Goal: Task Accomplishment & Management: Use online tool/utility

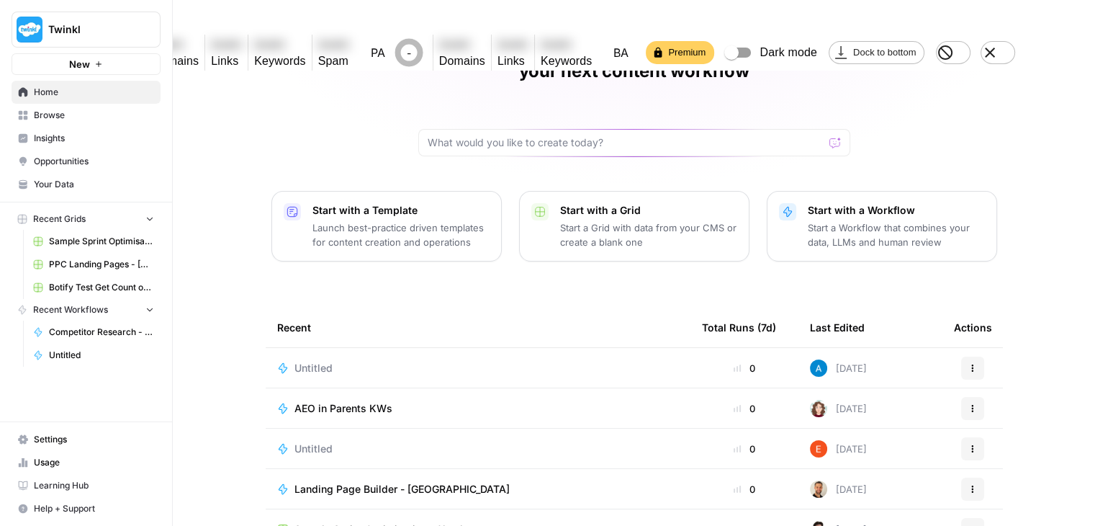
scroll to position [136, 0]
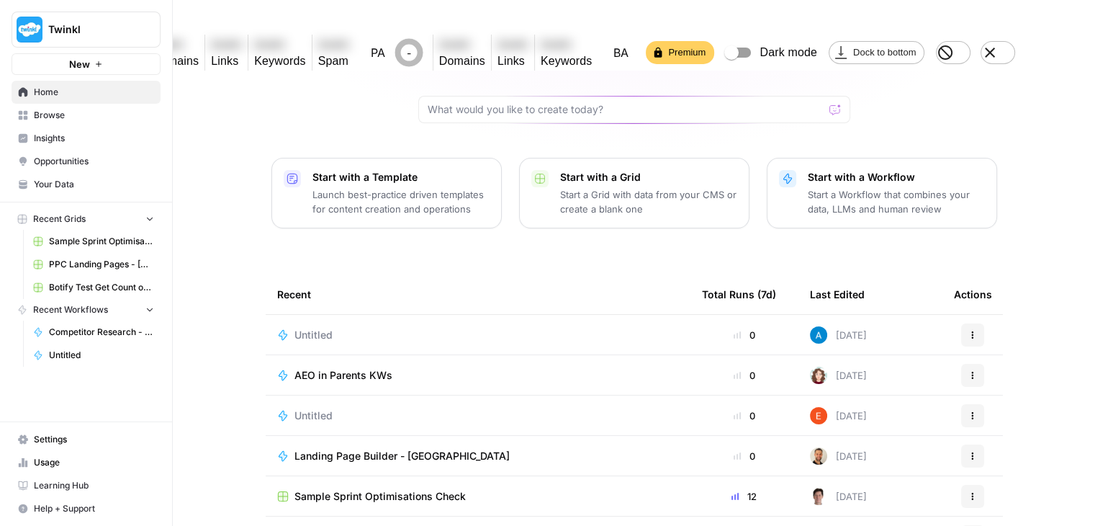
click at [343, 368] on span "AEO in Parents KWs" at bounding box center [343, 375] width 98 height 14
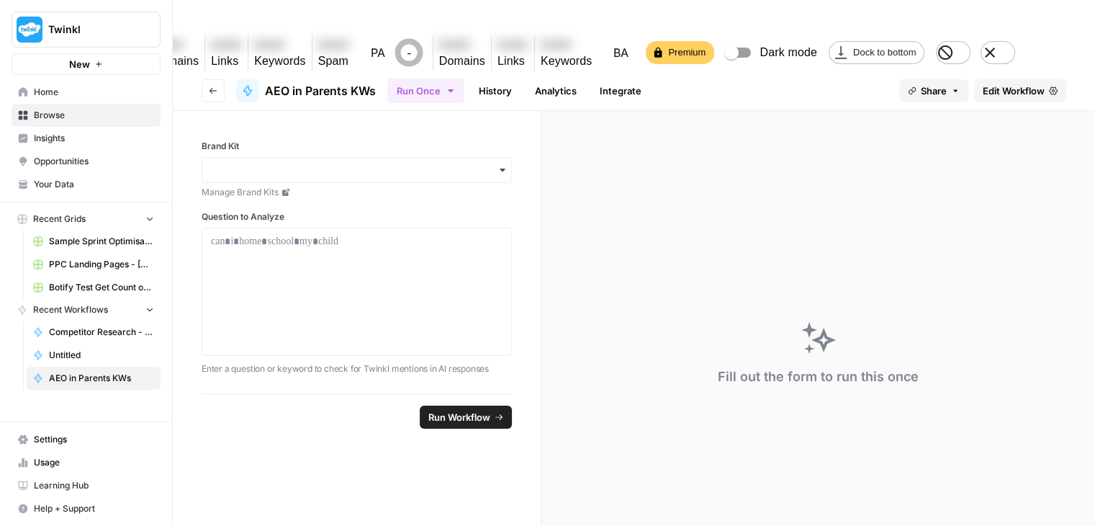
click at [443, 405] on button "Run Workflow" at bounding box center [466, 416] width 92 height 23
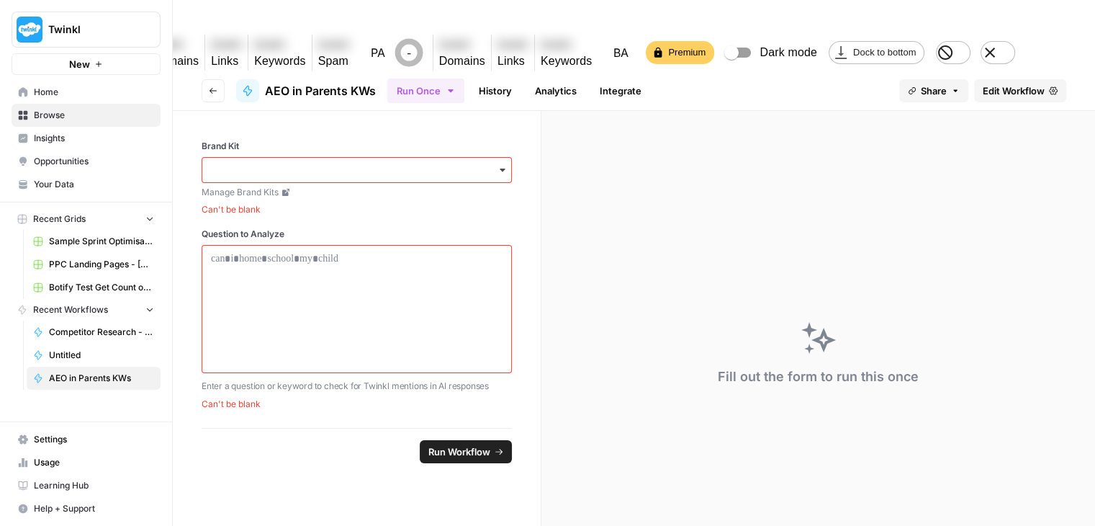
click at [507, 164] on icon "button" at bounding box center [503, 170] width 12 height 12
click at [257, 198] on div "Twinkl [GEOGRAPHIC_DATA]" at bounding box center [357, 199] width 310 height 27
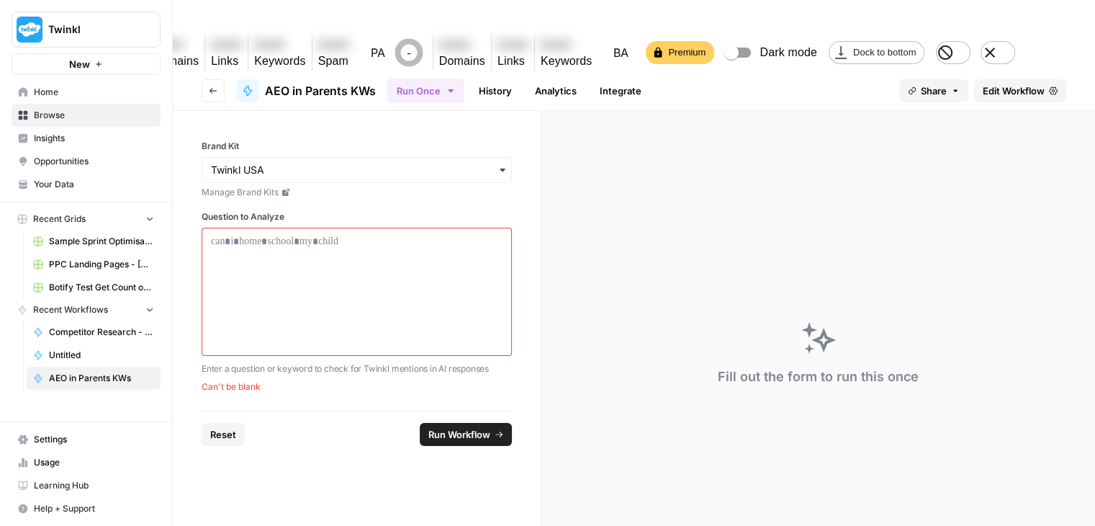
click at [459, 427] on span "Run Workflow" at bounding box center [459, 434] width 62 height 14
click at [257, 234] on p at bounding box center [357, 241] width 292 height 14
click at [61, 94] on span "Home" at bounding box center [94, 92] width 120 height 13
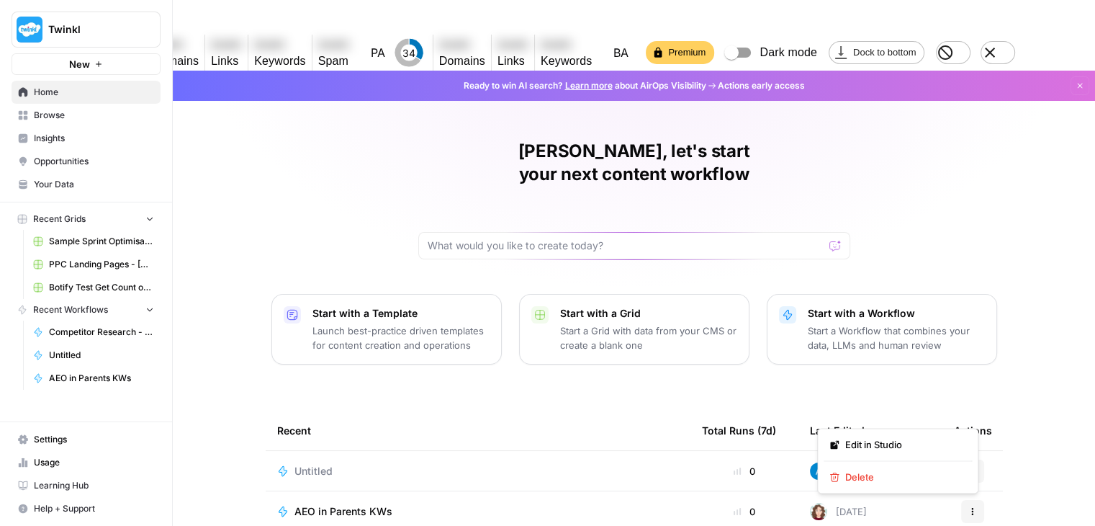
click at [968, 467] on icon "button" at bounding box center [972, 471] width 9 height 9
click at [883, 476] on span "Delete" at bounding box center [902, 476] width 115 height 14
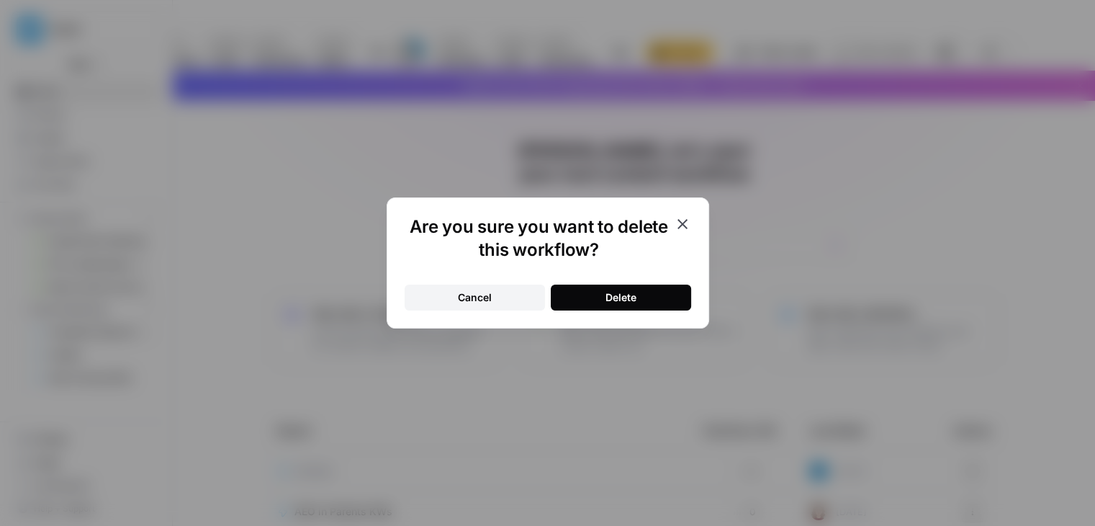
click at [616, 298] on div "Delete" at bounding box center [620, 297] width 31 height 14
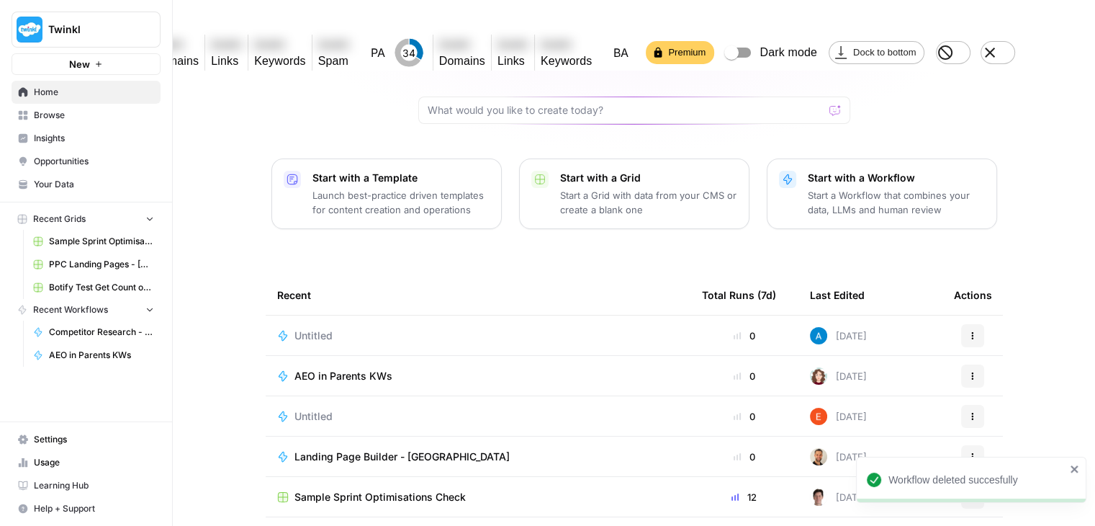
scroll to position [136, 0]
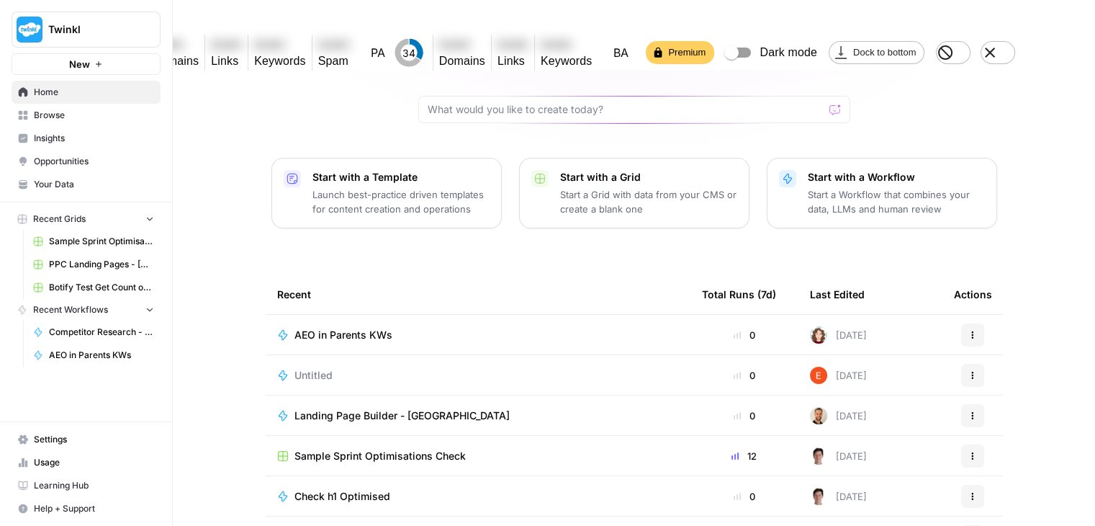
click at [67, 178] on span "Your Data" at bounding box center [94, 184] width 120 height 13
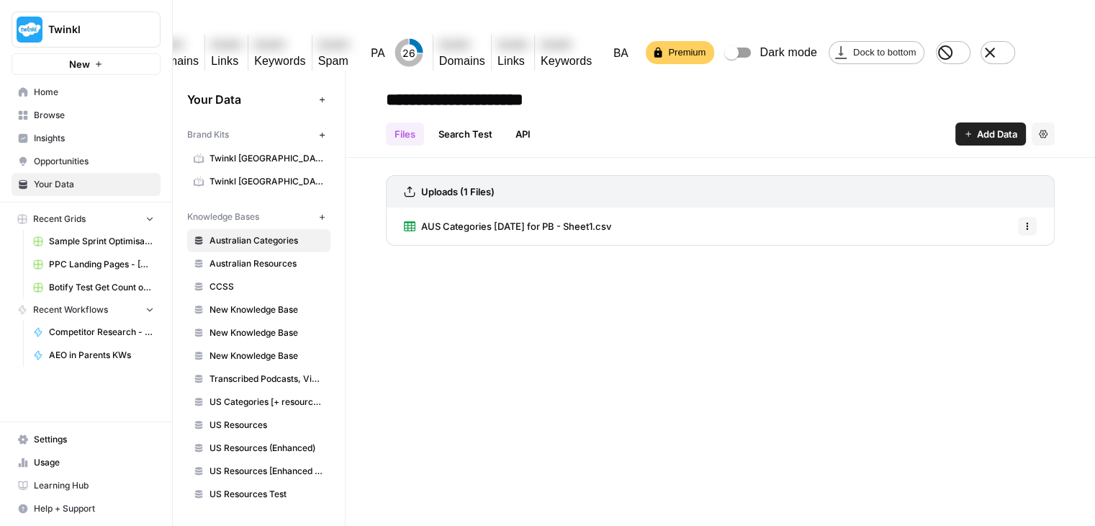
click at [68, 253] on link "PPC Landing Pages - [GEOGRAPHIC_DATA]" at bounding box center [94, 264] width 134 height 23
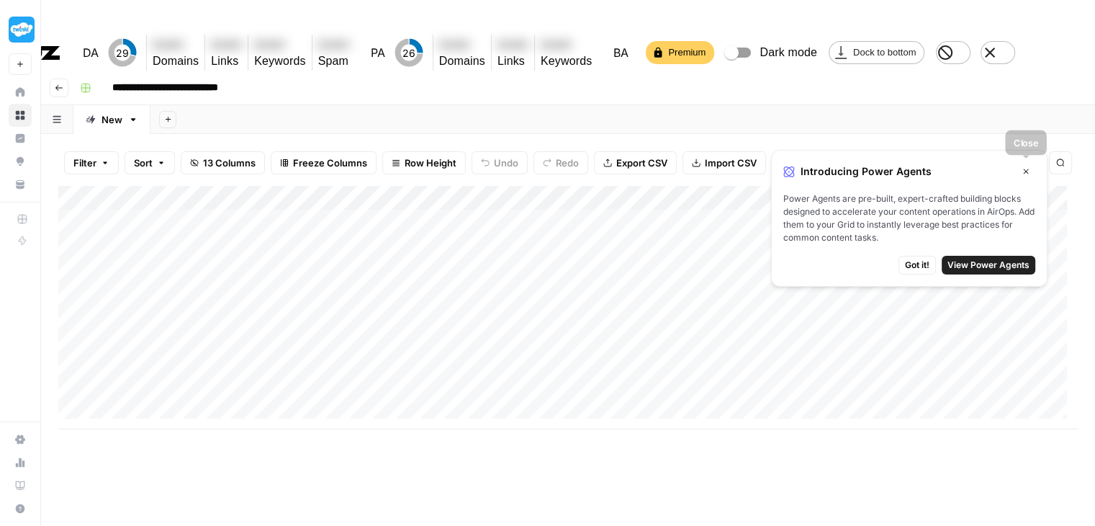
click at [1031, 171] on button "Close" at bounding box center [1026, 171] width 19 height 19
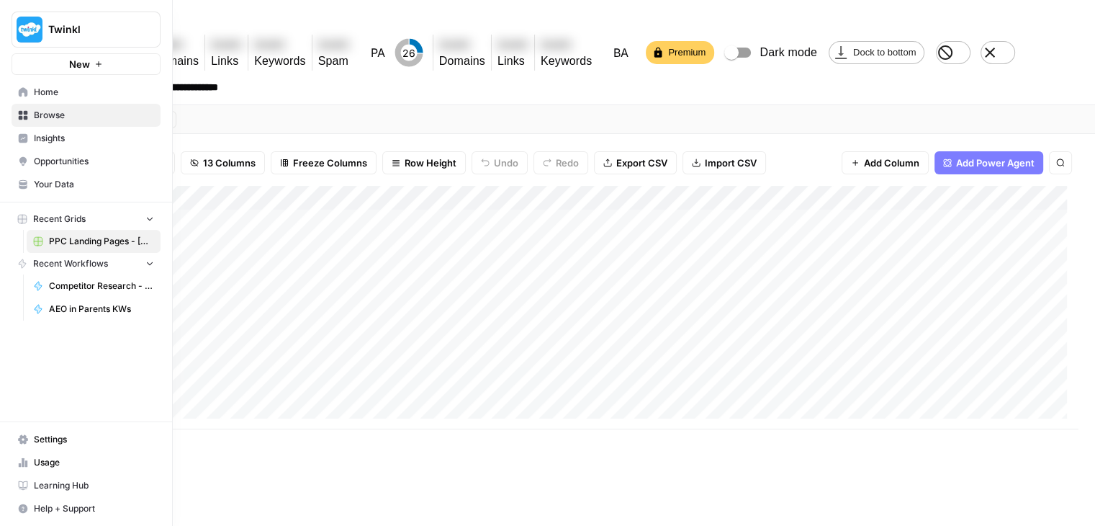
click at [62, 260] on span "Recent Workflows" at bounding box center [70, 263] width 75 height 13
click at [45, 139] on span "Insights" at bounding box center [94, 138] width 120 height 13
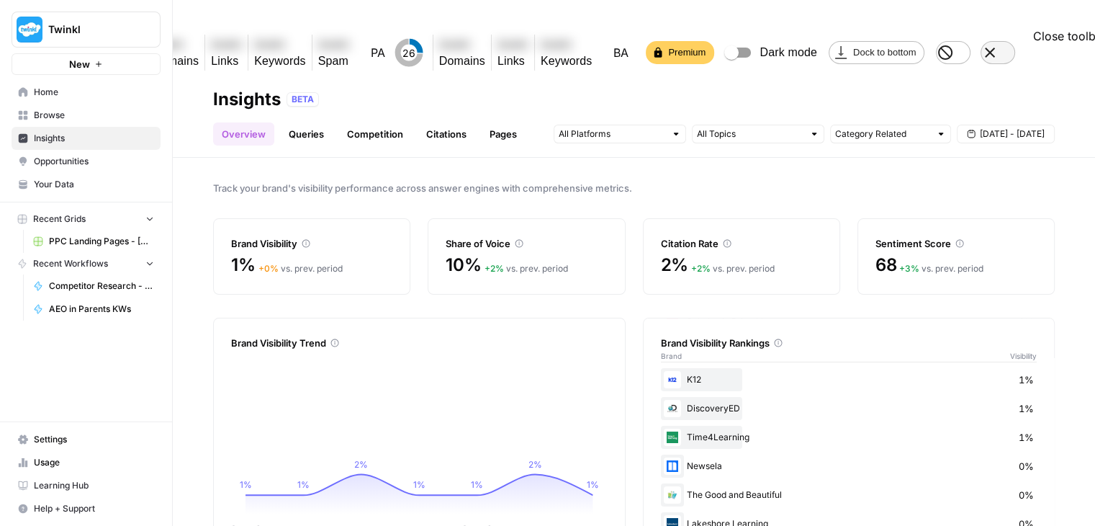
click at [995, 48] on icon "Close toolbar" at bounding box center [990, 53] width 10 height 10
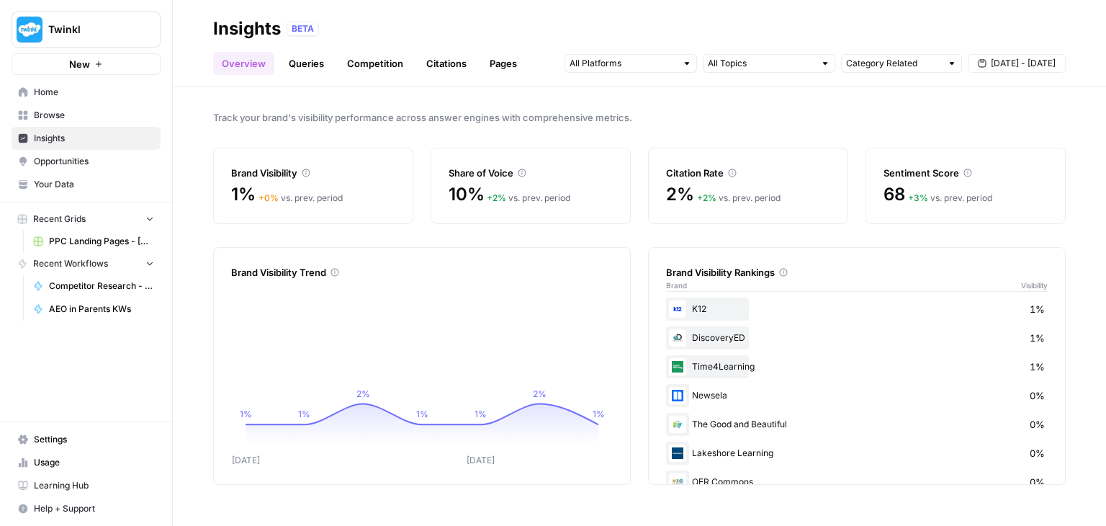
click at [309, 58] on link "Queries" at bounding box center [306, 63] width 53 height 23
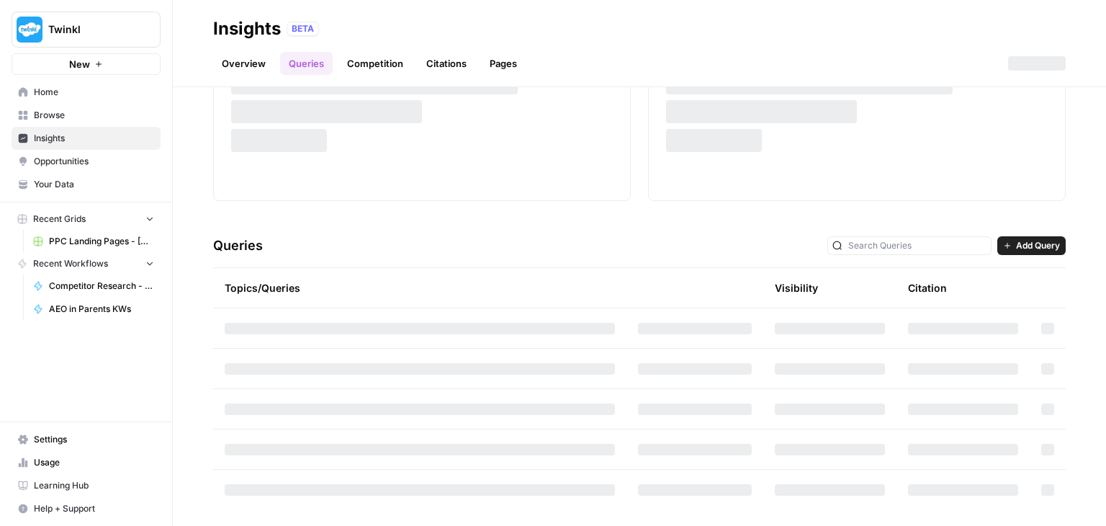
scroll to position [163, 0]
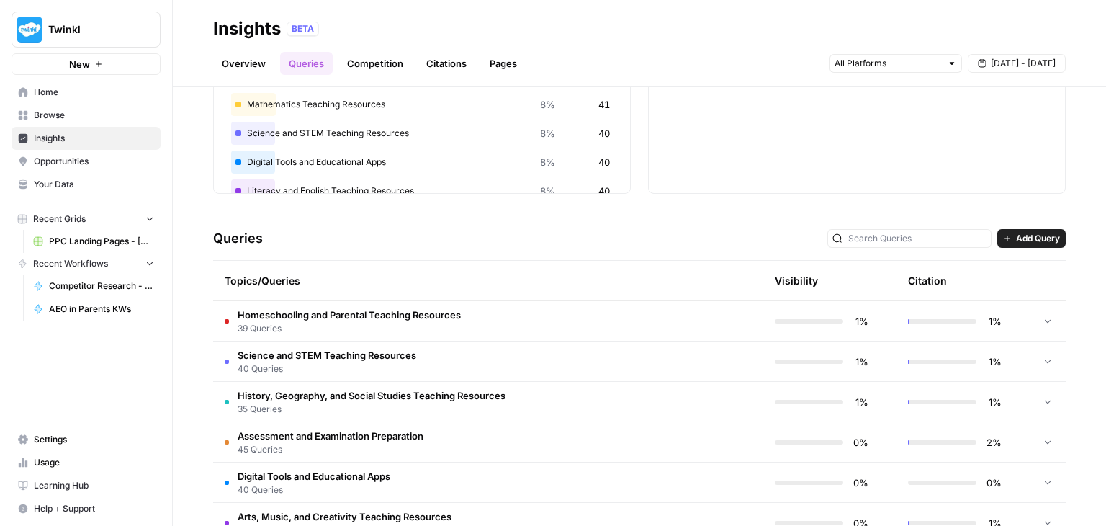
click at [99, 159] on span "Opportunities" at bounding box center [94, 161] width 120 height 13
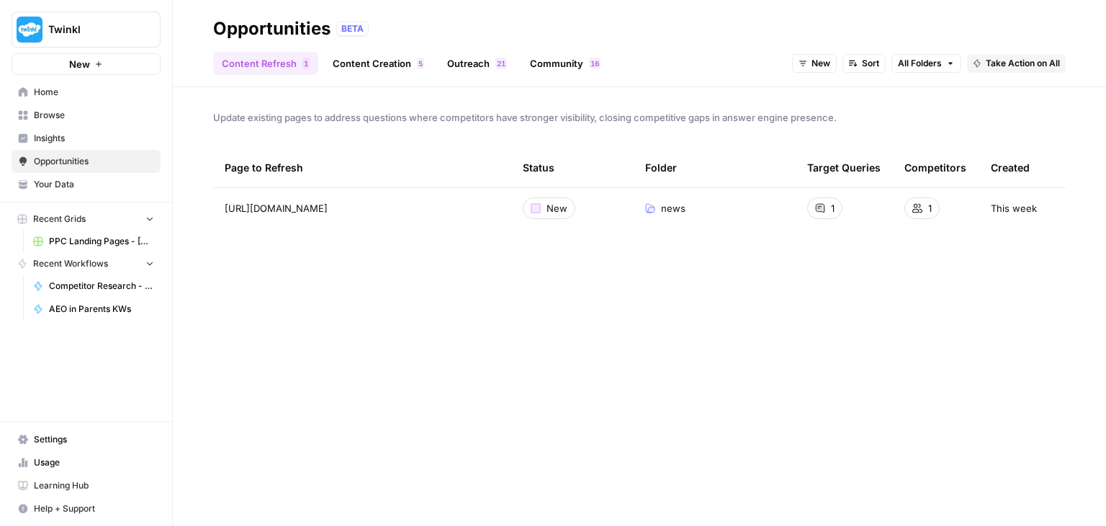
click at [77, 87] on span "Home" at bounding box center [94, 92] width 120 height 13
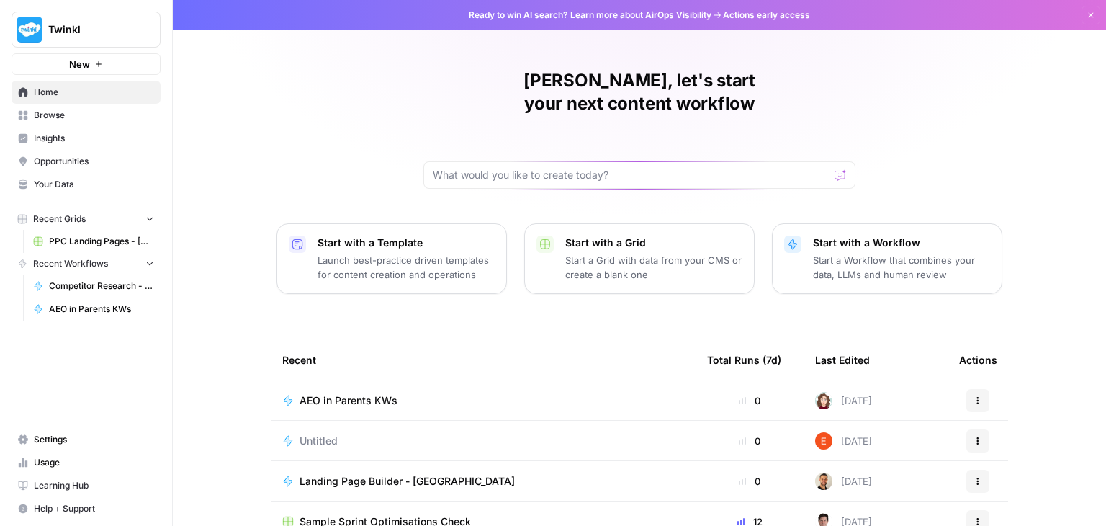
click at [896, 253] on p "Start a Workflow that combines your data, LLMs and human review" at bounding box center [901, 267] width 177 height 29
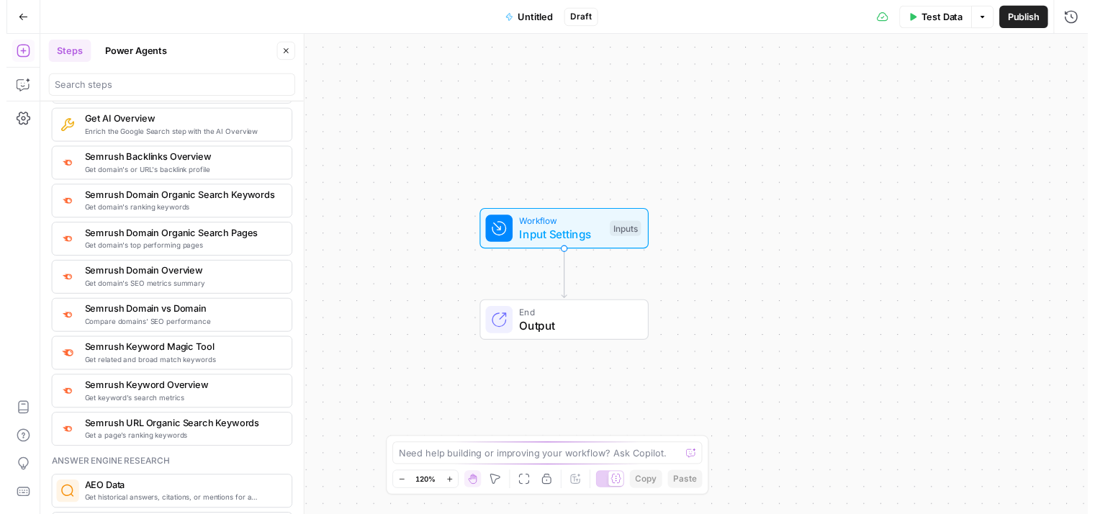
scroll to position [1728, 0]
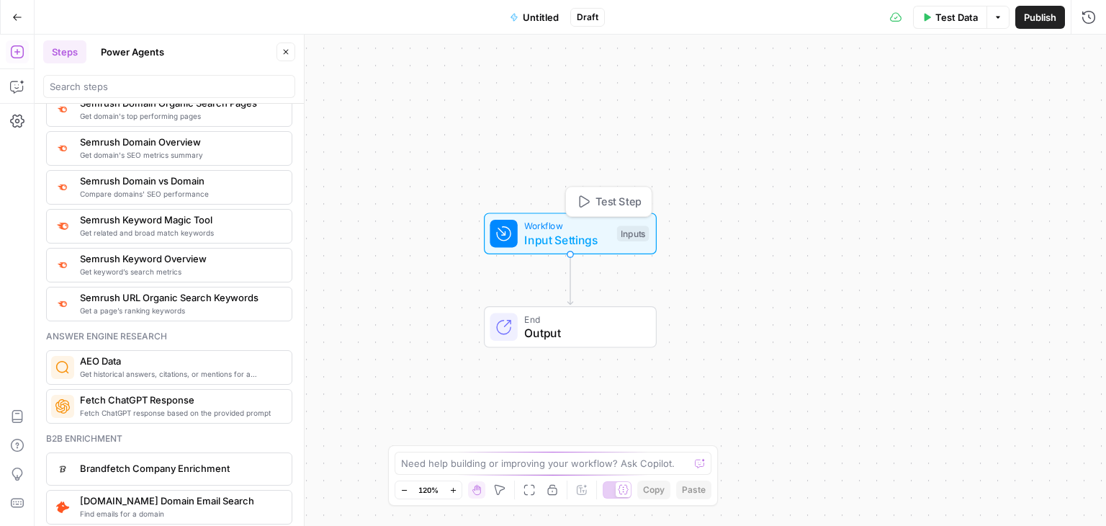
click at [609, 202] on span "Test Step" at bounding box center [618, 202] width 46 height 16
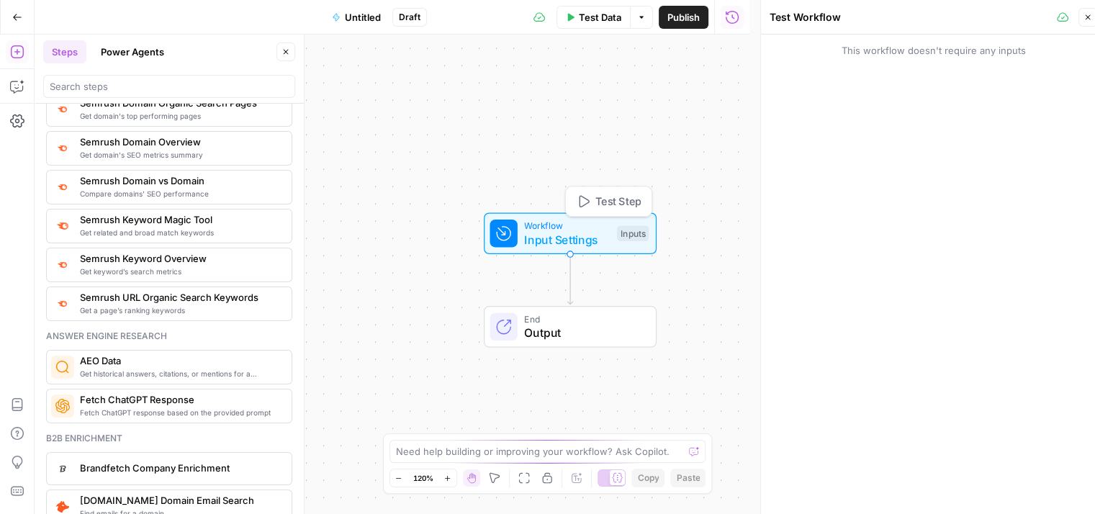
click at [609, 202] on span "Test Step" at bounding box center [618, 202] width 46 height 16
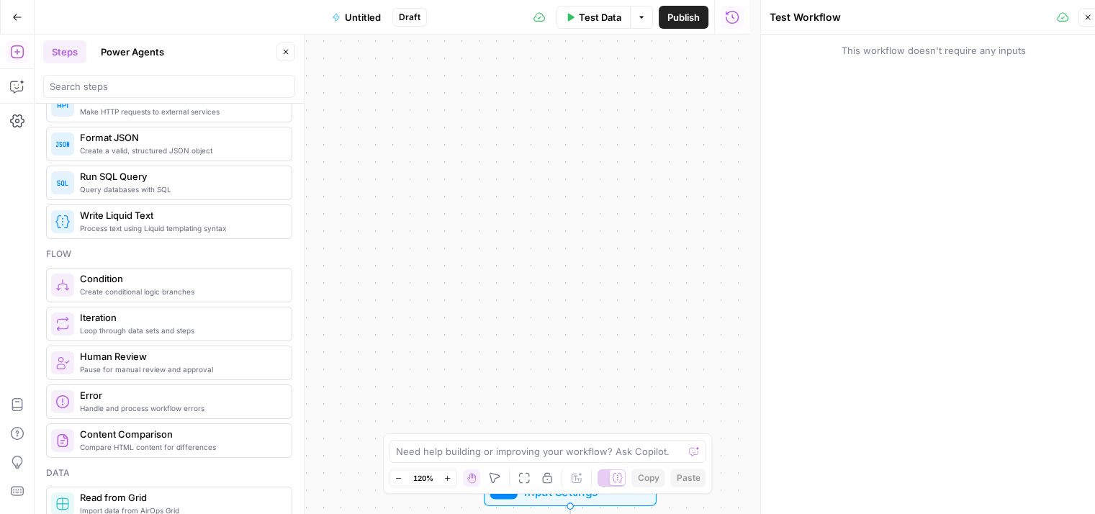
scroll to position [0, 0]
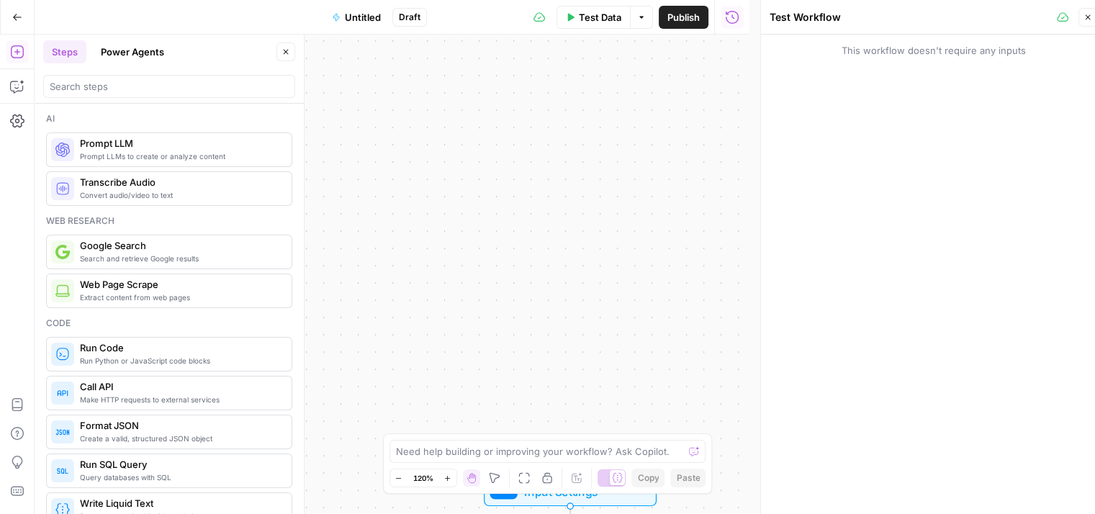
click at [163, 161] on span "Prompt LLMs to create or analyze content" at bounding box center [180, 156] width 200 height 12
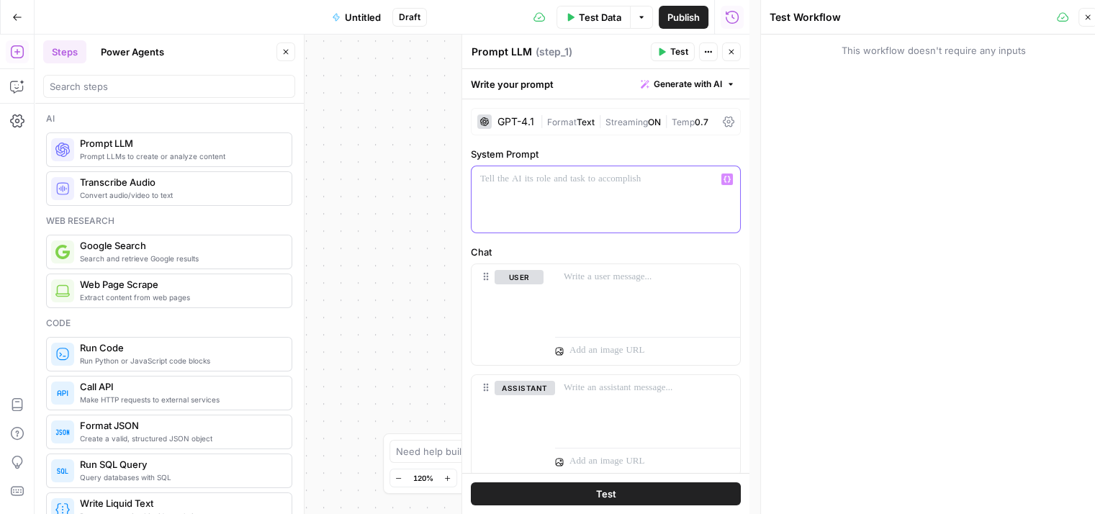
click at [493, 181] on p at bounding box center [605, 179] width 251 height 14
click at [705, 81] on span "Generate with AI" at bounding box center [688, 84] width 68 height 13
click at [654, 123] on div "Use AI to build your prompt" at bounding box center [660, 129] width 111 height 13
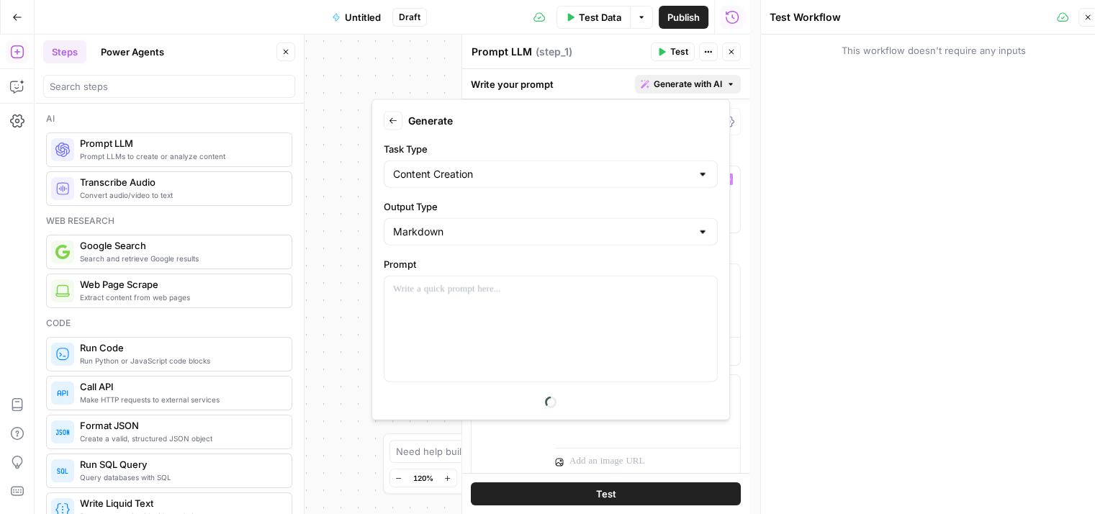
click at [470, 181] on div "Content Creation" at bounding box center [551, 174] width 334 height 27
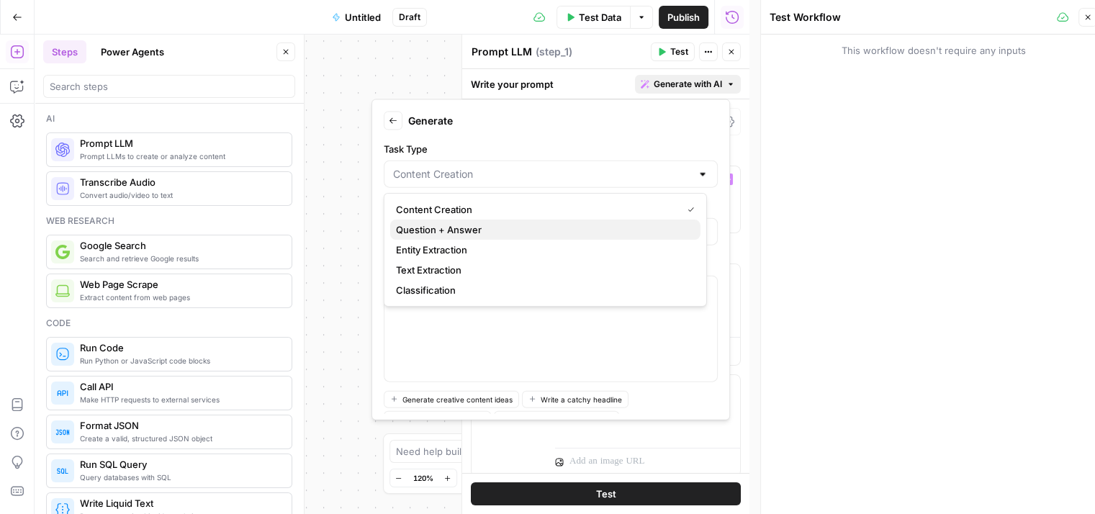
click at [457, 228] on span "Question + Answer" at bounding box center [542, 229] width 293 height 14
type input "Question + Answer"
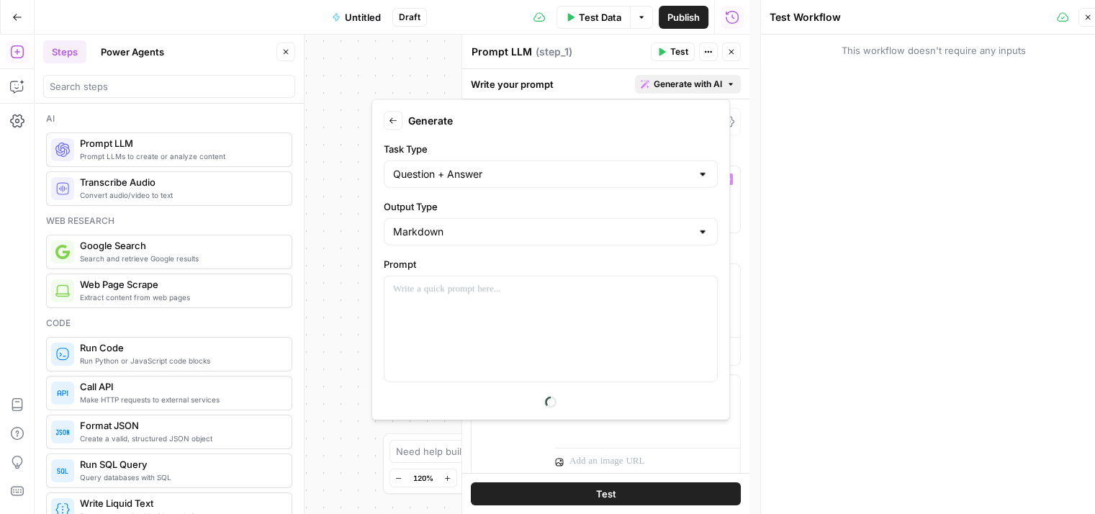
click at [446, 240] on div "Markdown" at bounding box center [551, 231] width 334 height 27
click at [434, 260] on span "Plain Text" at bounding box center [542, 266] width 293 height 14
type input "Plain Text"
click at [432, 287] on p at bounding box center [550, 289] width 315 height 14
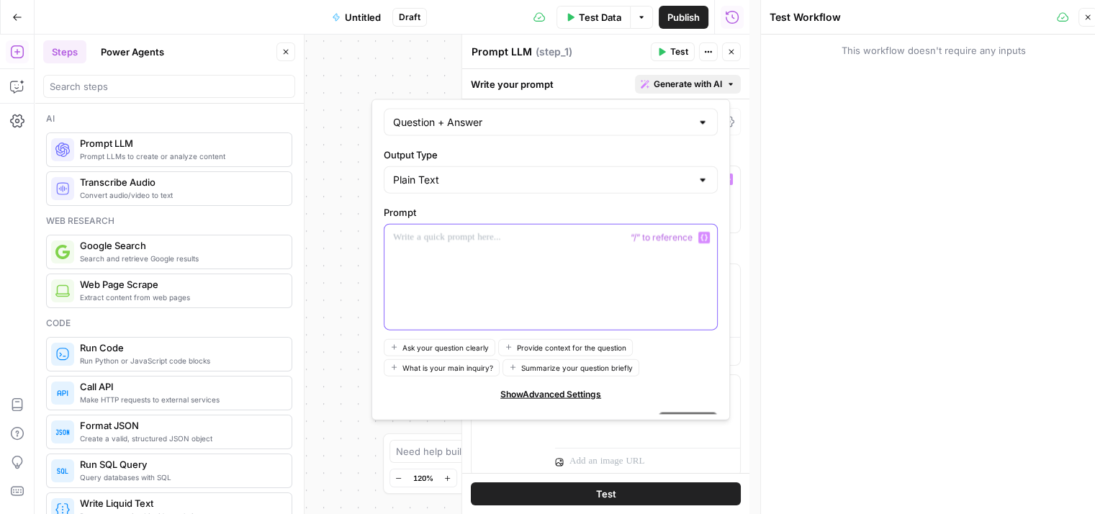
scroll to position [70, 0]
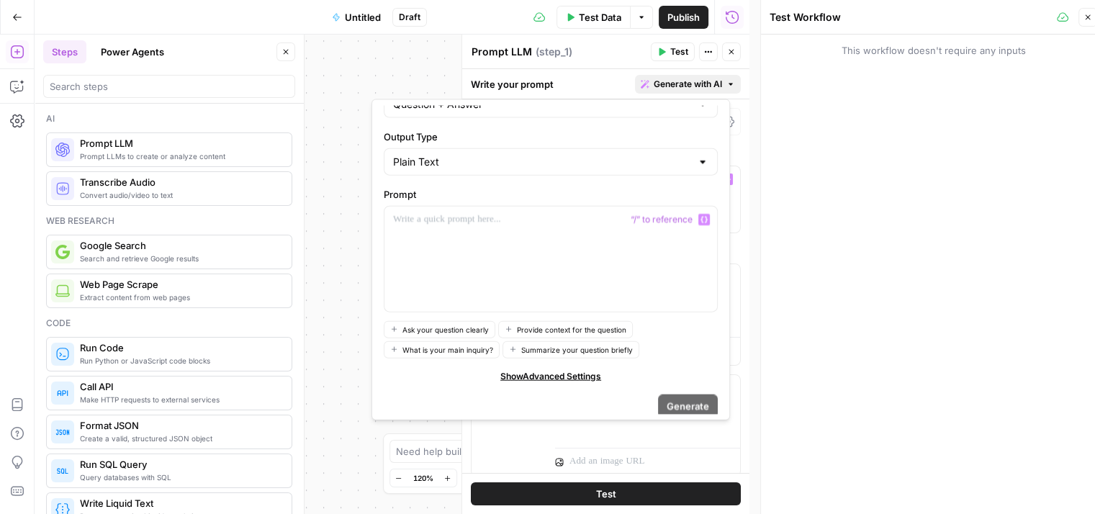
click at [447, 346] on span "What is your main inquiry?" at bounding box center [447, 349] width 91 height 12
click at [450, 348] on span "What is your main inquiry?" at bounding box center [447, 349] width 91 height 12
click at [390, 349] on icon "button" at bounding box center [394, 350] width 8 height 8
drag, startPoint x: 452, startPoint y: 351, endPoint x: 474, endPoint y: 227, distance: 125.7
click at [474, 227] on form "Back Generate Task Type Question + Answer Output Type Plain Text Prompt “/” to …" at bounding box center [551, 260] width 346 height 308
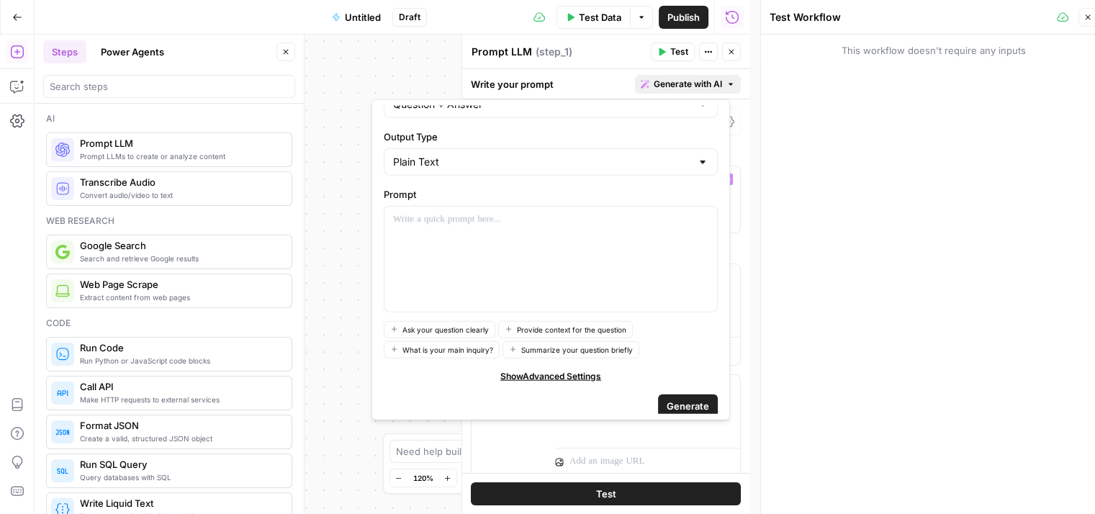
click at [549, 374] on span "Show Advanced Settings" at bounding box center [550, 375] width 101 height 13
click at [393, 346] on icon "button" at bounding box center [394, 350] width 8 height 8
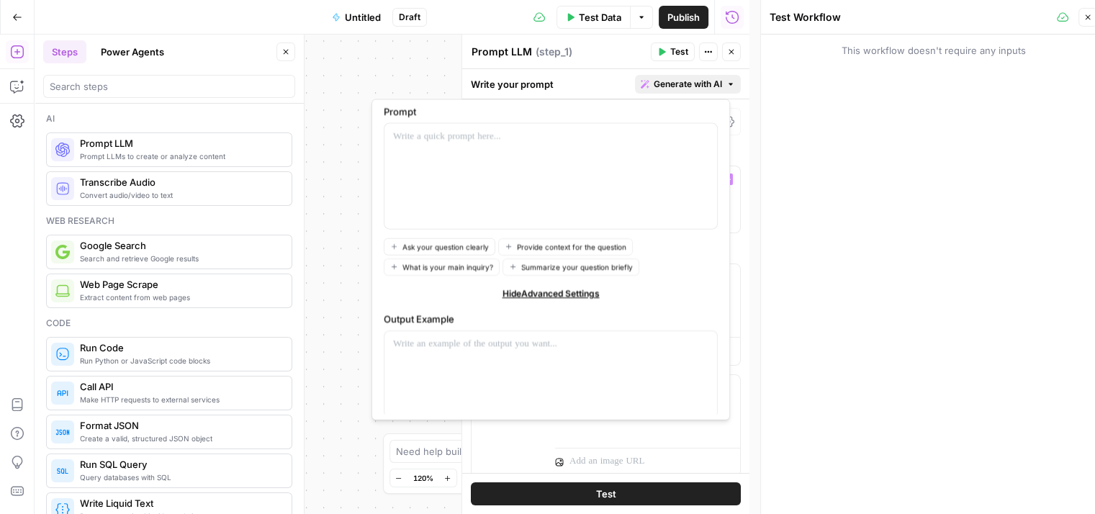
scroll to position [284, 0]
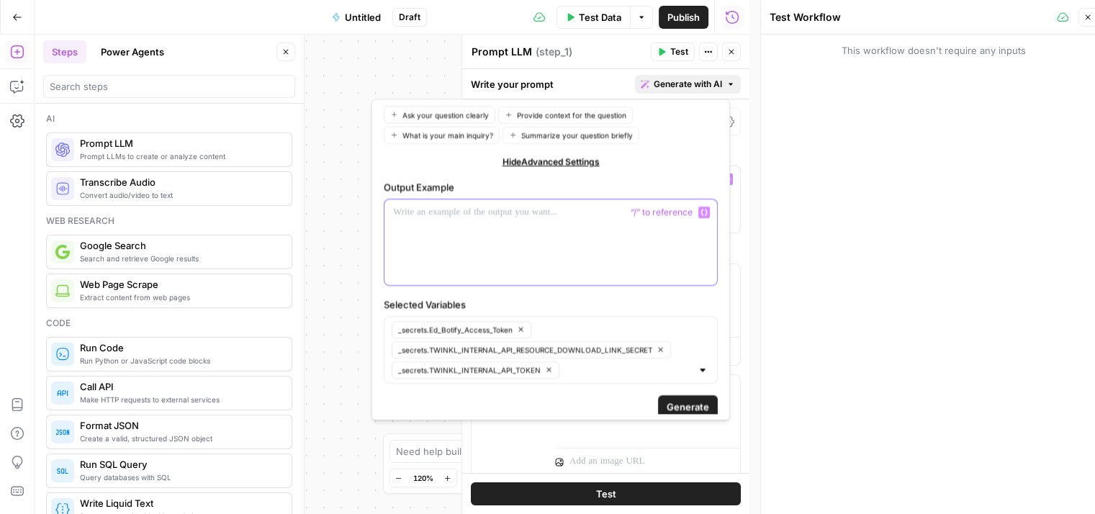
click at [469, 209] on p at bounding box center [550, 211] width 315 height 14
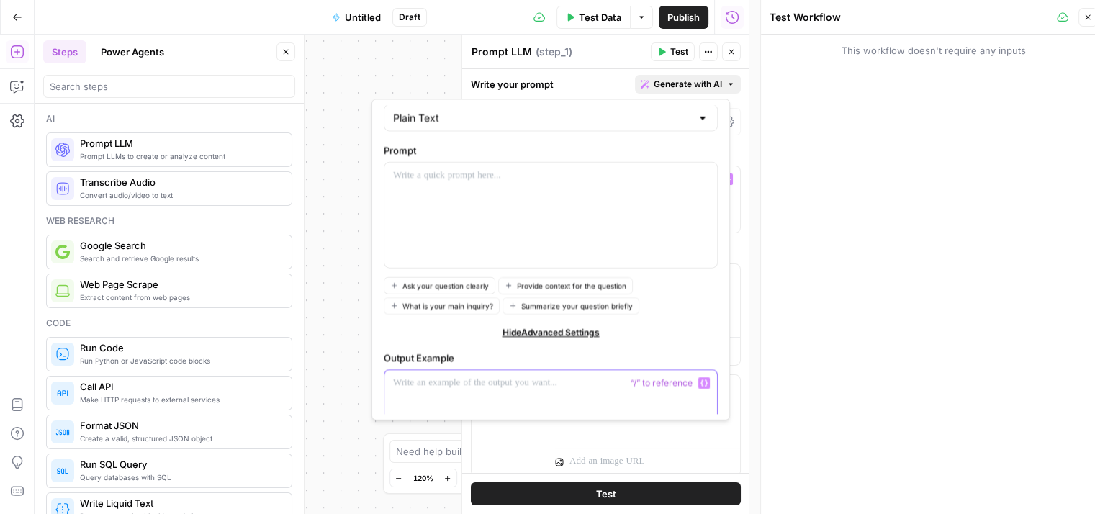
scroll to position [68, 0]
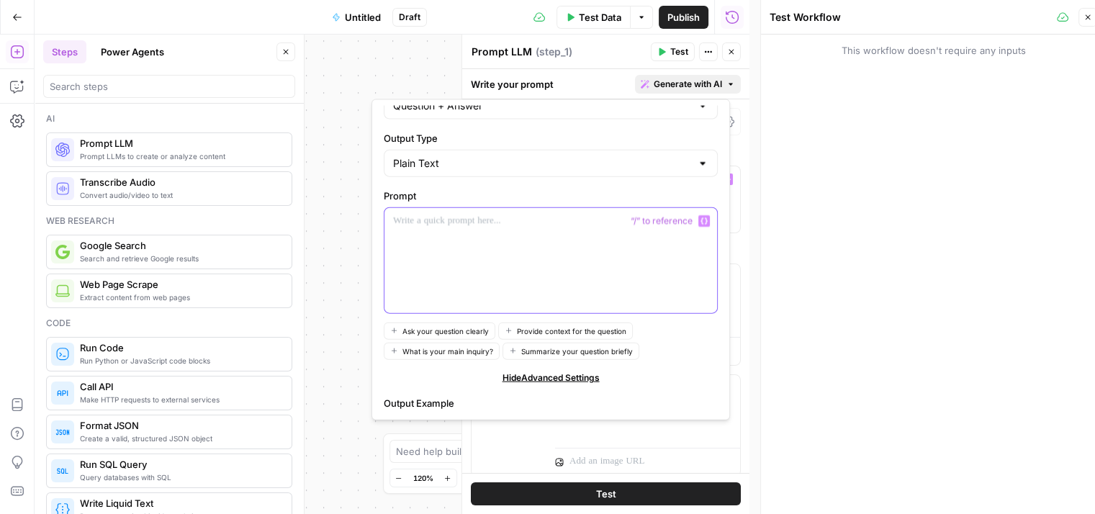
click at [401, 242] on div at bounding box center [550, 260] width 333 height 105
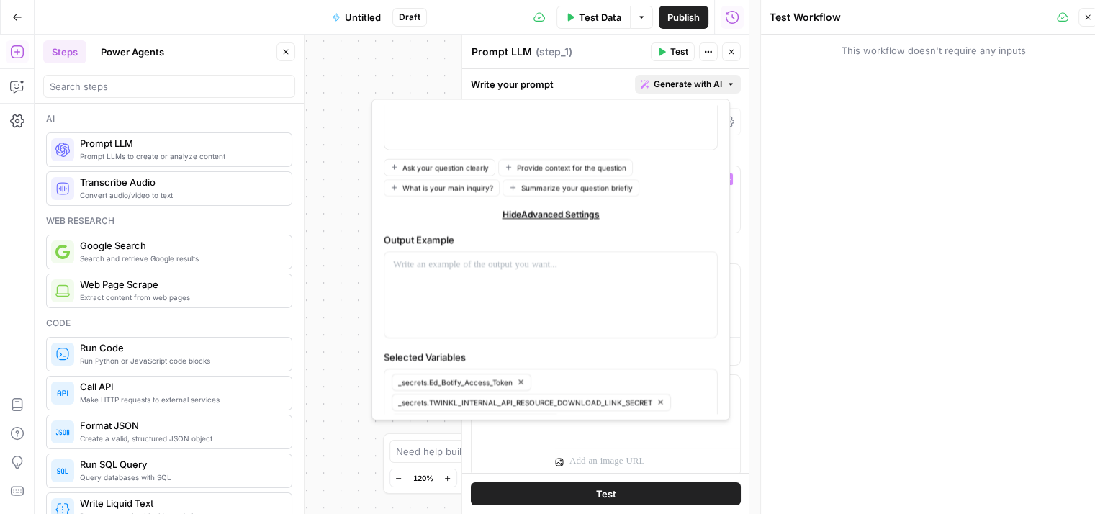
scroll to position [212, 0]
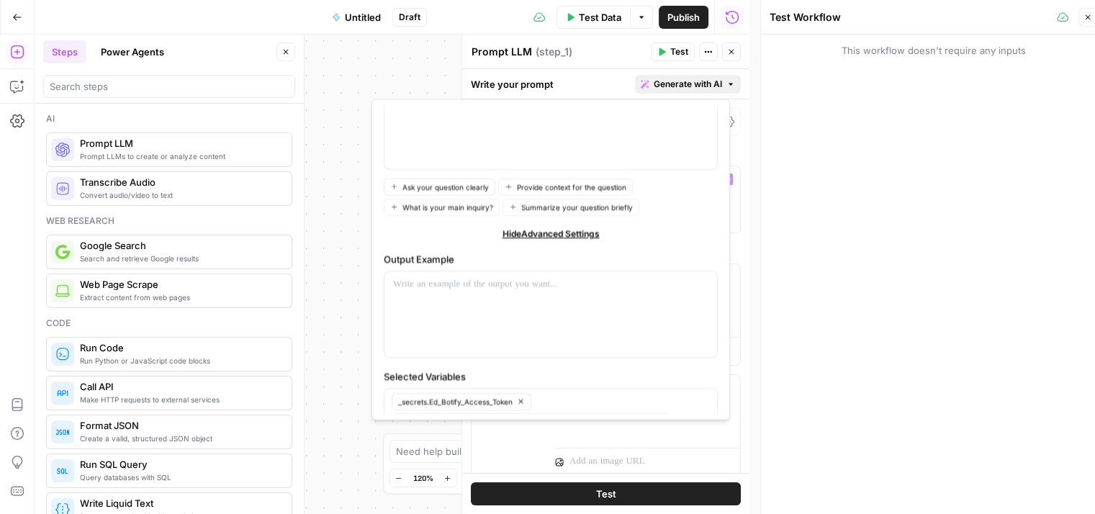
click at [513, 231] on span "Hide Advanced Settings" at bounding box center [551, 233] width 97 height 13
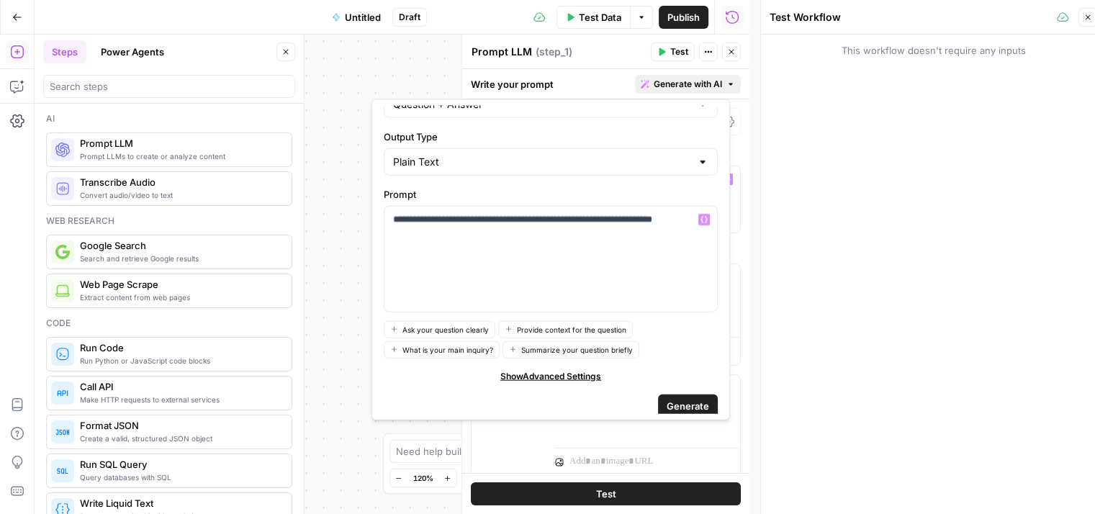
scroll to position [12, 0]
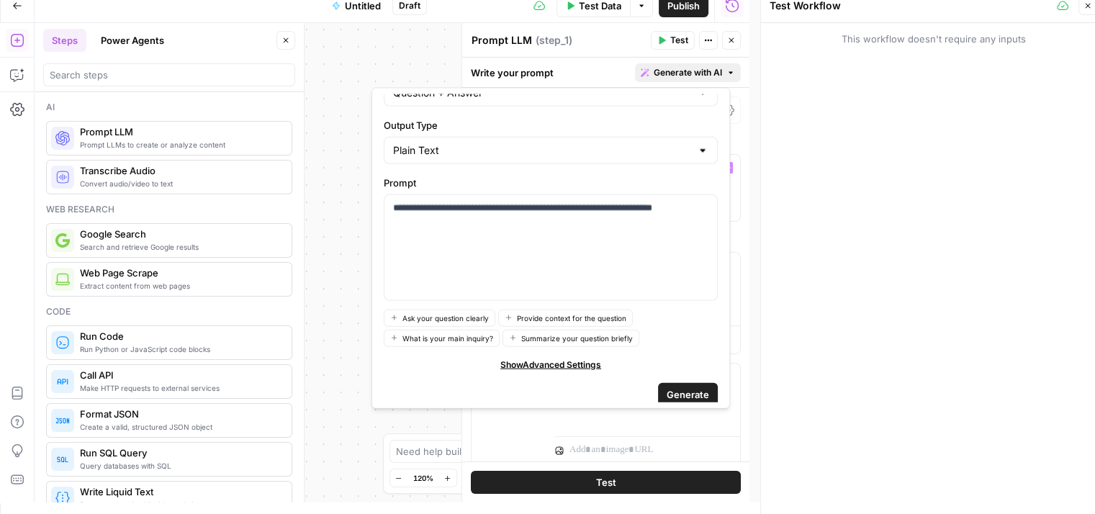
click at [677, 393] on span "Generate" at bounding box center [688, 394] width 42 height 14
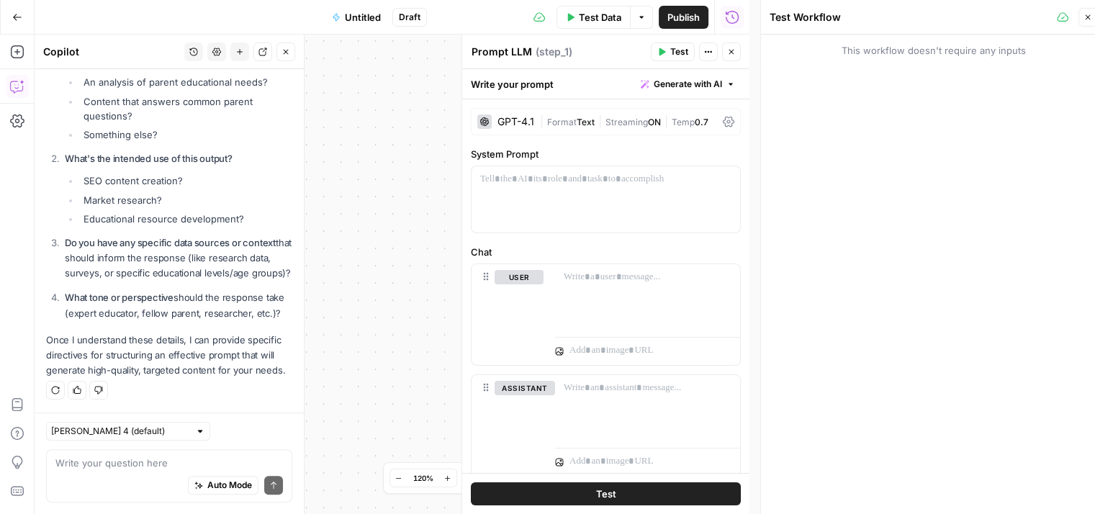
scroll to position [469, 0]
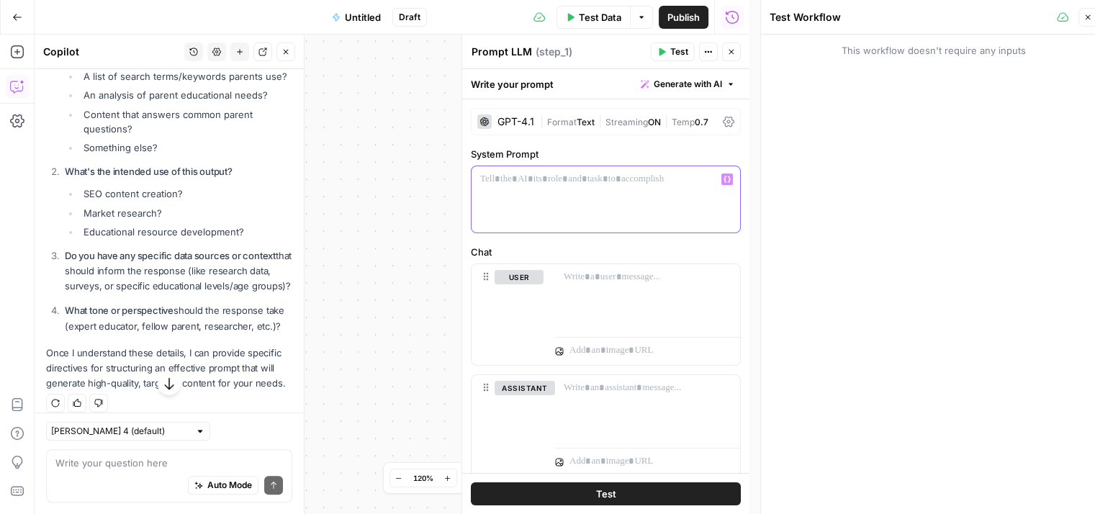
click at [546, 191] on div at bounding box center [606, 199] width 269 height 66
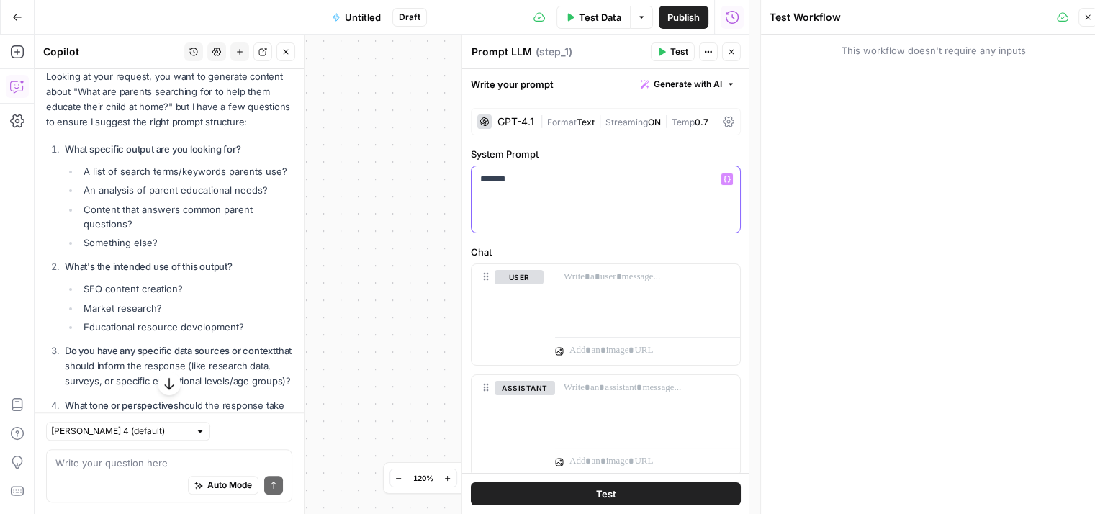
scroll to position [420, 0]
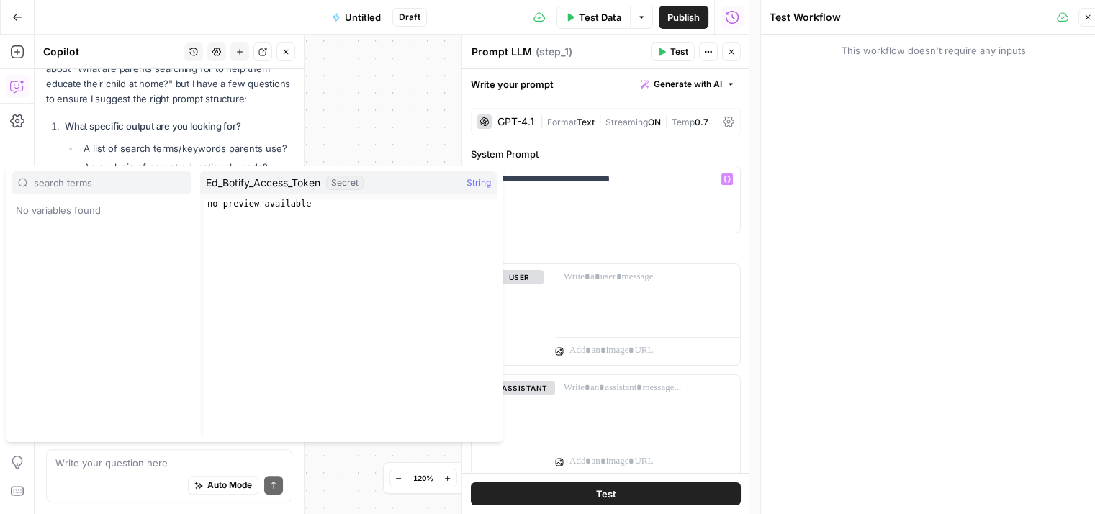
type input "search terms"
click at [606, 186] on div "**********" at bounding box center [606, 199] width 269 height 66
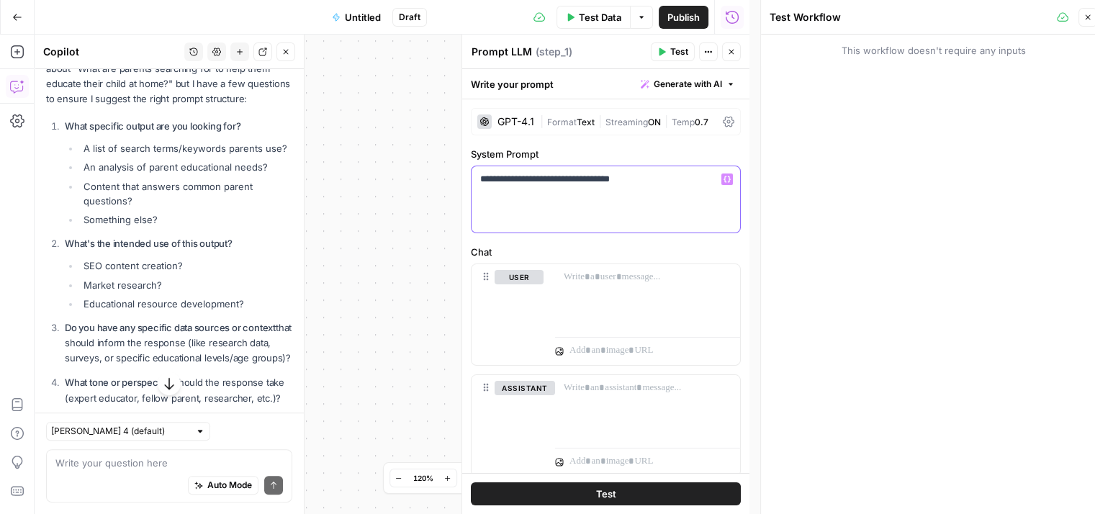
click at [665, 183] on p "**********" at bounding box center [600, 179] width 240 height 14
click at [654, 193] on p "**********" at bounding box center [600, 186] width 240 height 29
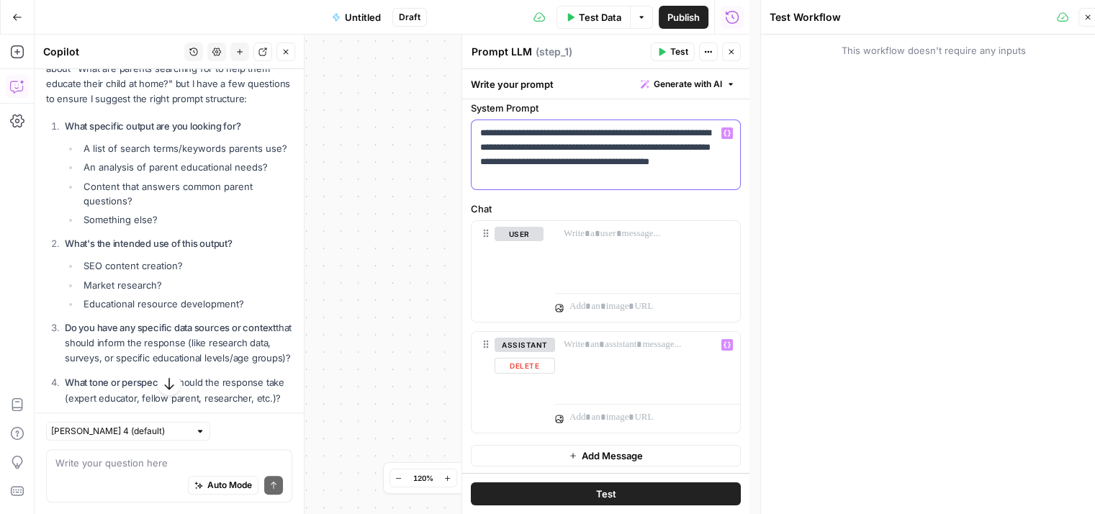
scroll to position [12, 0]
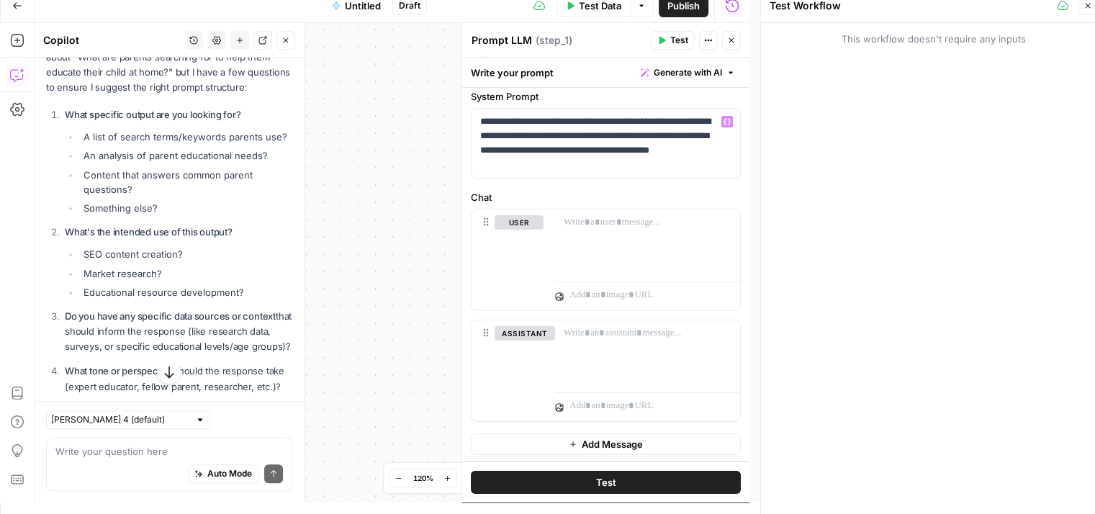
click at [619, 477] on button "Test" at bounding box center [606, 482] width 270 height 23
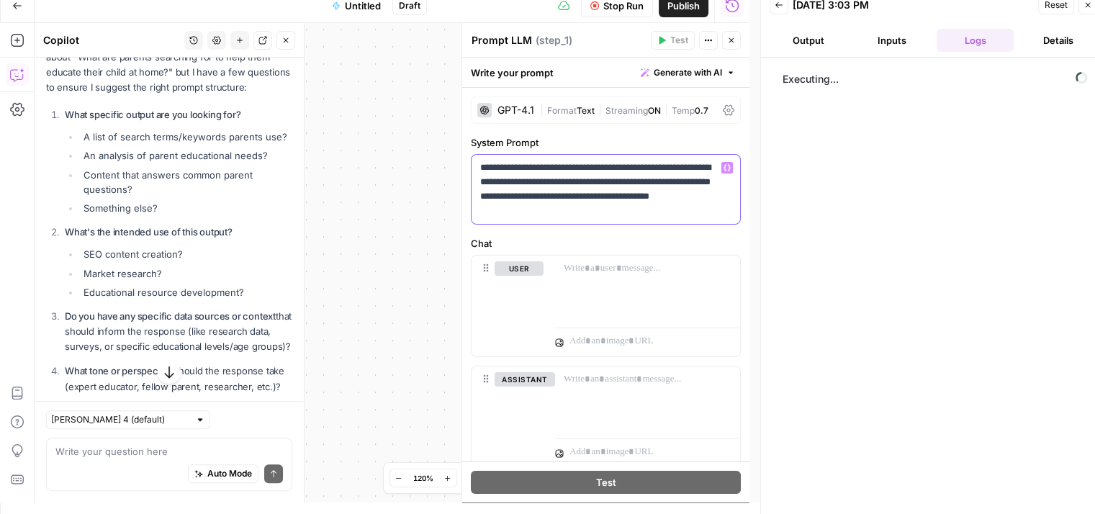
drag, startPoint x: 603, startPoint y: 208, endPoint x: 464, endPoint y: 158, distance: 148.5
click at [464, 158] on div "**********" at bounding box center [605, 262] width 288 height 479
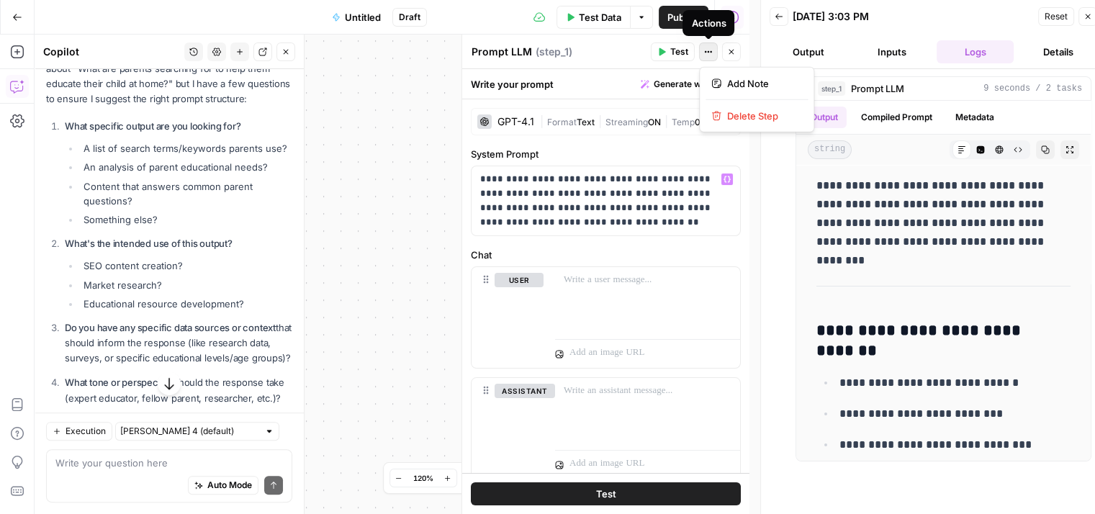
click at [705, 53] on icon "button" at bounding box center [708, 52] width 9 height 9
click at [913, 50] on button "Inputs" at bounding box center [892, 51] width 78 height 23
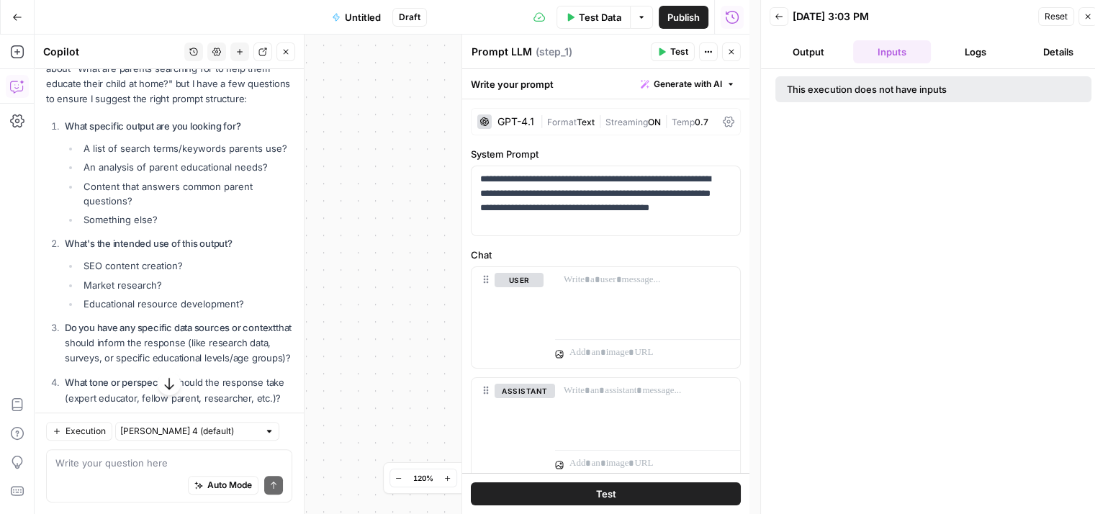
click at [814, 55] on button "Output" at bounding box center [809, 51] width 78 height 23
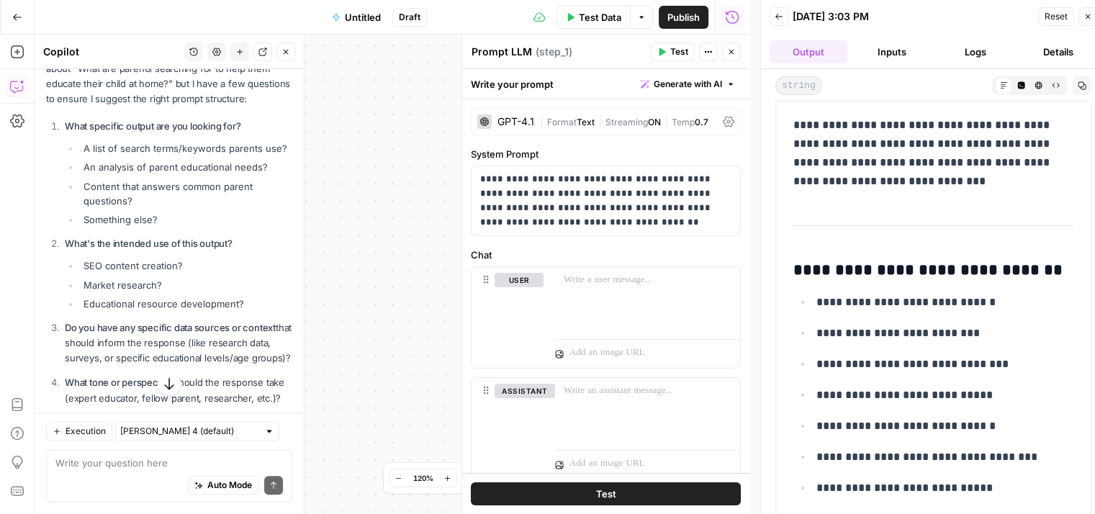
click at [1063, 50] on button "Details" at bounding box center [1058, 51] width 78 height 23
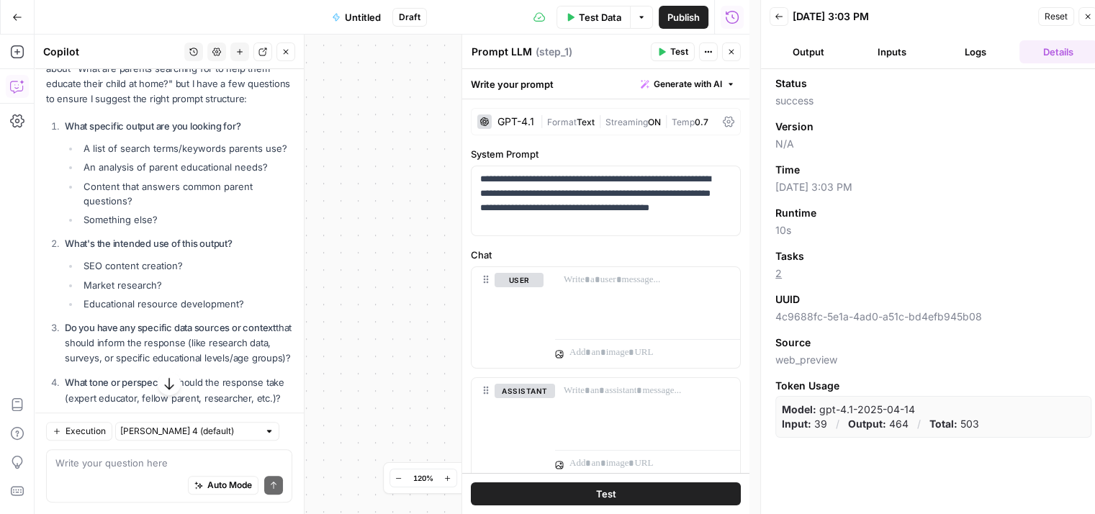
click at [962, 48] on button "Logs" at bounding box center [976, 51] width 78 height 23
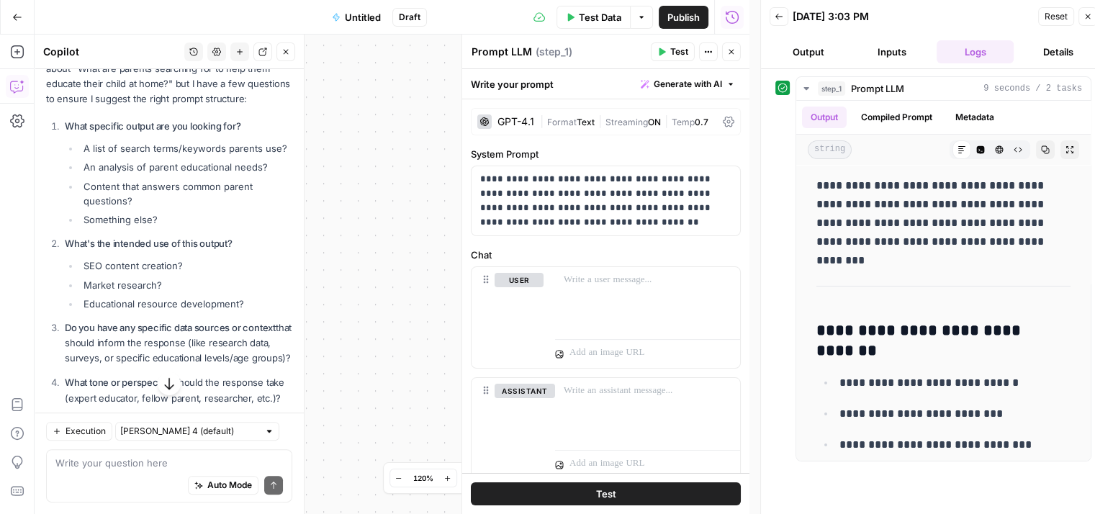
click at [880, 53] on button "Inputs" at bounding box center [892, 51] width 78 height 23
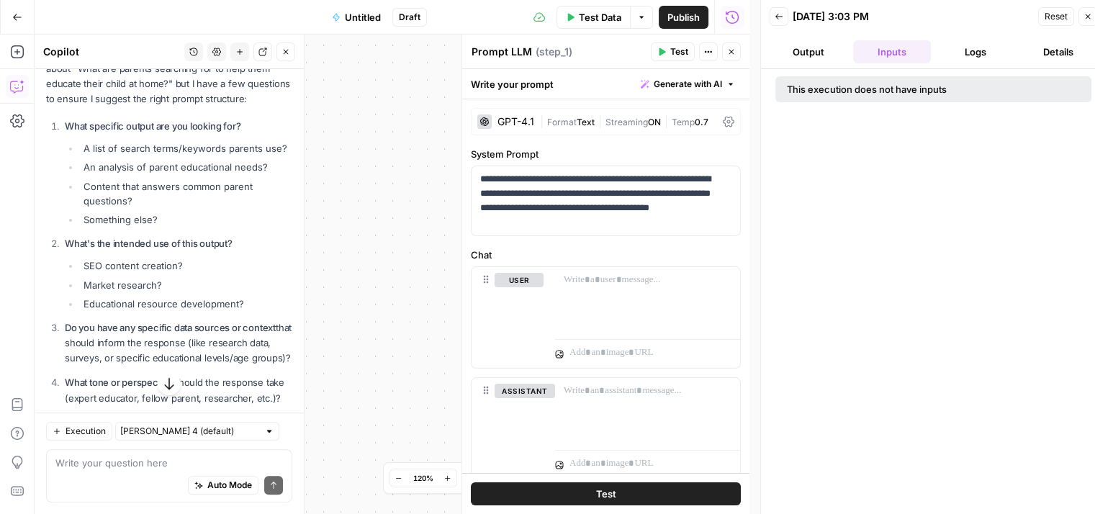
click at [983, 58] on button "Logs" at bounding box center [976, 51] width 78 height 23
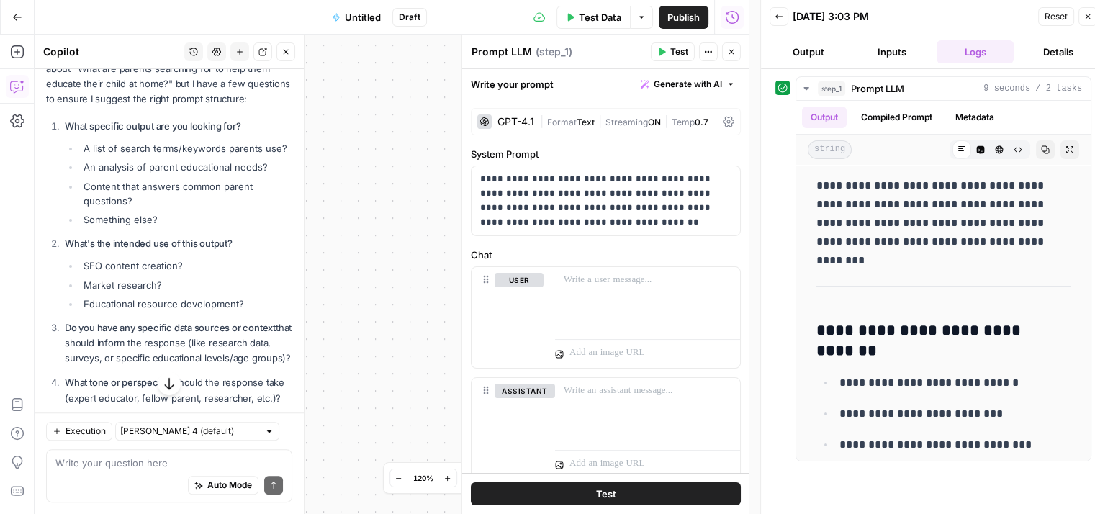
click at [780, 14] on icon "button" at bounding box center [779, 16] width 9 height 9
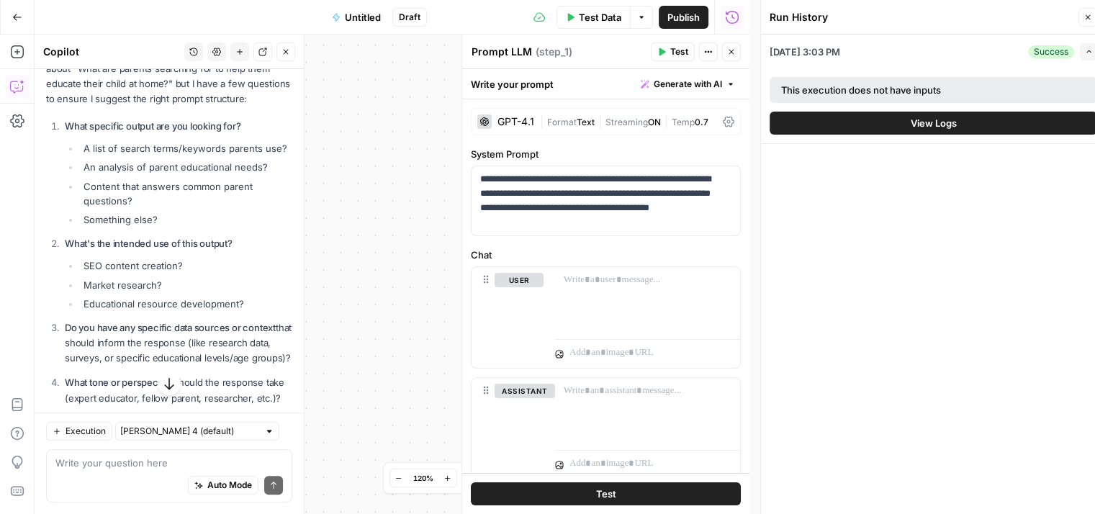
click at [947, 123] on span "View Logs" at bounding box center [934, 123] width 46 height 14
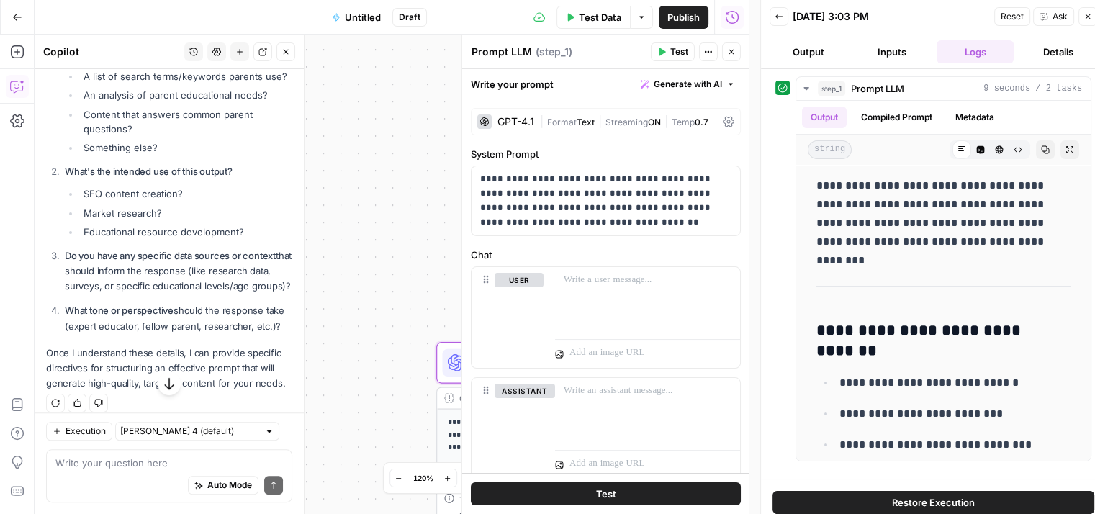
click at [710, 89] on span "Generate with AI" at bounding box center [688, 84] width 68 height 13
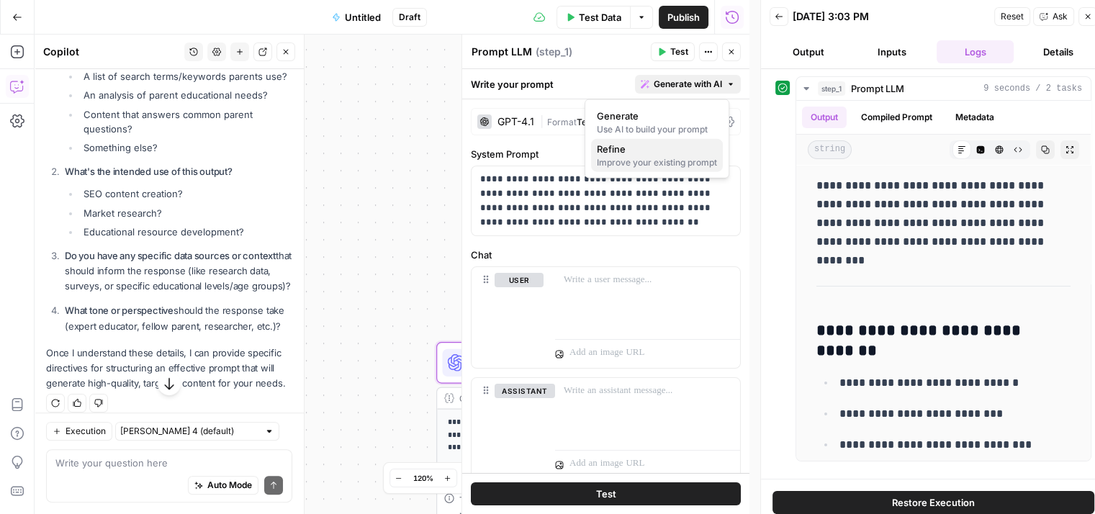
click at [641, 156] on button "Refine Improve your existing prompt" at bounding box center [657, 155] width 132 height 33
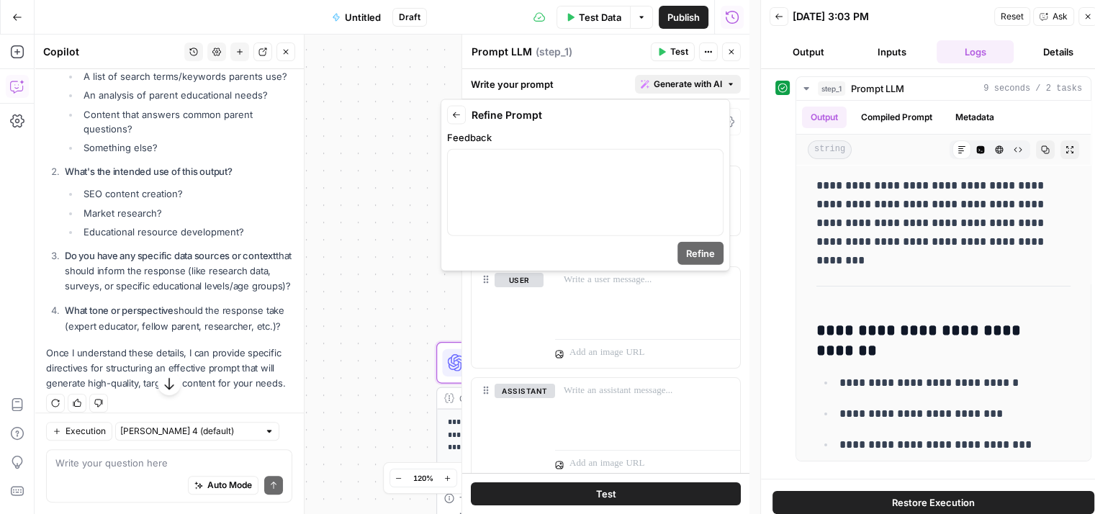
click at [453, 117] on icon "button" at bounding box center [456, 115] width 9 height 9
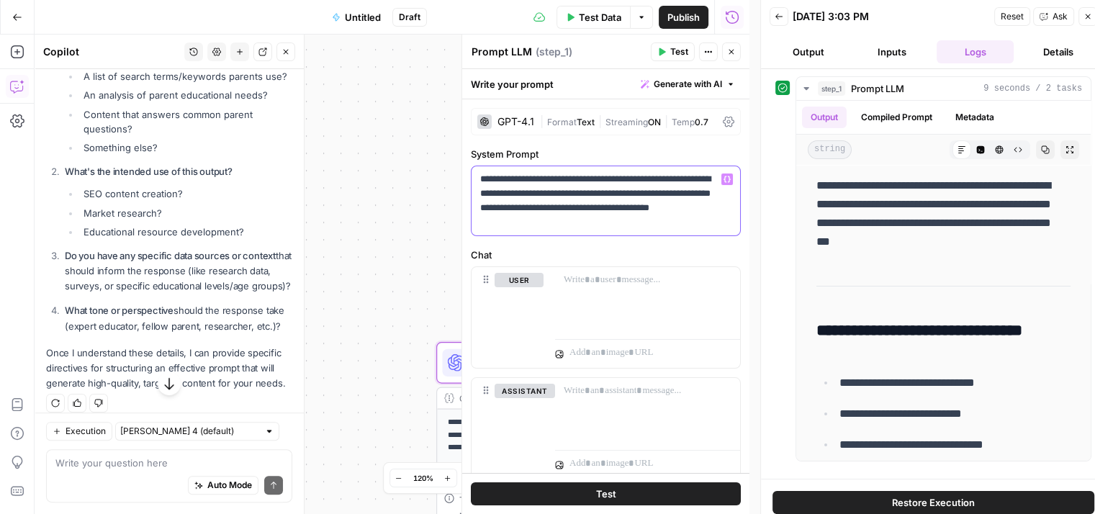
click at [605, 222] on p "**********" at bounding box center [600, 201] width 240 height 58
drag, startPoint x: 605, startPoint y: 222, endPoint x: 468, endPoint y: 171, distance: 146.0
click at [468, 171] on div "**********" at bounding box center [605, 274] width 288 height 479
click at [662, 84] on span "Generate with AI" at bounding box center [688, 84] width 68 height 13
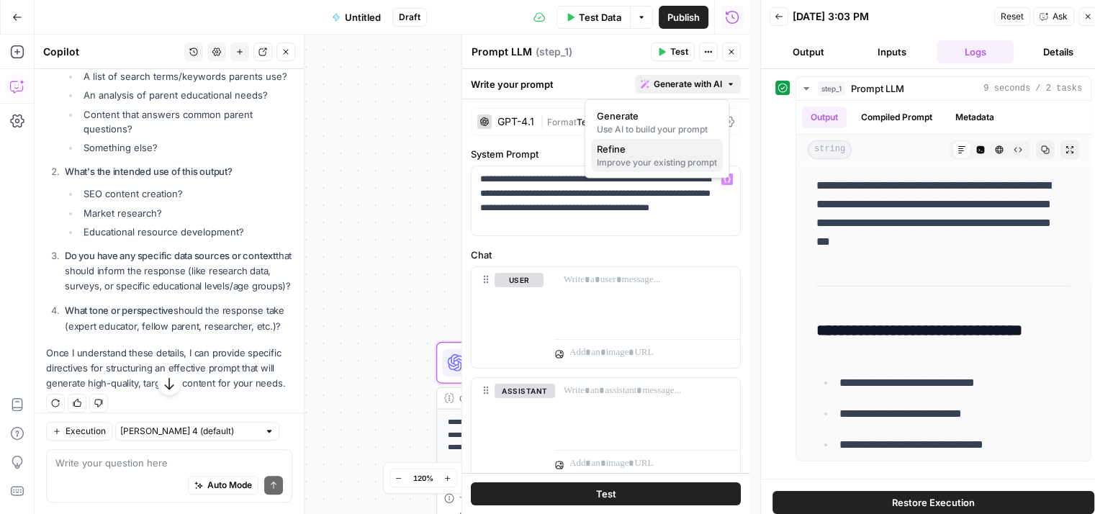
click at [633, 151] on span "Refine" at bounding box center [654, 149] width 114 height 14
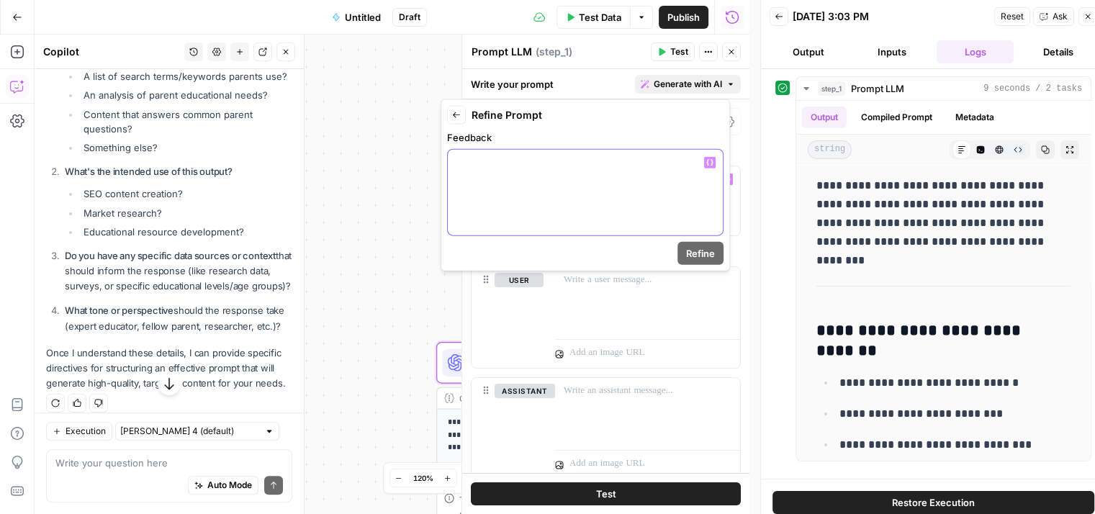
click at [526, 173] on div at bounding box center [585, 193] width 275 height 86
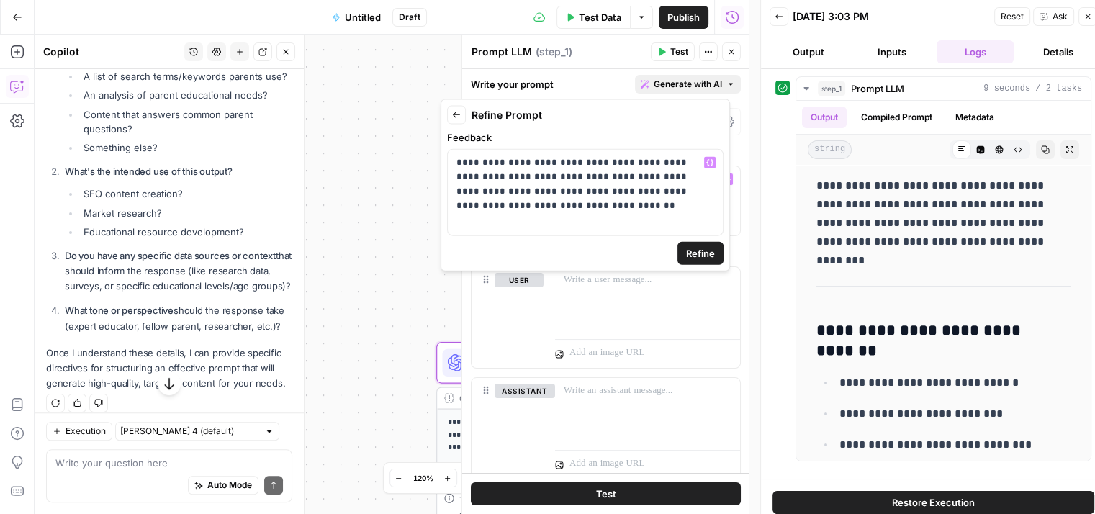
click at [693, 253] on span "Refine" at bounding box center [700, 253] width 29 height 14
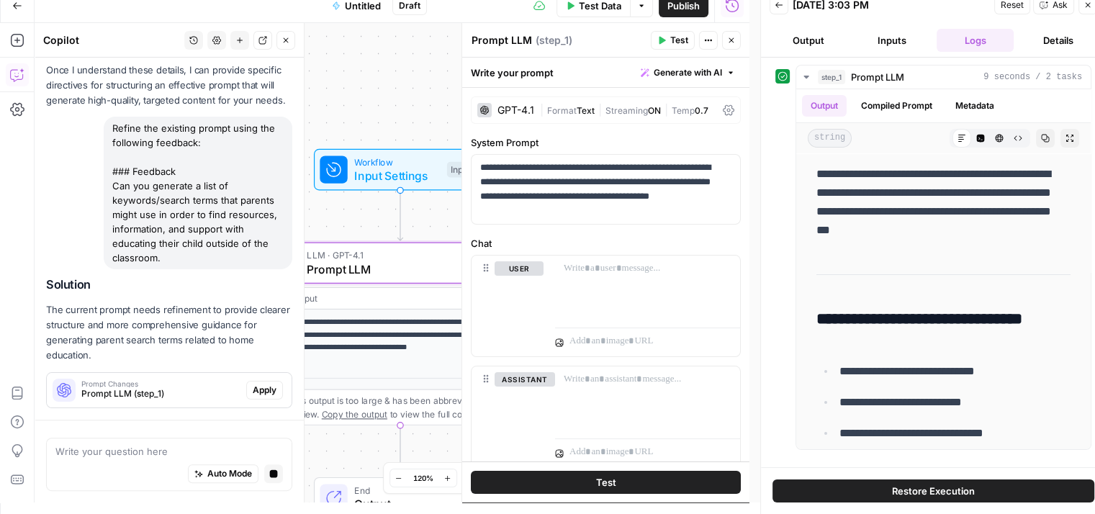
scroll to position [864, 0]
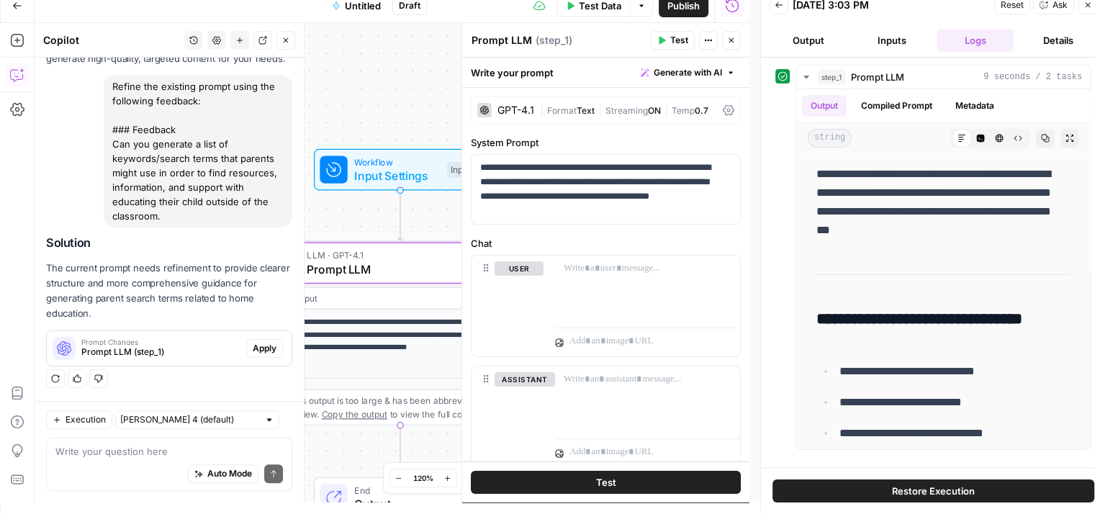
click at [253, 348] on span "Apply" at bounding box center [265, 348] width 24 height 13
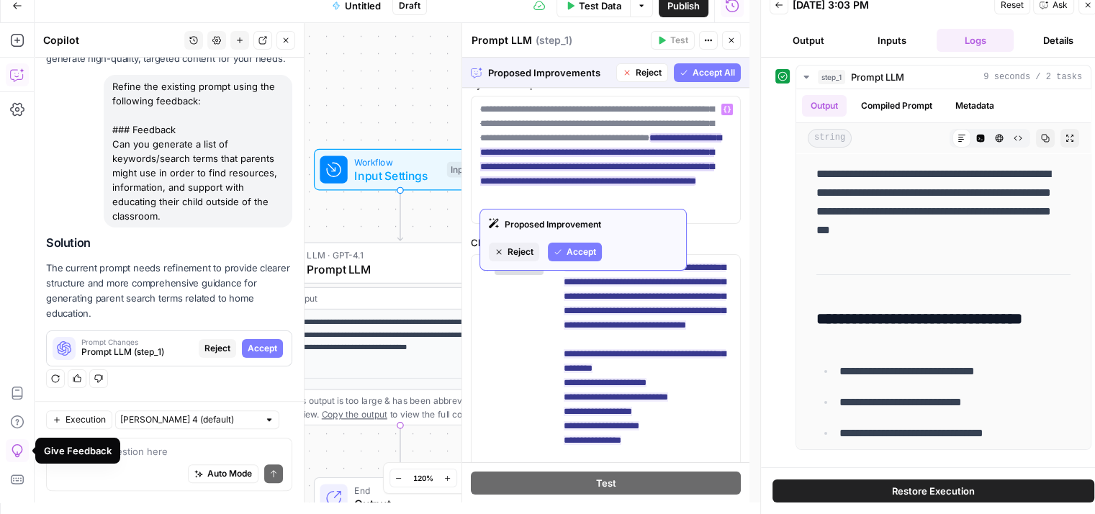
scroll to position [72, 0]
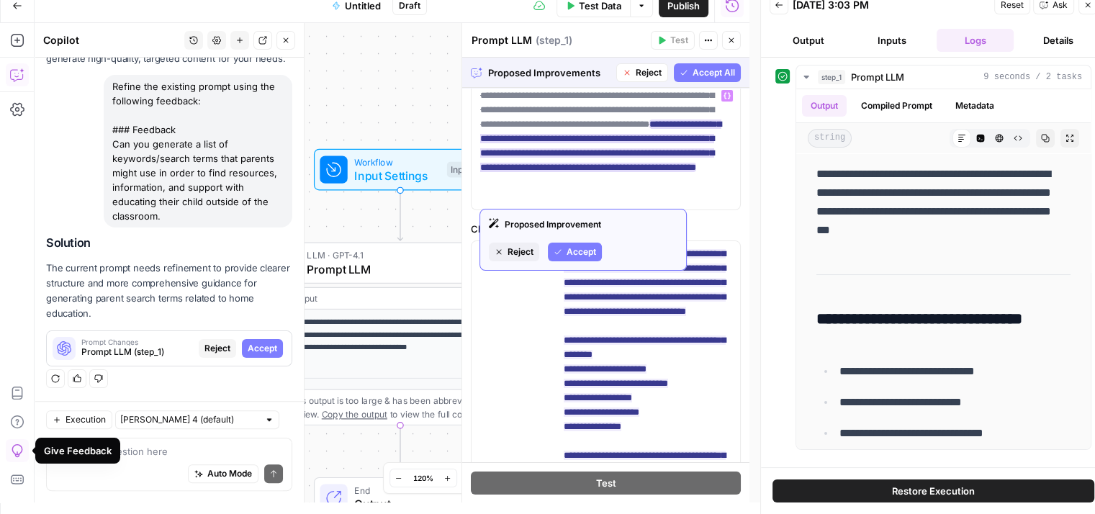
click at [584, 251] on span "Accept" at bounding box center [582, 252] width 30 height 13
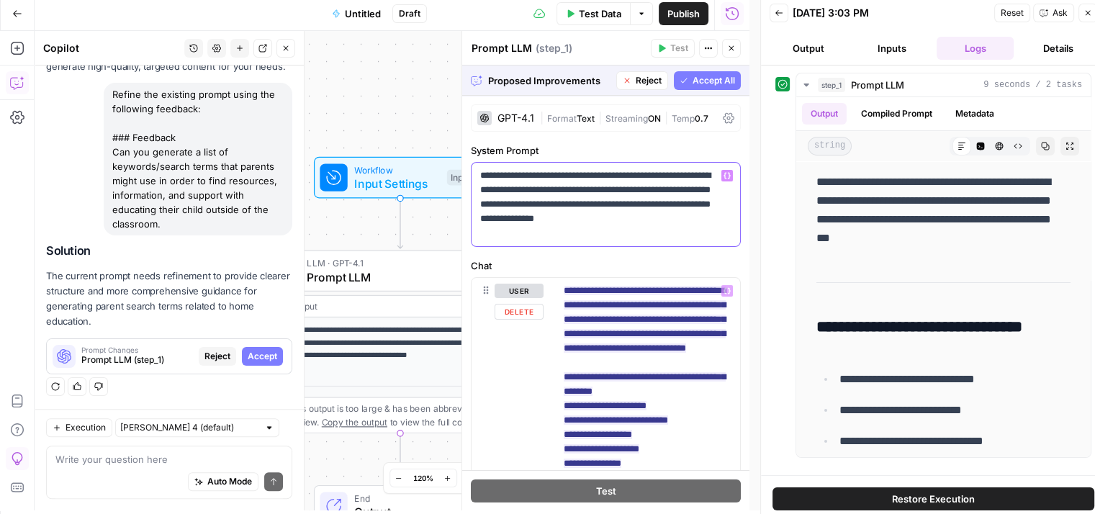
scroll to position [0, 0]
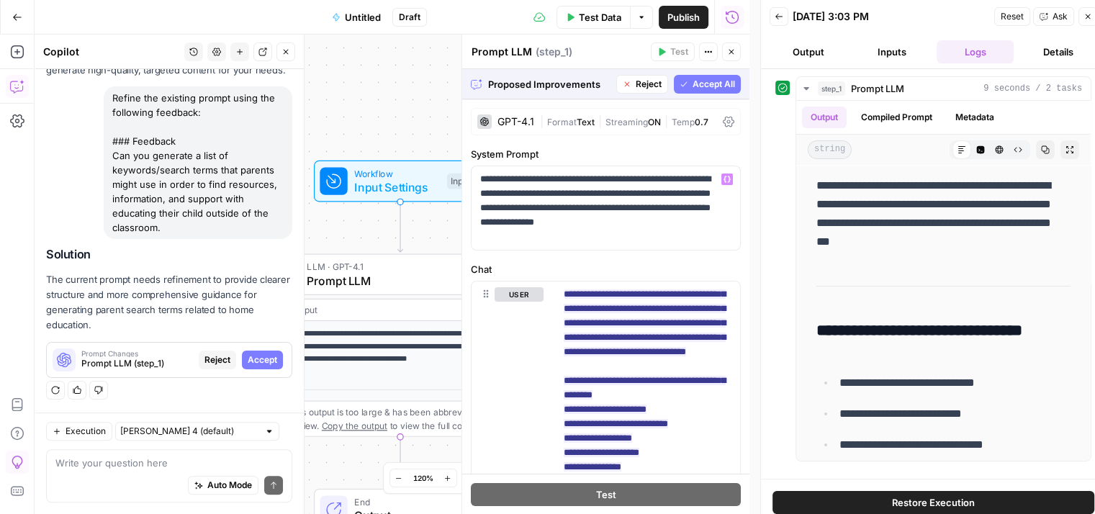
click at [716, 87] on span "Accept All" at bounding box center [714, 84] width 42 height 13
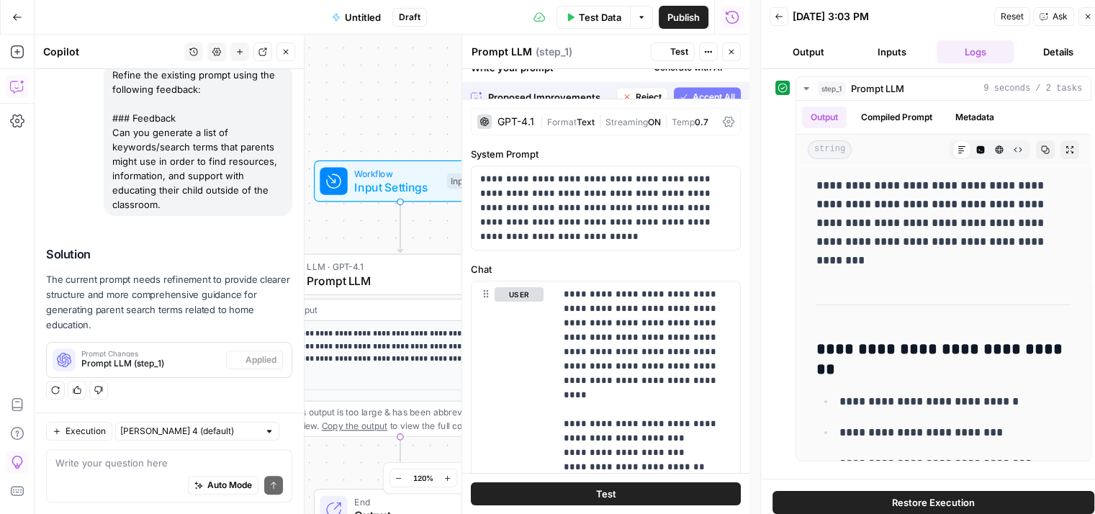
scroll to position [887, 0]
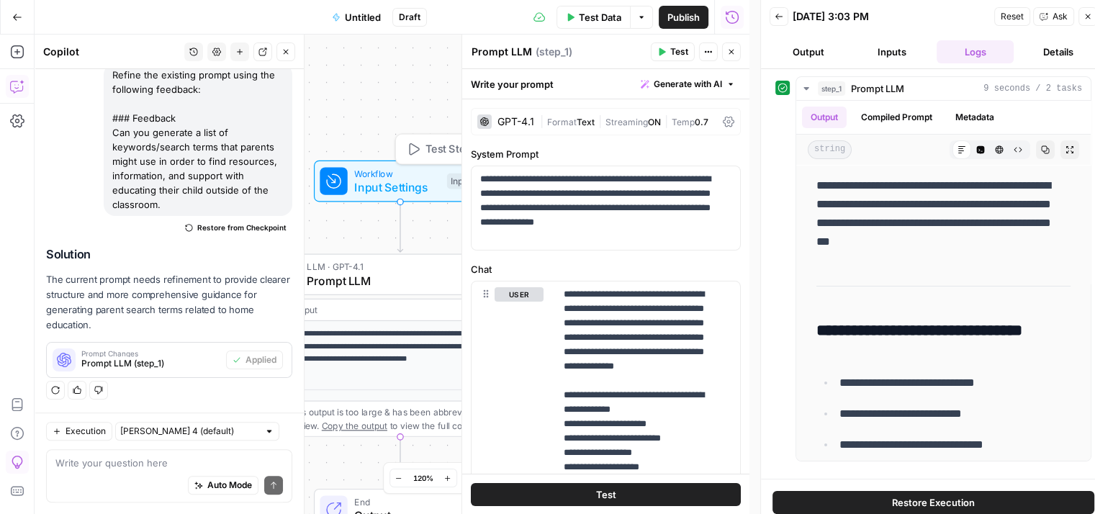
click at [395, 82] on div "**********" at bounding box center [392, 274] width 715 height 479
click at [744, 55] on header "Prompt LLM Prompt LLM ( step_1 ) Test Actions Close" at bounding box center [605, 52] width 287 height 35
click at [729, 55] on icon "button" at bounding box center [731, 52] width 9 height 9
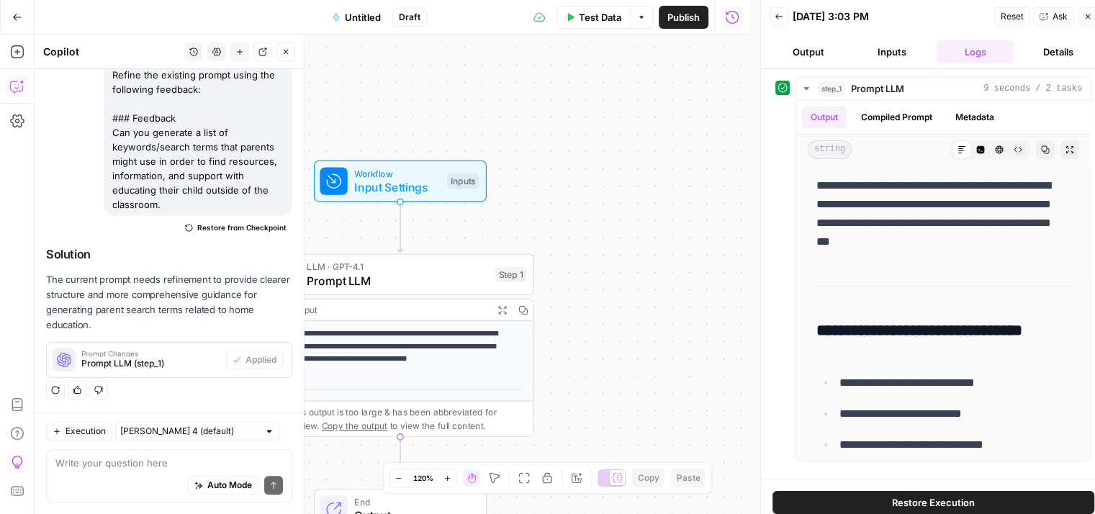
click at [629, 315] on div "**********" at bounding box center [392, 274] width 715 height 479
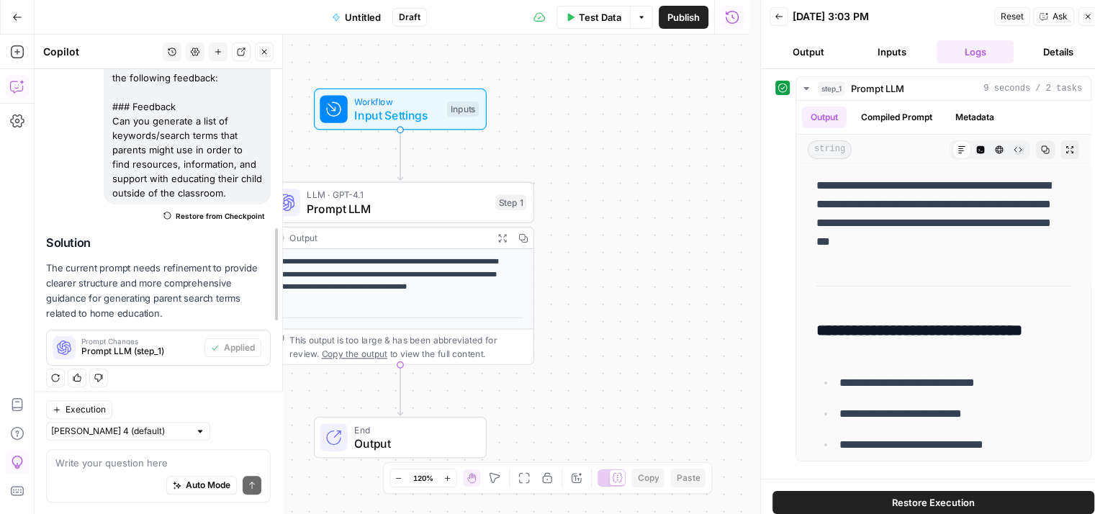
scroll to position [946, 0]
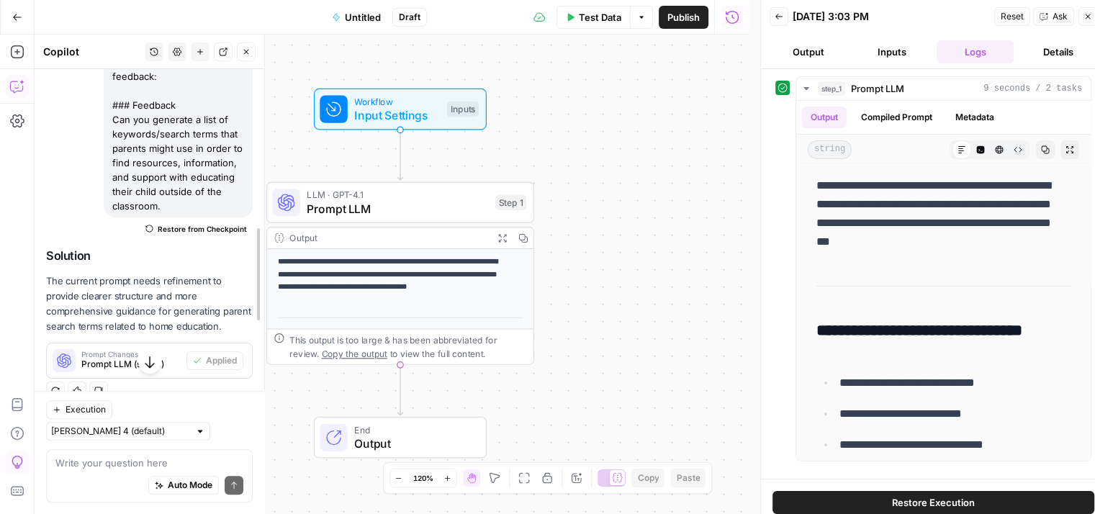
drag, startPoint x: 305, startPoint y: 261, endPoint x: 232, endPoint y: 260, distance: 73.5
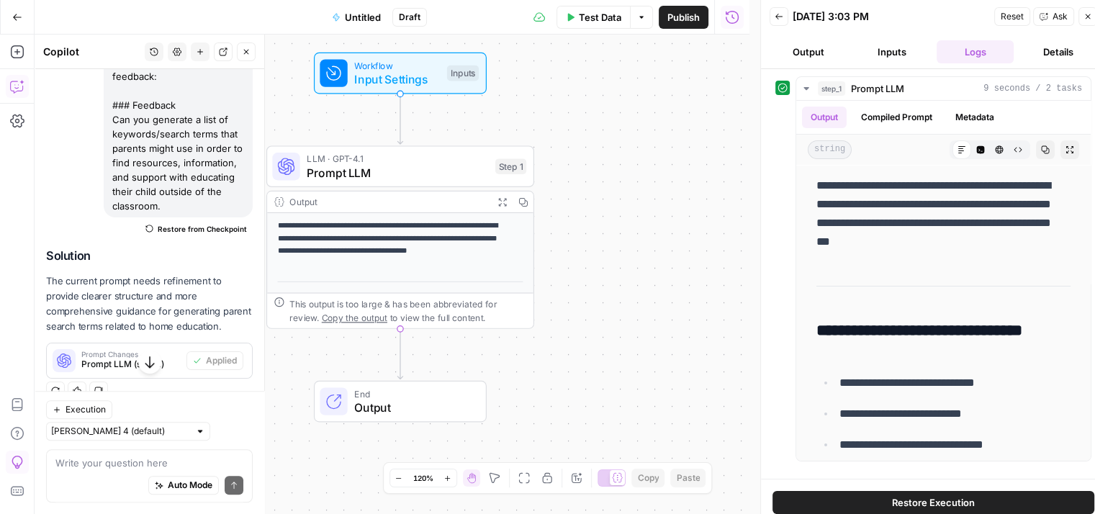
click at [383, 397] on span "End" at bounding box center [412, 394] width 117 height 14
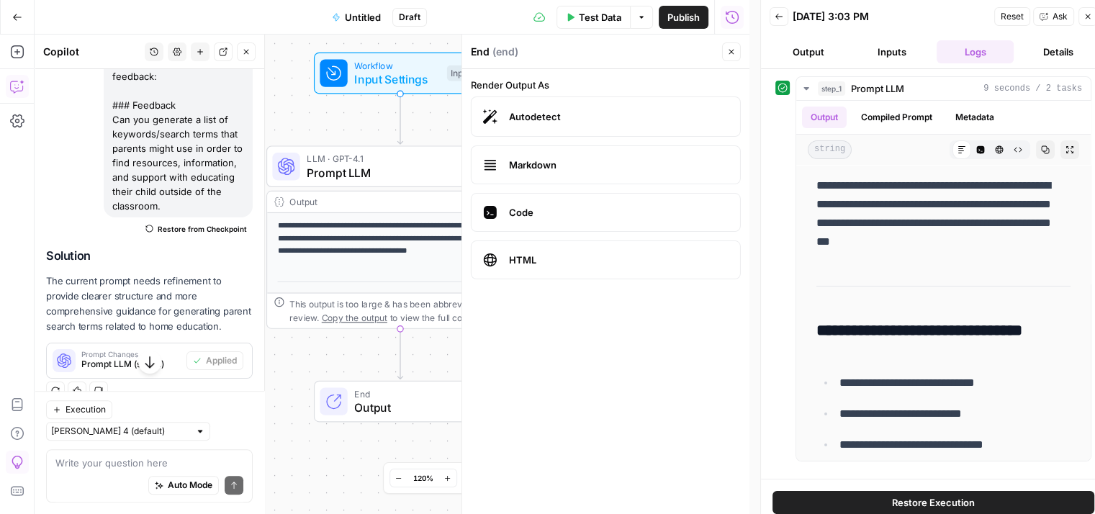
click at [317, 359] on div "**********" at bounding box center [392, 274] width 715 height 479
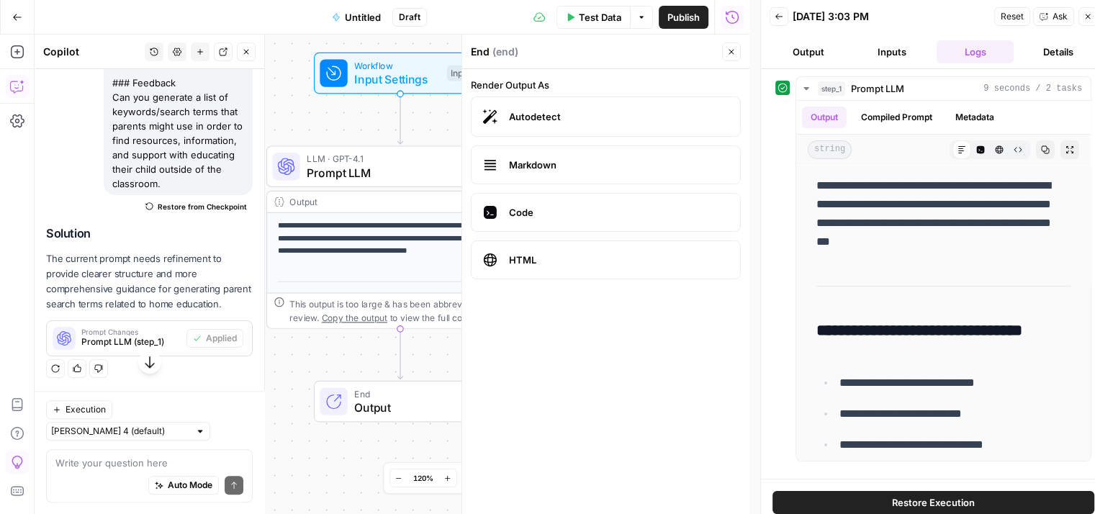
scroll to position [1011, 0]
click at [250, 53] on icon "button" at bounding box center [246, 52] width 9 height 9
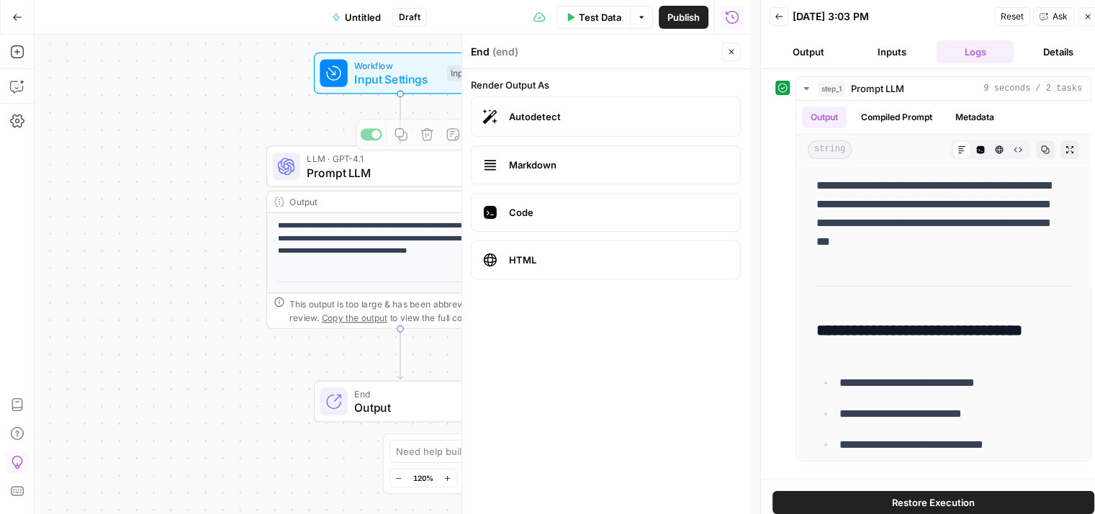
click at [287, 104] on div "**********" at bounding box center [392, 274] width 715 height 479
click at [739, 55] on button "Close" at bounding box center [731, 51] width 19 height 19
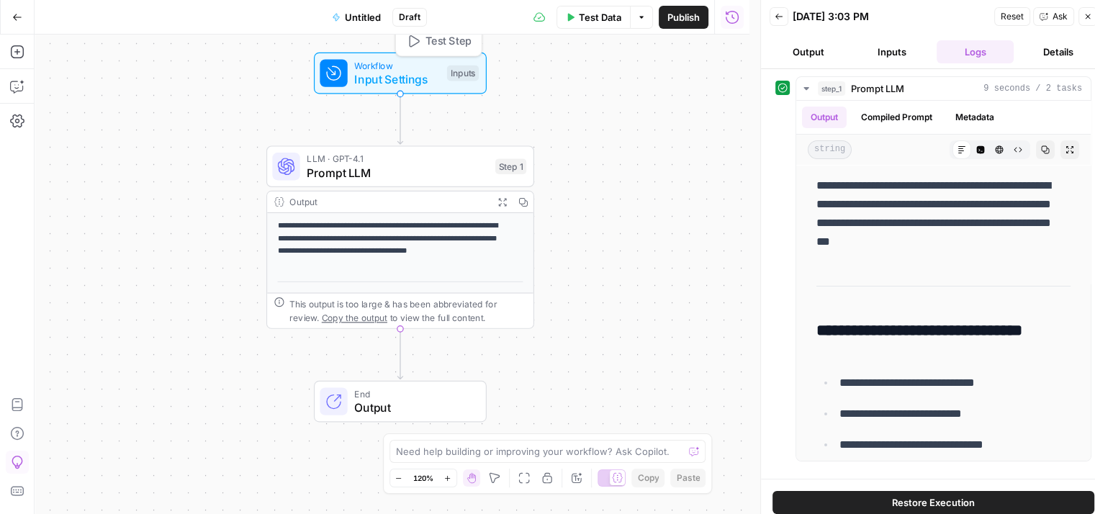
click at [462, 81] on div "Workflow Input Settings Inputs Test Step" at bounding box center [399, 73] width 159 height 30
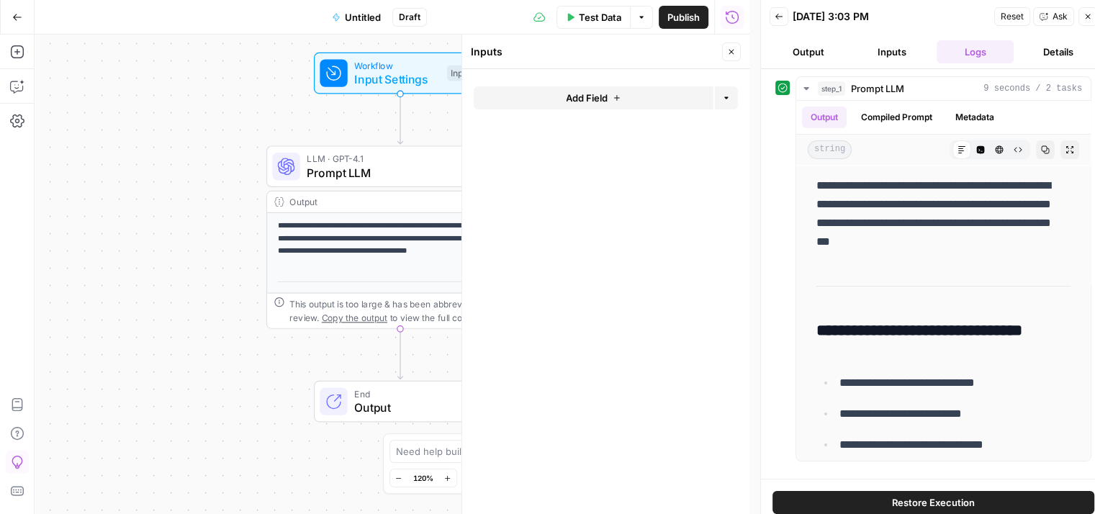
click at [546, 97] on button "Add Field" at bounding box center [594, 97] width 240 height 23
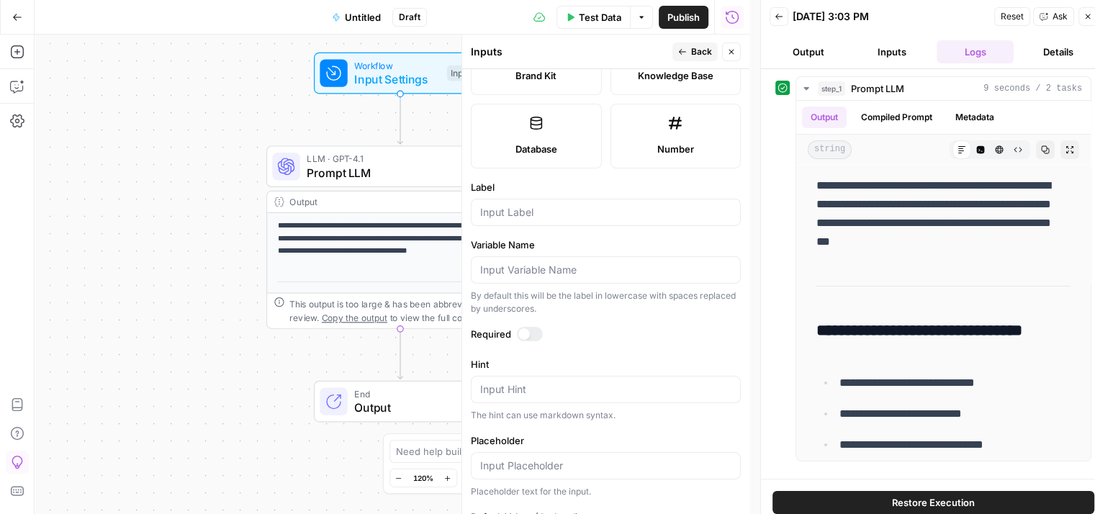
scroll to position [426, 0]
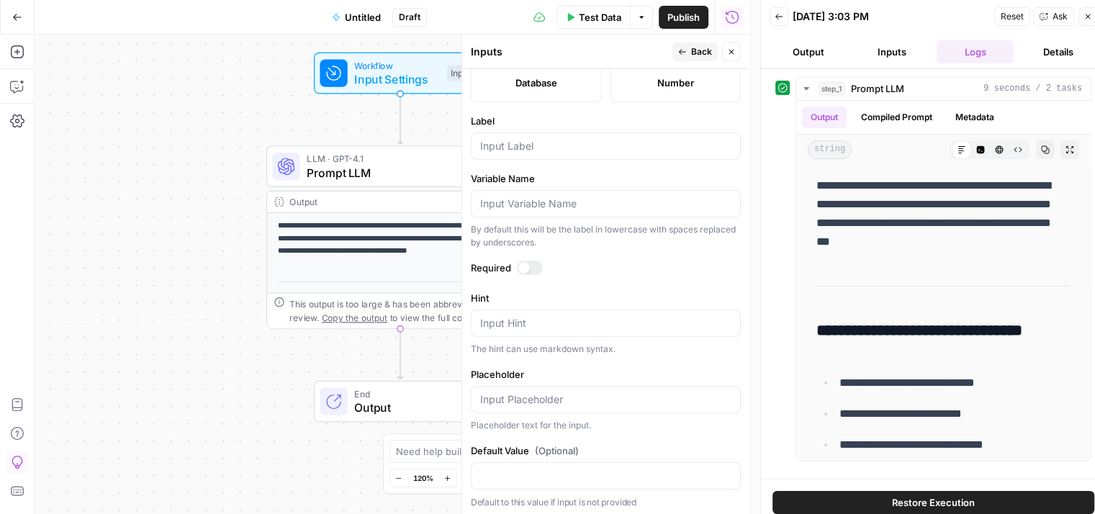
click at [140, 336] on div "**********" at bounding box center [392, 274] width 715 height 479
click at [731, 68] on header "Inputs Back Close" at bounding box center [605, 52] width 287 height 35
click at [733, 50] on icon "button" at bounding box center [731, 52] width 5 height 5
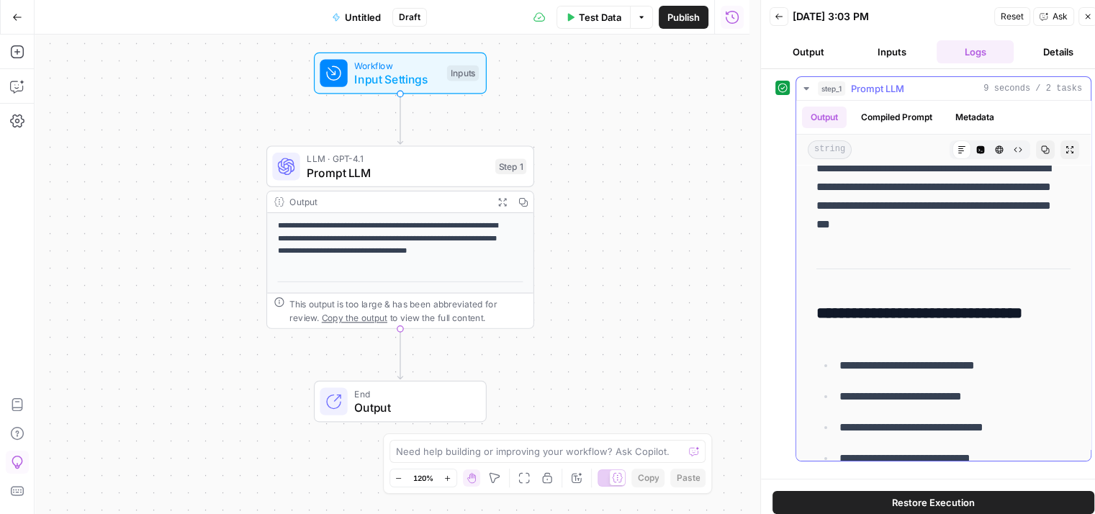
scroll to position [0, 0]
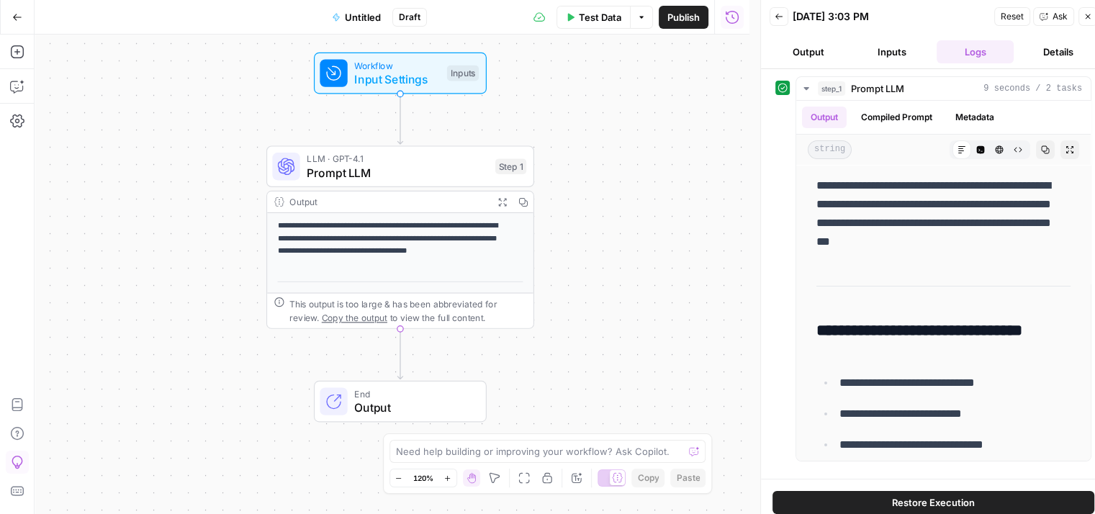
click at [402, 394] on span "End" at bounding box center [412, 394] width 117 height 14
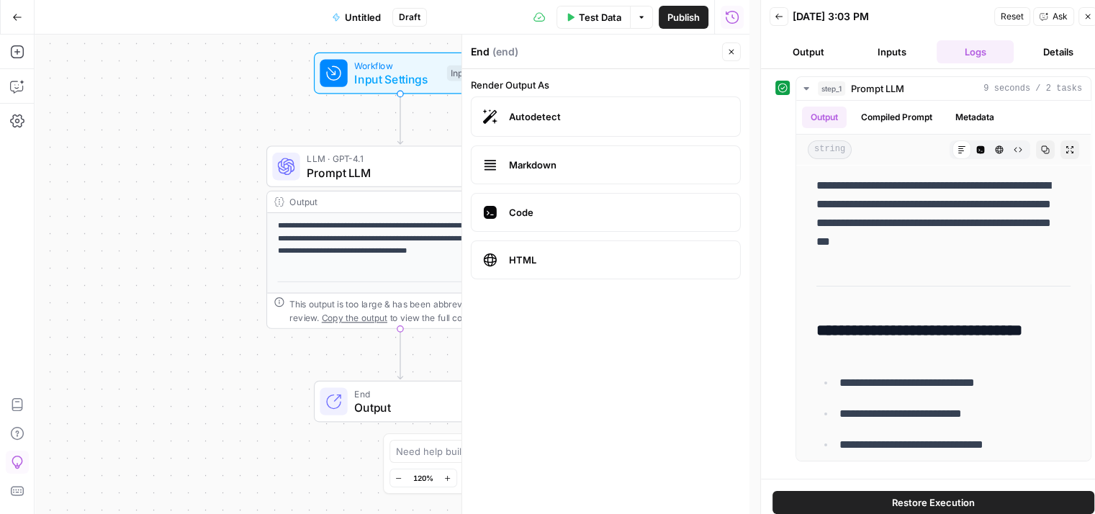
click at [562, 111] on span "Autodetect" at bounding box center [619, 116] width 220 height 14
click at [1040, 47] on button "Details" at bounding box center [1058, 51] width 78 height 23
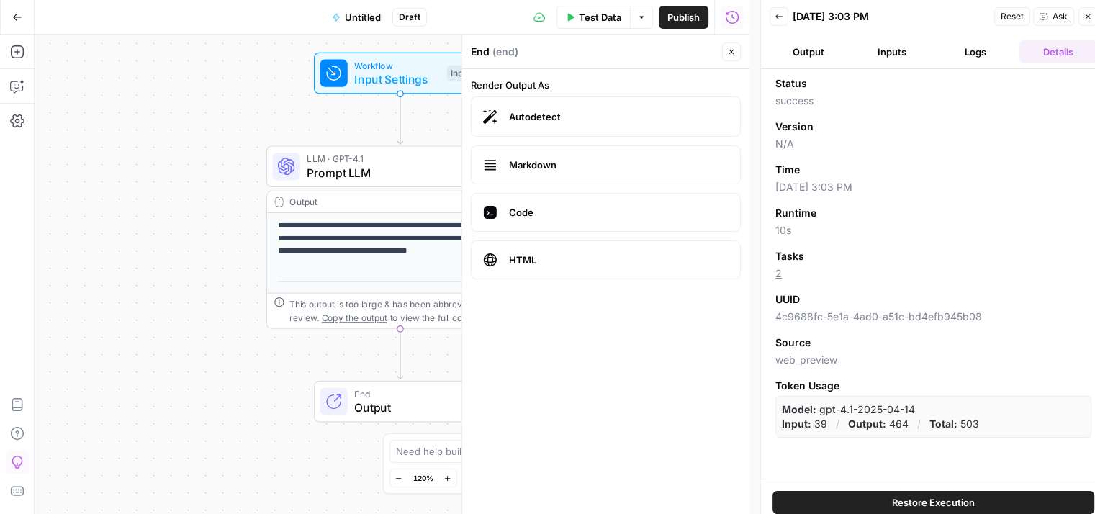
click at [782, 58] on button "Output" at bounding box center [809, 51] width 78 height 23
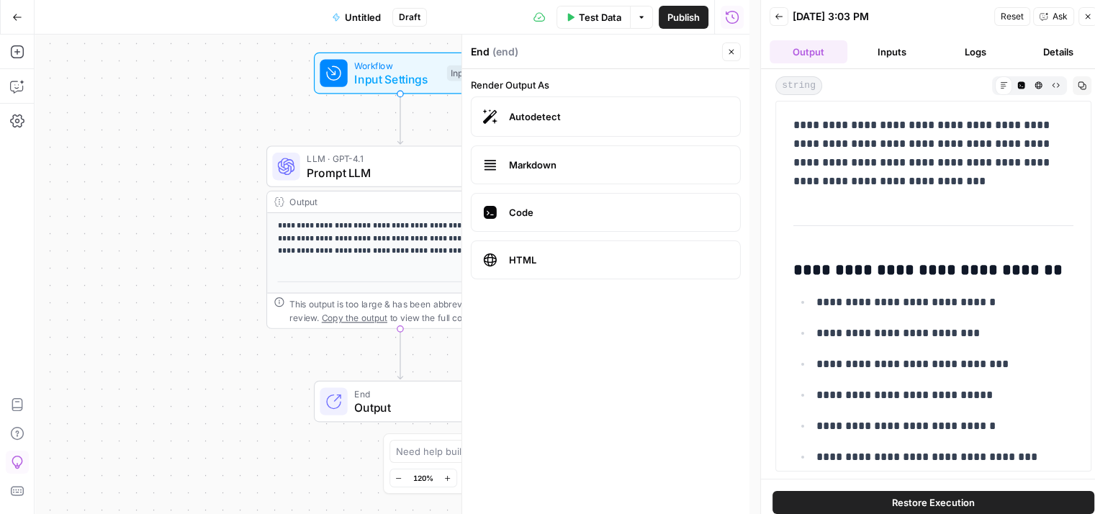
click at [887, 53] on button "Inputs" at bounding box center [892, 51] width 78 height 23
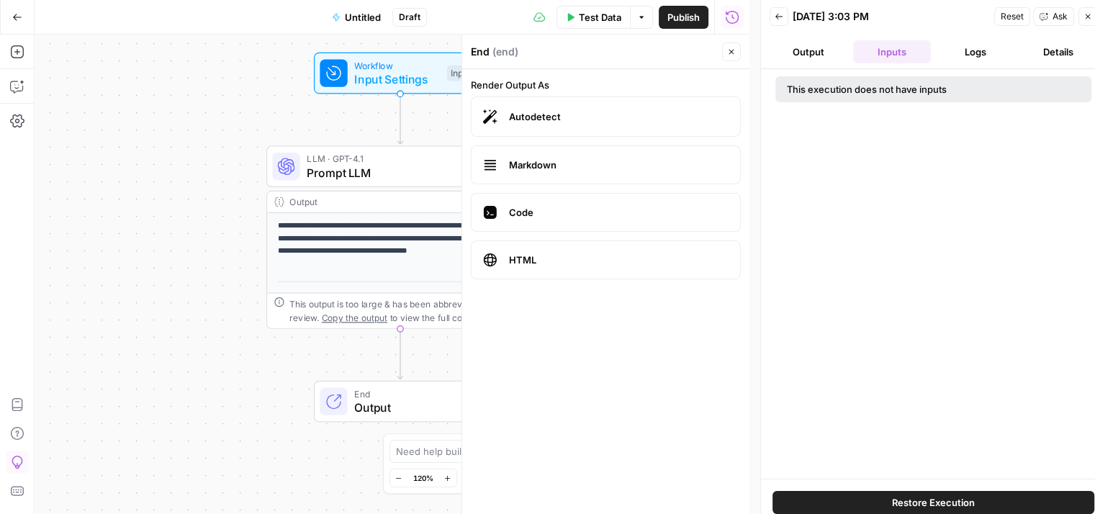
click at [808, 63] on header "Back [DATE] 3:03 PM Reset Ask Close Output Inputs Logs Details" at bounding box center [933, 34] width 345 height 69
click at [1053, 12] on span "Ask" at bounding box center [1060, 16] width 15 height 13
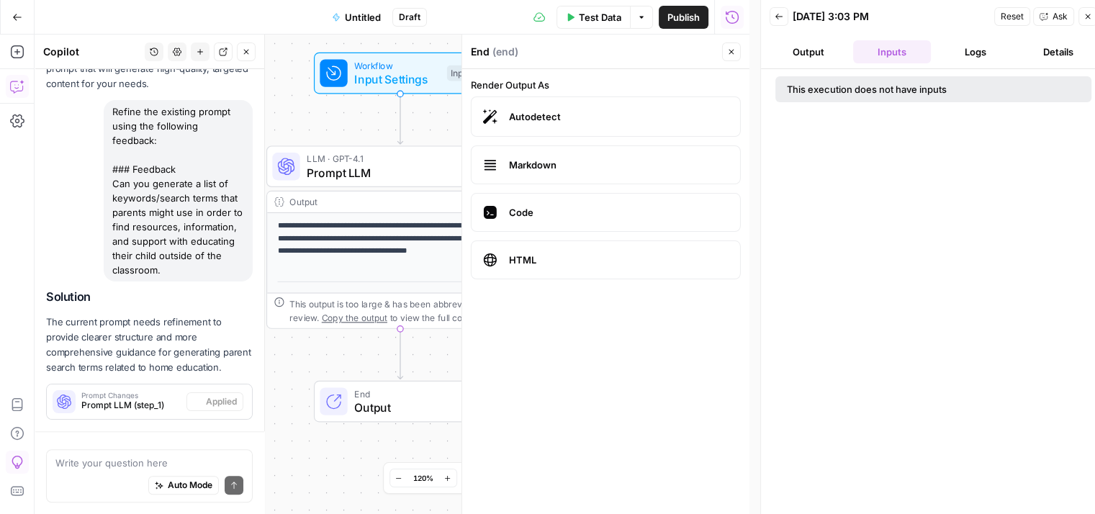
scroll to position [1011, 0]
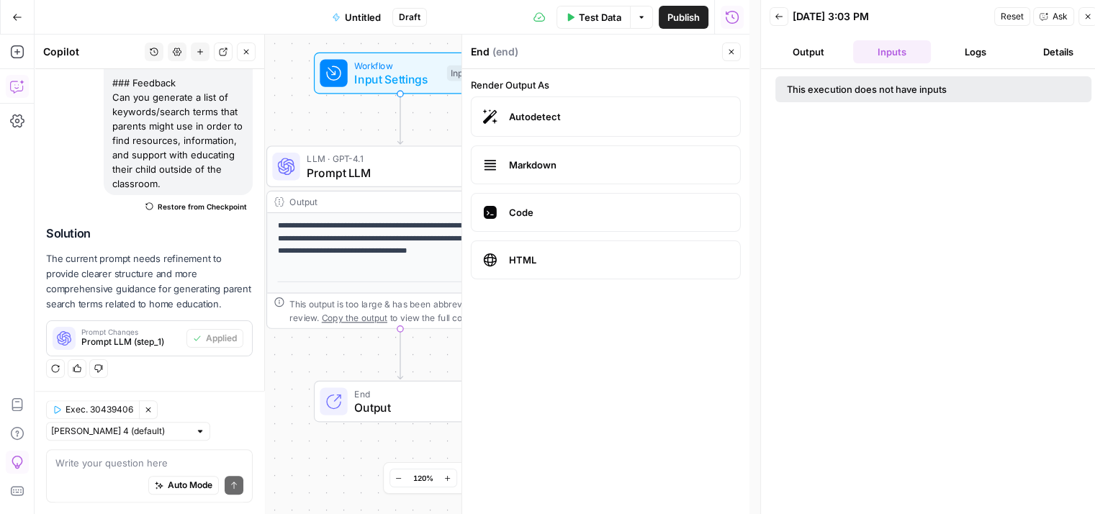
click at [72, 465] on textarea at bounding box center [149, 463] width 188 height 14
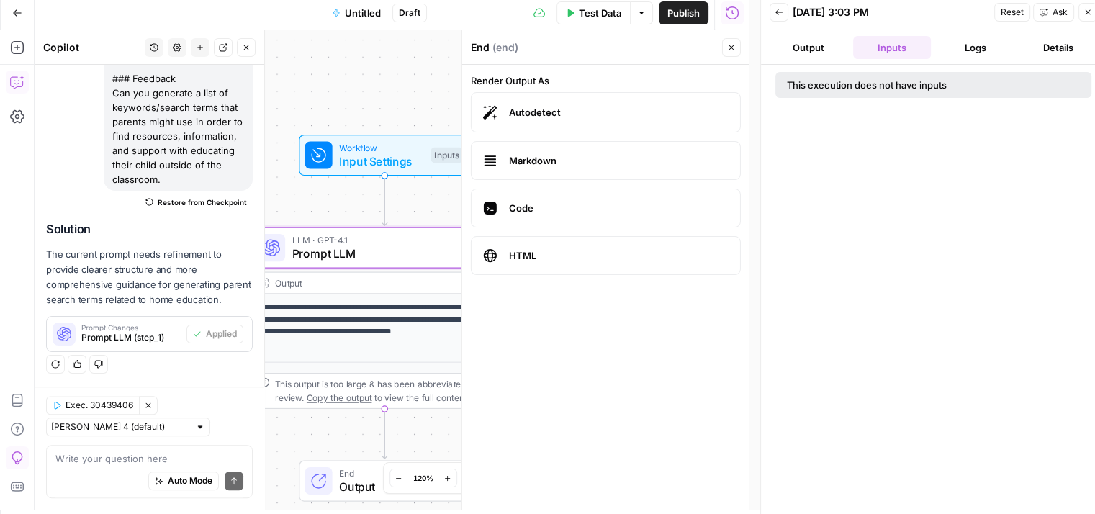
scroll to position [12, 0]
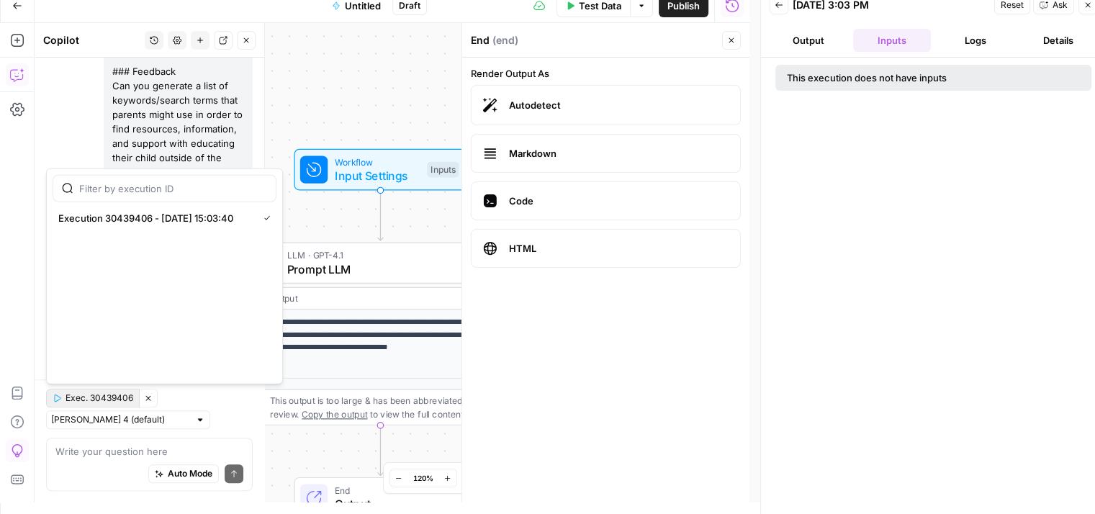
click at [104, 397] on span "Exec. 30439406" at bounding box center [100, 398] width 68 height 13
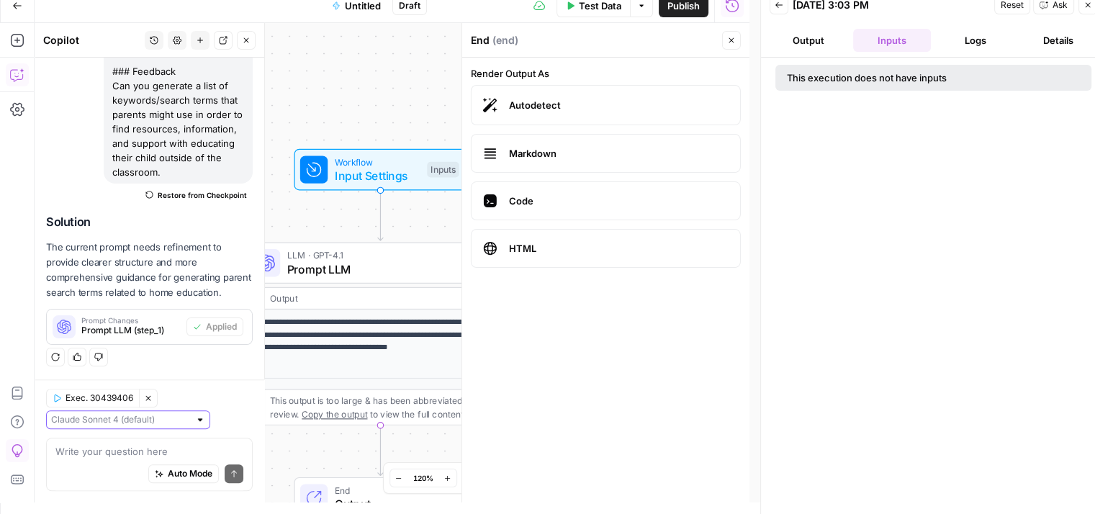
click at [89, 425] on input "text" at bounding box center [120, 420] width 138 height 14
click at [94, 474] on span "Claude Opus 4.1" at bounding box center [112, 472] width 109 height 14
type input "Claude Opus 4.1"
click at [158, 423] on input "text" at bounding box center [120, 420] width 138 height 14
click at [116, 450] on span "[PERSON_NAME] 4 (default)" at bounding box center [112, 452] width 109 height 14
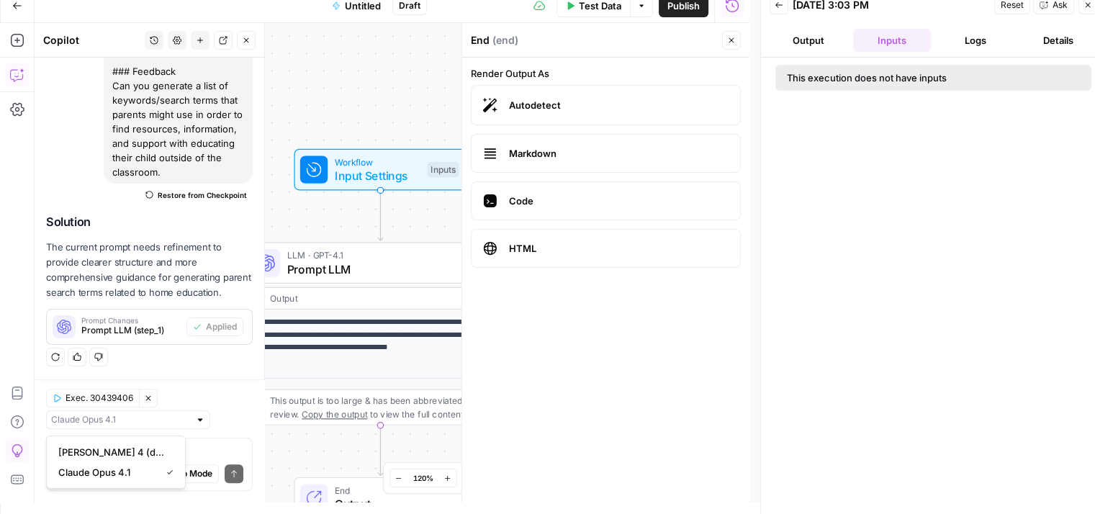
type input "[PERSON_NAME] 4 (default)"
click at [120, 463] on div "Auto Mode Send" at bounding box center [149, 475] width 188 height 32
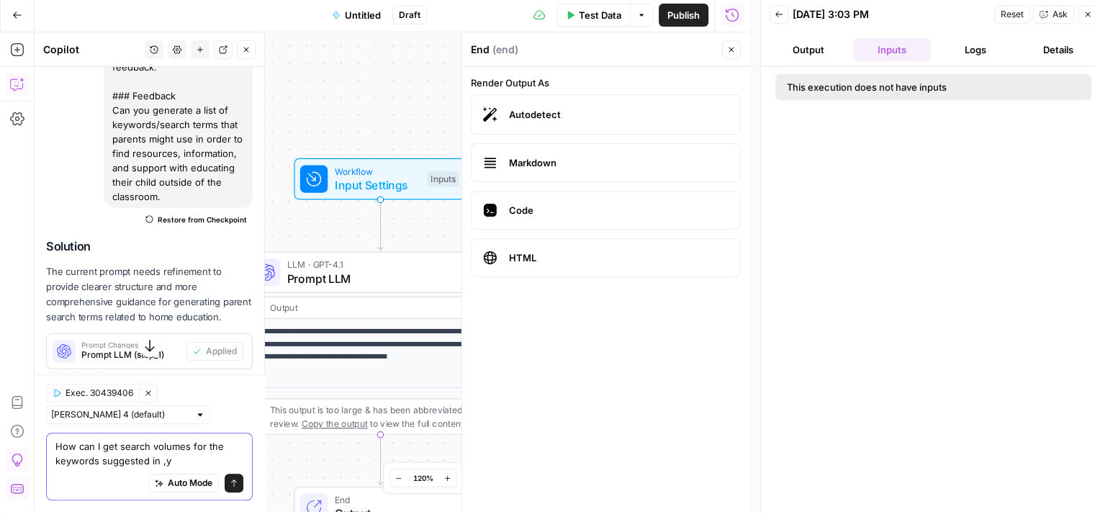
scroll to position [0, 0]
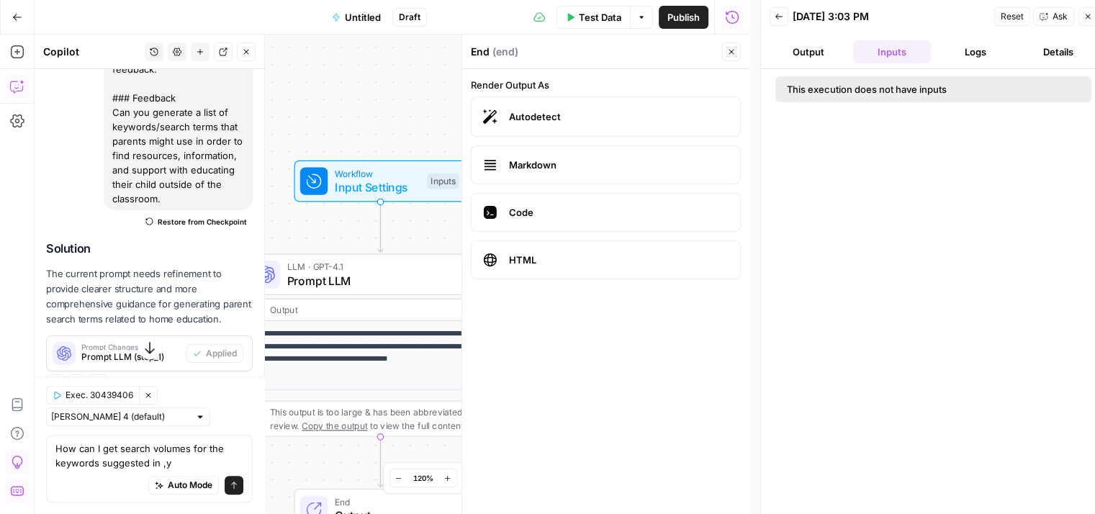
click at [731, 50] on icon "button" at bounding box center [731, 52] width 9 height 9
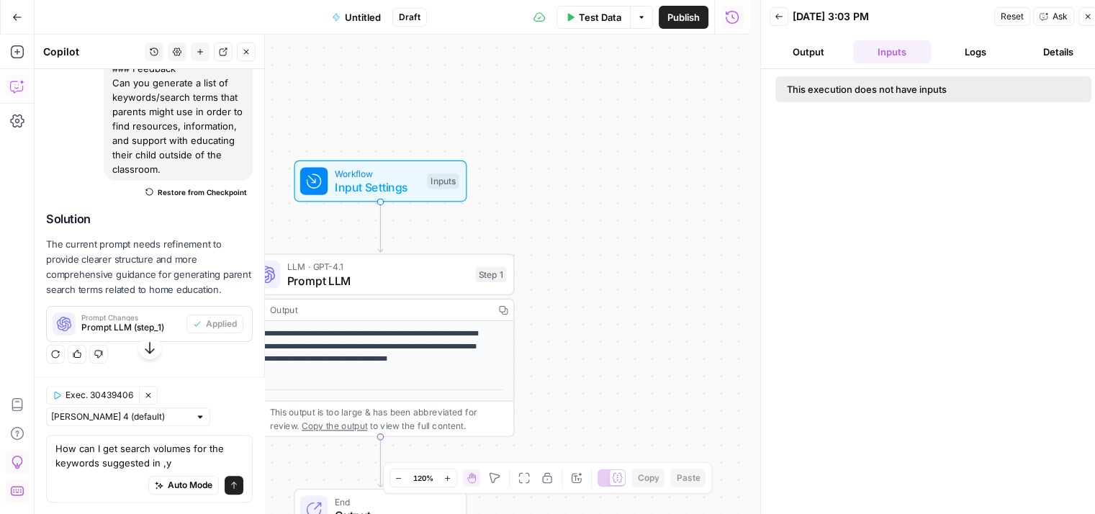
scroll to position [1025, 0]
click at [179, 467] on textarea "How can I get search volumes for the keywords suggested in ,y" at bounding box center [149, 455] width 188 height 29
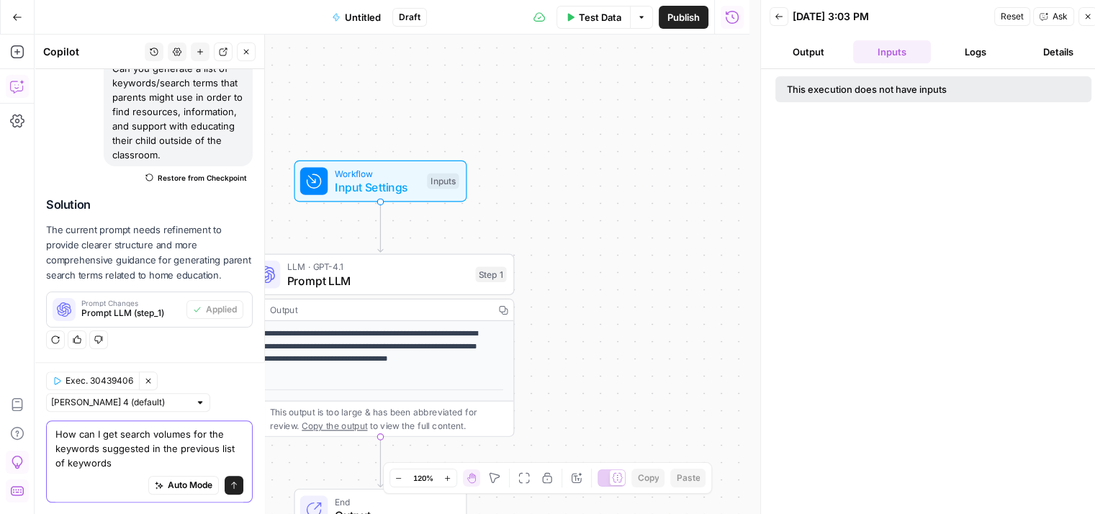
type textarea "How can I get search volumes for the keywords suggested in the previous list of…"
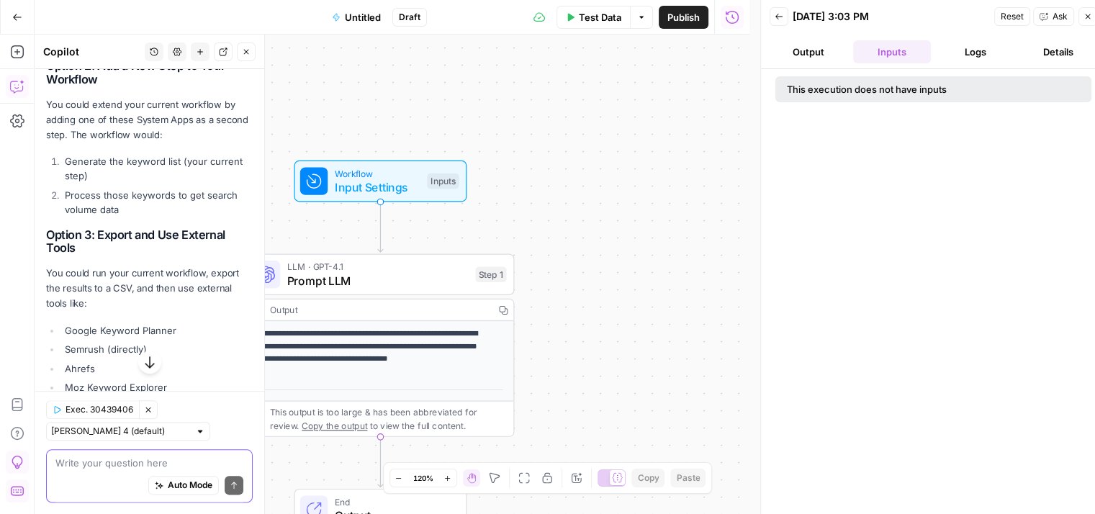
scroll to position [1611, 0]
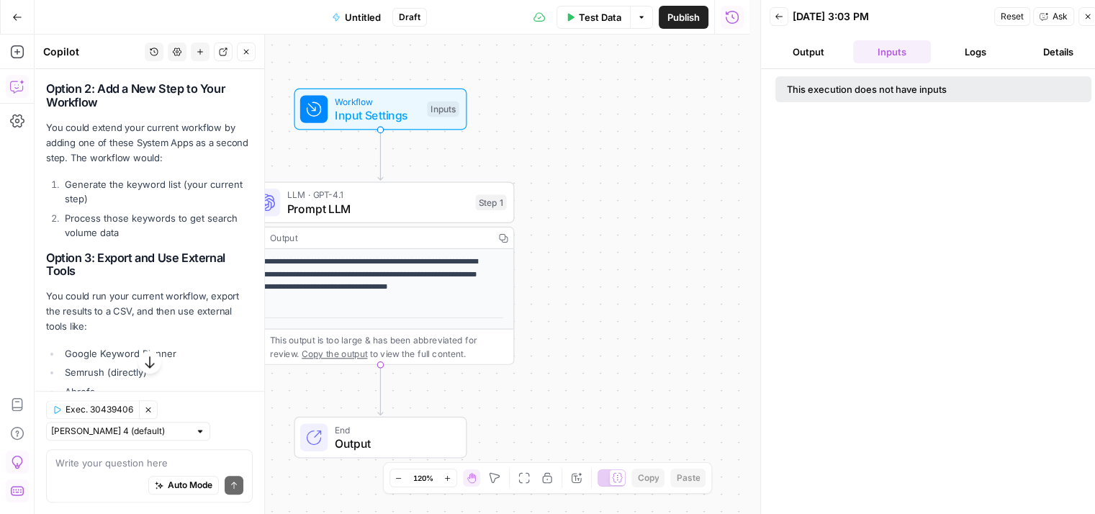
click at [370, 107] on span "Input Settings" at bounding box center [378, 115] width 86 height 17
click at [370, 106] on span "Input Settings" at bounding box center [379, 113] width 86 height 17
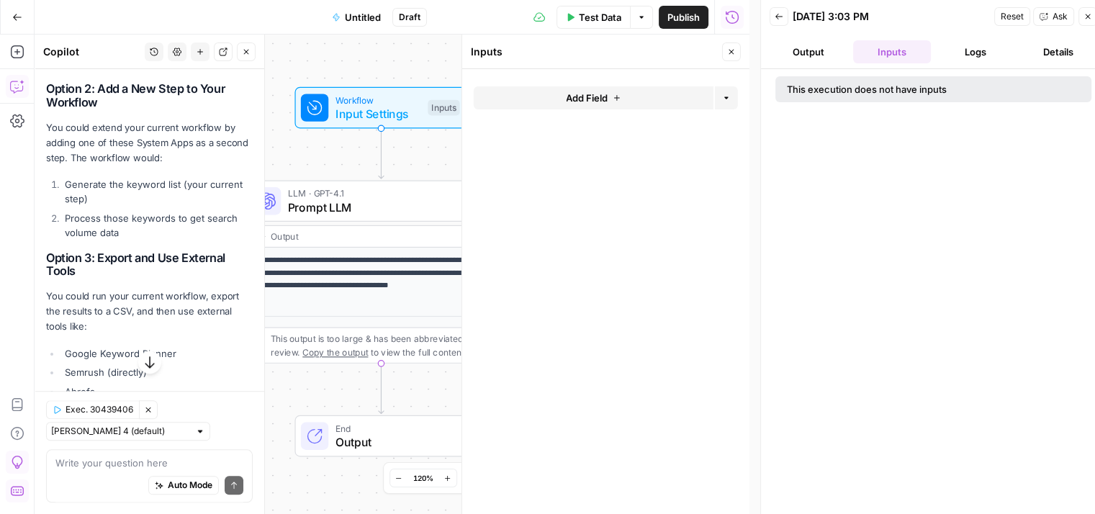
click at [605, 99] on span "Add Field" at bounding box center [587, 98] width 42 height 14
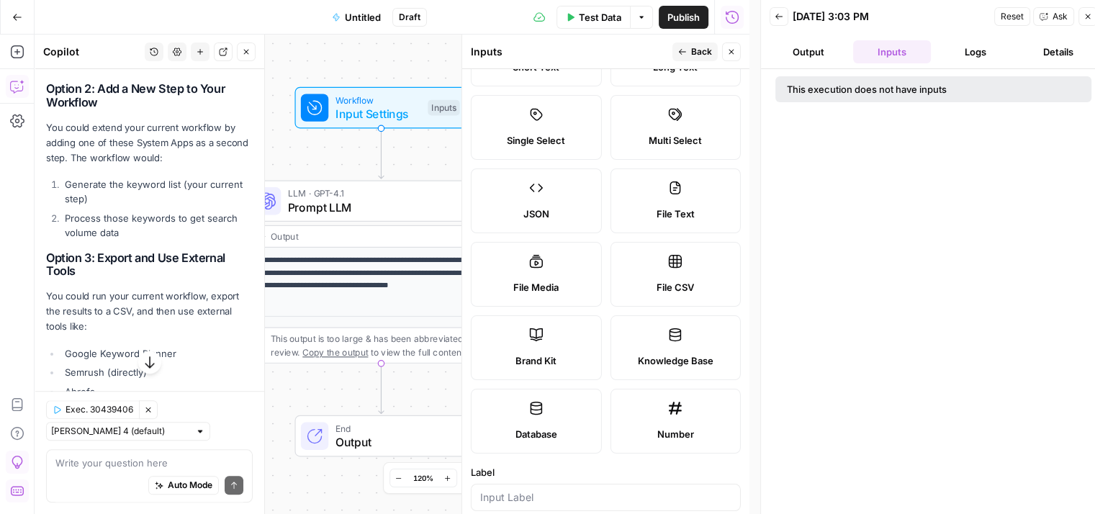
scroll to position [144, 0]
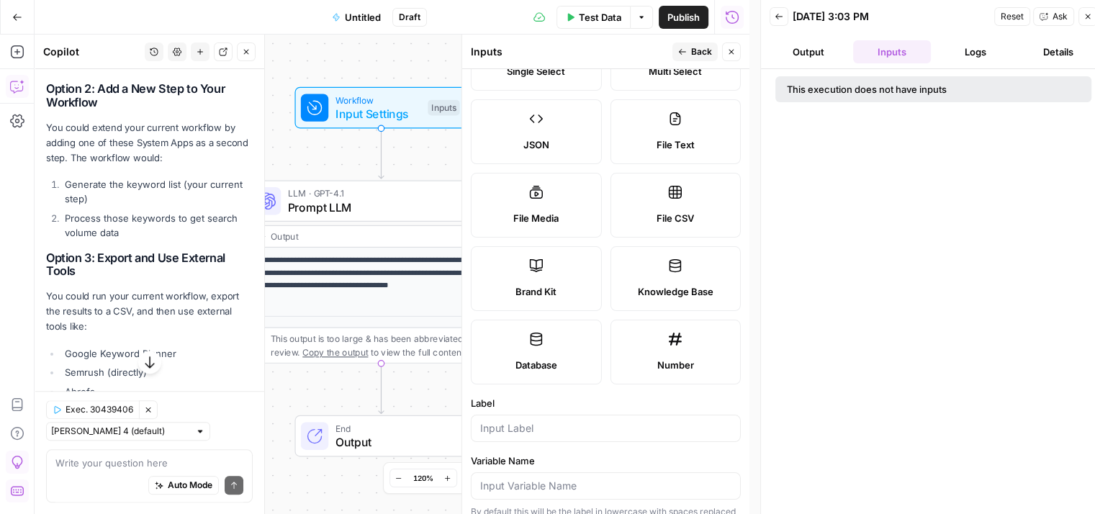
click at [544, 345] on label "Database" at bounding box center [536, 352] width 131 height 65
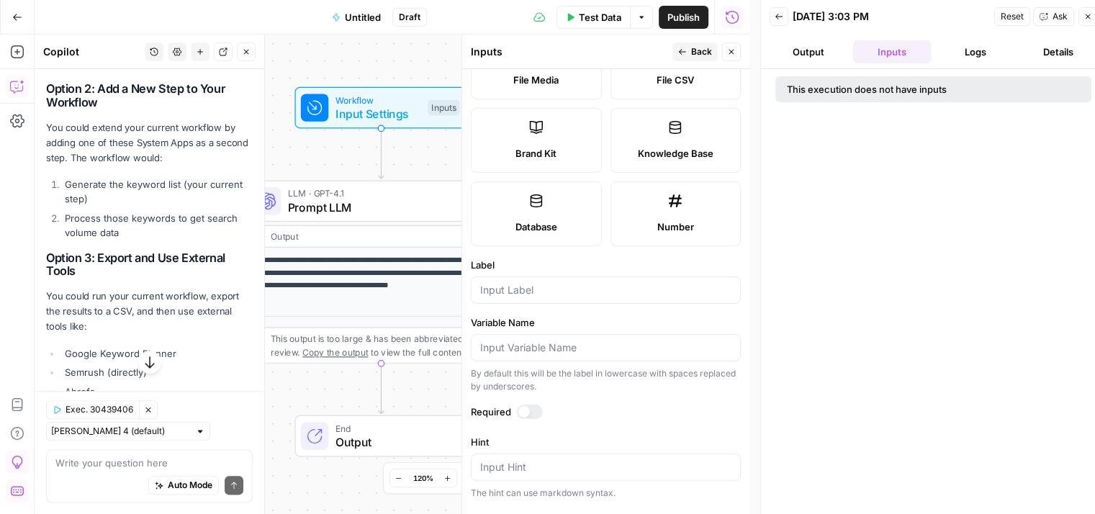
scroll to position [288, 0]
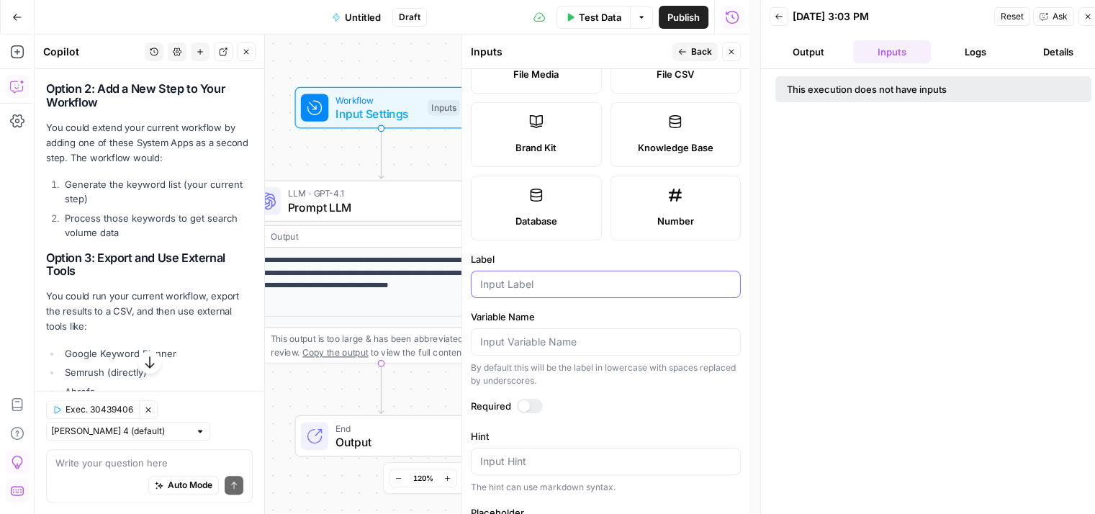
click at [516, 283] on input "Label" at bounding box center [605, 284] width 251 height 14
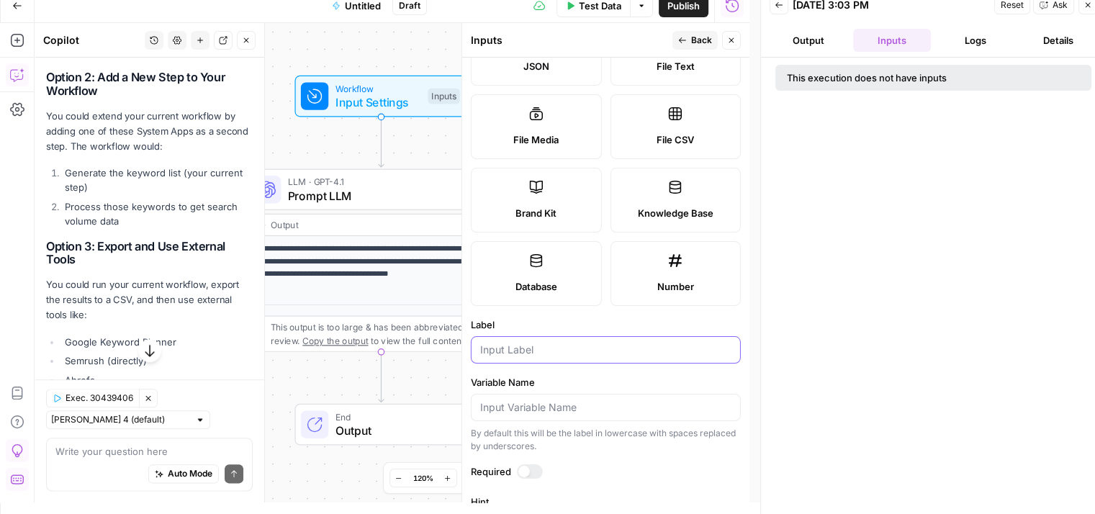
scroll to position [216, 0]
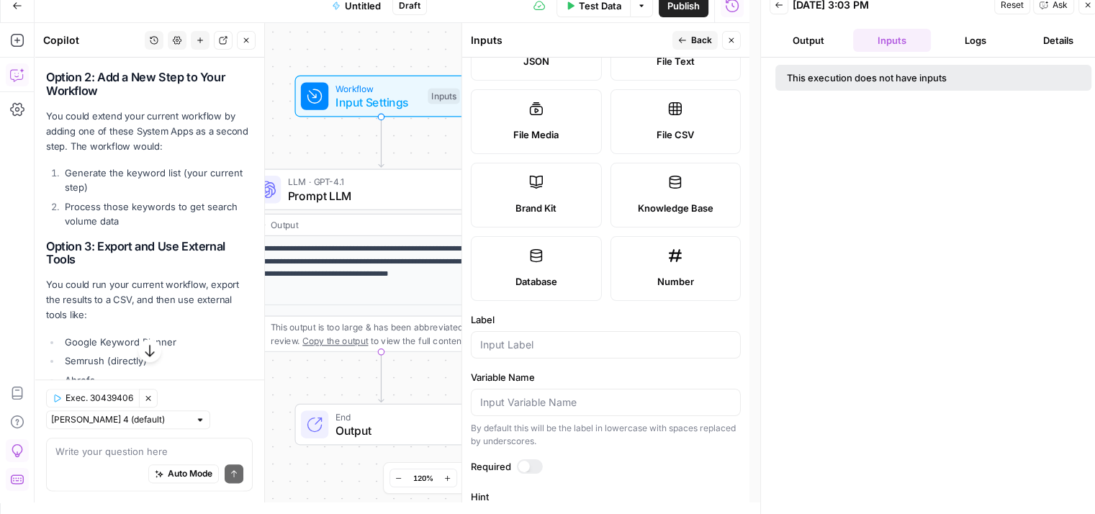
click at [668, 188] on icon at bounding box center [675, 182] width 14 height 14
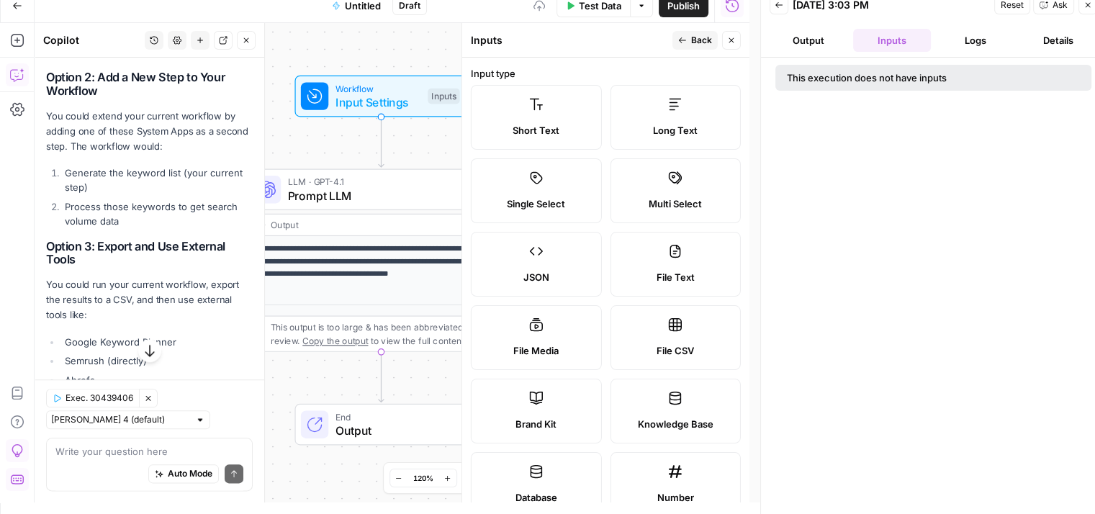
scroll to position [0, 0]
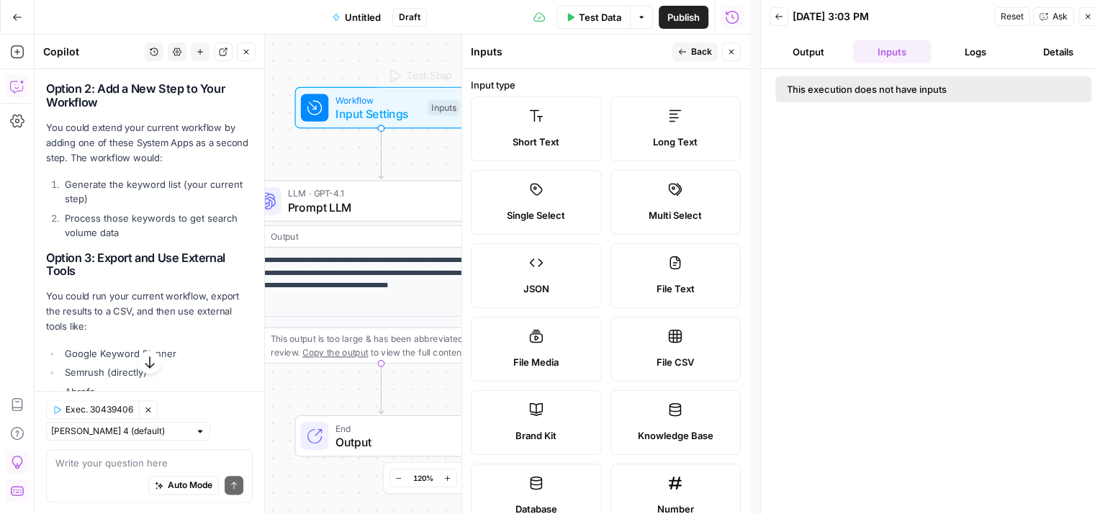
click at [317, 58] on div "**********" at bounding box center [392, 274] width 715 height 479
click at [314, 37] on div "**********" at bounding box center [392, 274] width 715 height 479
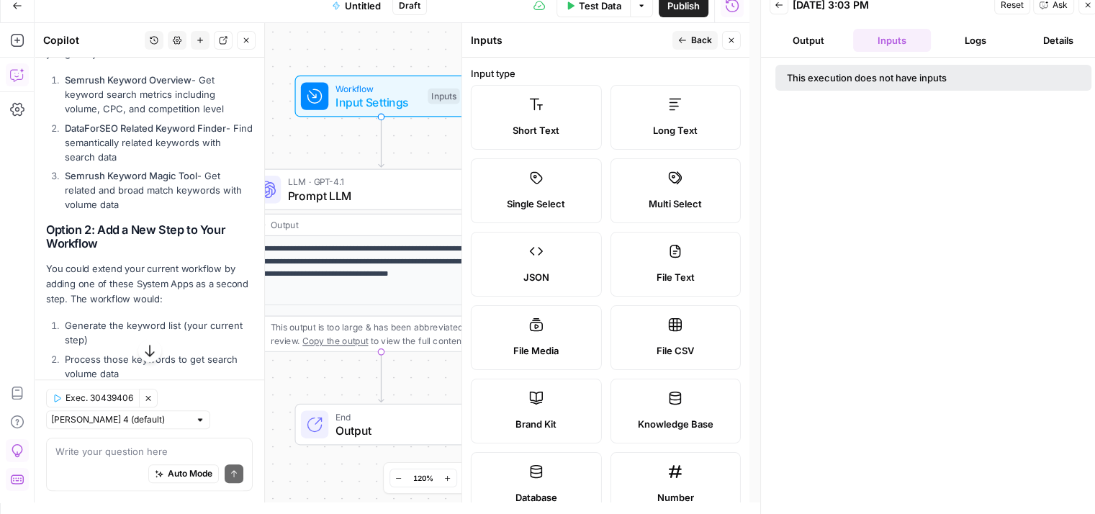
scroll to position [1409, 0]
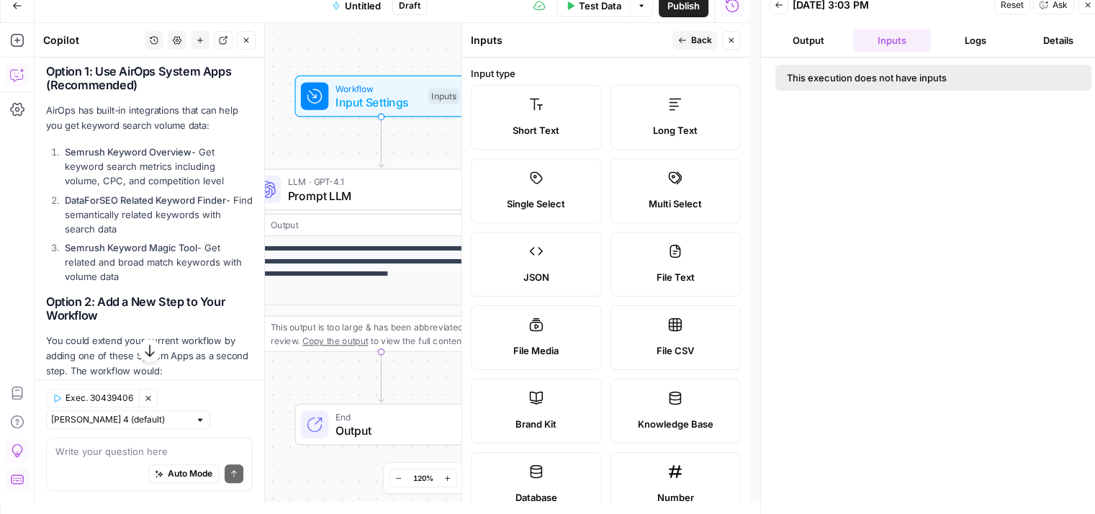
drag, startPoint x: 118, startPoint y: 271, endPoint x: 49, endPoint y: 234, distance: 78.3
click at [49, 234] on ol "Semrush Keyword Overview - Get keyword search metrics including volume, CPC, an…" at bounding box center [149, 214] width 207 height 139
click at [397, 64] on div "**********" at bounding box center [392, 262] width 715 height 479
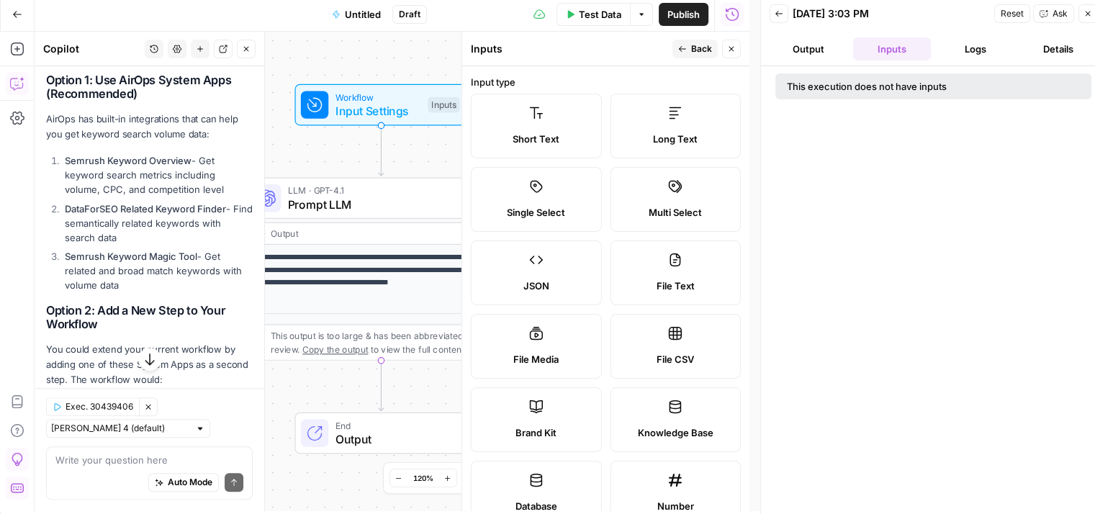
scroll to position [0, 0]
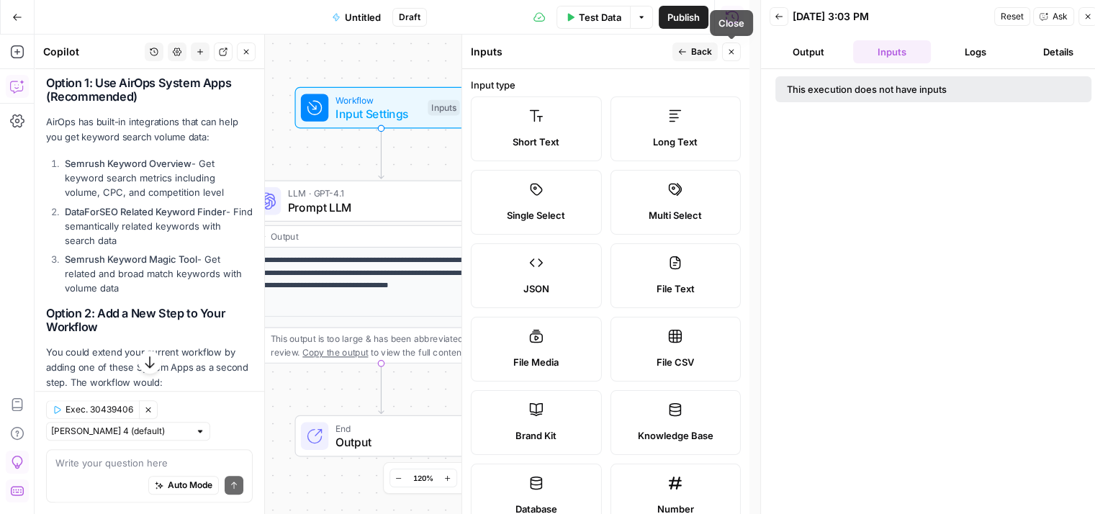
click at [698, 50] on span "Back" at bounding box center [701, 51] width 21 height 13
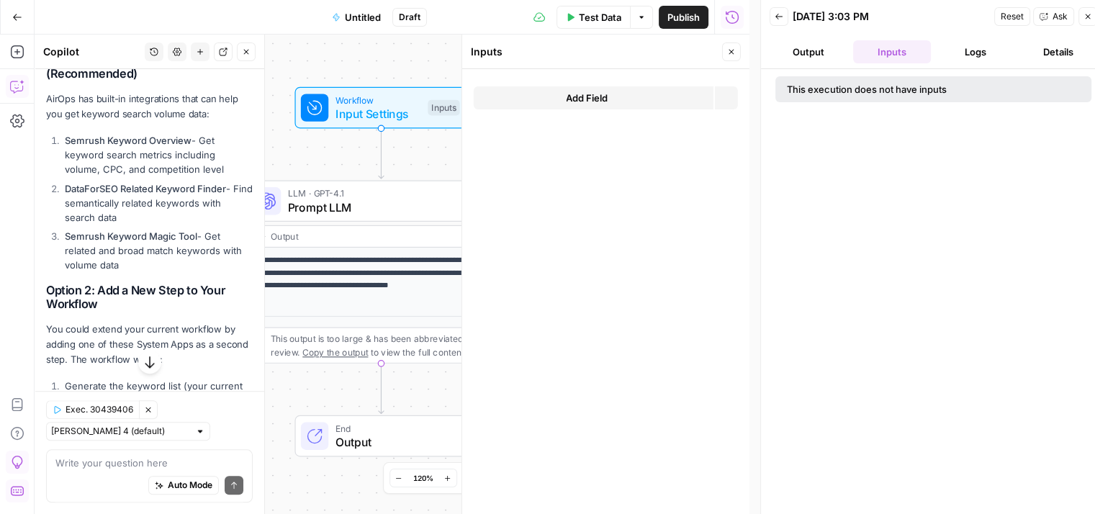
scroll to position [1386, 0]
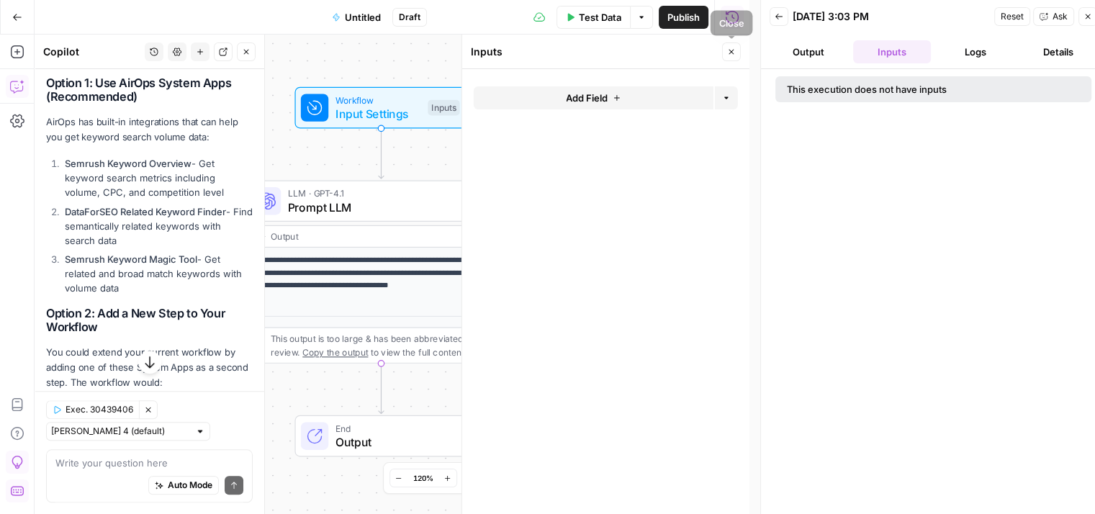
click at [728, 53] on icon "button" at bounding box center [731, 52] width 9 height 9
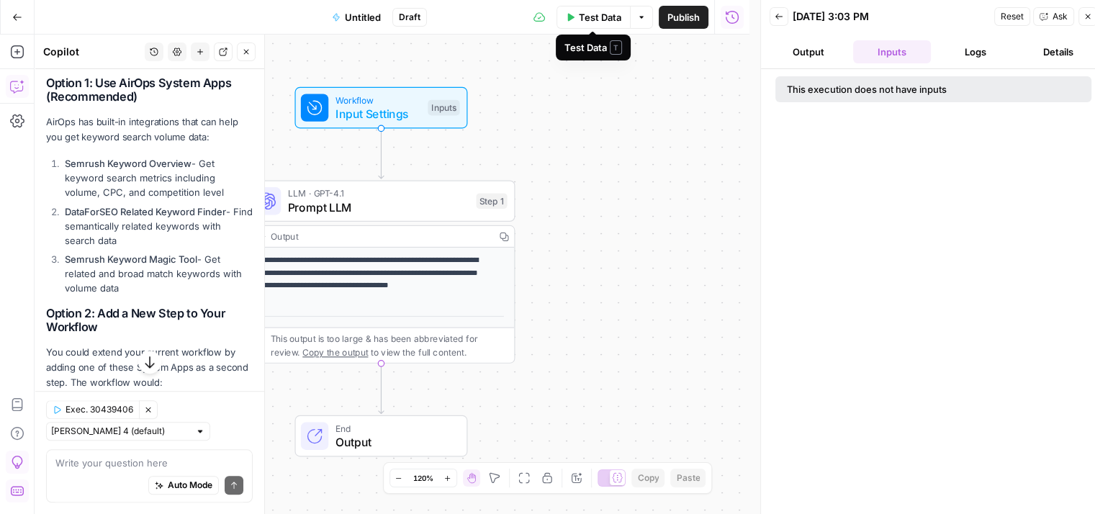
click at [642, 10] on button "Options" at bounding box center [641, 17] width 23 height 23
click at [453, 71] on button "Test Step" at bounding box center [419, 76] width 78 height 22
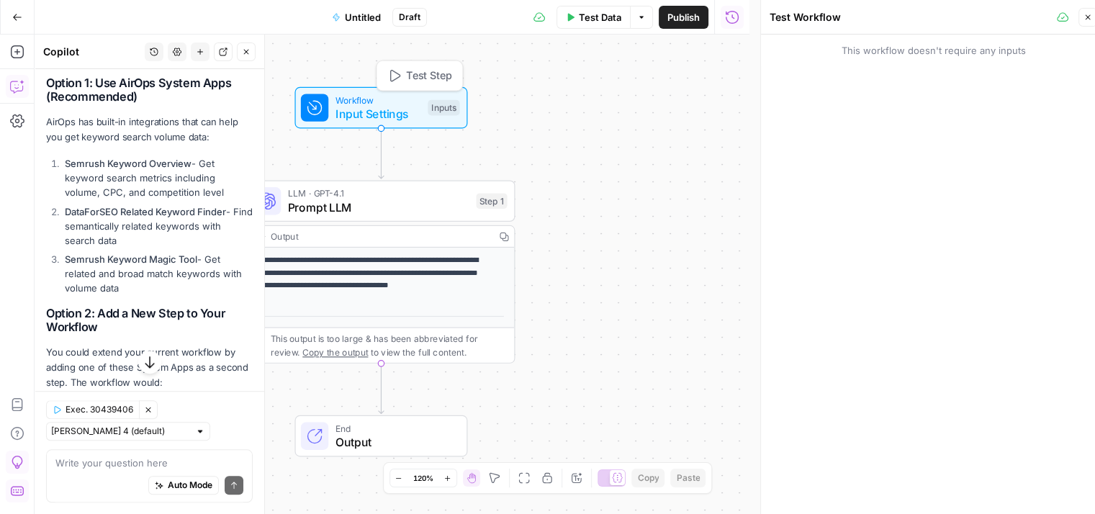
click at [465, 44] on div "**********" at bounding box center [392, 274] width 715 height 479
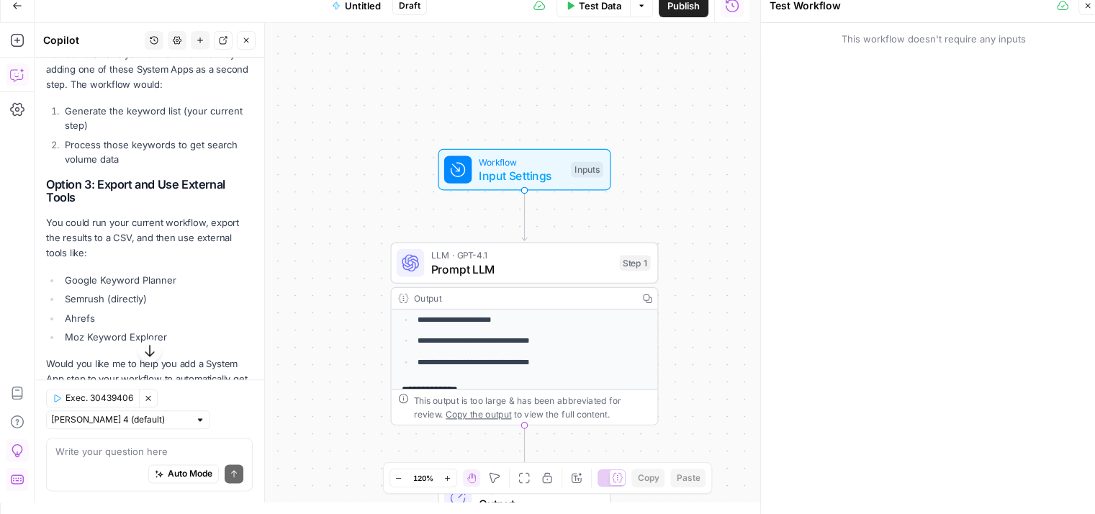
scroll to position [1458, 0]
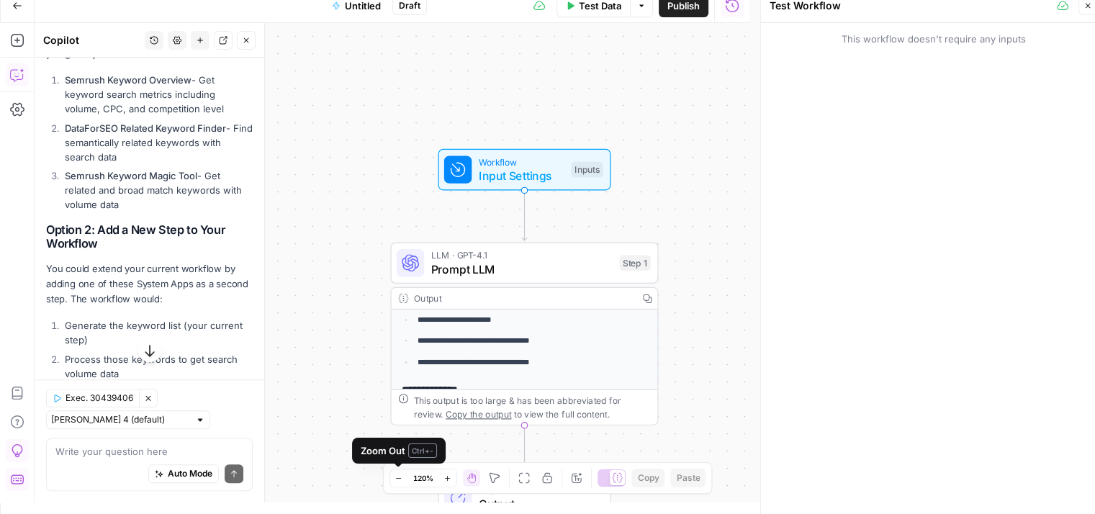
click at [399, 479] on icon "button" at bounding box center [399, 478] width 8 height 8
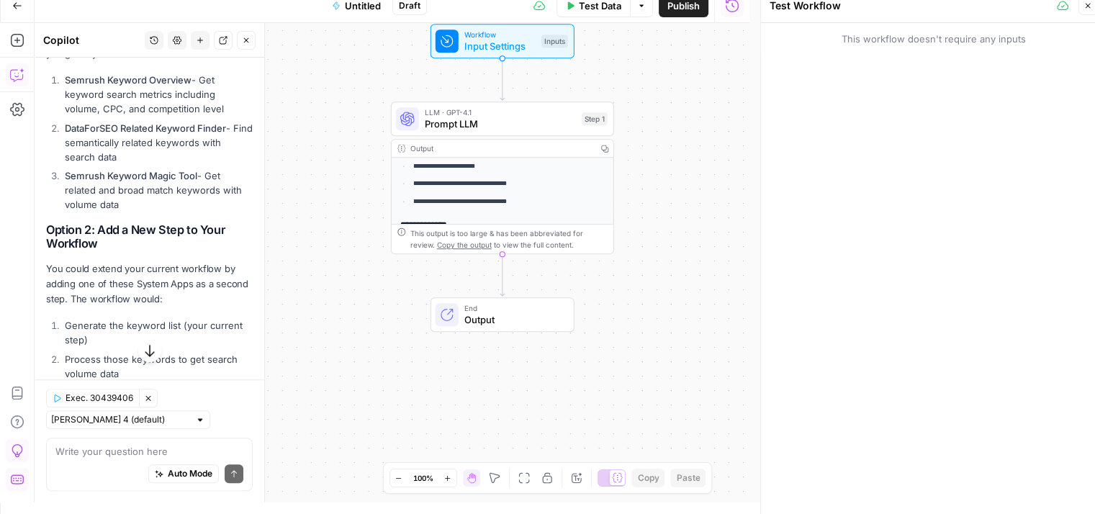
click at [500, 320] on span "Output" at bounding box center [513, 319] width 98 height 14
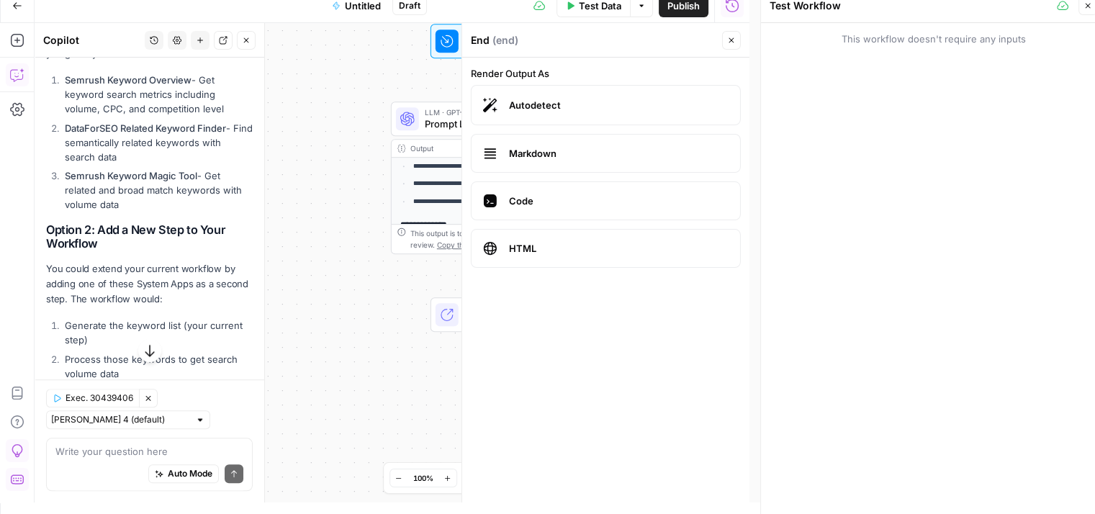
click at [531, 205] on span "Code" at bounding box center [619, 201] width 220 height 14
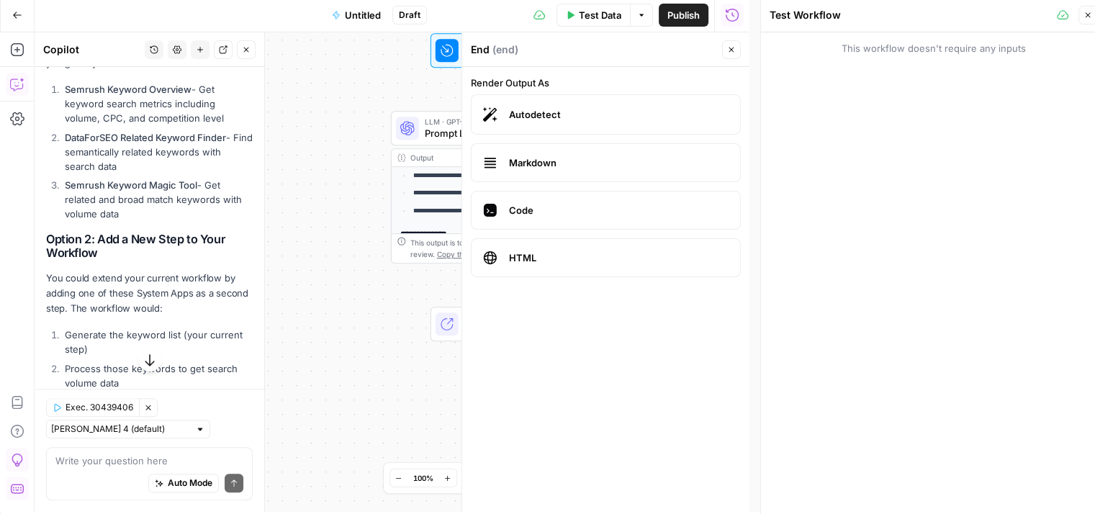
scroll to position [0, 0]
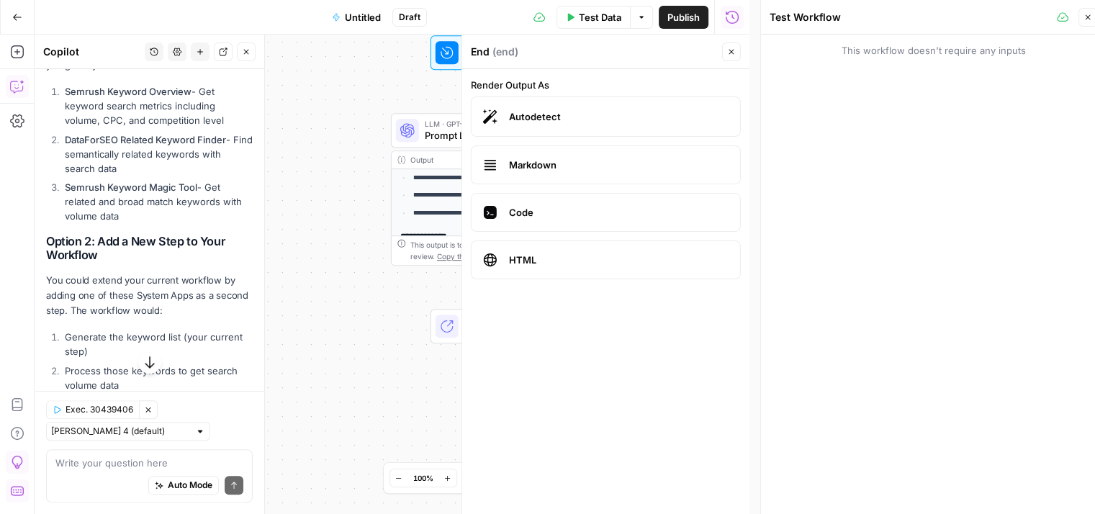
click at [513, 168] on span "Markdown" at bounding box center [619, 165] width 220 height 14
click at [599, 165] on span "Markdown" at bounding box center [619, 165] width 220 height 14
click at [312, 197] on div "**********" at bounding box center [392, 274] width 715 height 479
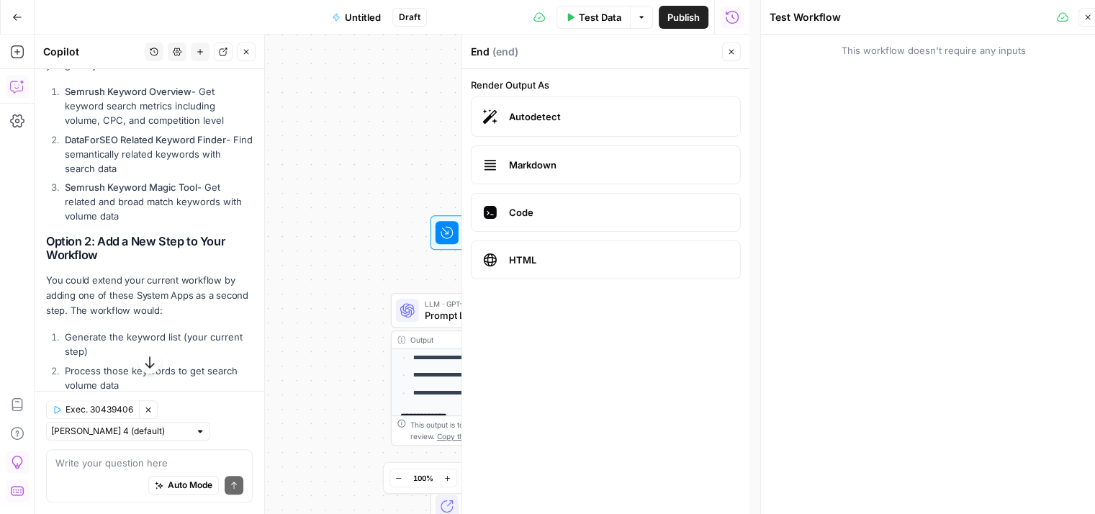
click at [726, 55] on button "Close" at bounding box center [731, 51] width 19 height 19
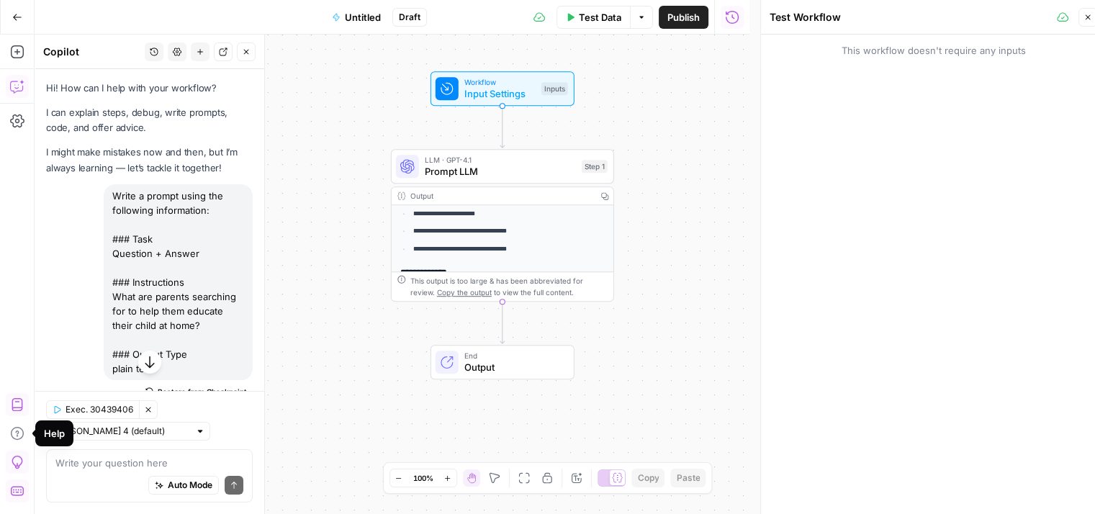
click at [16, 406] on icon "button" at bounding box center [17, 404] width 14 height 14
click at [487, 174] on span "Prompt LLM" at bounding box center [500, 171] width 151 height 14
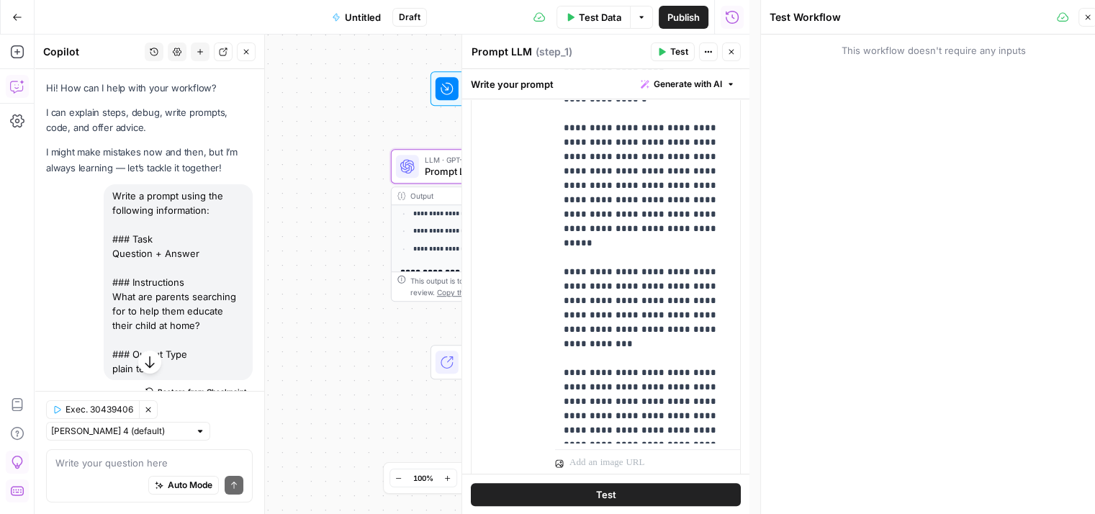
scroll to position [456, 0]
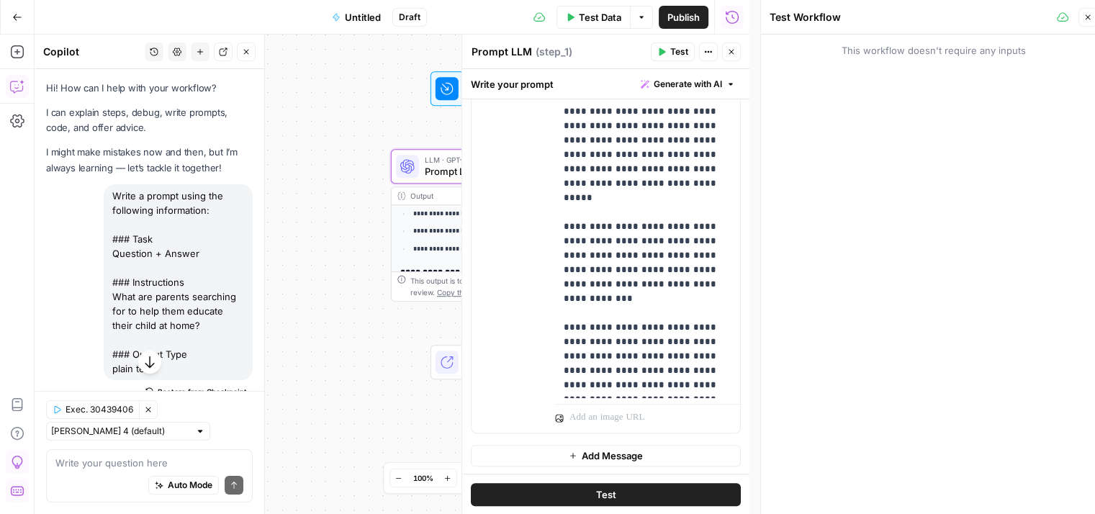
click at [618, 454] on span "Add Message" at bounding box center [612, 456] width 61 height 14
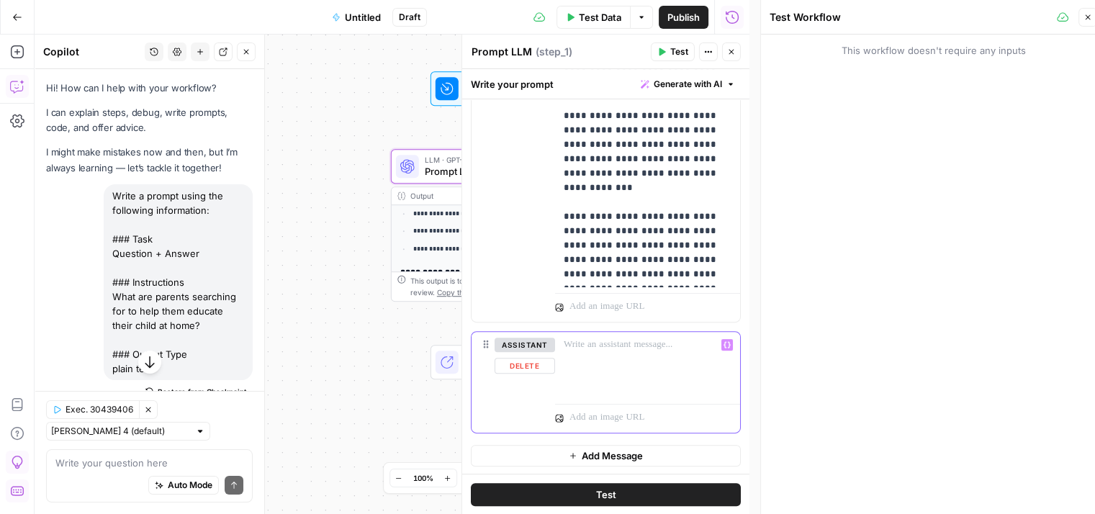
click at [586, 343] on p at bounding box center [648, 345] width 168 height 14
click at [524, 366] on button "Delete" at bounding box center [525, 366] width 60 height 16
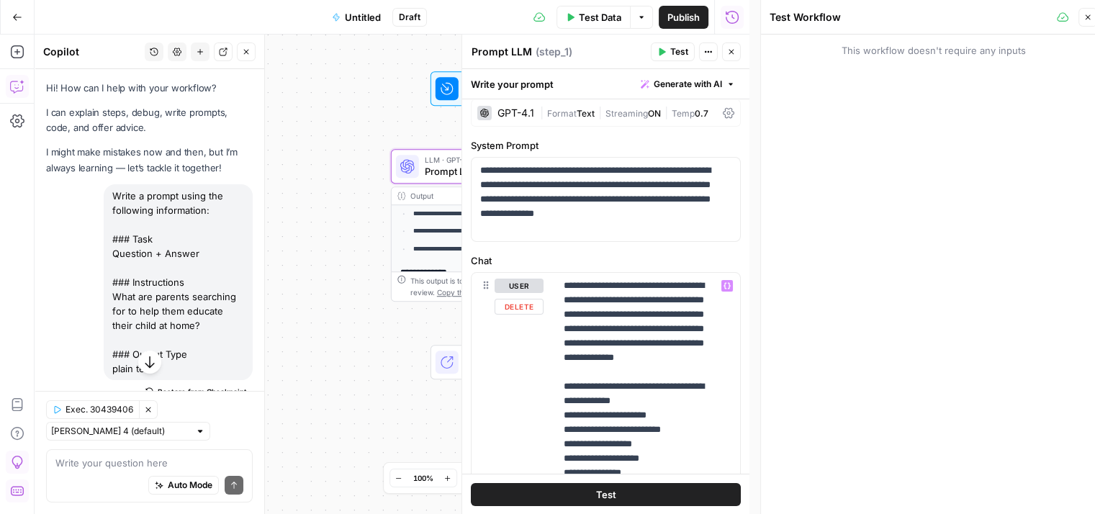
scroll to position [0, 0]
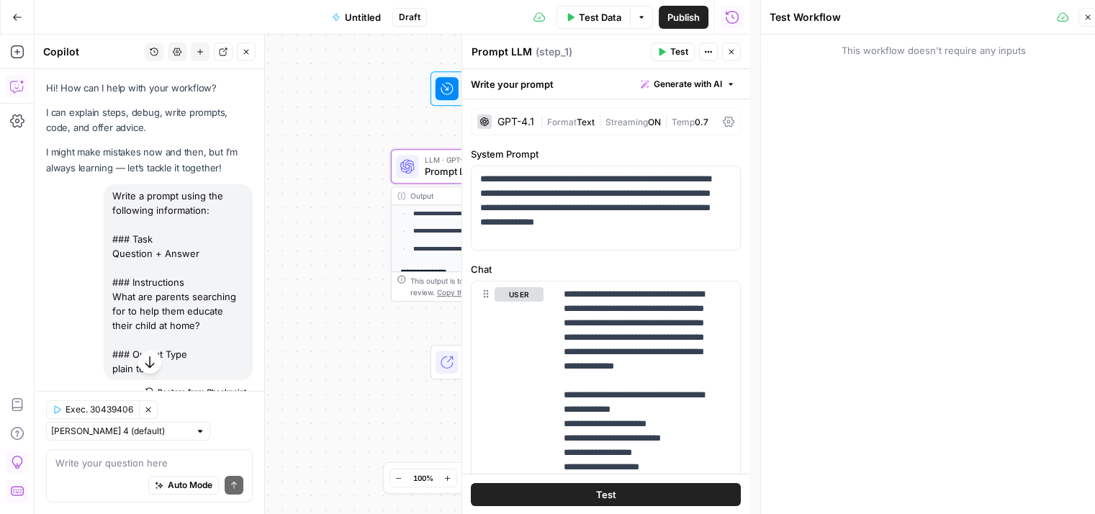
click at [582, 122] on span "Text" at bounding box center [586, 122] width 18 height 11
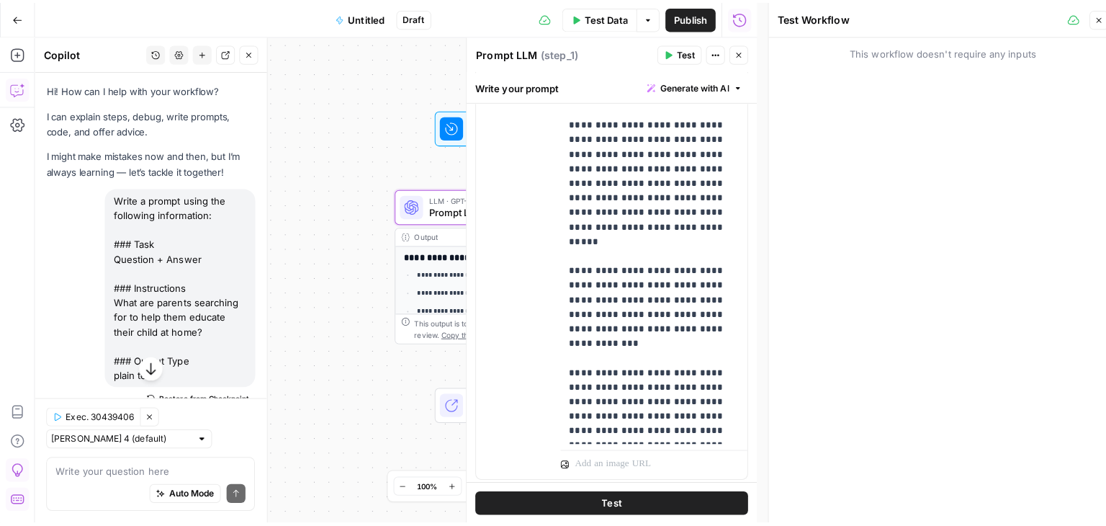
scroll to position [1071, 0]
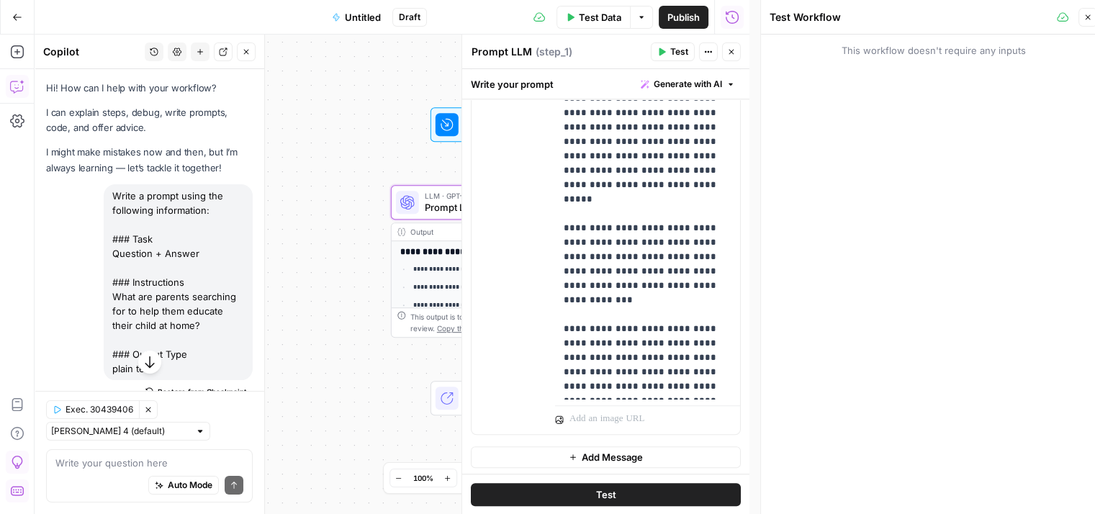
click at [353, 419] on div "**********" at bounding box center [392, 274] width 715 height 479
click at [341, 282] on div "**********" at bounding box center [392, 274] width 715 height 479
click at [1086, 17] on icon "button" at bounding box center [1088, 17] width 9 height 9
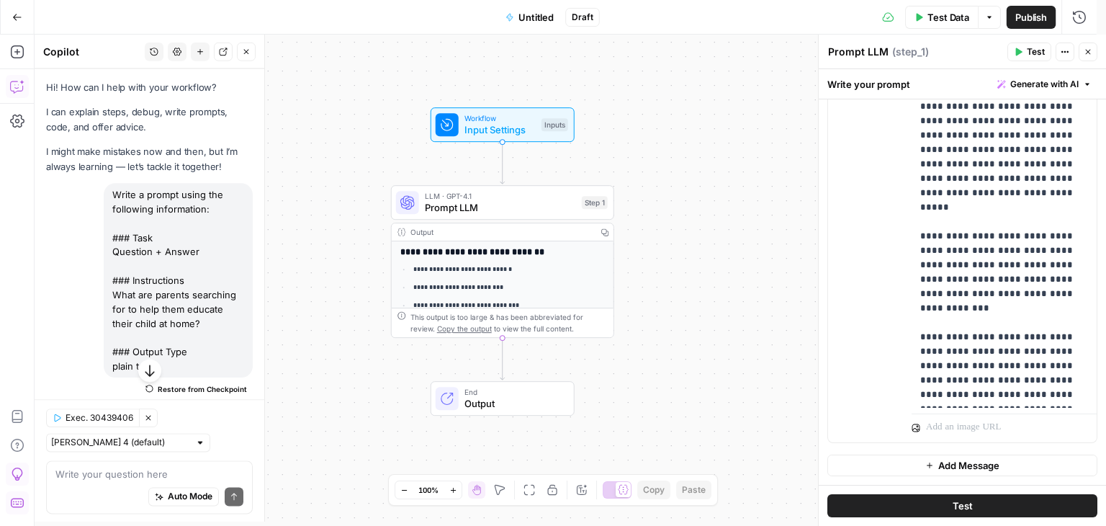
scroll to position [1060, 0]
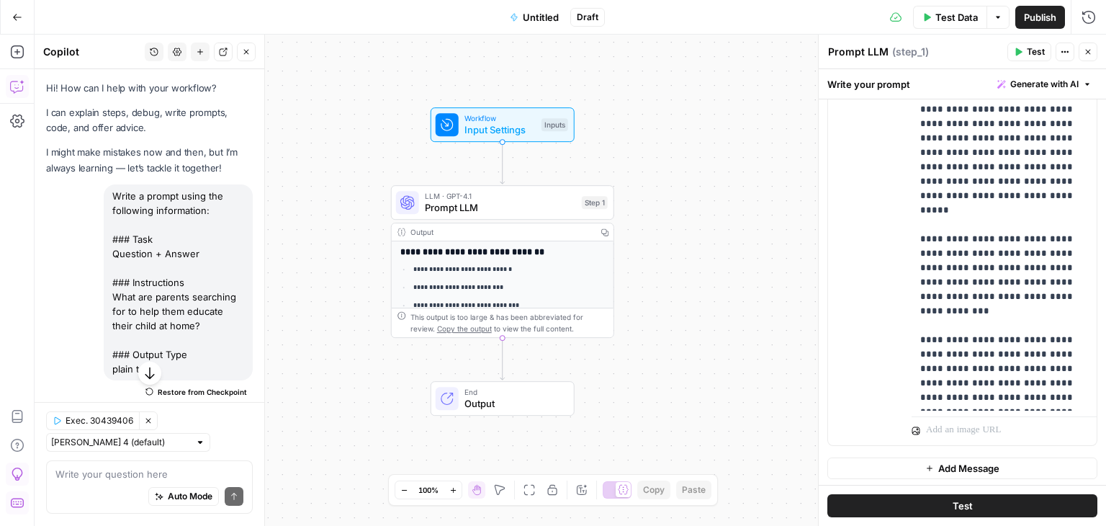
click at [496, 200] on span "Prompt LLM" at bounding box center [500, 207] width 151 height 14
click at [452, 205] on span "Prompt LLM" at bounding box center [500, 207] width 151 height 14
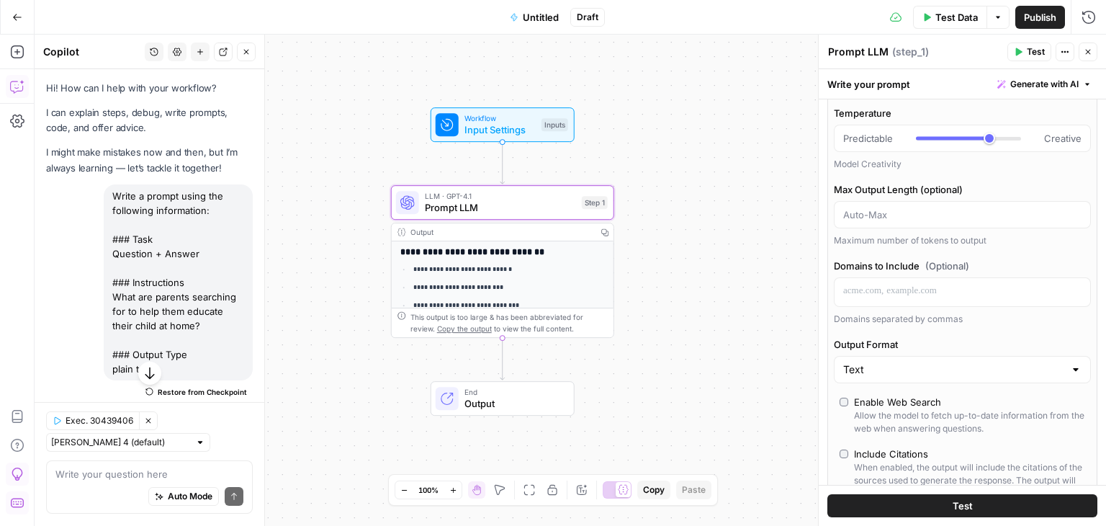
scroll to position [0, 0]
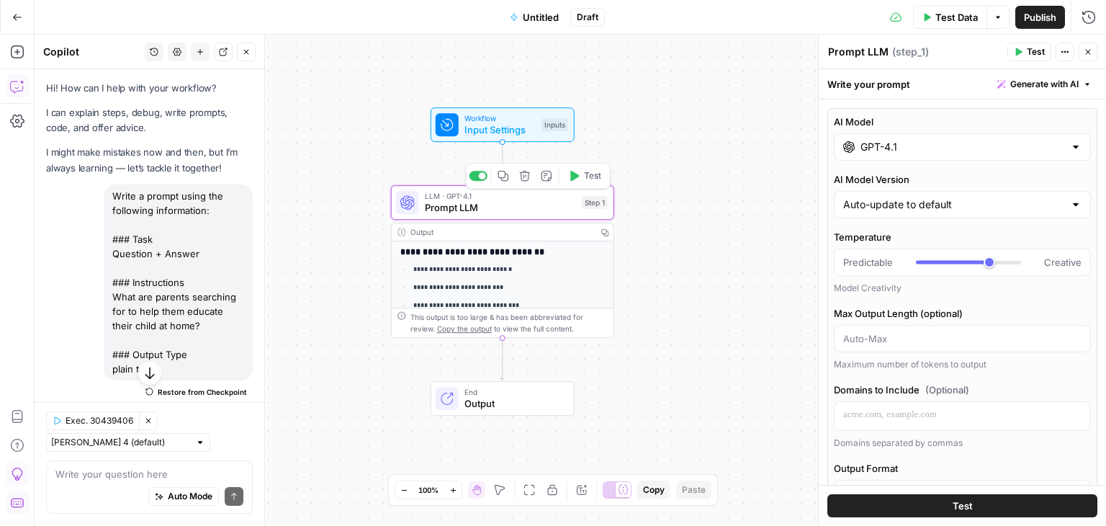
click at [497, 210] on span "Prompt LLM" at bounding box center [500, 207] width 151 height 14
click at [436, 226] on div "Output" at bounding box center [500, 232] width 181 height 12
click at [502, 122] on span "Input Settings" at bounding box center [499, 129] width 71 height 14
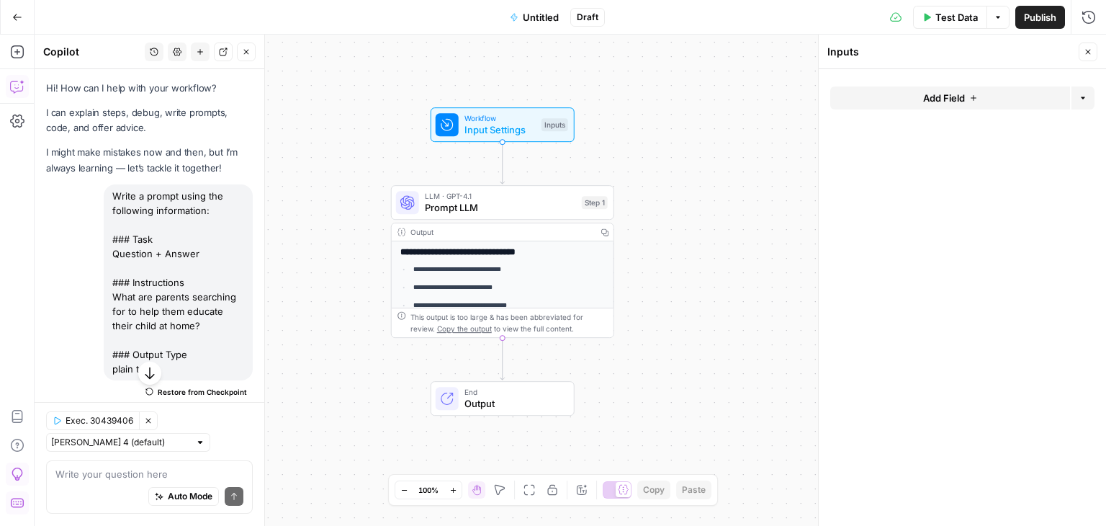
click at [950, 96] on span "Add Field" at bounding box center [944, 98] width 42 height 14
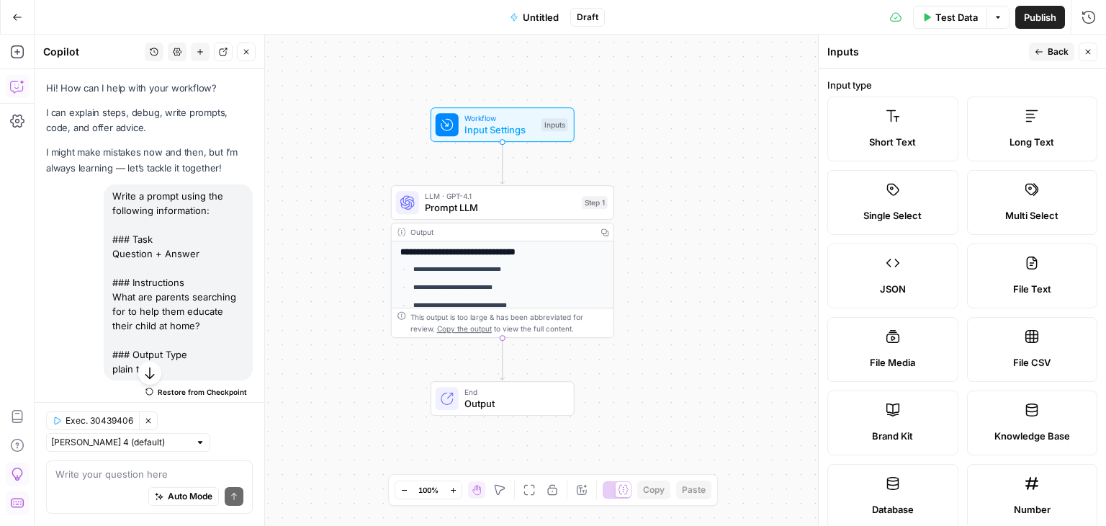
click at [900, 138] on span "Short Text" at bounding box center [892, 142] width 47 height 14
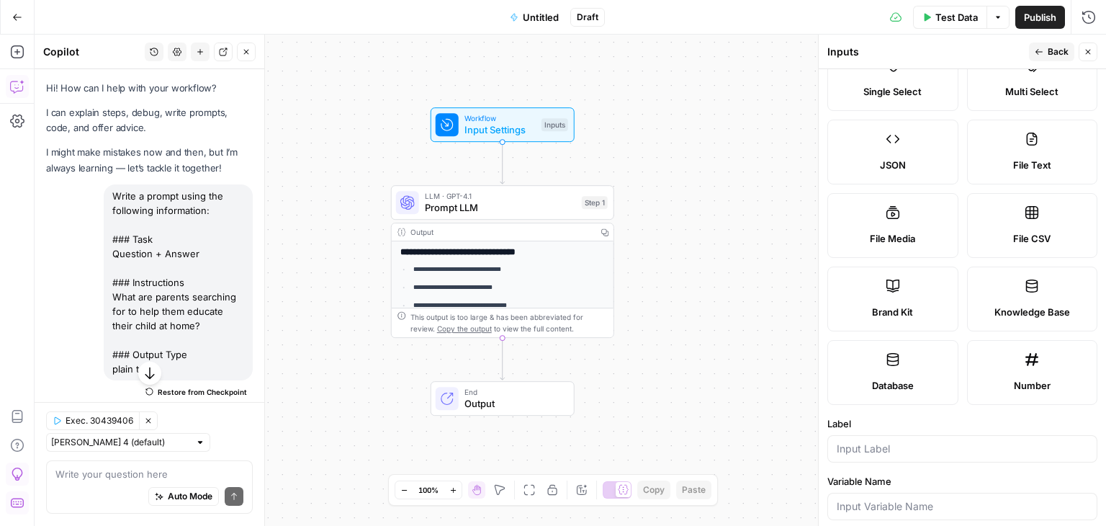
scroll to position [360, 0]
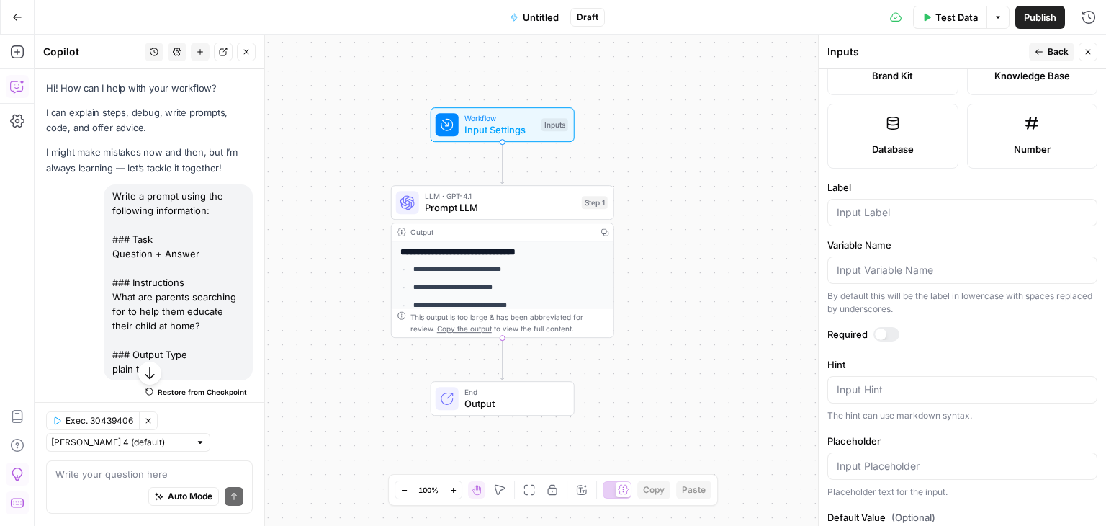
click at [884, 332] on div at bounding box center [881, 334] width 12 height 12
click at [870, 279] on div at bounding box center [962, 269] width 270 height 27
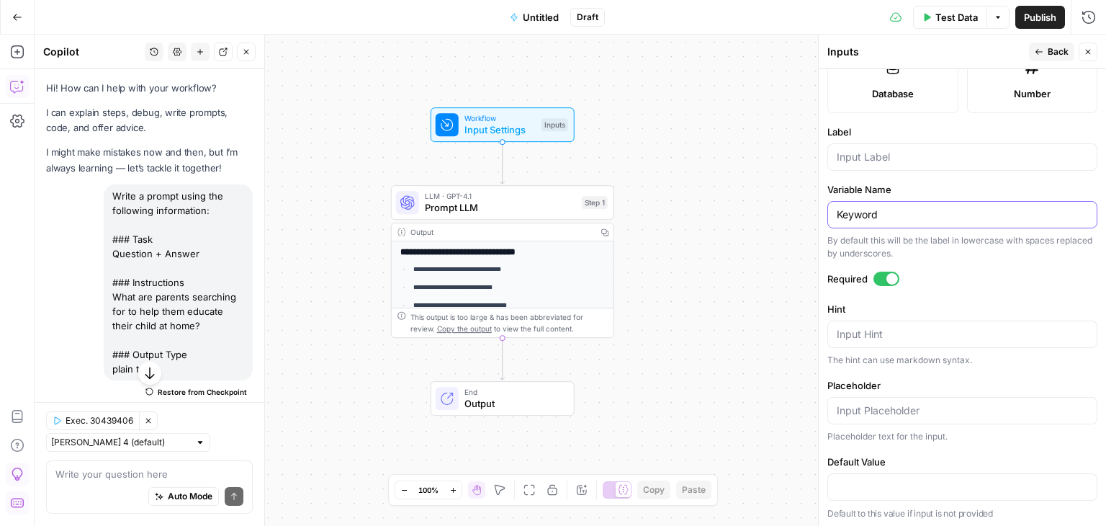
scroll to position [343, 0]
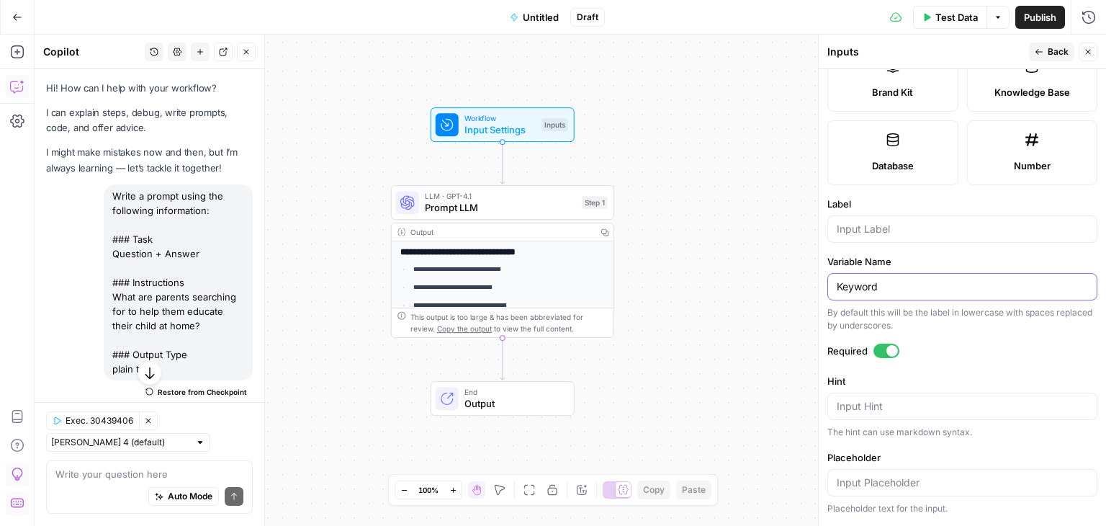
type input "Keyword"
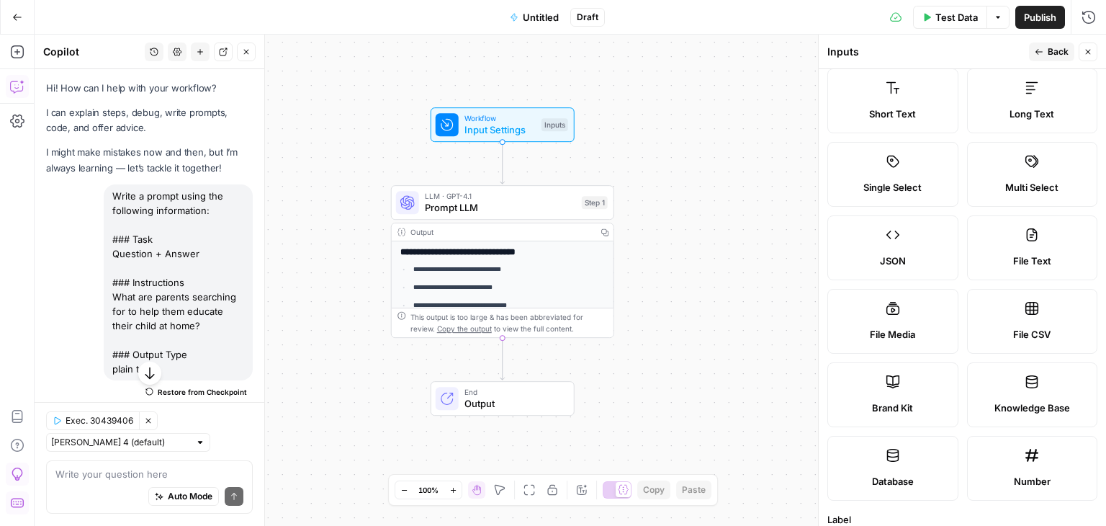
scroll to position [0, 0]
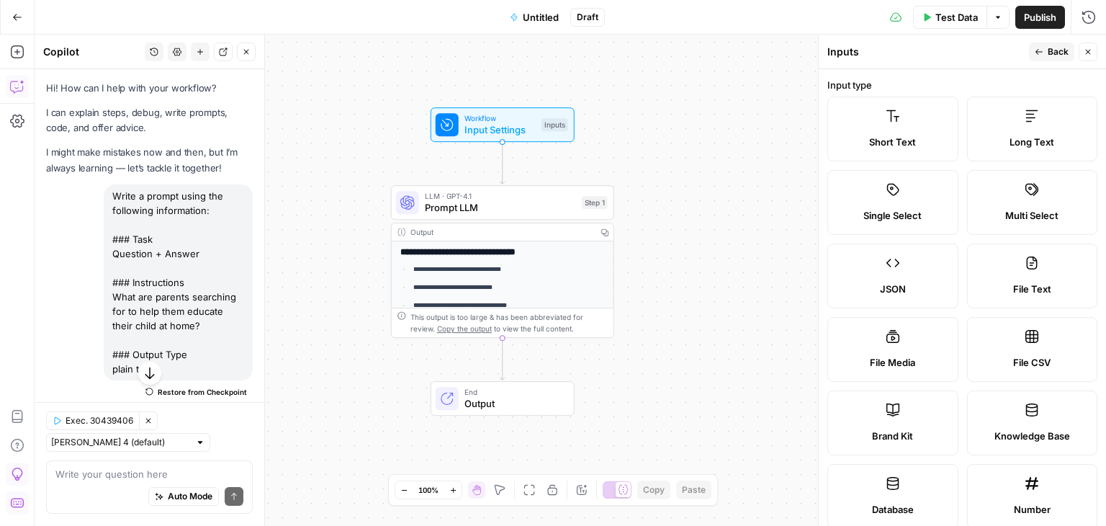
click at [1094, 50] on button "Close" at bounding box center [1088, 51] width 19 height 19
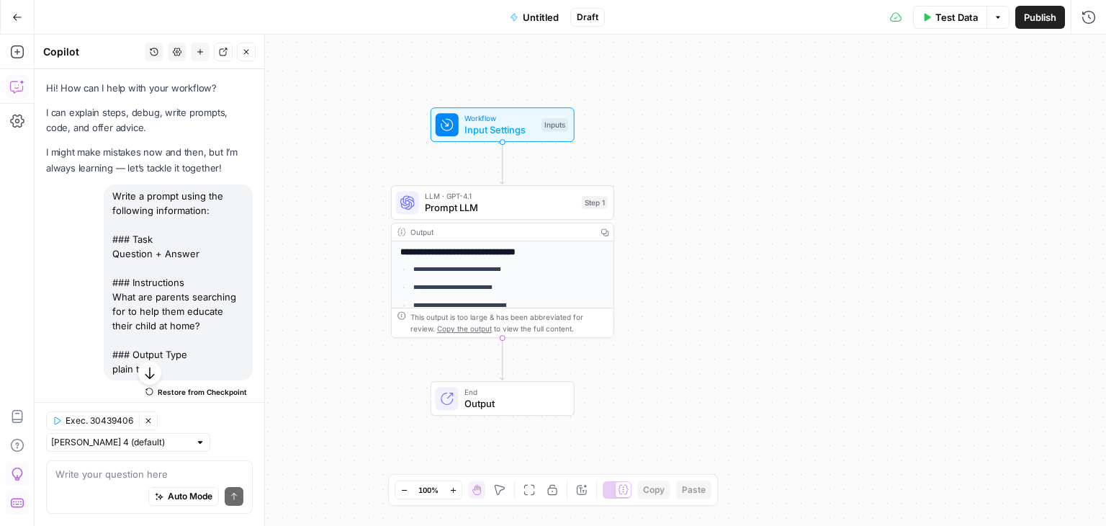
scroll to position [469, 0]
click at [452, 216] on div "LLM · GPT-4.1 Prompt LLM Step 1 Copy step Delete step Add Note Test" at bounding box center [502, 202] width 223 height 35
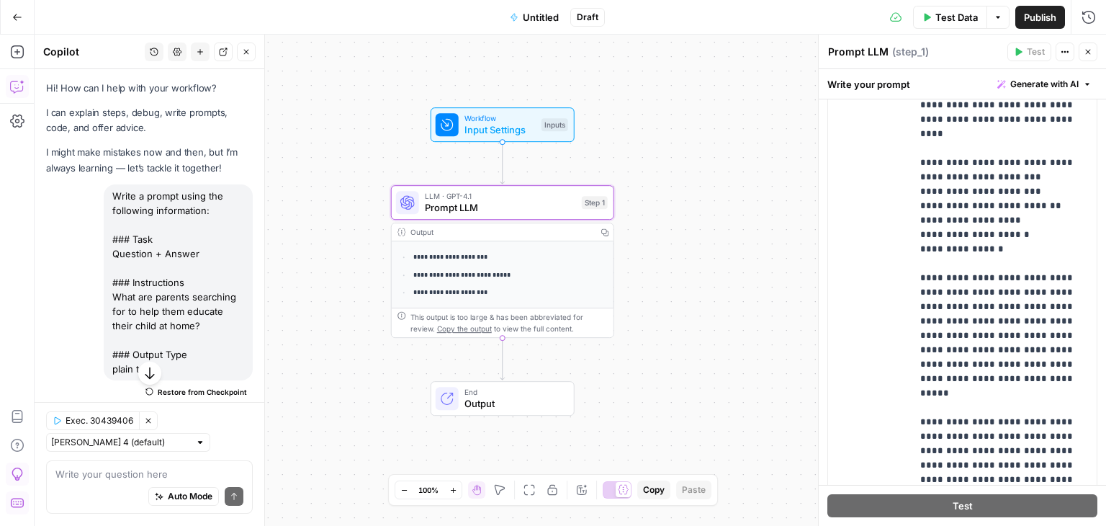
scroll to position [446, 0]
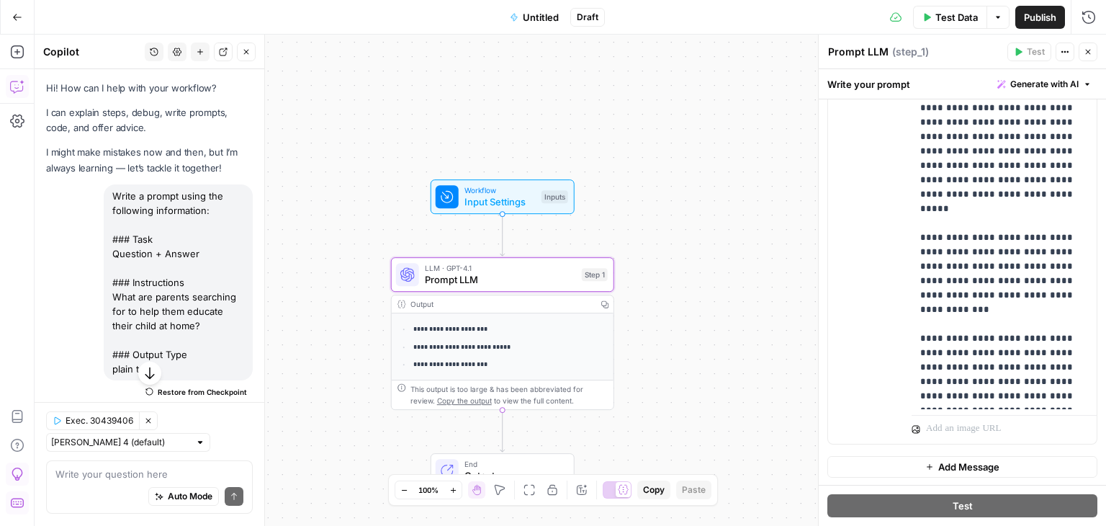
click at [500, 193] on span "Workflow" at bounding box center [499, 190] width 71 height 12
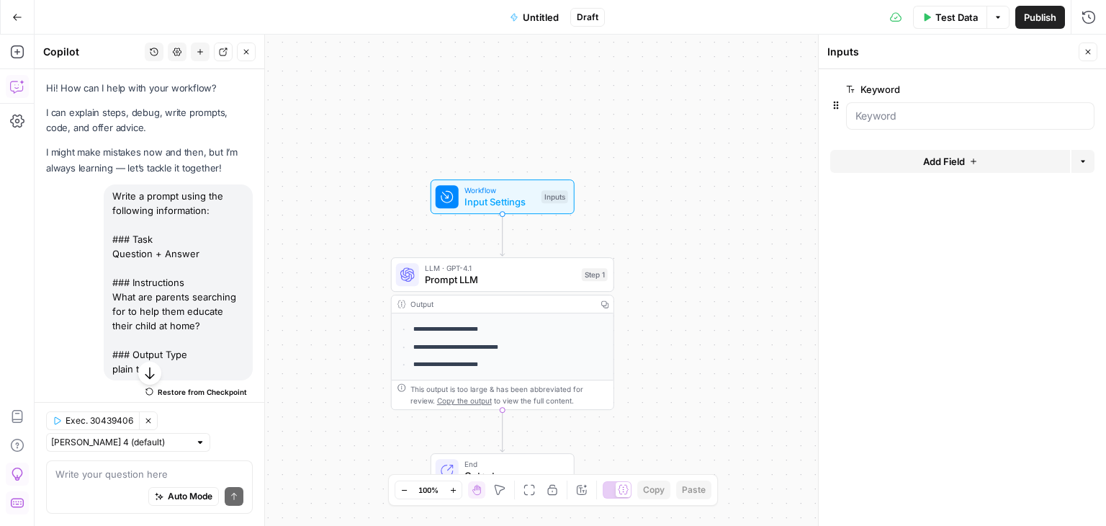
click at [501, 355] on ul "**********" at bounding box center [502, 338] width 204 height 100
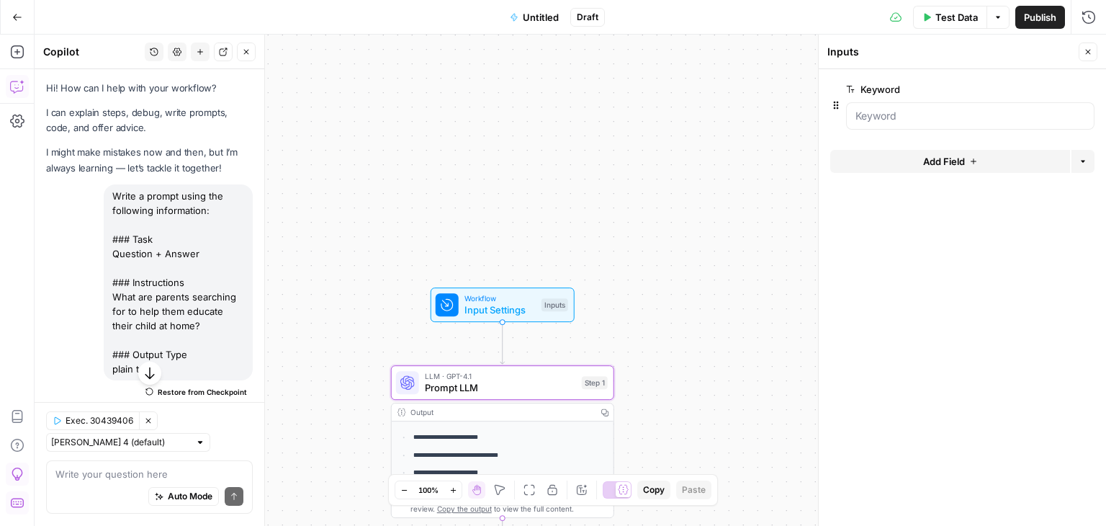
click at [28, 22] on button "Go Back" at bounding box center [17, 17] width 26 height 26
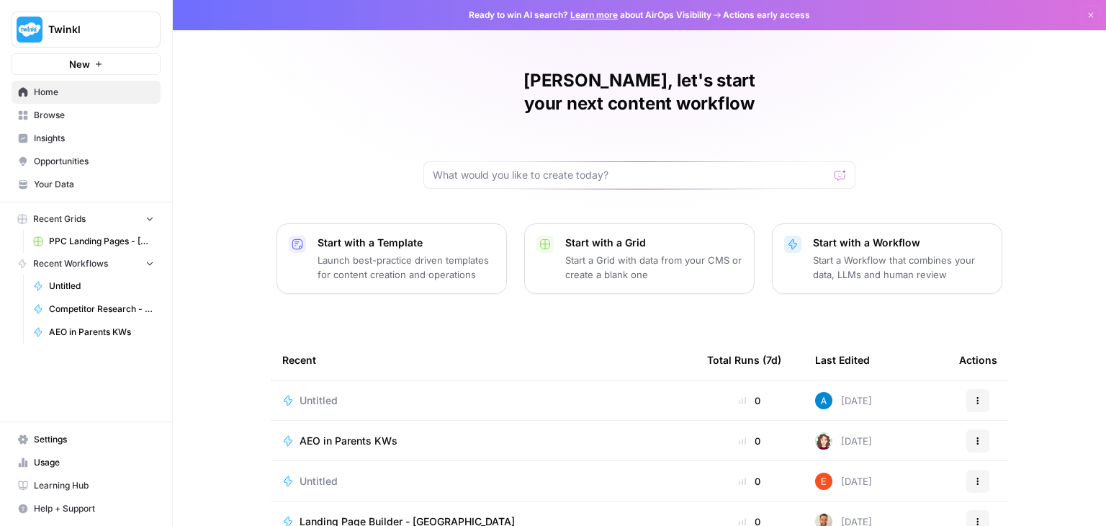
click at [973, 396] on icon "button" at bounding box center [977, 400] width 9 height 9
click at [896, 437] on span "Delete" at bounding box center [907, 443] width 115 height 14
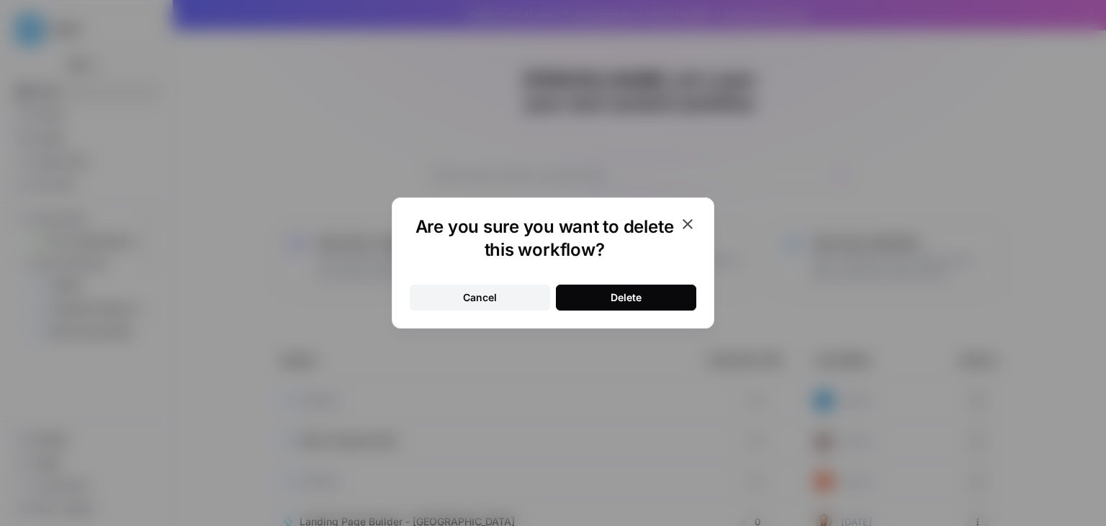
click at [661, 289] on button "Delete" at bounding box center [626, 297] width 140 height 26
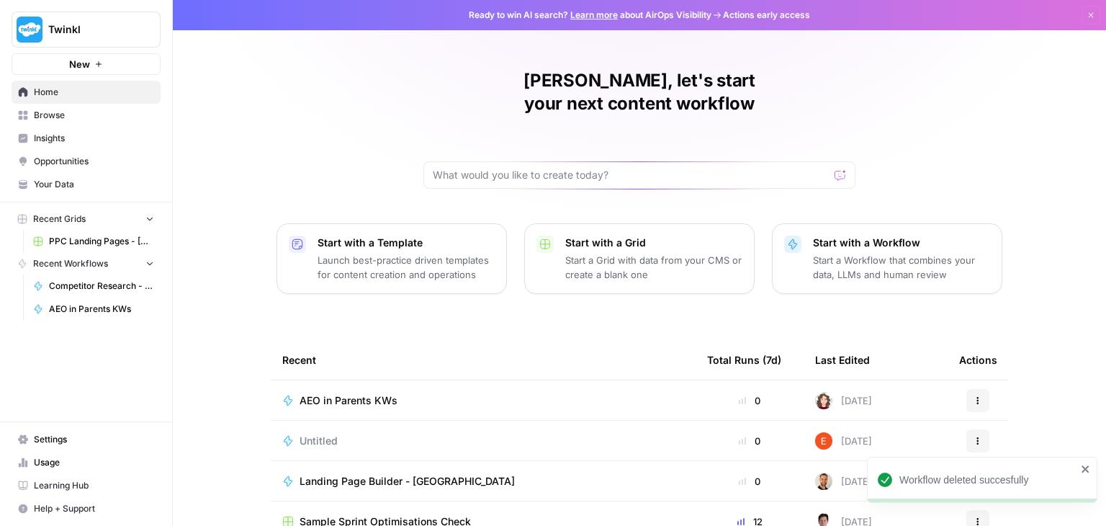
click at [950, 253] on p "Start a Workflow that combines your data, LLMs and human review" at bounding box center [901, 267] width 177 height 29
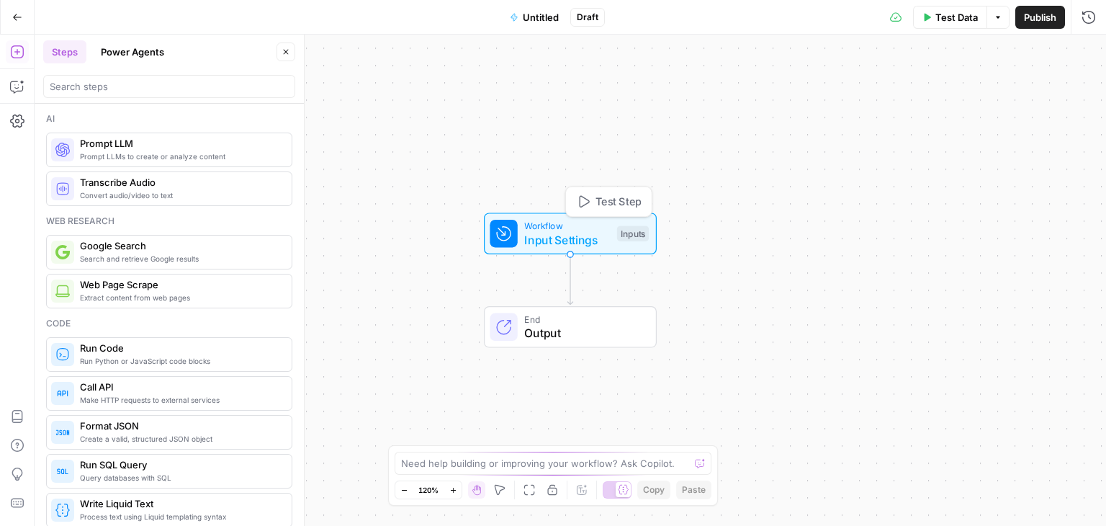
click at [572, 233] on span "Input Settings" at bounding box center [567, 239] width 86 height 17
click at [985, 100] on button "Add Field" at bounding box center [950, 97] width 240 height 23
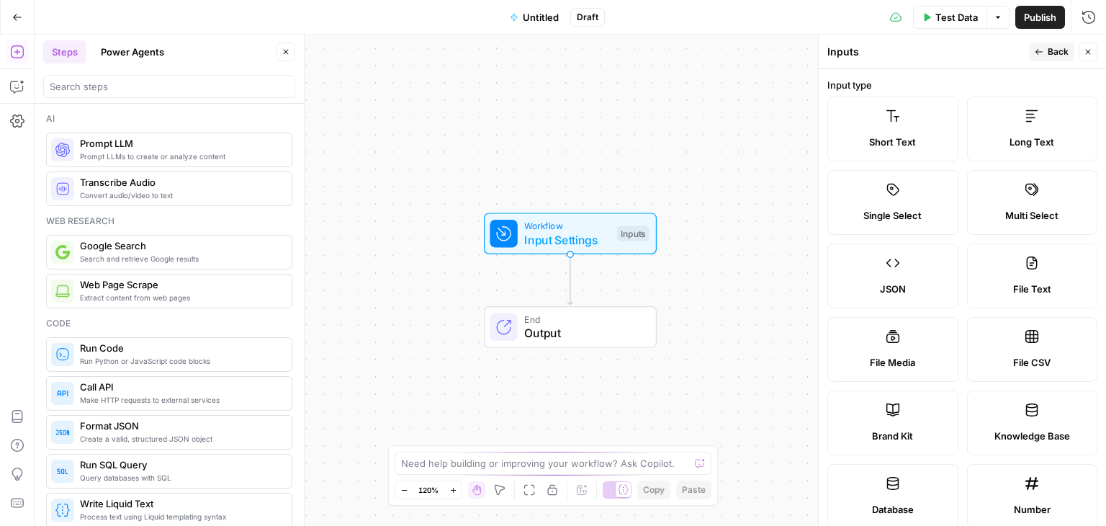
click at [890, 130] on label "Short Text" at bounding box center [892, 128] width 131 height 65
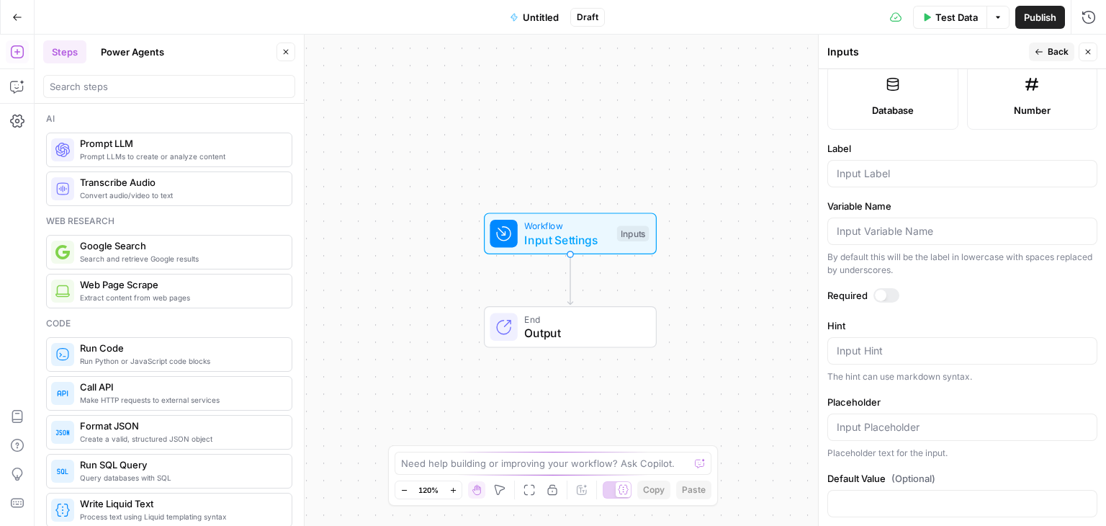
scroll to position [415, 0]
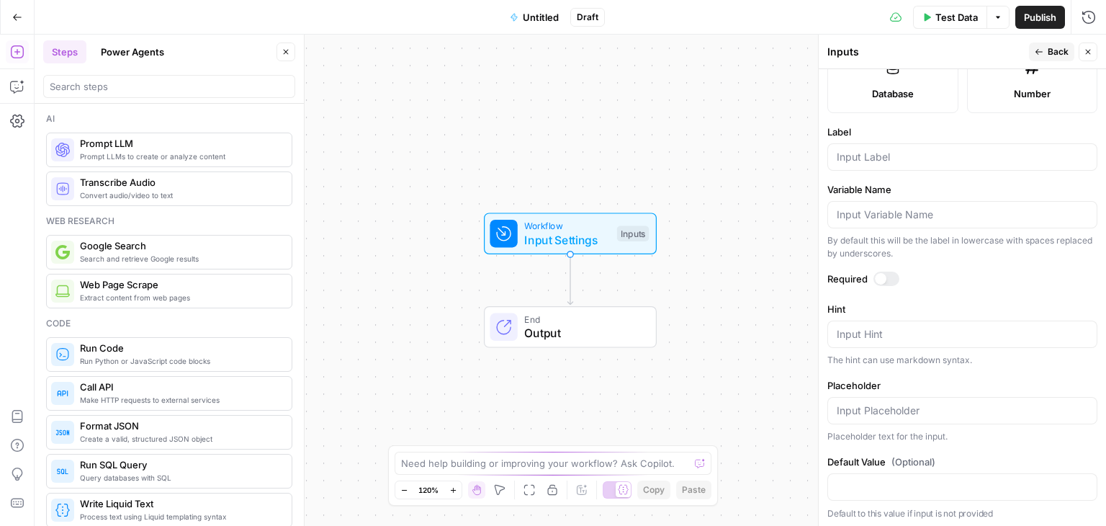
click at [830, 158] on div at bounding box center [962, 156] width 270 height 27
type input "Keyword"
click at [891, 274] on div at bounding box center [886, 278] width 26 height 14
click at [1089, 58] on button "Close" at bounding box center [1088, 51] width 19 height 19
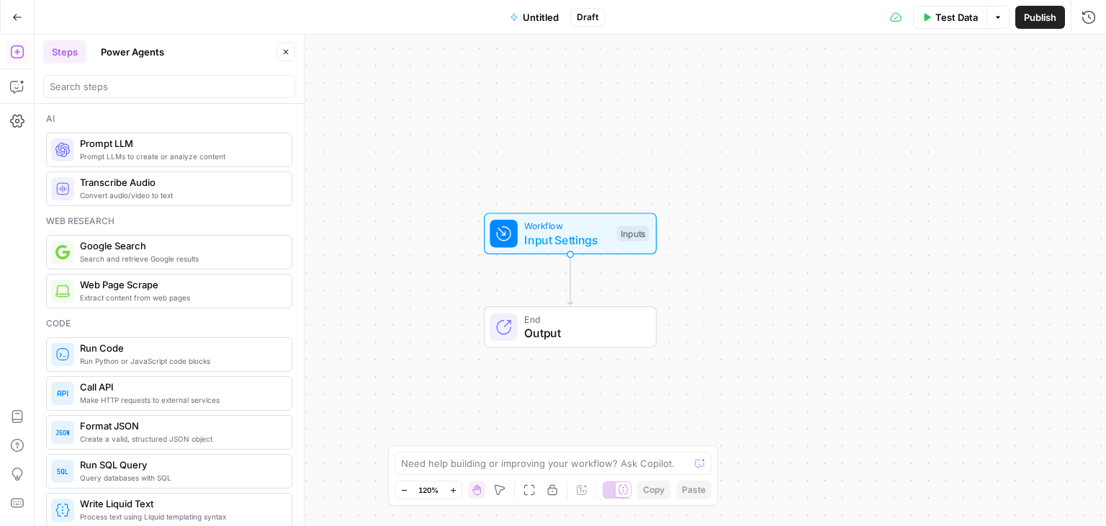
click at [582, 243] on span "Input Settings" at bounding box center [567, 239] width 86 height 17
click at [574, 235] on span "Input Settings" at bounding box center [568, 239] width 86 height 17
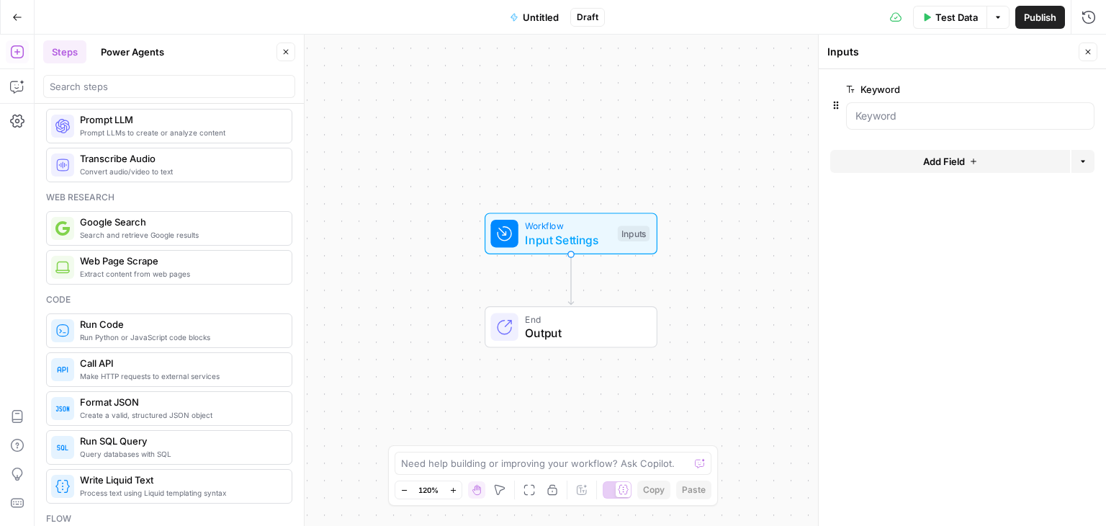
scroll to position [0, 0]
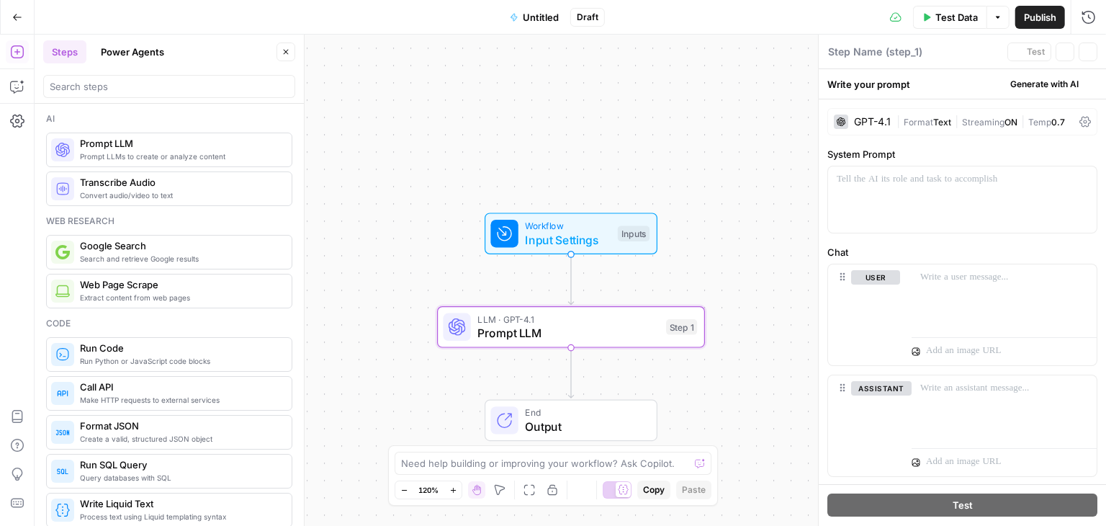
type textarea "Prompt LLM"
click at [26, 11] on button "Go Back" at bounding box center [17, 17] width 26 height 26
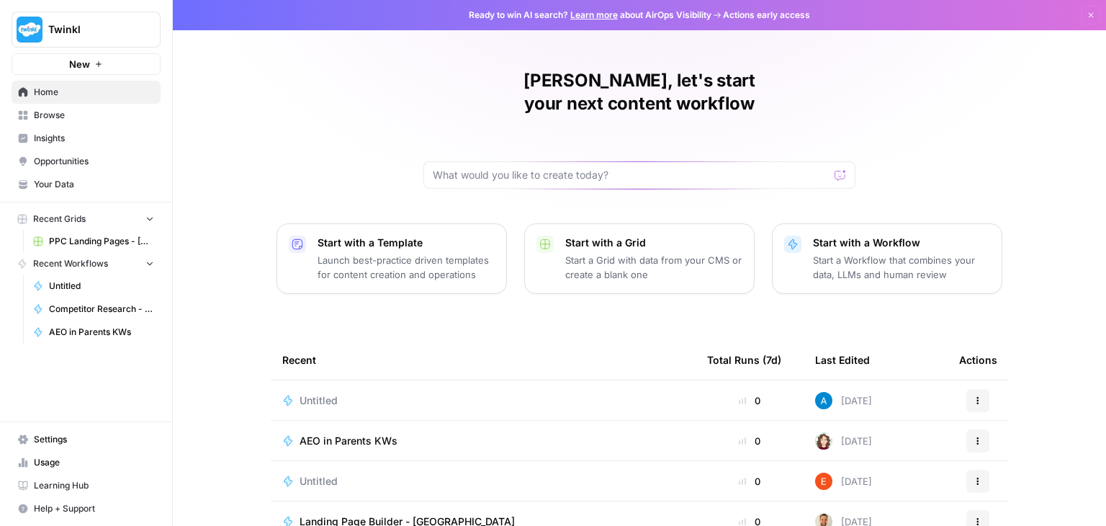
click at [76, 183] on span "Your Data" at bounding box center [94, 184] width 120 height 13
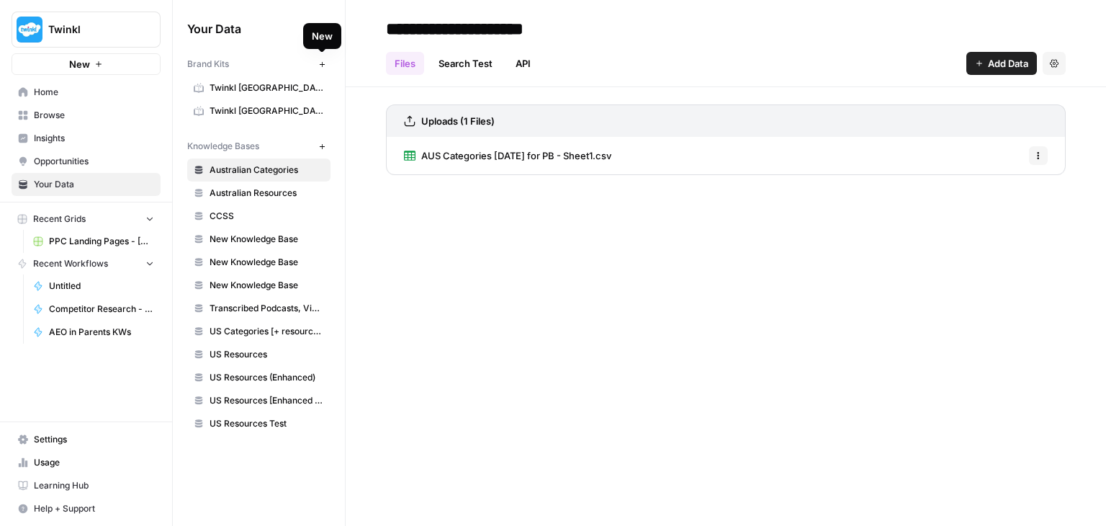
click at [320, 63] on icon "button" at bounding box center [322, 64] width 8 height 8
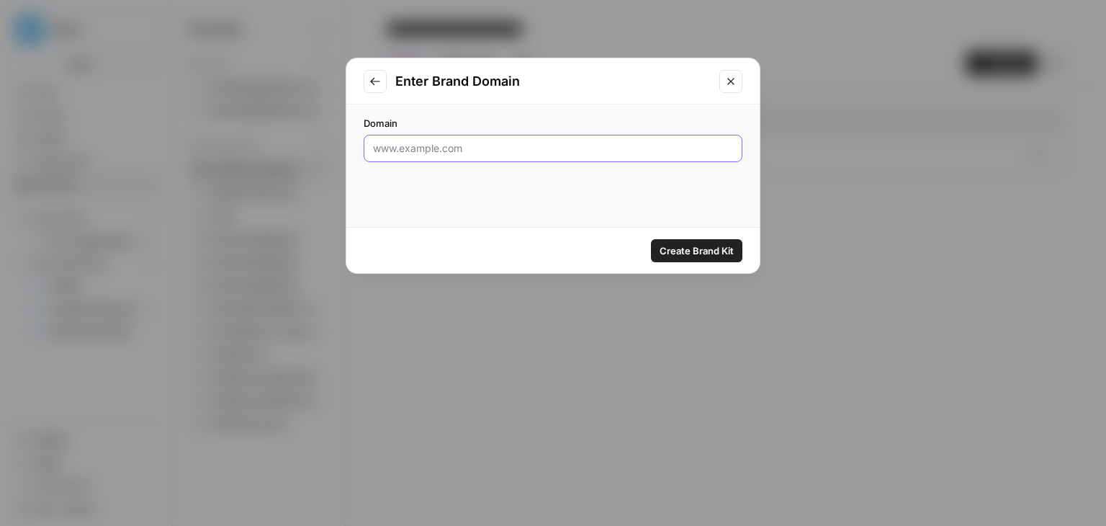
paste input "[URL][DOMAIN_NAME]"
type input "[URL][DOMAIN_NAME]"
click at [698, 254] on span "Create Brand Kit" at bounding box center [696, 250] width 74 height 14
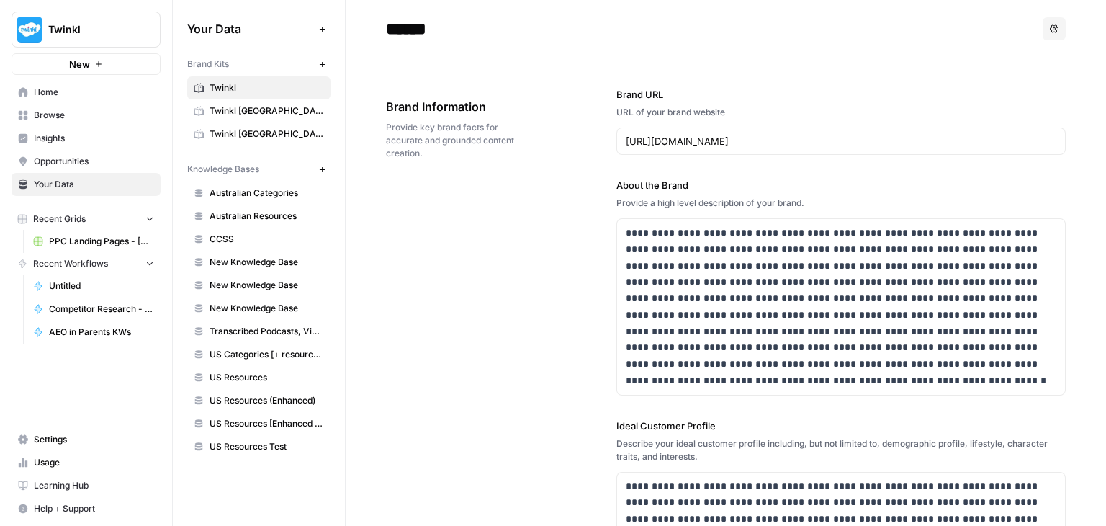
drag, startPoint x: 244, startPoint y: 89, endPoint x: 347, endPoint y: 71, distance: 104.4
click at [389, 66] on div "**********" at bounding box center [726, 500] width 680 height 885
click at [325, 91] on link "Twinkl" at bounding box center [258, 87] width 143 height 23
drag, startPoint x: 312, startPoint y: 81, endPoint x: 270, endPoint y: 96, distance: 44.2
click at [270, 96] on link "Twinkl" at bounding box center [258, 87] width 143 height 23
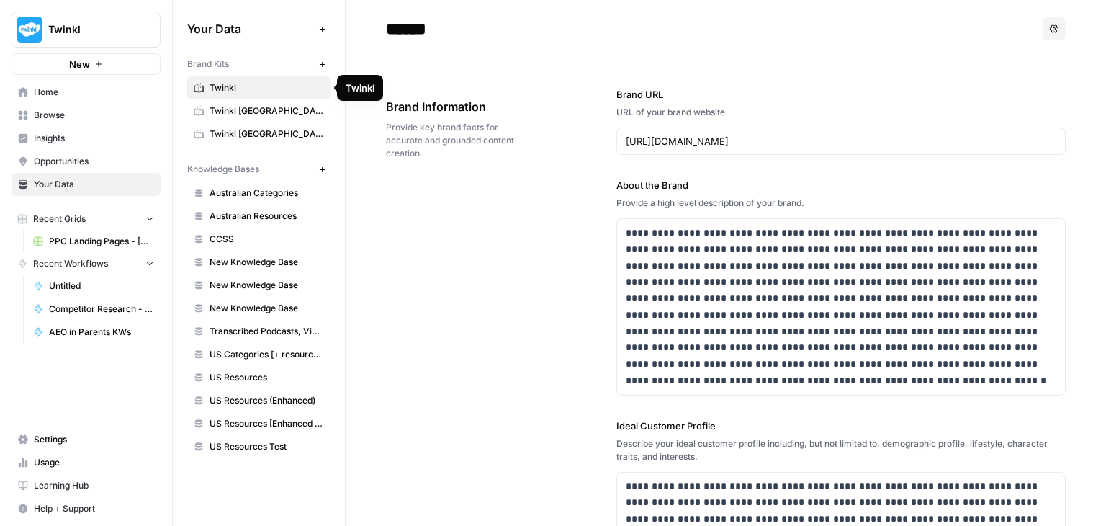
click at [211, 88] on span "Twinkl" at bounding box center [267, 87] width 114 height 13
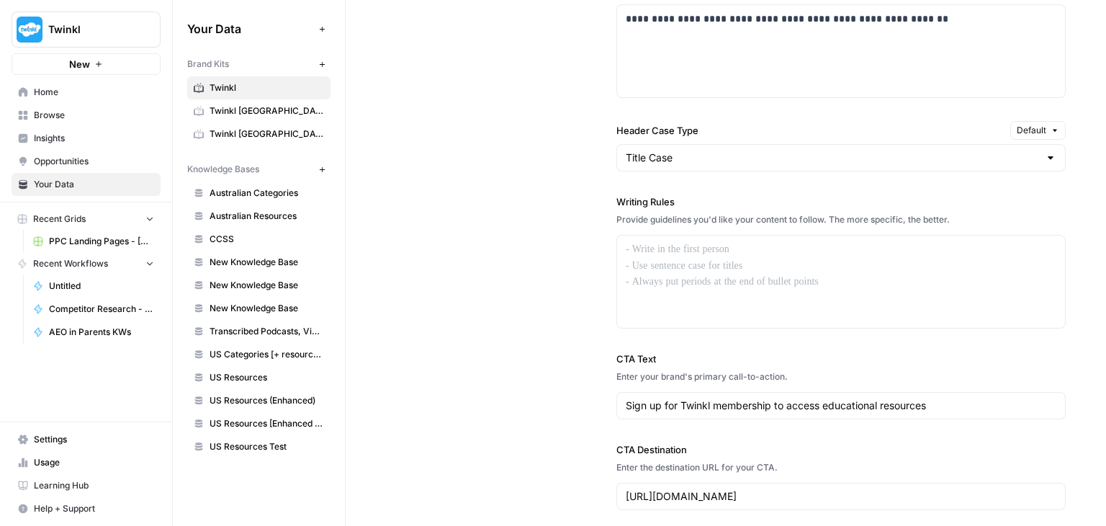
scroll to position [1045, 0]
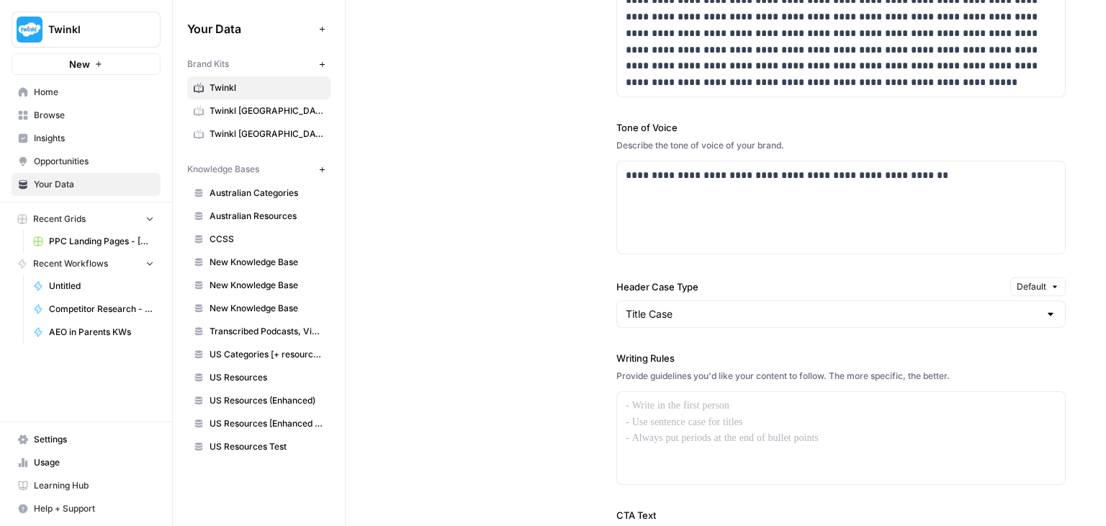
drag, startPoint x: 235, startPoint y: 88, endPoint x: 503, endPoint y: 49, distance: 270.6
click at [503, 49] on div "**********" at bounding box center [726, 300] width 680 height 792
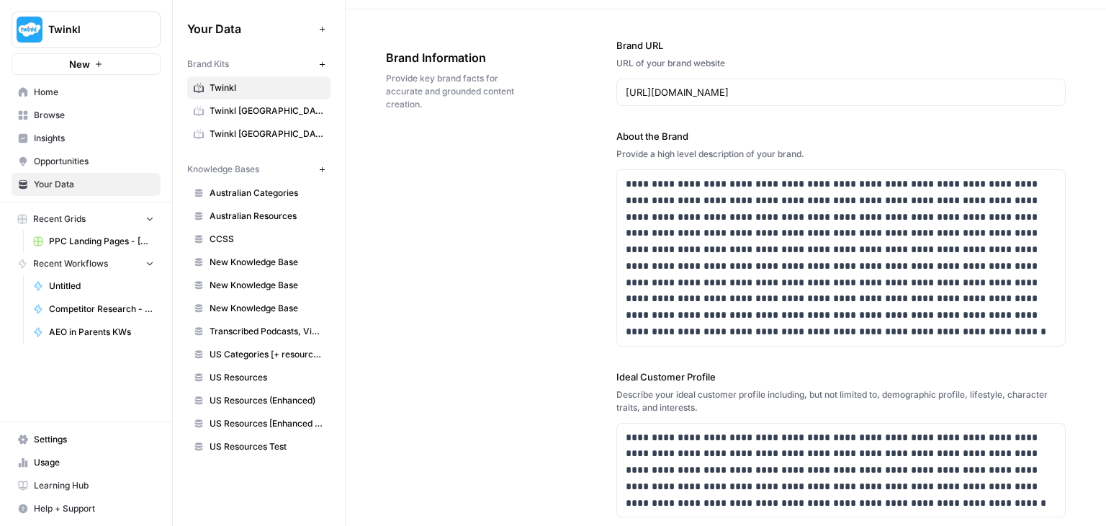
scroll to position [0, 0]
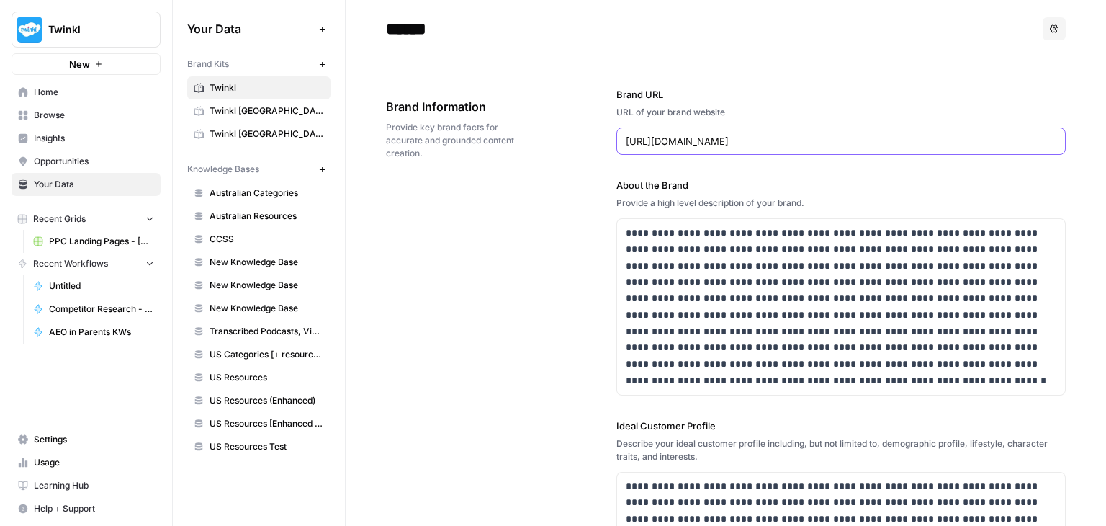
click at [837, 145] on input "[URL][DOMAIN_NAME]" at bounding box center [841, 141] width 431 height 14
drag, startPoint x: 266, startPoint y: 81, endPoint x: 599, endPoint y: 72, distance: 332.7
click at [599, 72] on div "**********" at bounding box center [726, 500] width 680 height 885
click at [1048, 30] on button "Options" at bounding box center [1054, 28] width 23 height 23
drag, startPoint x: 713, startPoint y: 91, endPoint x: 754, endPoint y: 67, distance: 46.8
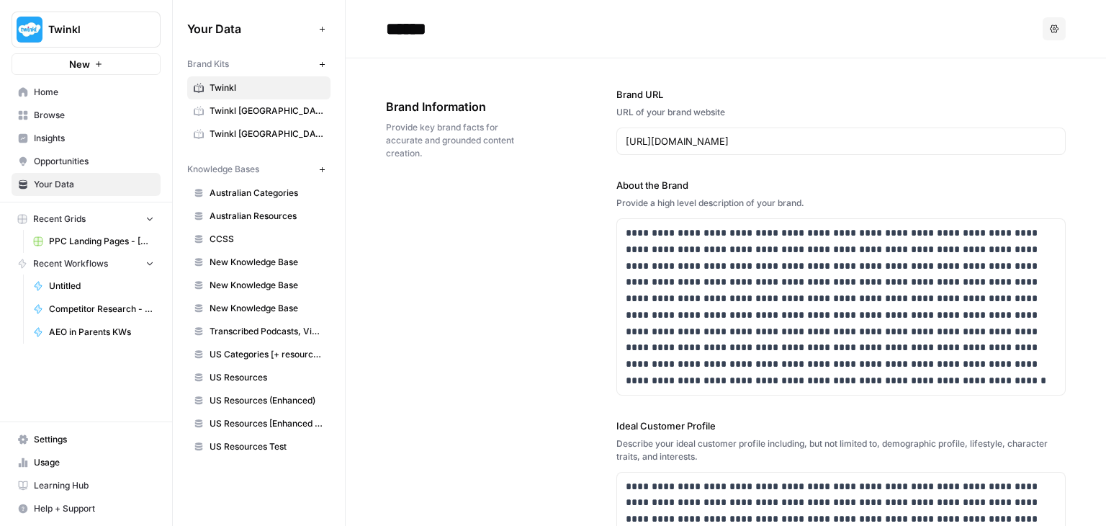
click at [713, 90] on label "Brand URL" at bounding box center [840, 94] width 449 height 14
click at [713, 134] on input "[URL][DOMAIN_NAME]" at bounding box center [841, 141] width 431 height 14
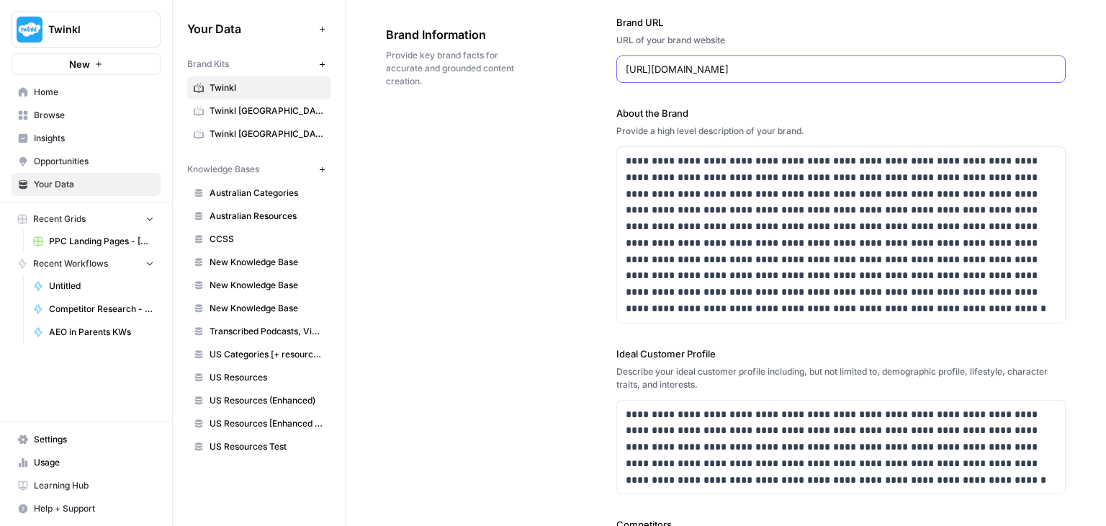
scroll to position [216, 0]
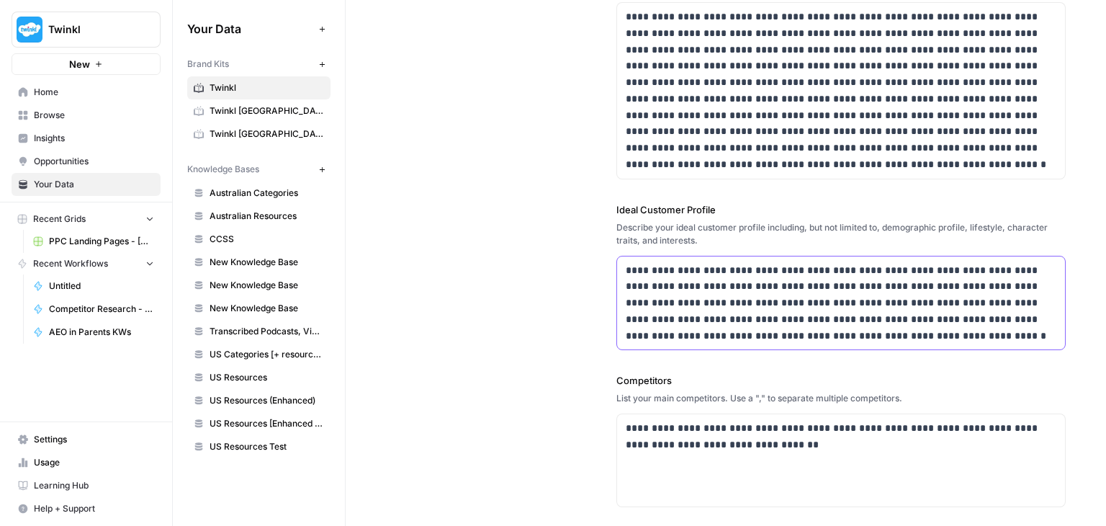
click at [791, 311] on p "**********" at bounding box center [837, 303] width 423 height 82
click at [880, 293] on p "**********" at bounding box center [837, 303] width 423 height 82
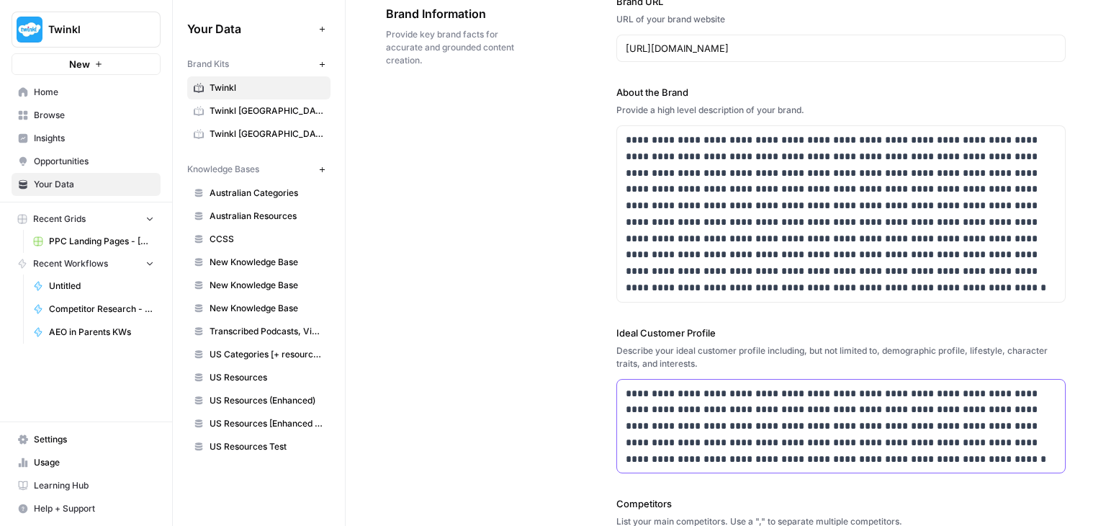
scroll to position [0, 0]
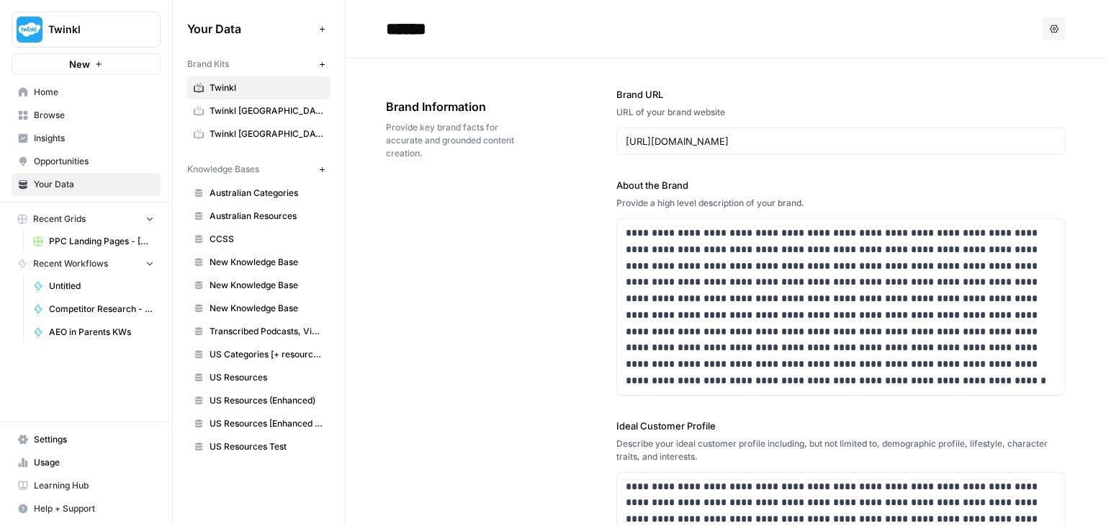
click at [1043, 24] on button "Options" at bounding box center [1054, 28] width 23 height 23
click at [1020, 97] on span "Delete" at bounding box center [1014, 95] width 46 height 14
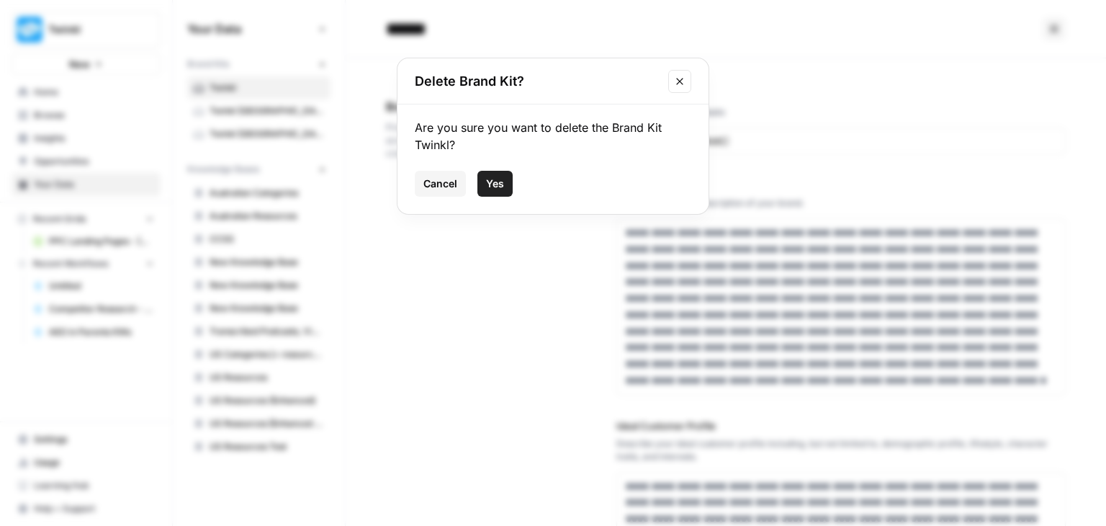
click at [504, 182] on button "Yes" at bounding box center [494, 184] width 35 height 26
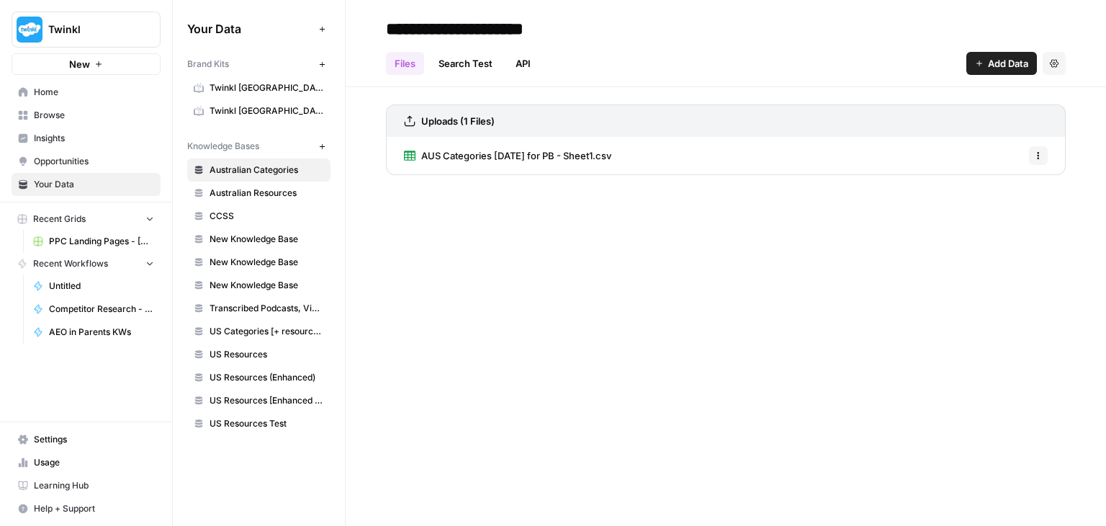
click at [79, 287] on span "Untitled" at bounding box center [101, 285] width 105 height 13
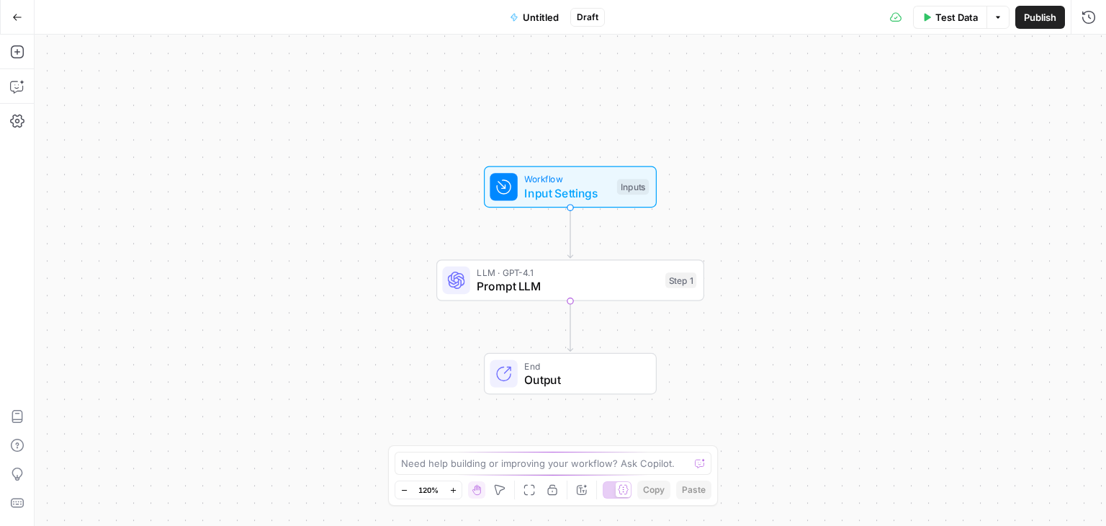
click at [13, 17] on icon "button" at bounding box center [17, 17] width 10 height 10
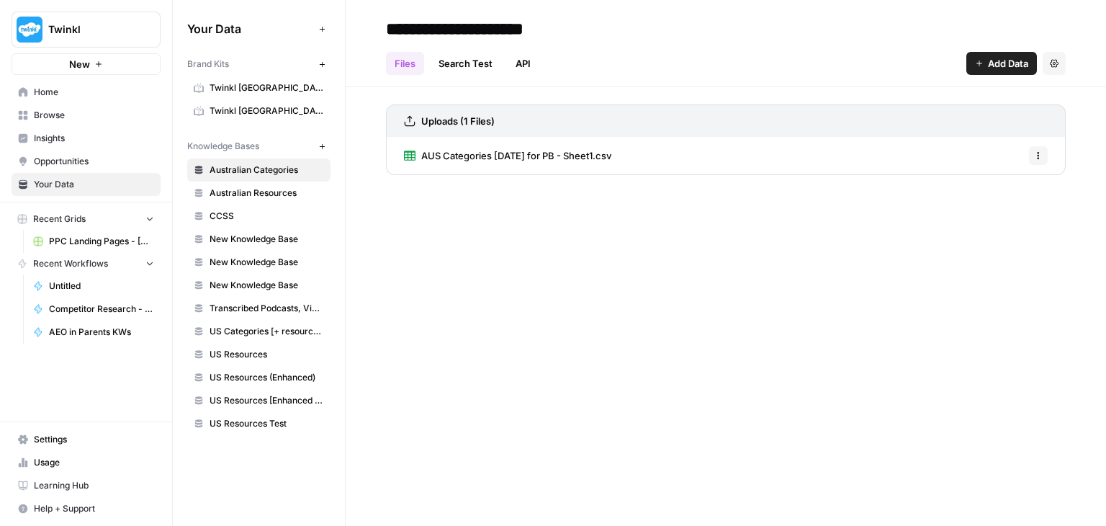
click at [50, 99] on link "Home" at bounding box center [86, 92] width 149 height 23
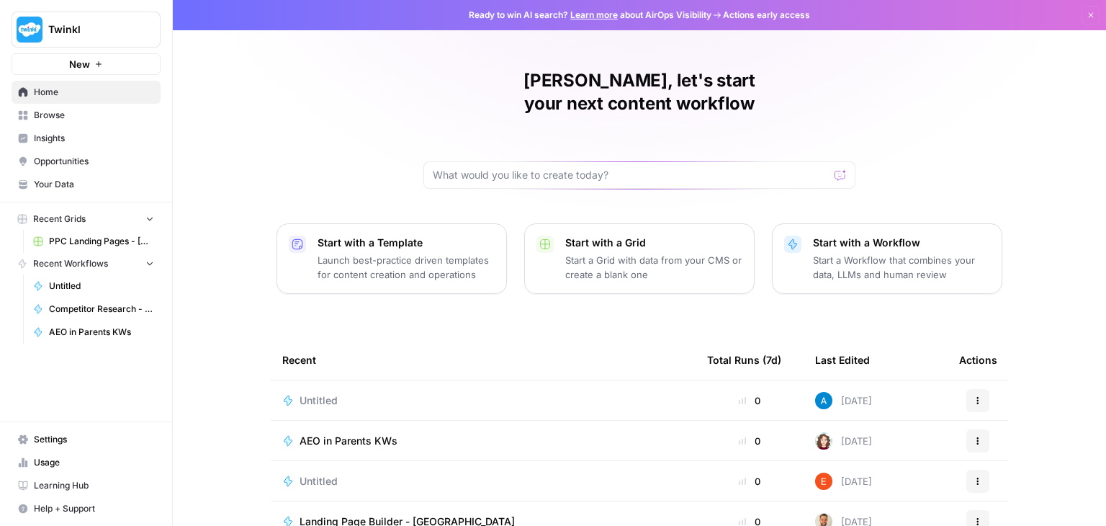
click at [314, 393] on span "Untitled" at bounding box center [319, 400] width 38 height 14
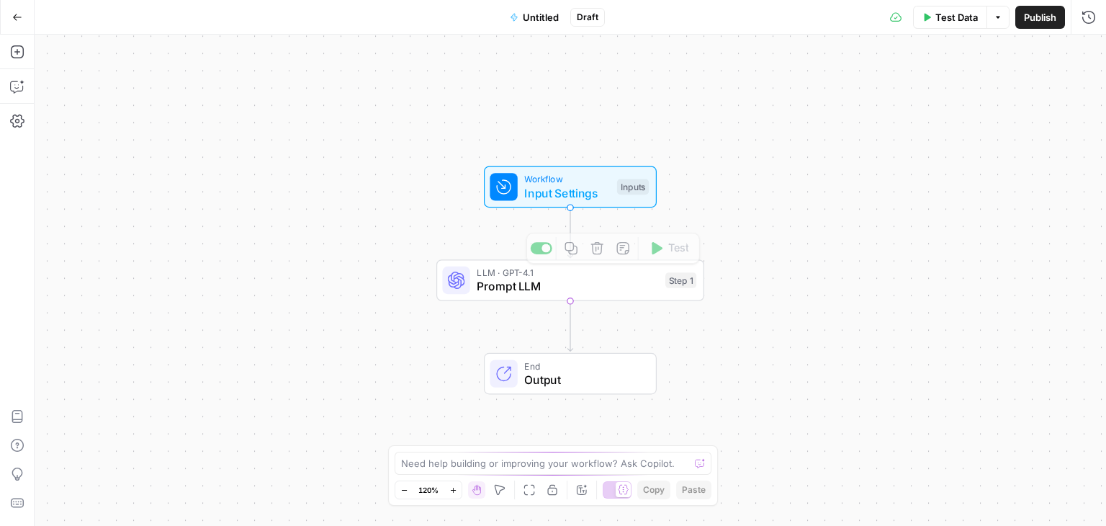
click at [586, 191] on span "Input Settings" at bounding box center [567, 192] width 86 height 17
click at [963, 165] on button "Add Field" at bounding box center [950, 161] width 240 height 23
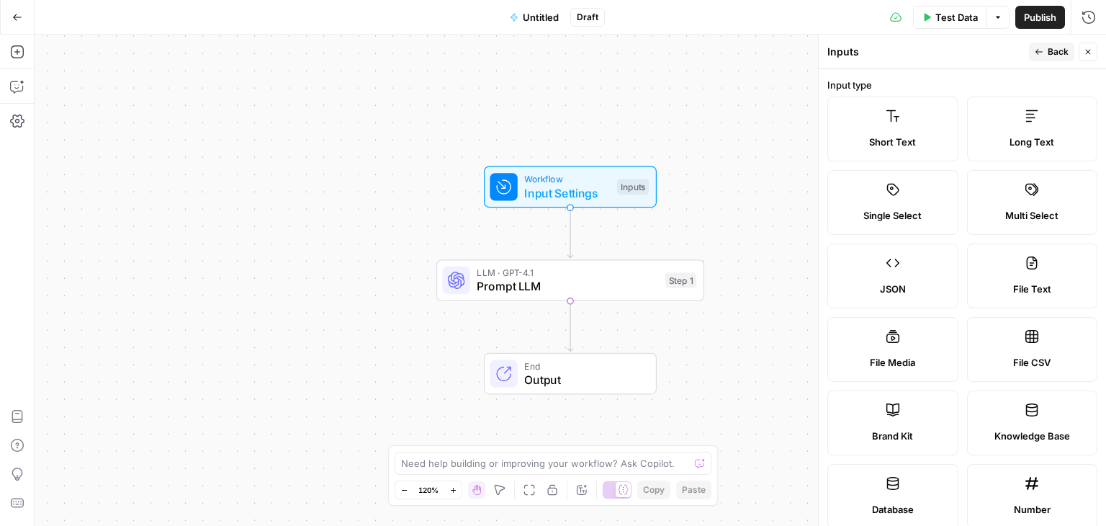
click at [1051, 54] on span "Back" at bounding box center [1058, 51] width 21 height 13
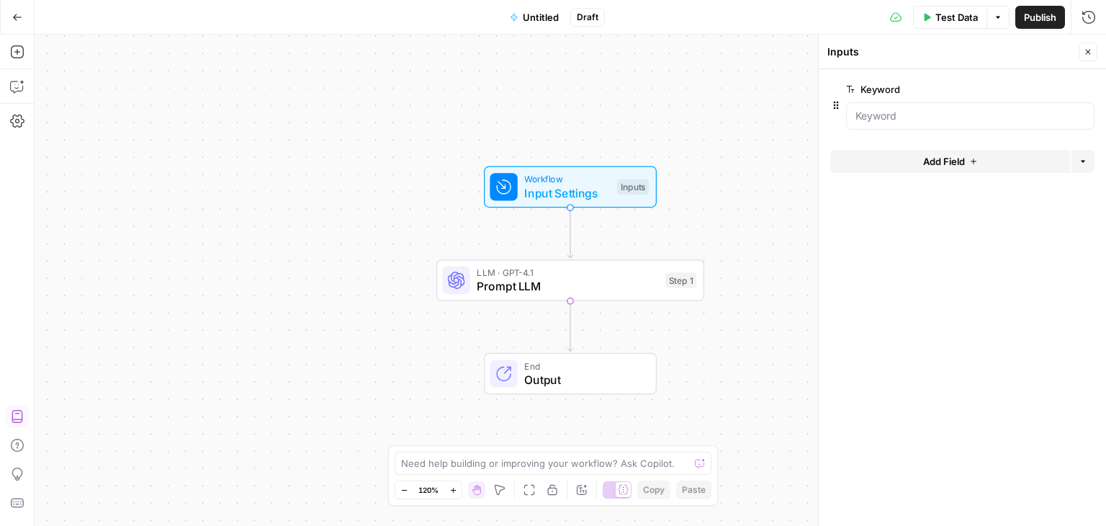
click at [10, 412] on icon "button" at bounding box center [17, 416] width 14 height 14
click at [554, 299] on div "LLM · GPT-4.1 Prompt LLM Step 1 Copy step Delete step Add Note Test" at bounding box center [570, 280] width 268 height 42
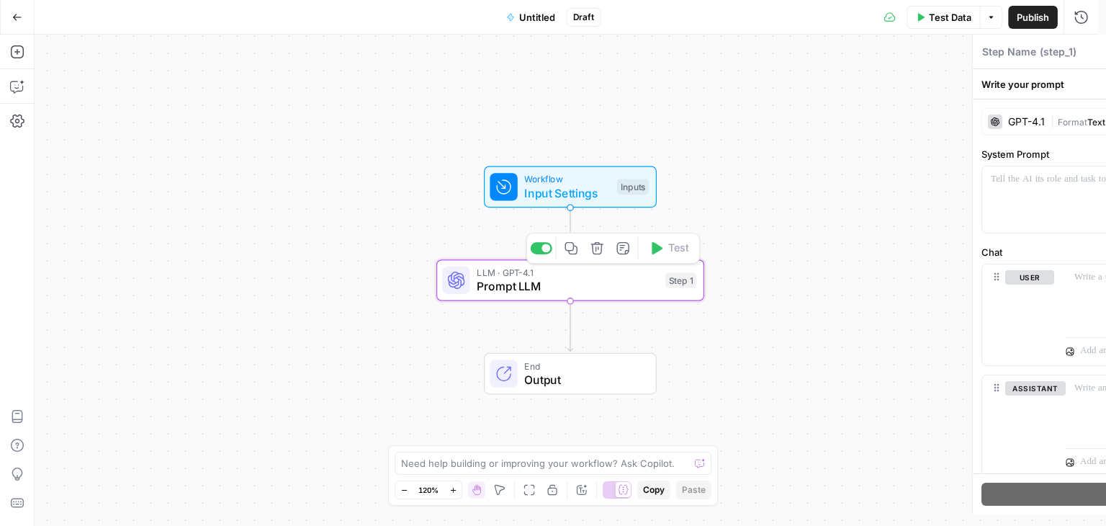
type textarea "Prompt LLM"
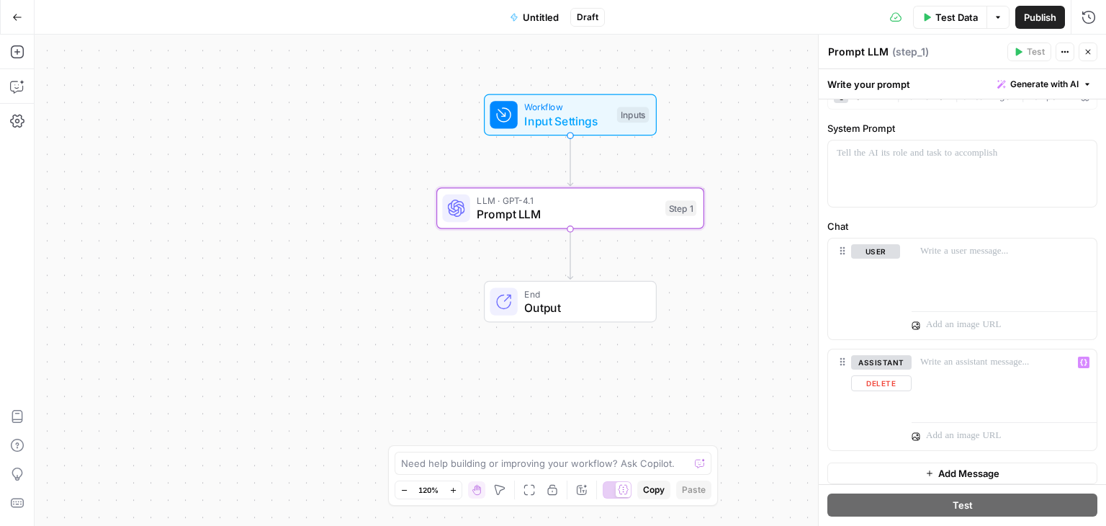
scroll to position [32, 0]
click at [942, 462] on span "Add Message" at bounding box center [968, 466] width 61 height 14
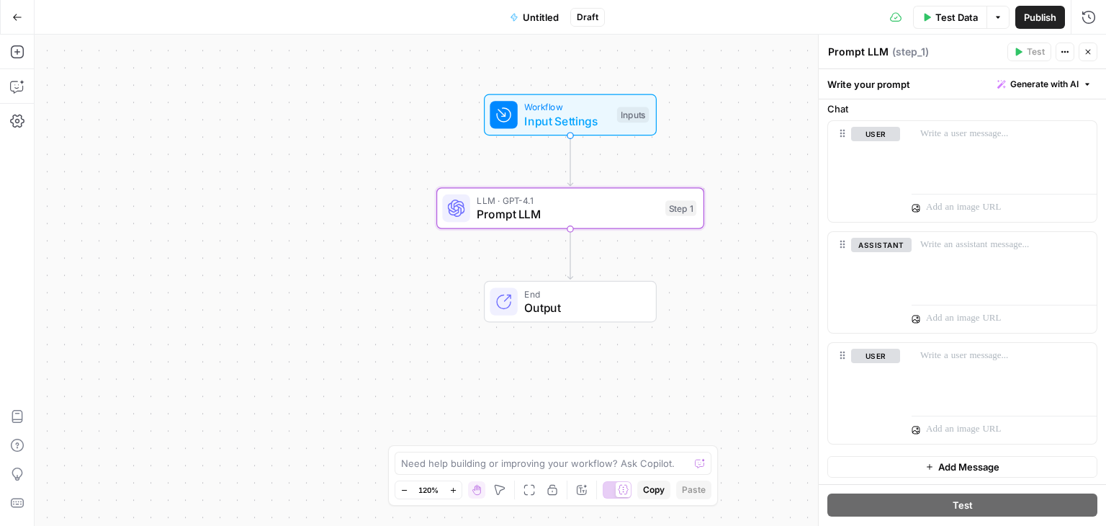
click at [1084, 53] on icon "button" at bounding box center [1088, 52] width 9 height 9
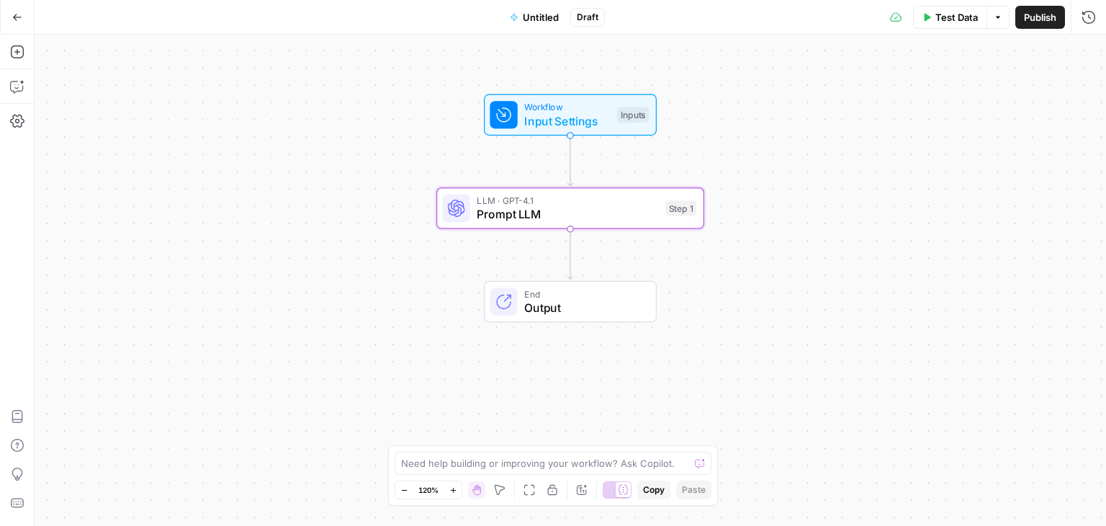
click at [8, 27] on button "Go Back" at bounding box center [17, 17] width 26 height 26
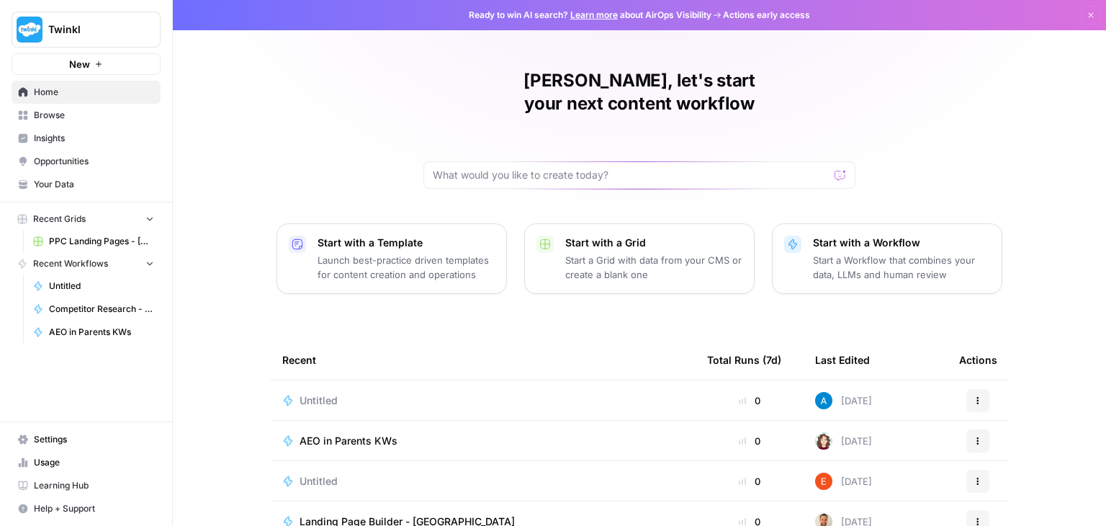
click at [73, 190] on link "Your Data" at bounding box center [86, 184] width 149 height 23
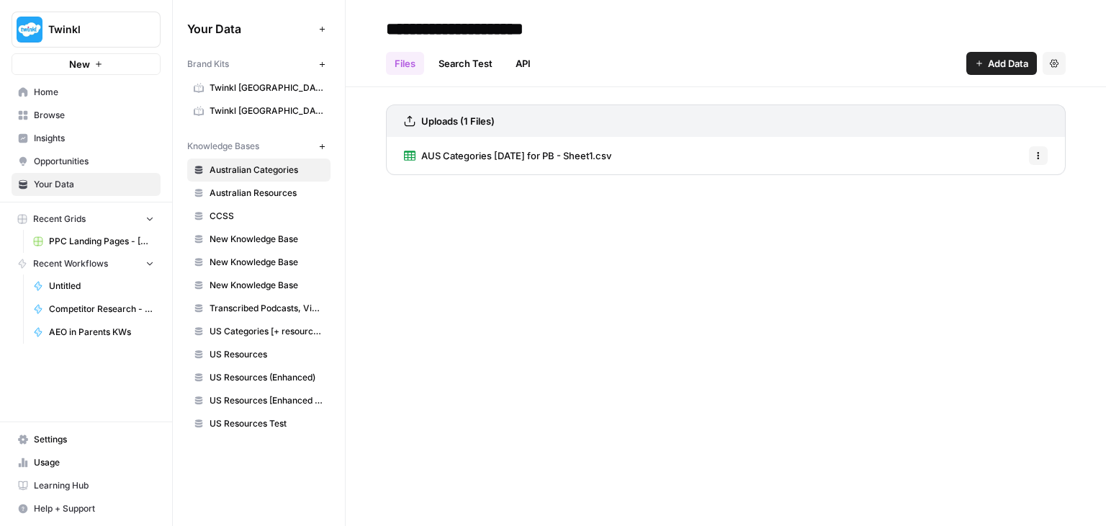
click at [248, 84] on span "Twinkl [GEOGRAPHIC_DATA]" at bounding box center [267, 87] width 114 height 13
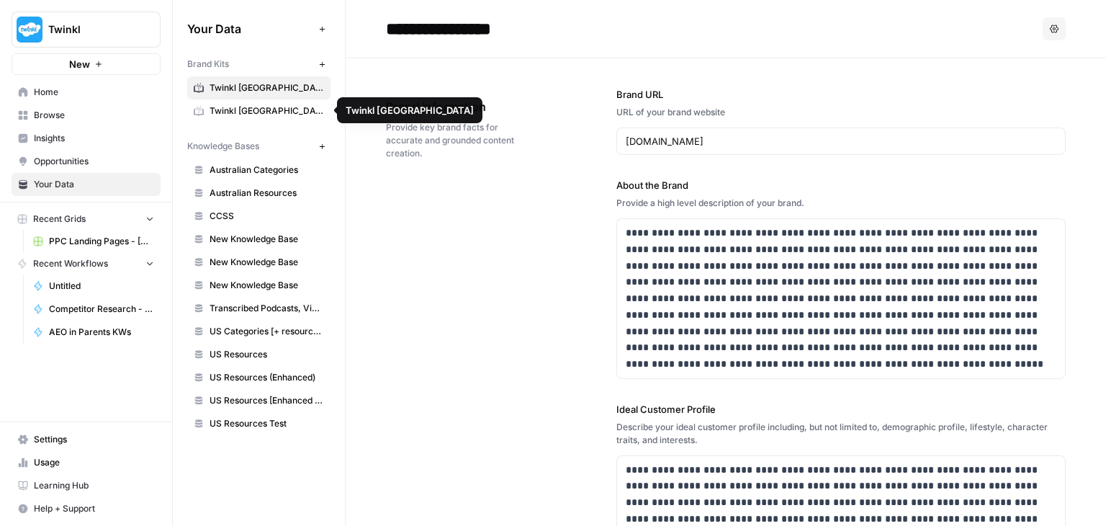
click at [240, 109] on span "Twinkl [GEOGRAPHIC_DATA]" at bounding box center [267, 110] width 114 height 13
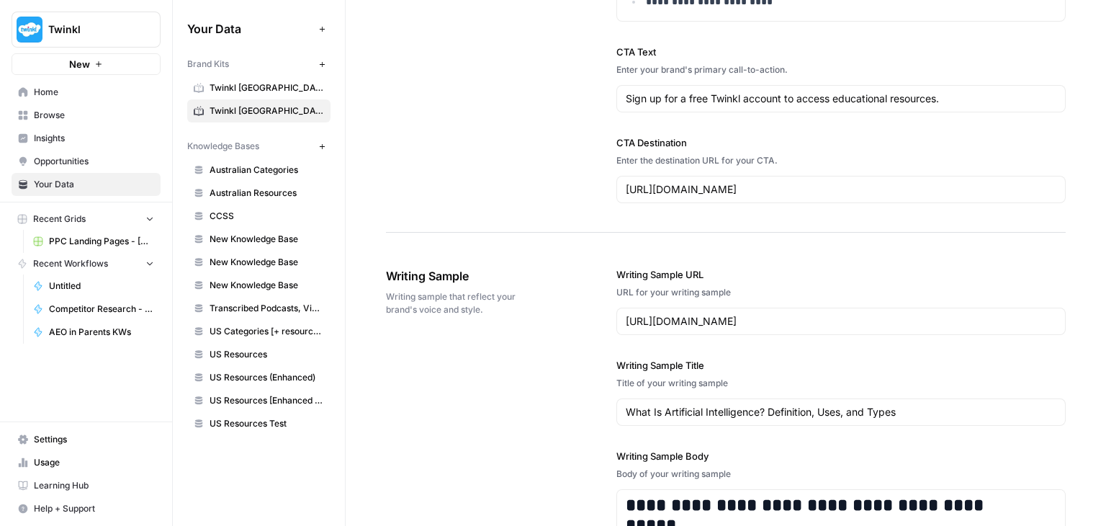
scroll to position [1656, 0]
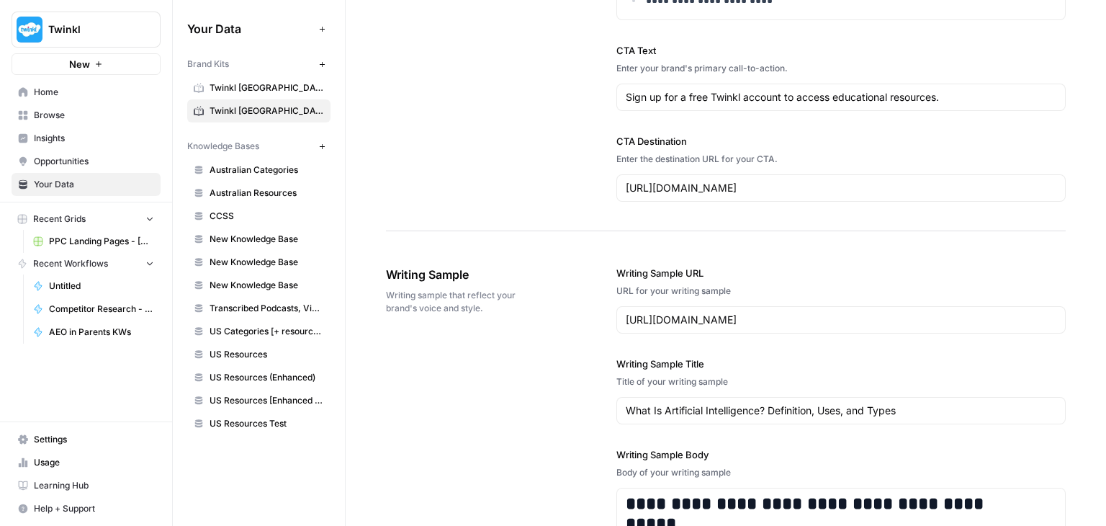
click at [36, 101] on link "Home" at bounding box center [86, 92] width 149 height 23
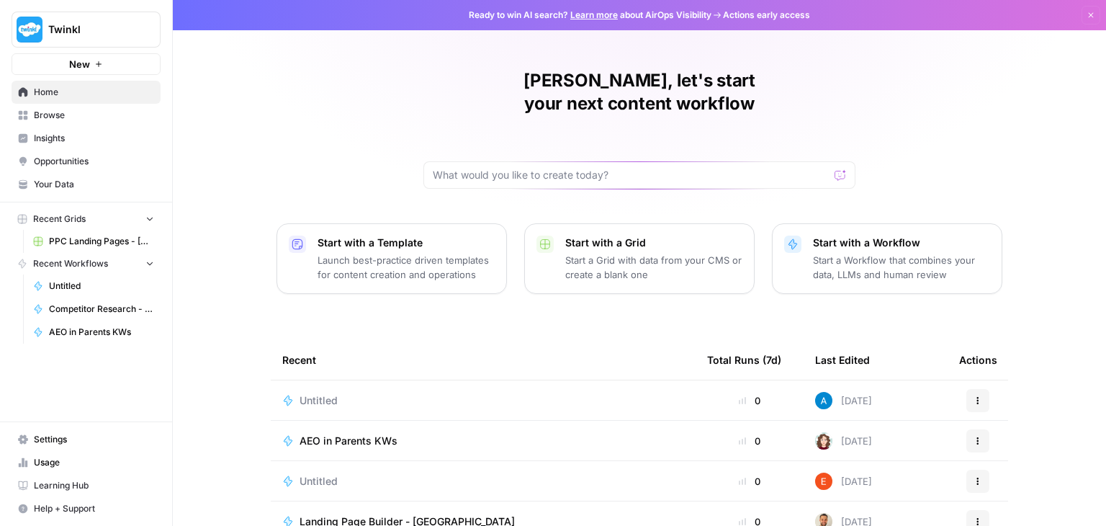
click at [341, 430] on td "AEO in Parents KWs" at bounding box center [483, 440] width 425 height 40
click at [342, 433] on span "AEO in Parents KWs" at bounding box center [349, 440] width 98 height 14
click at [310, 393] on span "Untitled" at bounding box center [319, 400] width 38 height 14
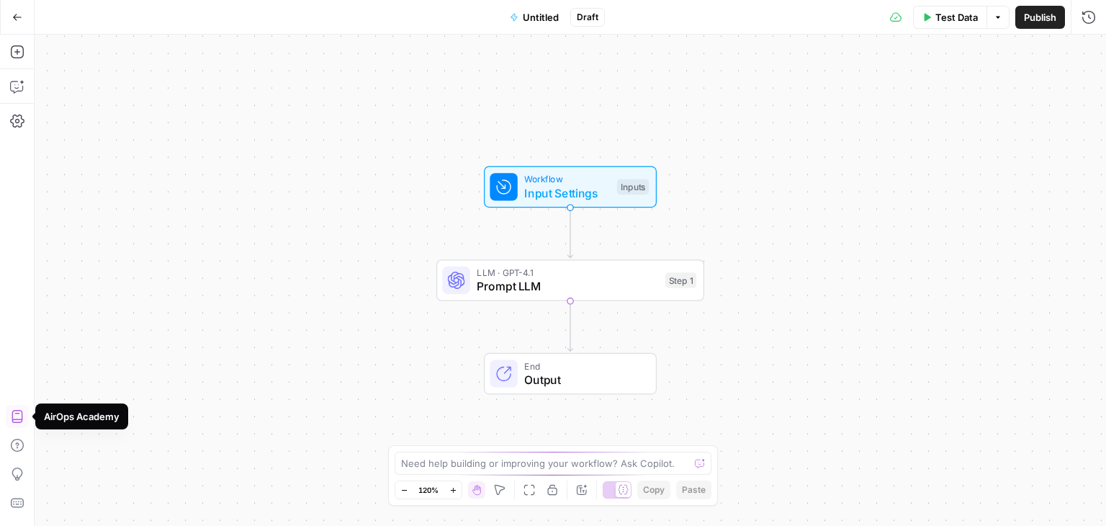
click at [14, 415] on icon "button" at bounding box center [17, 416] width 14 height 14
click at [17, 111] on button "Settings" at bounding box center [17, 120] width 23 height 23
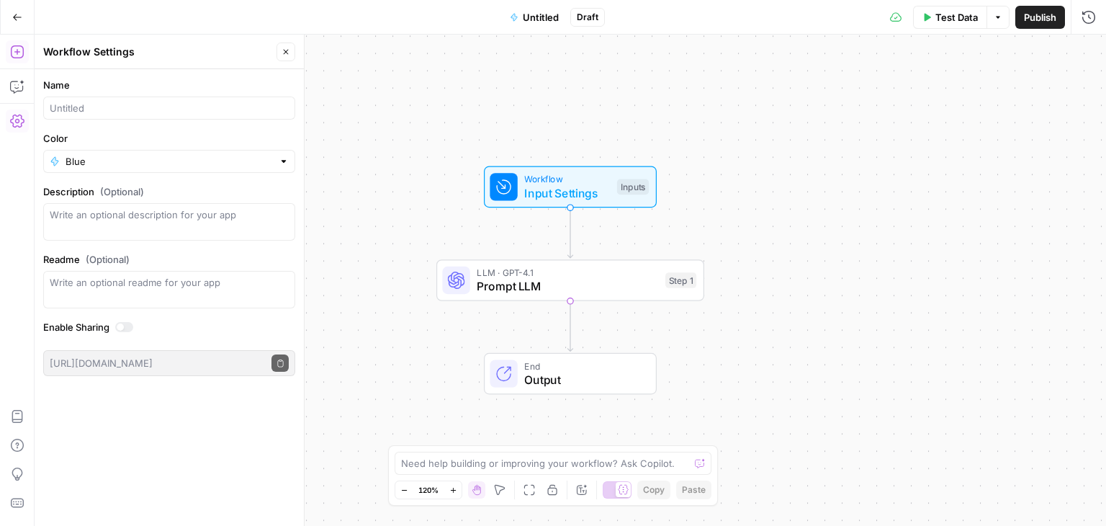
click at [20, 58] on icon "button" at bounding box center [16, 51] width 13 height 13
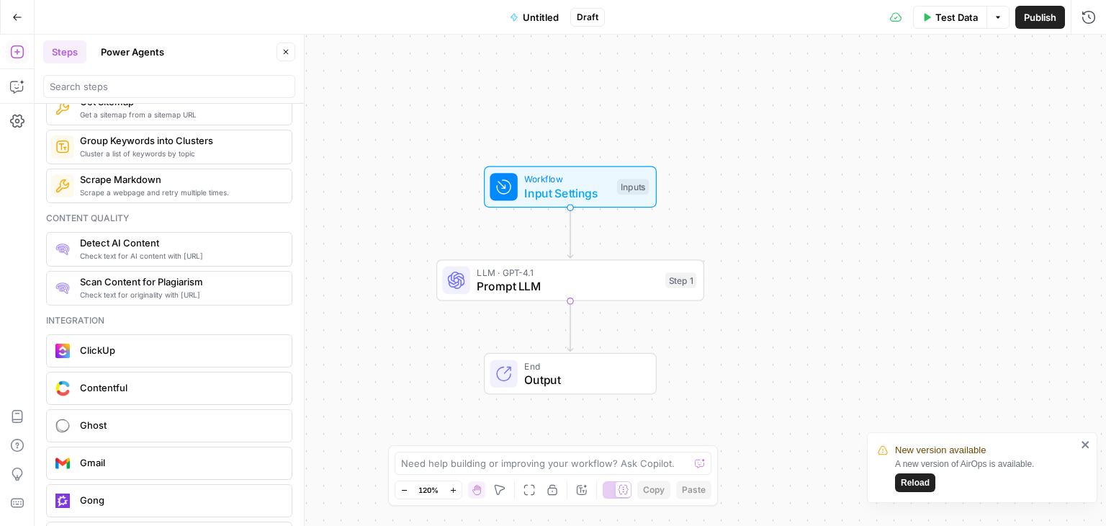
scroll to position [2452, 0]
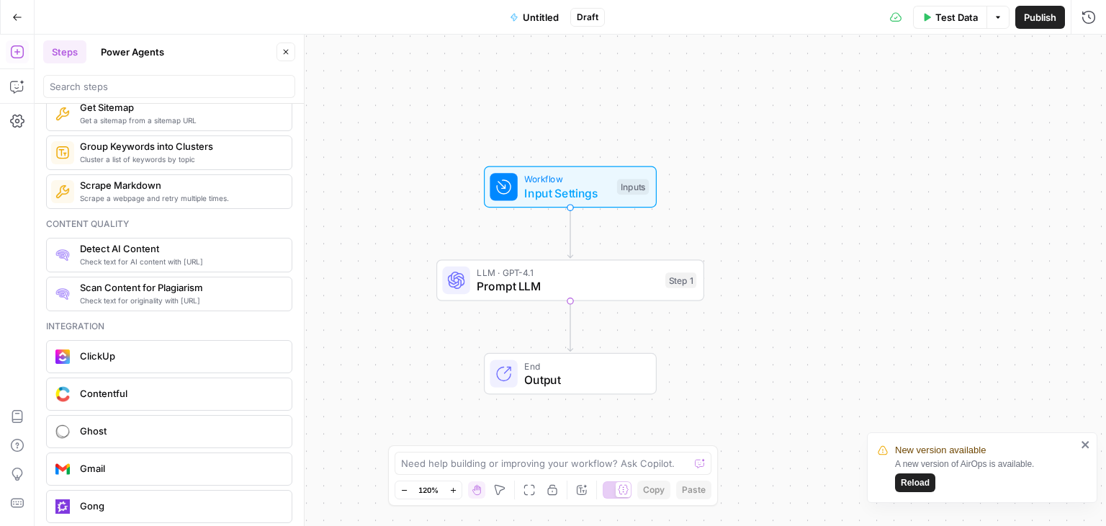
click at [140, 59] on button "Power Agents" at bounding box center [132, 51] width 81 height 23
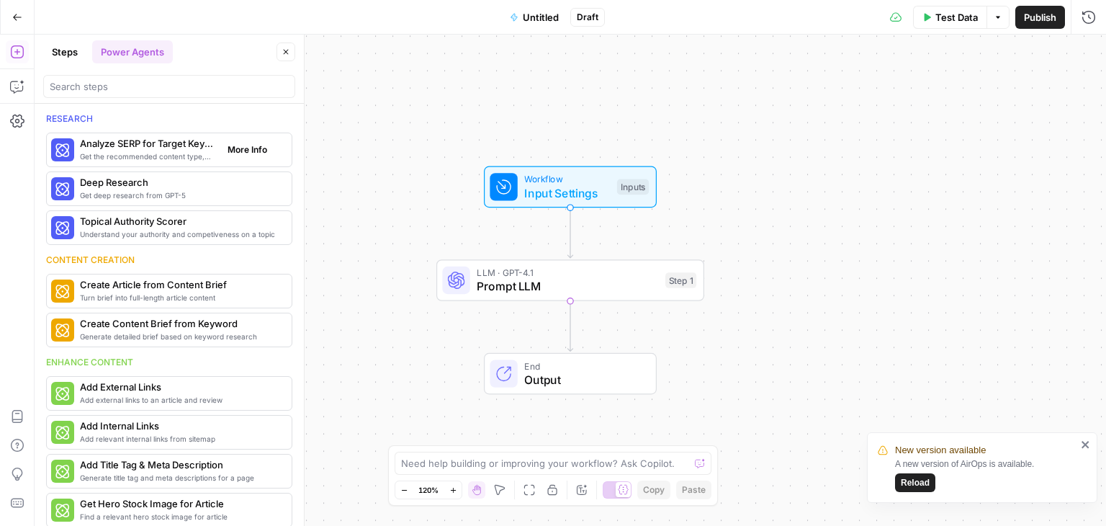
click at [201, 156] on span "Get the recommended content type, compare SERP headers, and analyze SERP patter…" at bounding box center [148, 156] width 136 height 12
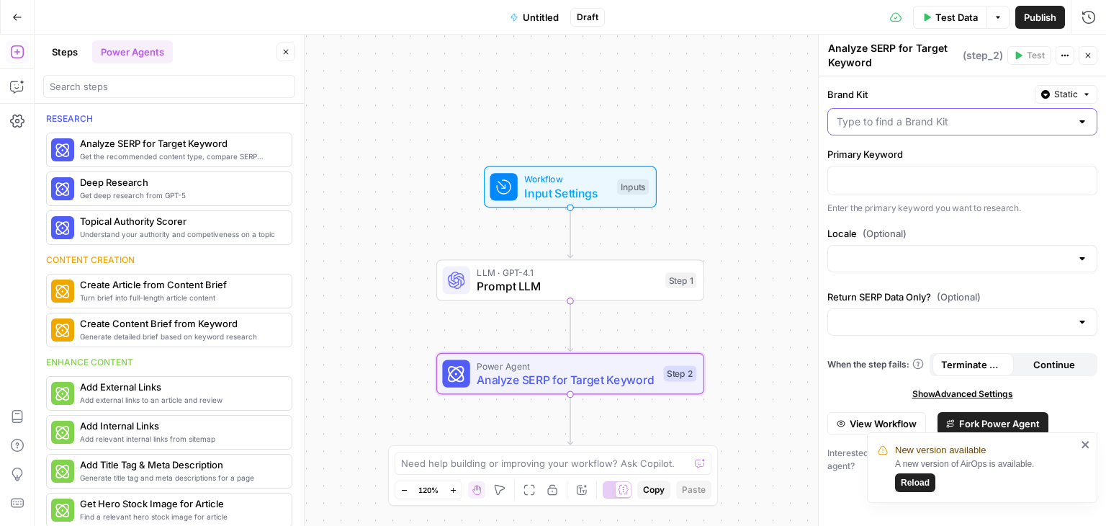
click at [878, 126] on input "Brand Kit" at bounding box center [954, 121] width 234 height 14
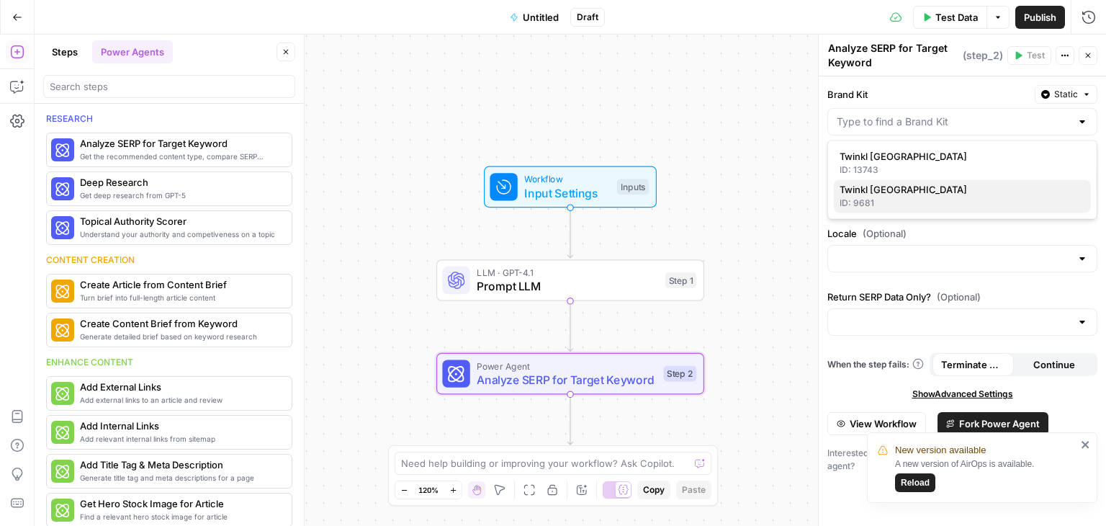
click at [855, 192] on span "Twinkl [GEOGRAPHIC_DATA]" at bounding box center [959, 189] width 240 height 14
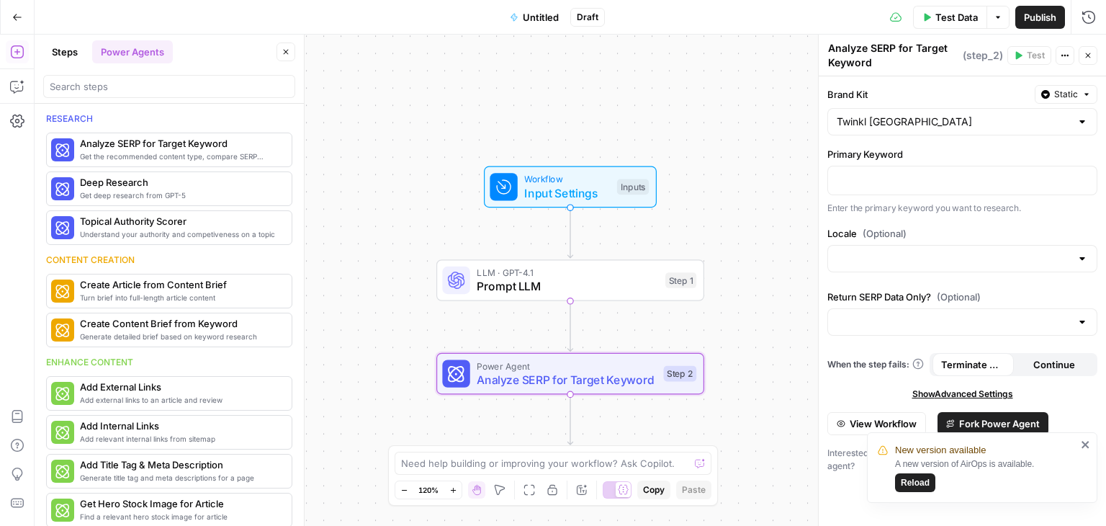
type input "Twinkl [GEOGRAPHIC_DATA]"
click at [854, 181] on p at bounding box center [962, 179] width 251 height 14
click at [1082, 179] on icon "button" at bounding box center [1083, 179] width 7 height 7
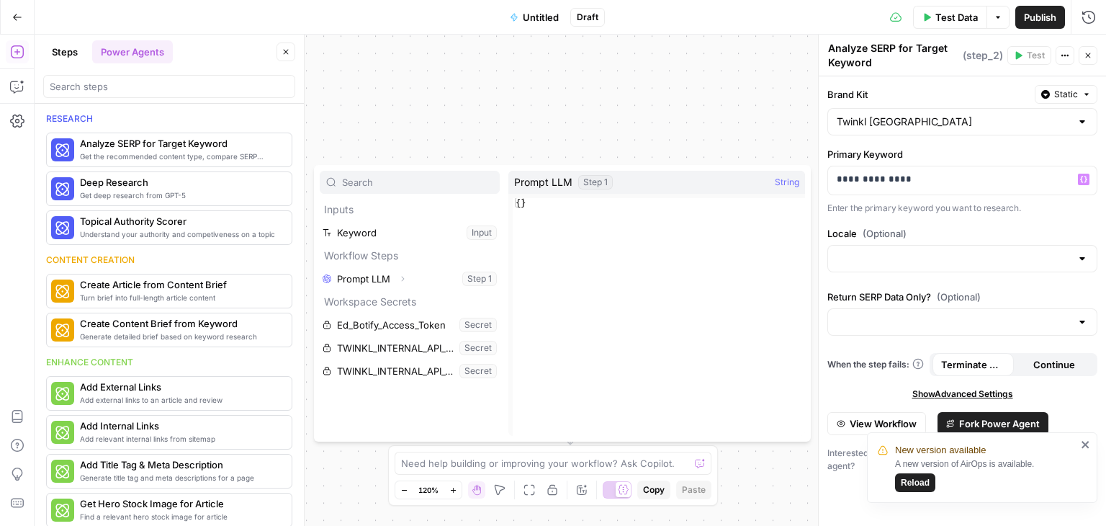
click at [922, 266] on div at bounding box center [962, 258] width 270 height 27
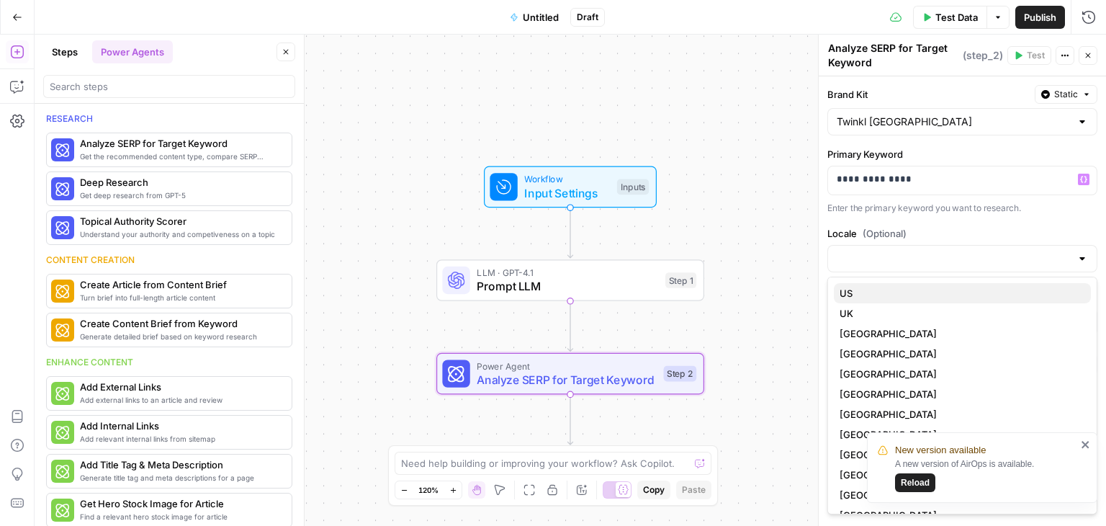
click at [878, 291] on span "US" at bounding box center [959, 293] width 240 height 14
type input "US"
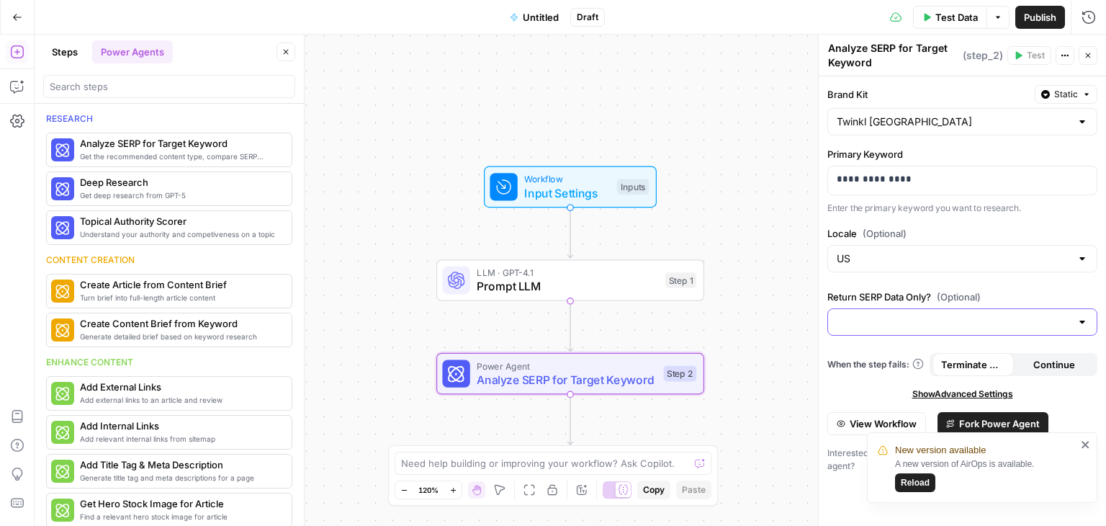
click at [904, 323] on input "Return SERP Data Only? (Optional)" at bounding box center [954, 322] width 234 height 14
click at [960, 356] on span "Return SERP Data and Analysis" at bounding box center [959, 356] width 240 height 14
type input "Return SERP Data and Analysis"
click at [153, 155] on span "Get the recommended content type, compare SERP headers, and analyze SERP patter…" at bounding box center [148, 156] width 136 height 12
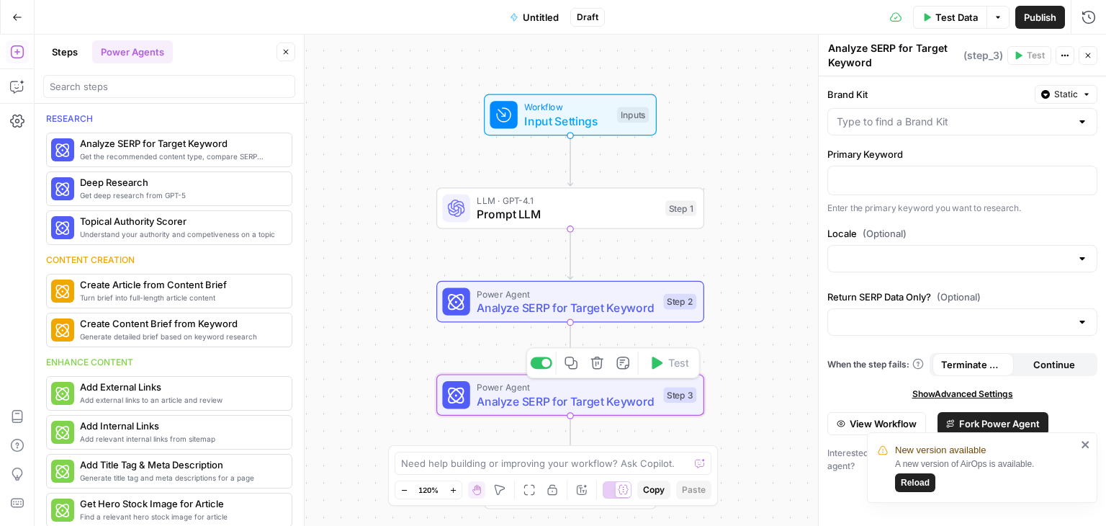
click at [604, 375] on div "Copy step Delete step Add Note Test" at bounding box center [613, 362] width 174 height 31
click at [593, 359] on icon "button" at bounding box center [596, 362] width 12 height 12
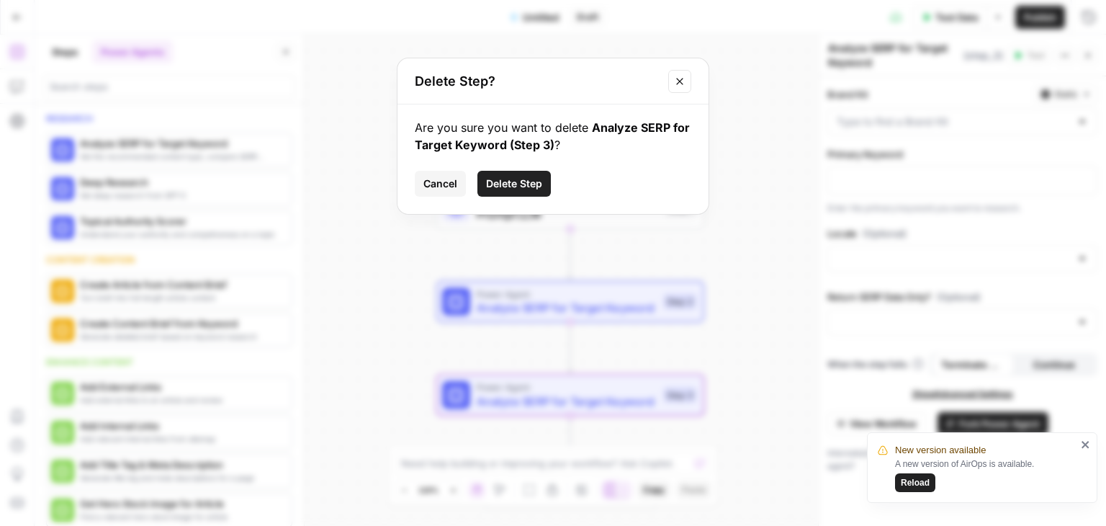
click at [531, 181] on span "Delete Step" at bounding box center [514, 183] width 56 height 14
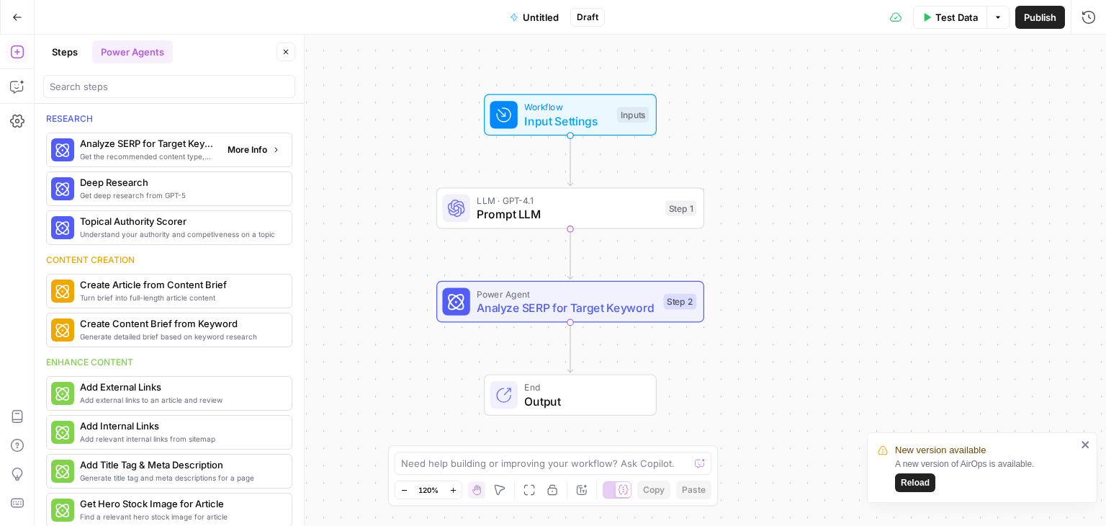
click at [251, 156] on button "More Info" at bounding box center [254, 149] width 64 height 19
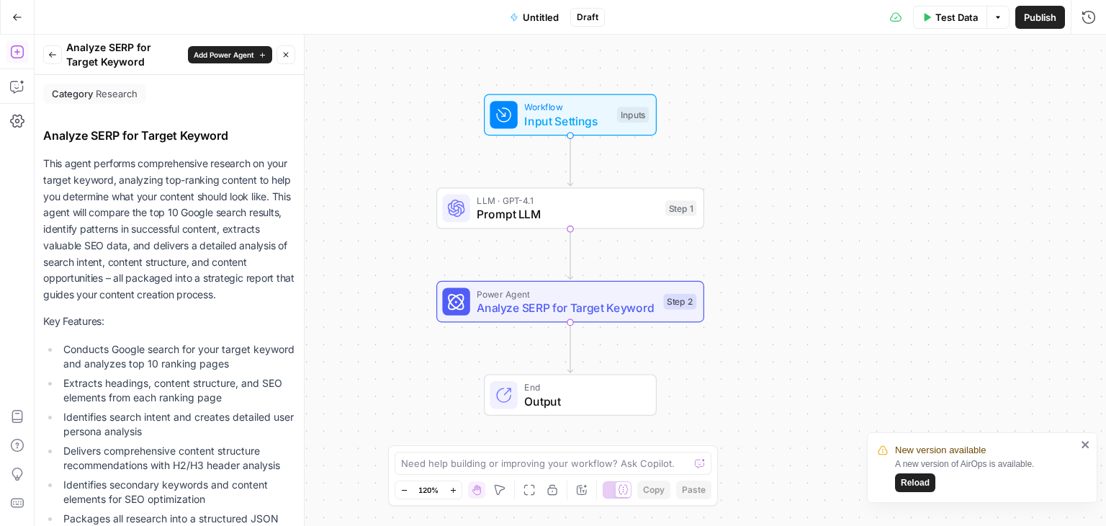
click at [50, 53] on icon "button" at bounding box center [52, 54] width 9 height 9
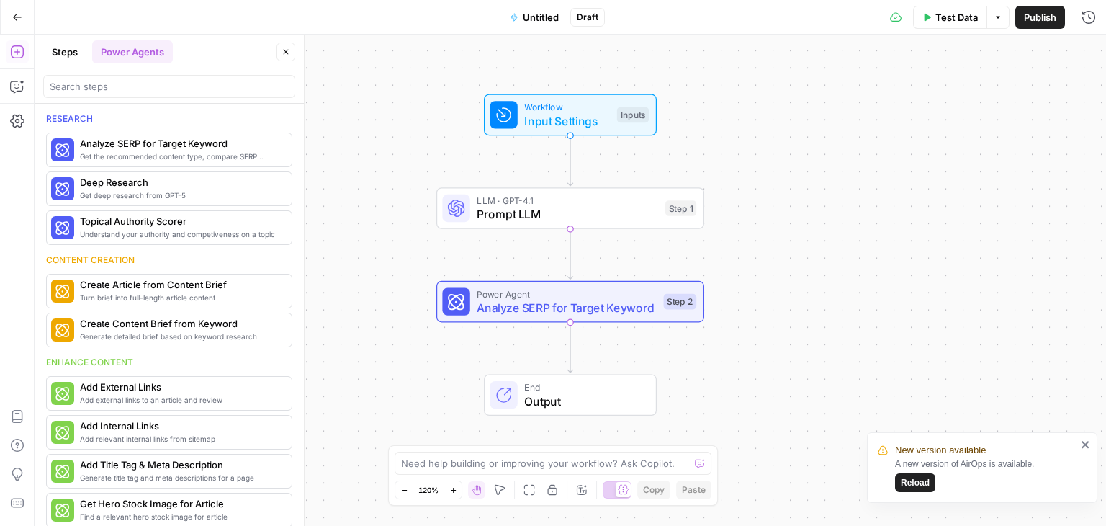
click at [604, 314] on span "Analyze SERP for Target Keyword" at bounding box center [567, 307] width 180 height 17
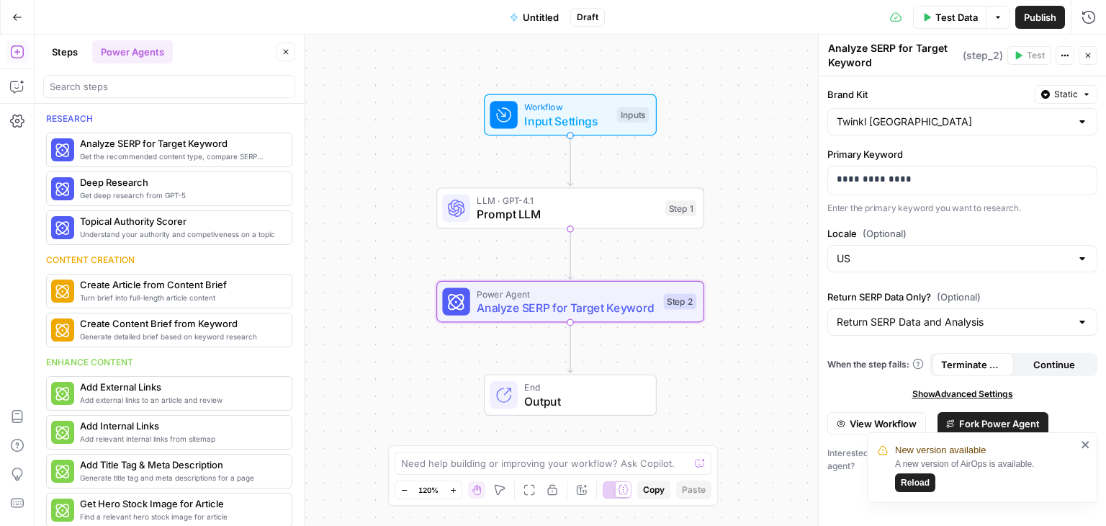
click at [861, 418] on span "View Workflow" at bounding box center [883, 423] width 67 height 14
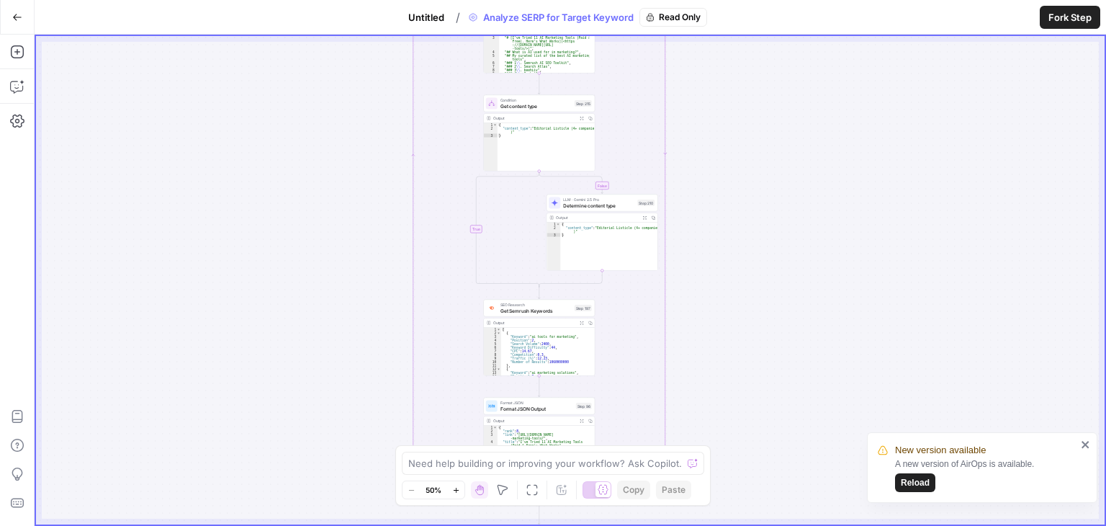
click at [904, 485] on span "Reload" at bounding box center [915, 482] width 29 height 13
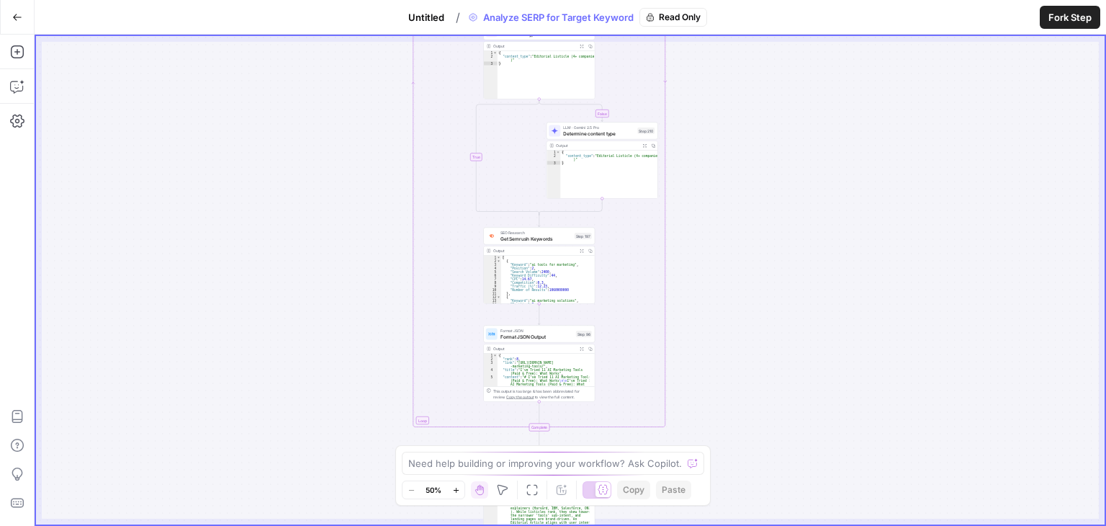
click at [4, 21] on button "Go Back" at bounding box center [17, 17] width 26 height 26
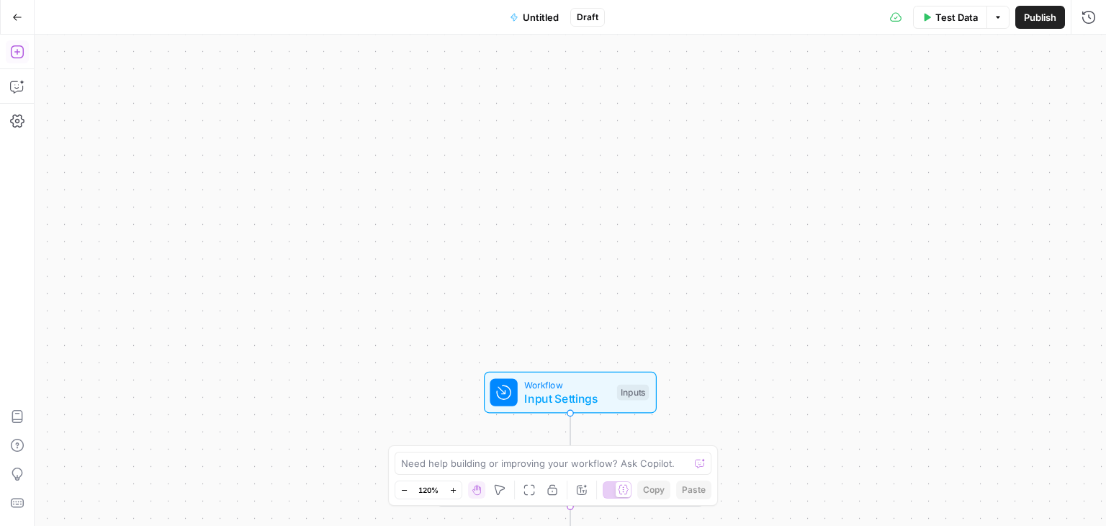
click at [12, 58] on icon "button" at bounding box center [17, 52] width 14 height 14
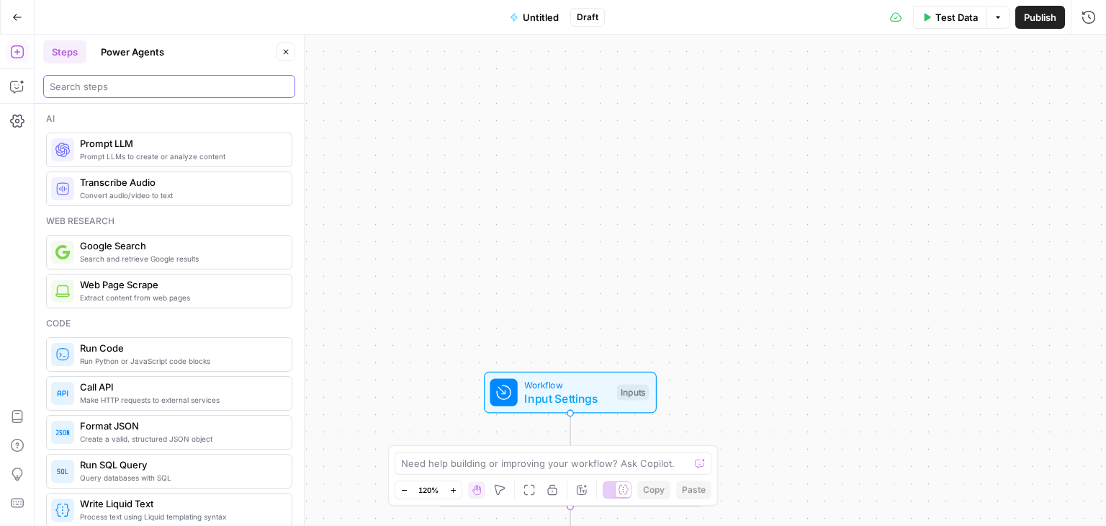
click at [112, 89] on input "search" at bounding box center [169, 86] width 239 height 14
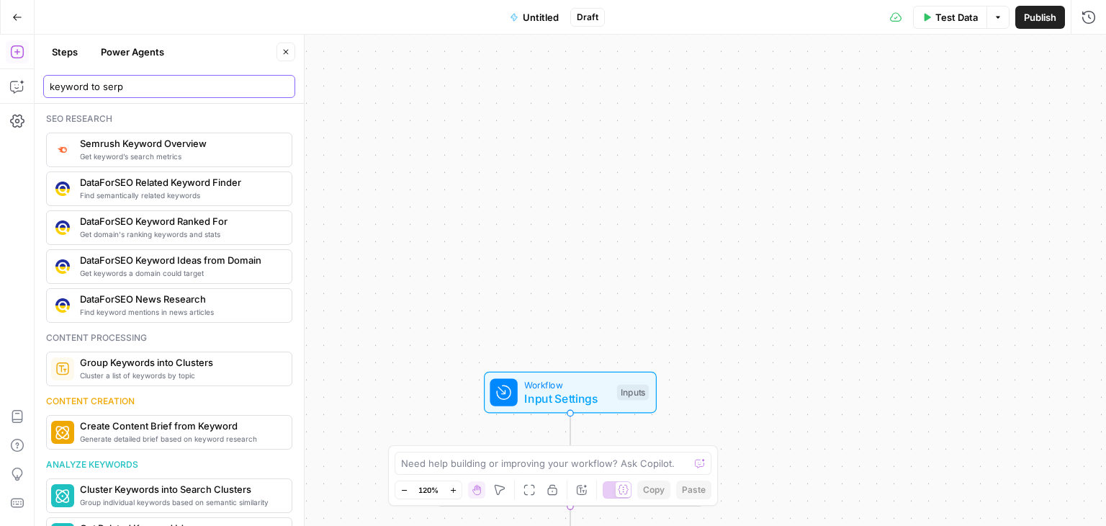
type input "keyword to serp"
click at [136, 146] on span "Semrush Keyword Overview" at bounding box center [180, 143] width 200 height 14
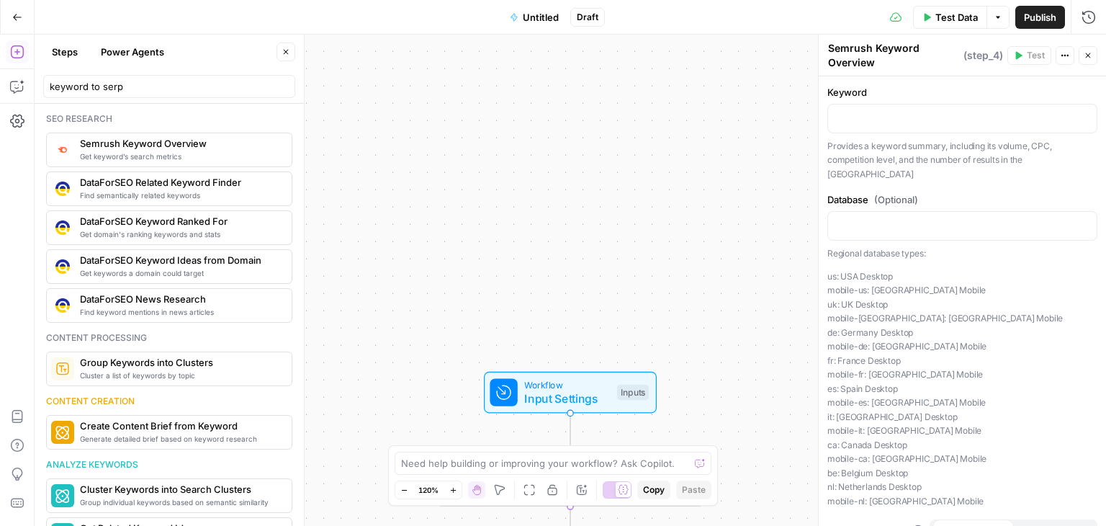
click at [150, 48] on button "Power Agents" at bounding box center [132, 51] width 81 height 23
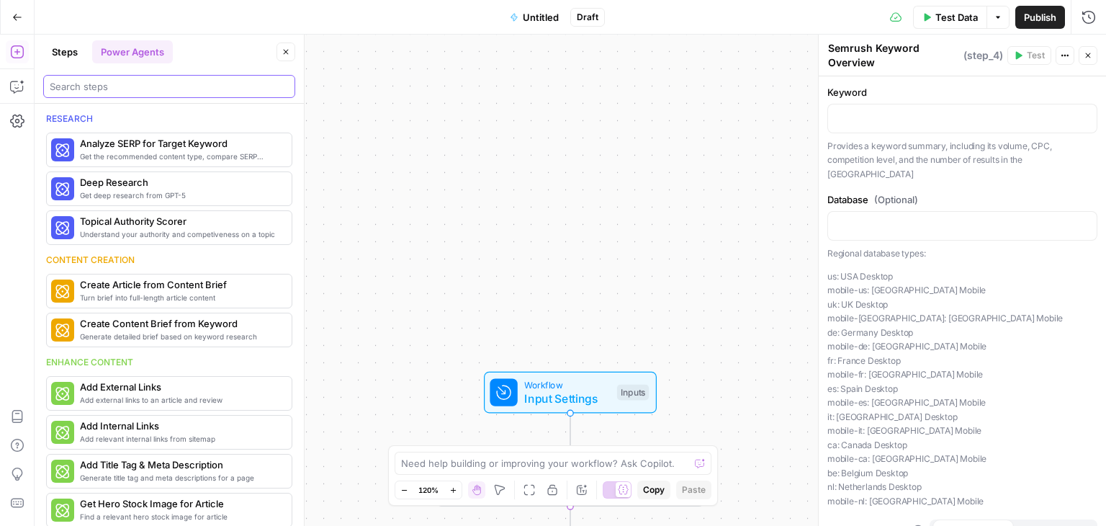
click at [133, 90] on input "search" at bounding box center [169, 86] width 239 height 14
click at [89, 193] on span "Get deep research from GPT-5" at bounding box center [148, 195] width 136 height 12
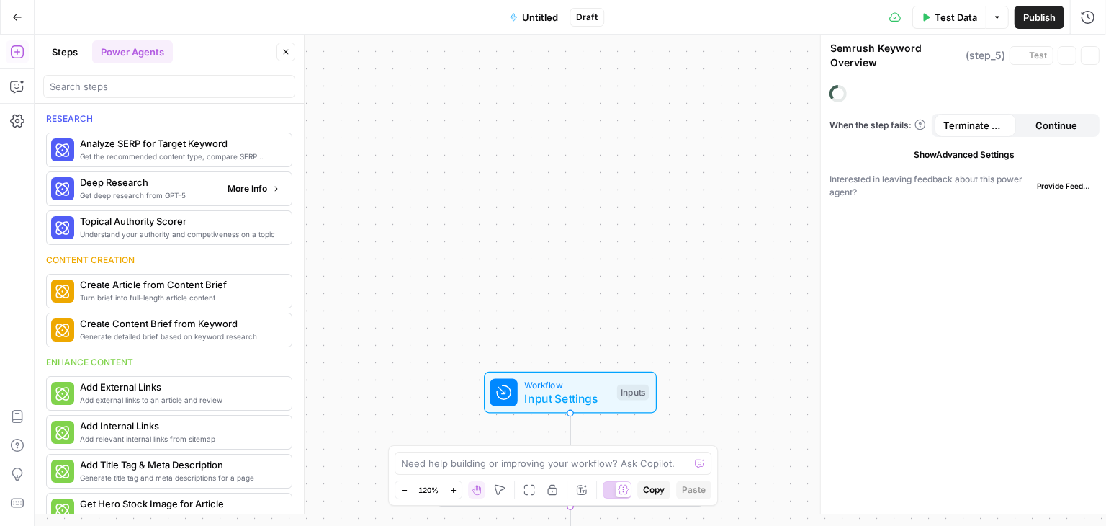
type textarea "Deep Research"
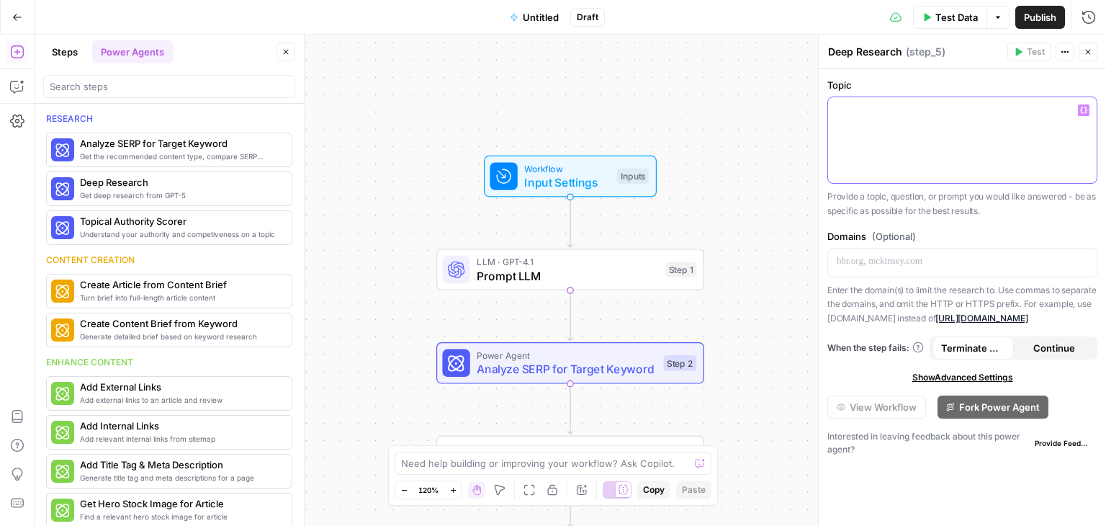
click at [908, 145] on div at bounding box center [962, 140] width 269 height 86
click at [580, 373] on span "Analyze SERP for Target Keyword" at bounding box center [567, 368] width 180 height 17
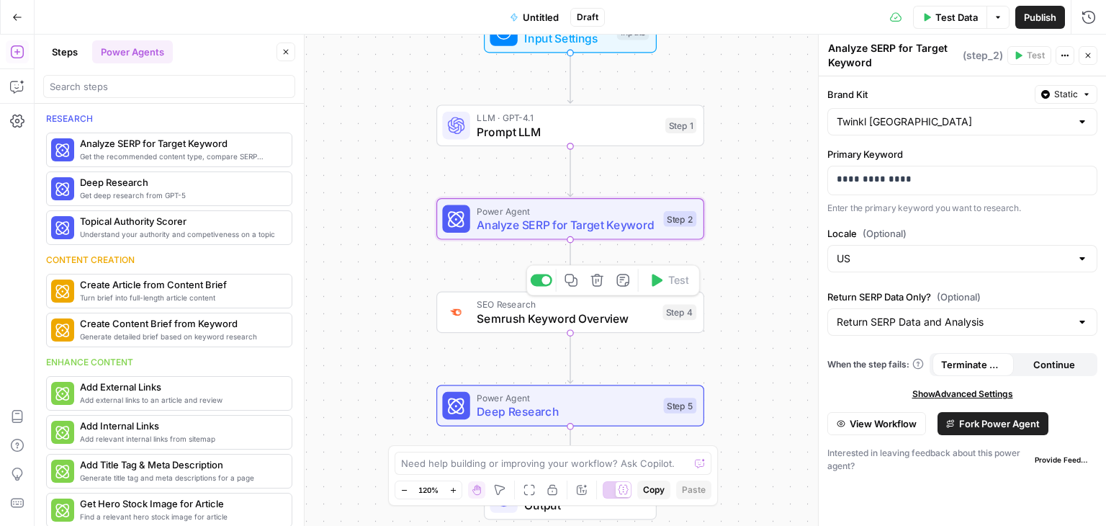
click at [528, 314] on span "Semrush Keyword Overview" at bounding box center [566, 318] width 179 height 17
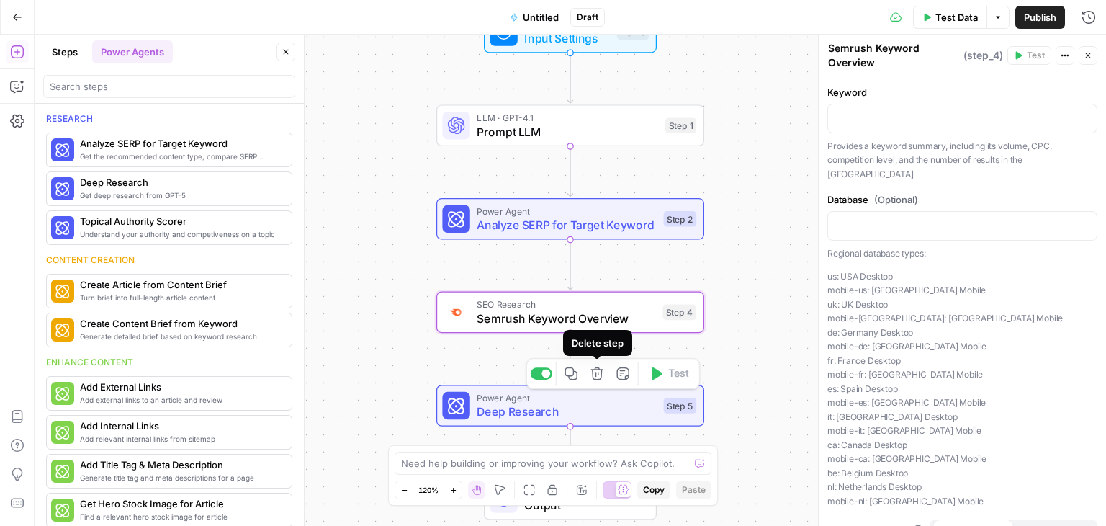
click at [593, 372] on icon "button" at bounding box center [596, 373] width 12 height 12
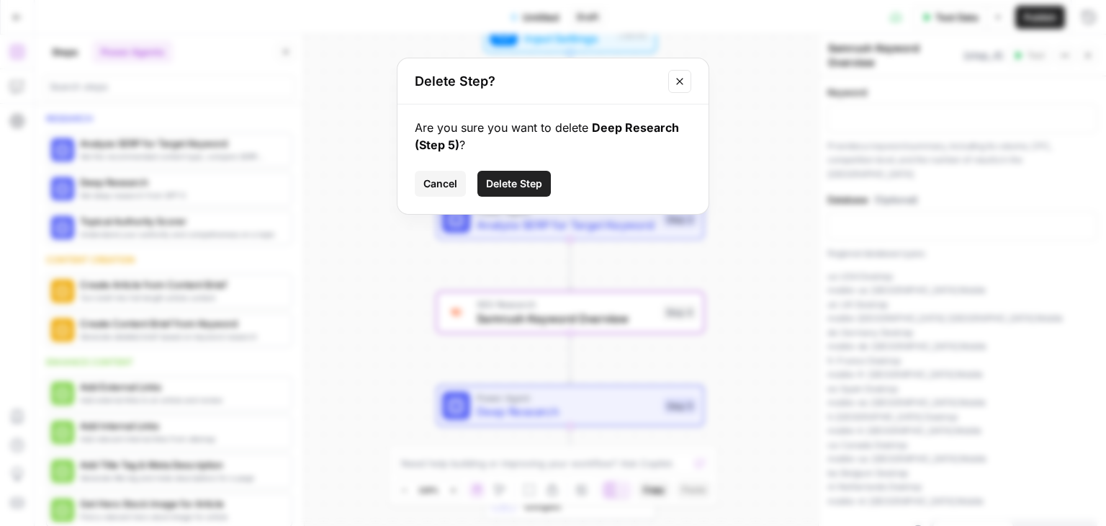
click at [510, 179] on span "Delete Step" at bounding box center [514, 183] width 56 height 14
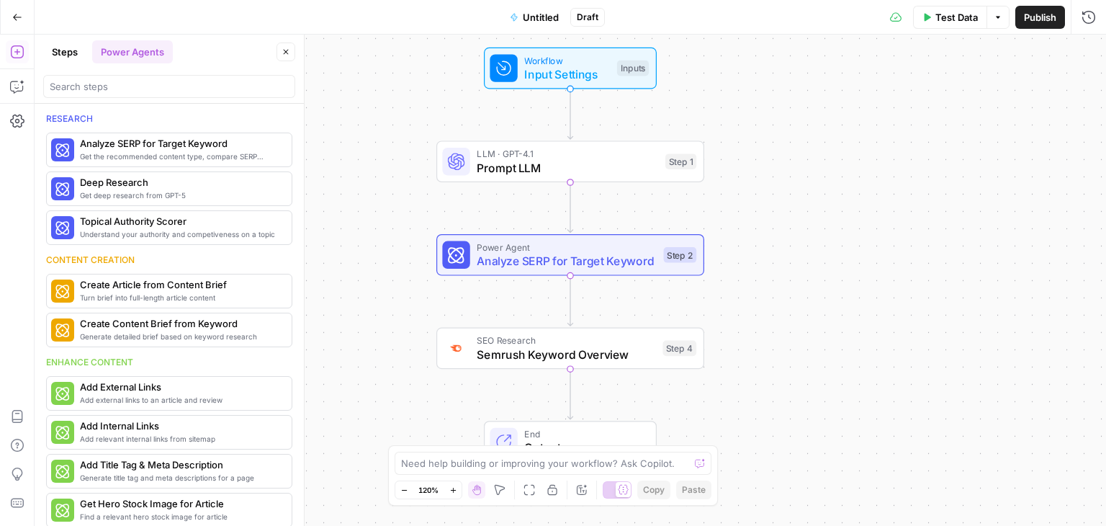
click at [522, 361] on span "Semrush Keyword Overview" at bounding box center [566, 354] width 179 height 17
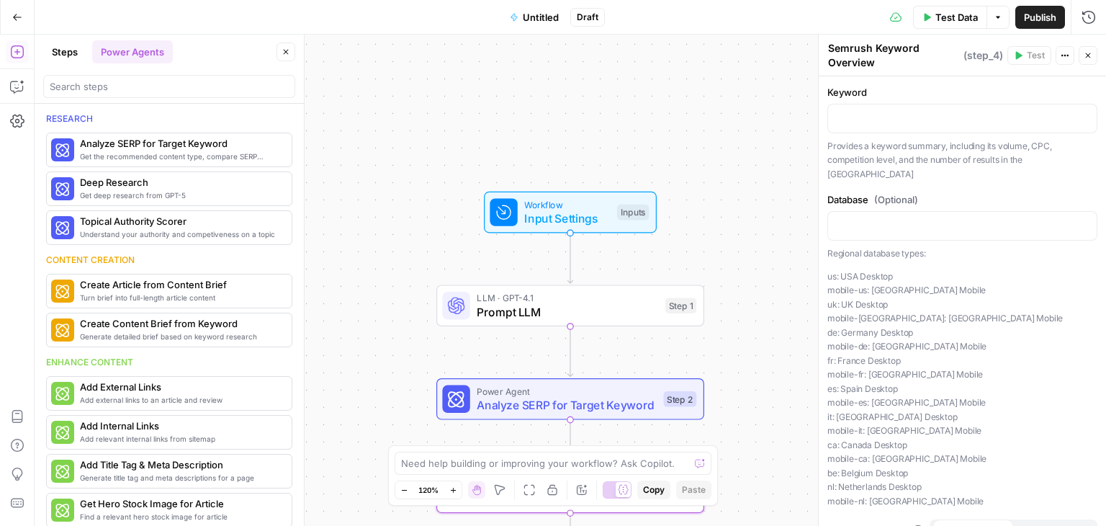
click at [60, 44] on button "Steps" at bounding box center [64, 51] width 43 height 23
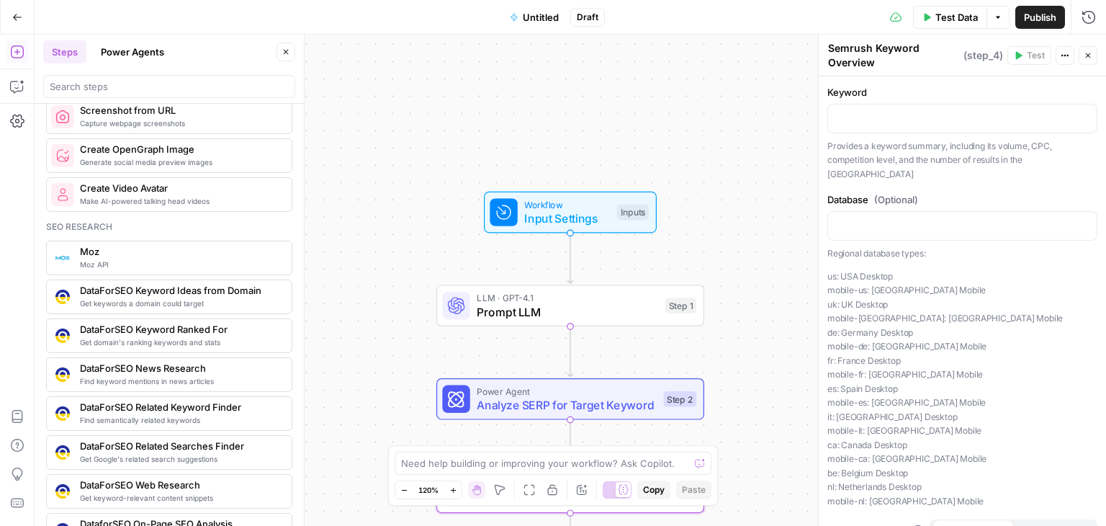
scroll to position [1224, 0]
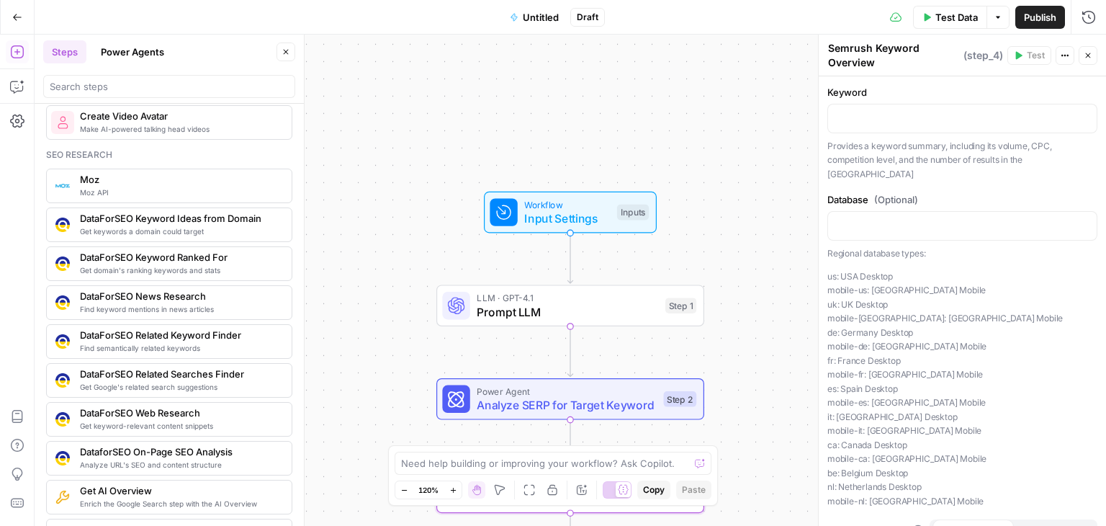
click at [161, 172] on span "Moz" at bounding box center [180, 179] width 200 height 14
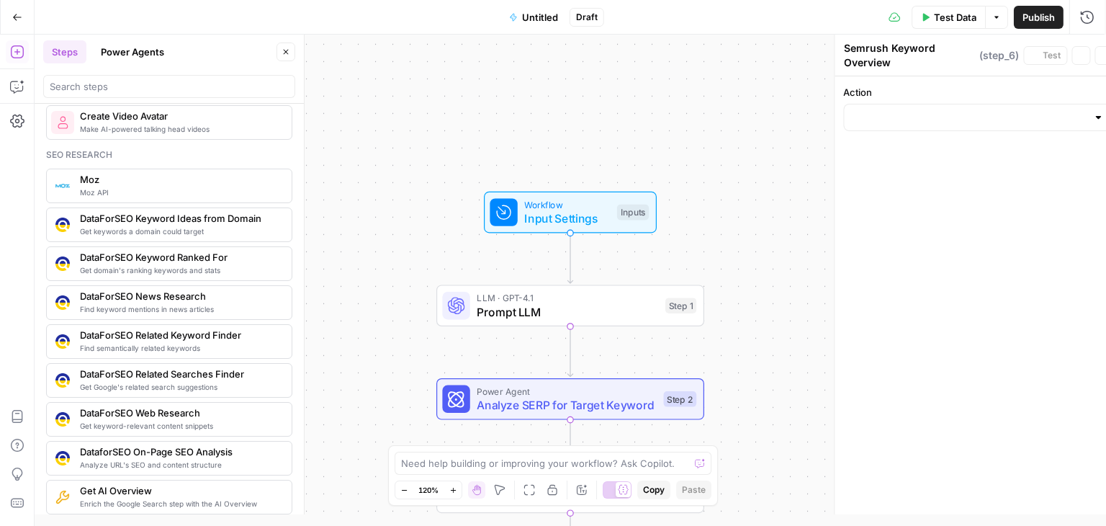
type textarea "Moz"
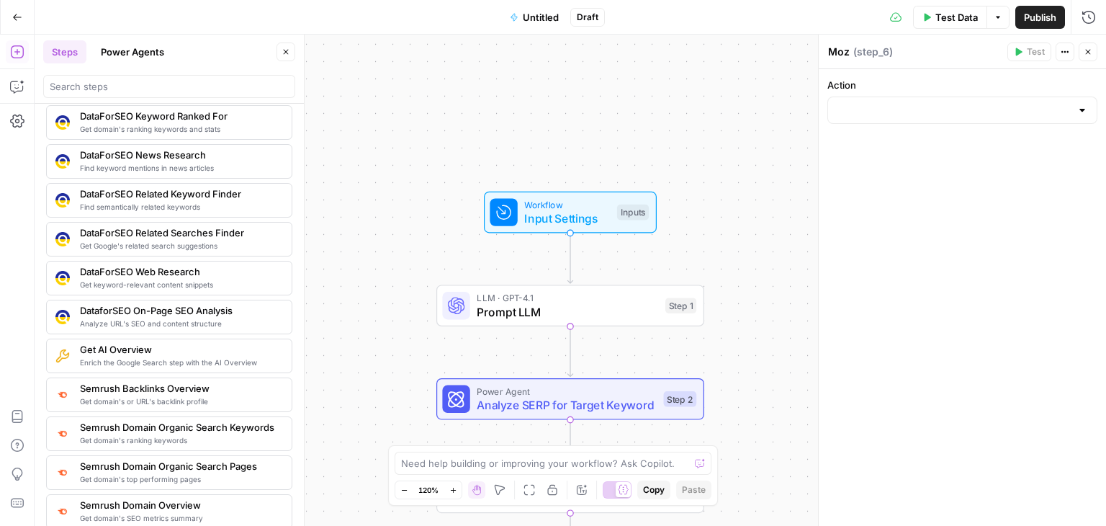
scroll to position [1368, 0]
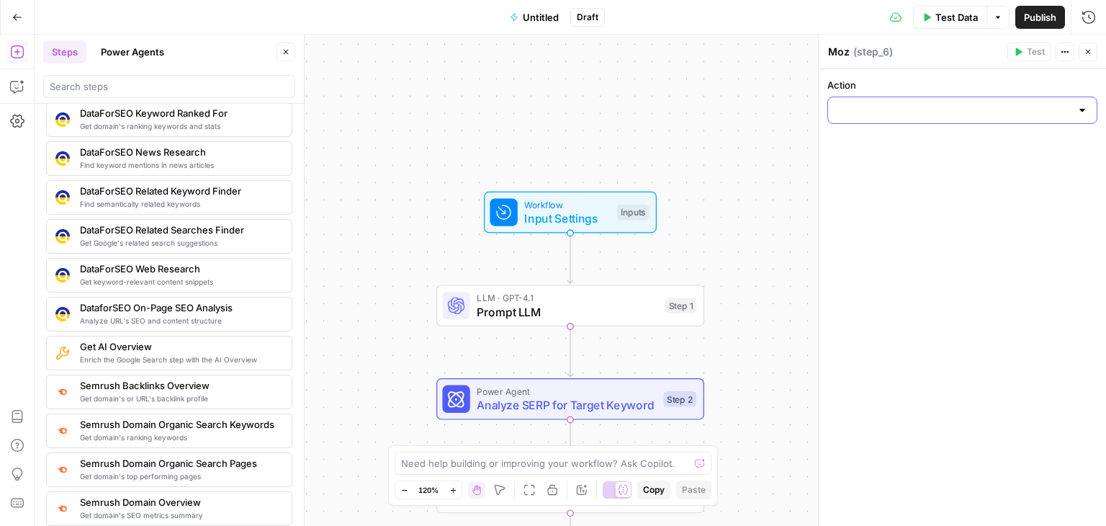
click at [1035, 115] on input "Action" at bounding box center [954, 110] width 234 height 14
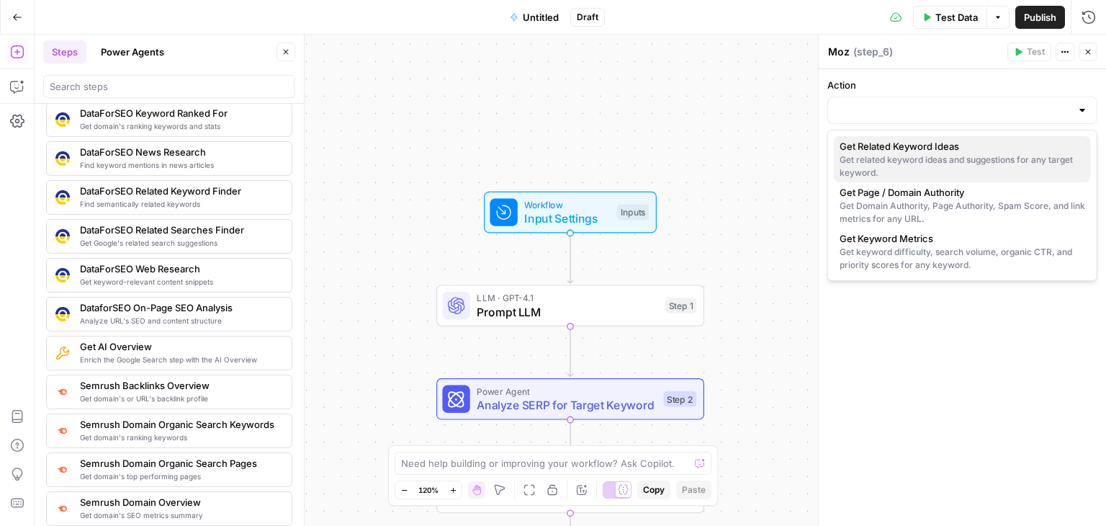
click at [961, 156] on div "Get related keyword ideas and suggestions for any target keyword." at bounding box center [962, 166] width 246 height 26
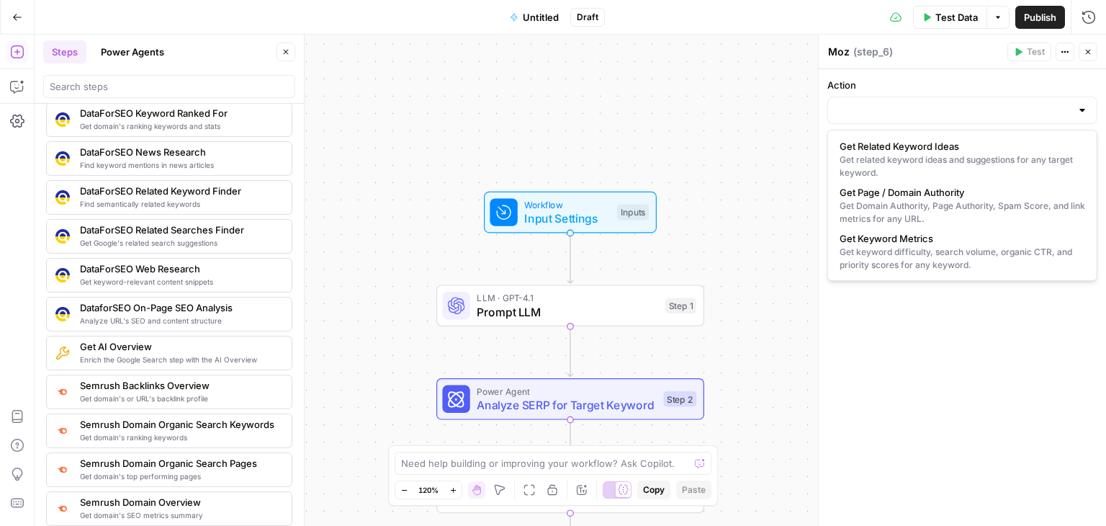
type input "Get Related Keyword Ideas"
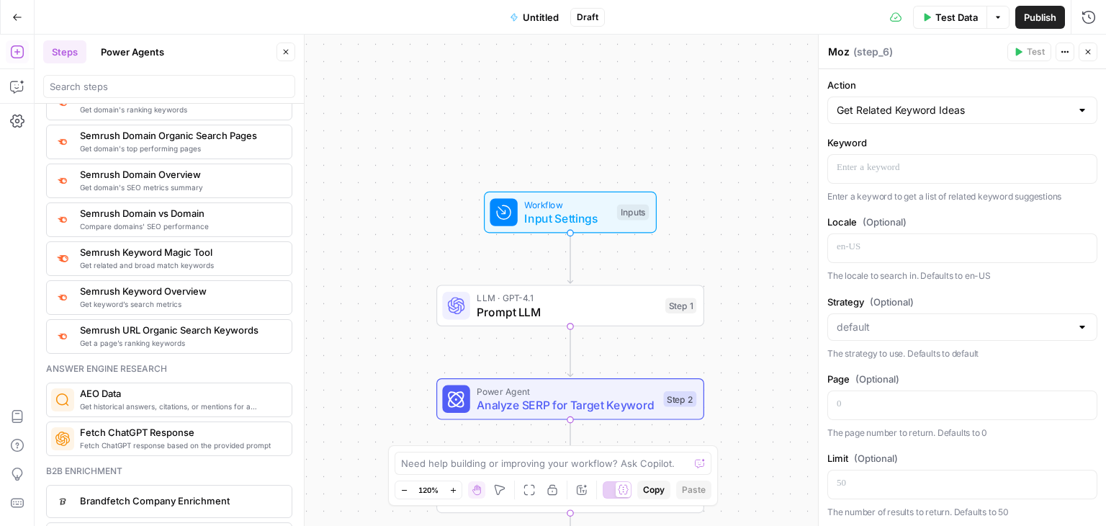
scroll to position [1728, 0]
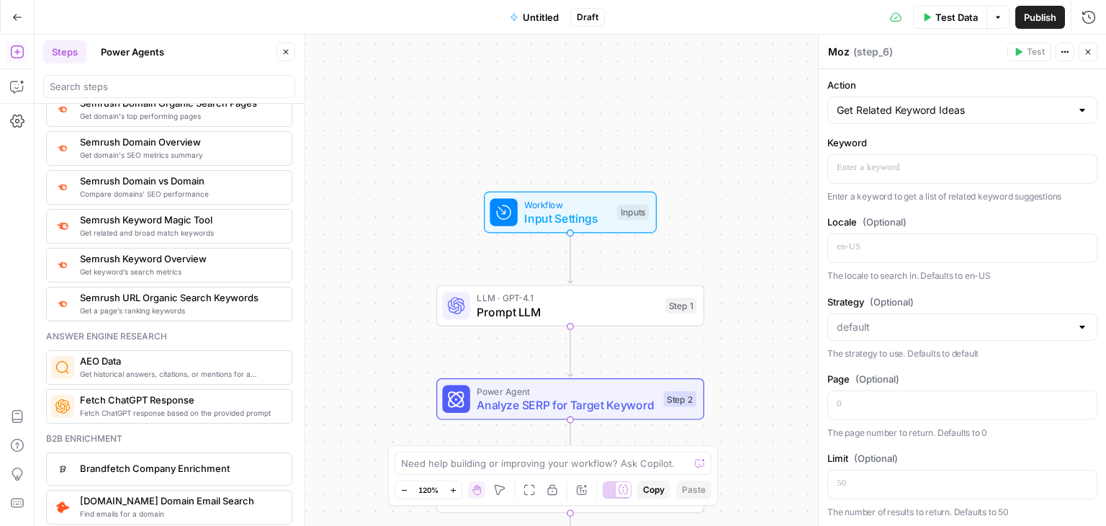
click at [121, 212] on span "Semrush Keyword Magic Tool" at bounding box center [180, 219] width 200 height 14
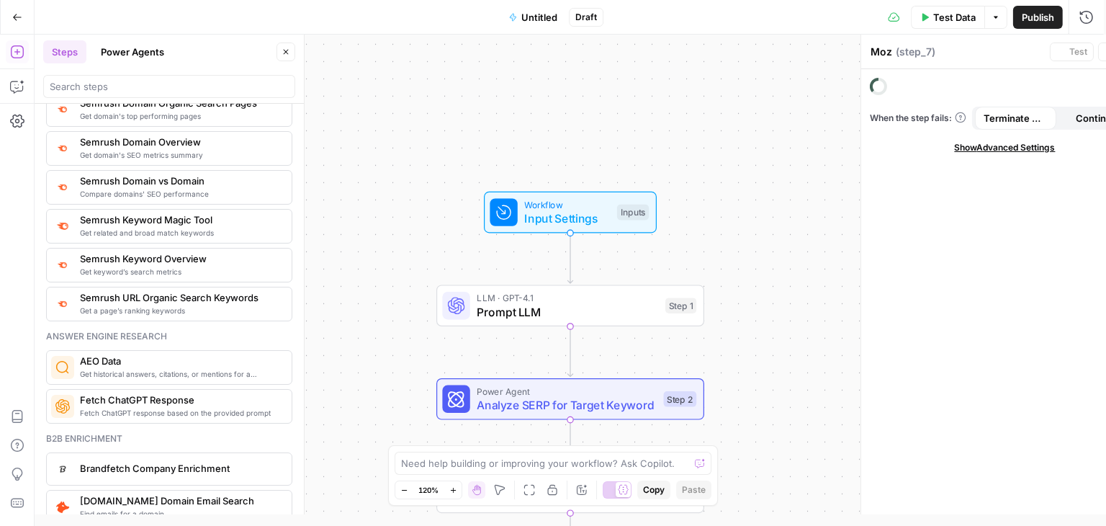
type textarea "Semrush Keyword Magic Tool"
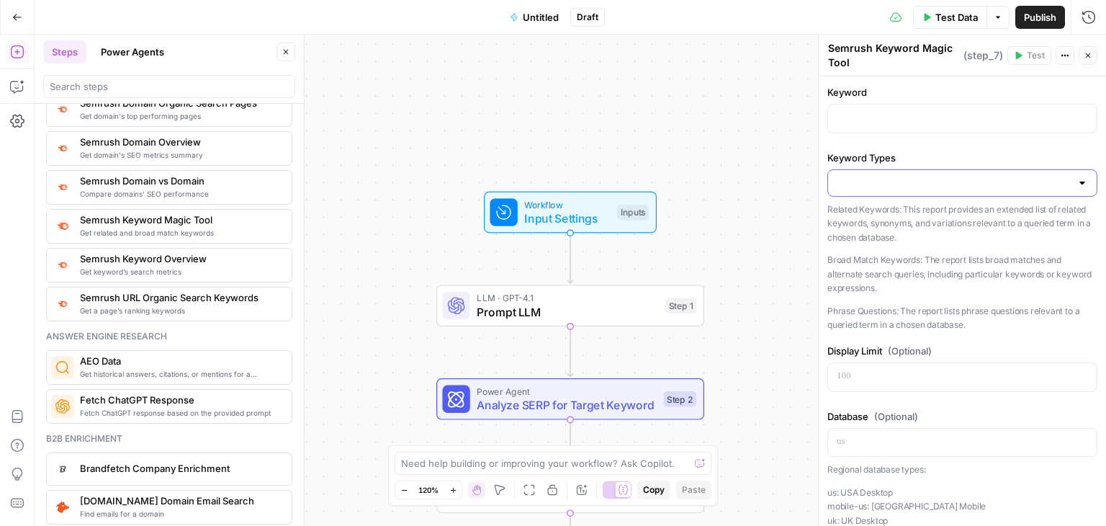
click at [911, 186] on input "Keyword Types" at bounding box center [954, 183] width 234 height 14
click at [888, 222] on span "Related Keywords" at bounding box center [953, 217] width 229 height 14
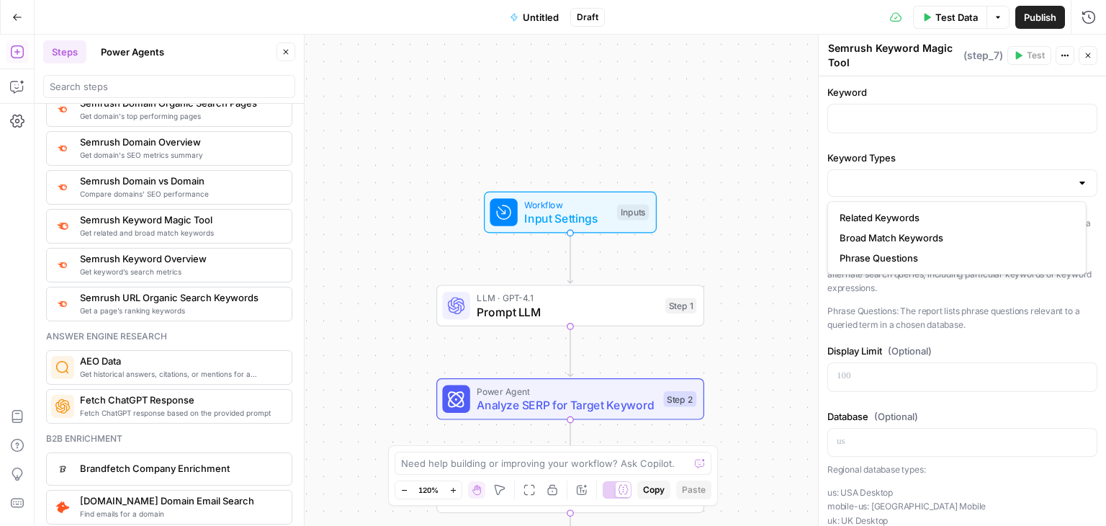
type input "Related Keywords"
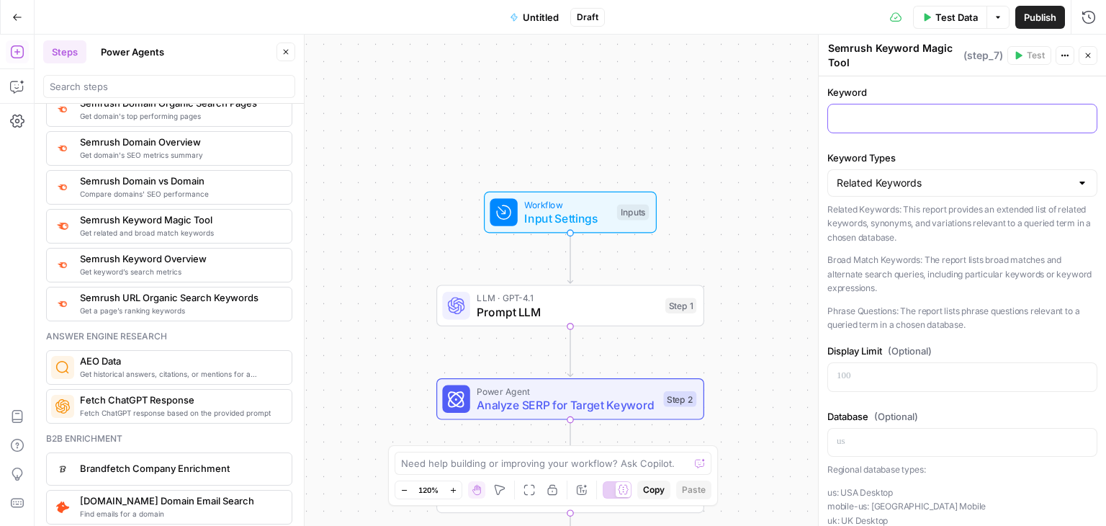
click at [863, 107] on div at bounding box center [962, 118] width 269 height 28
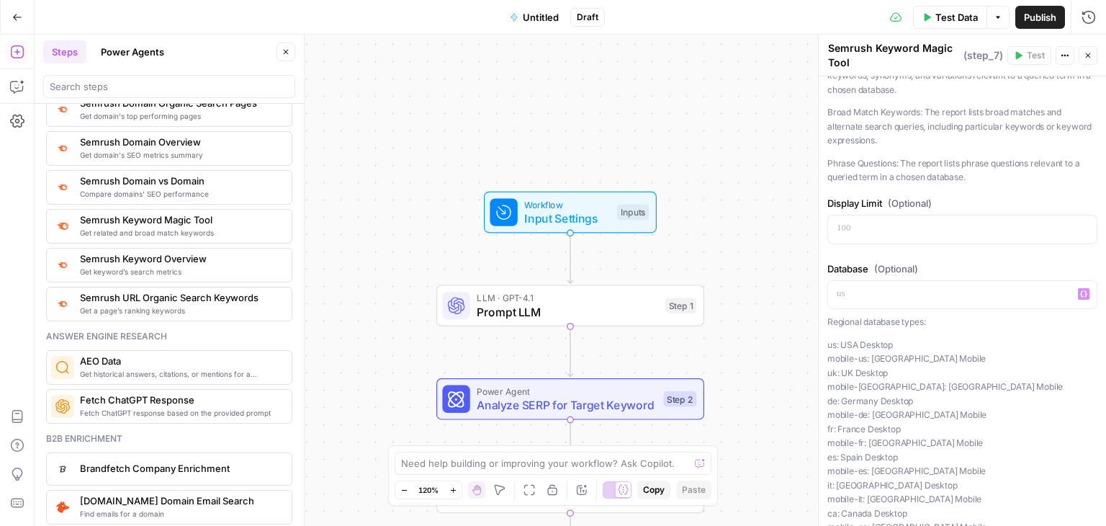
scroll to position [264, 0]
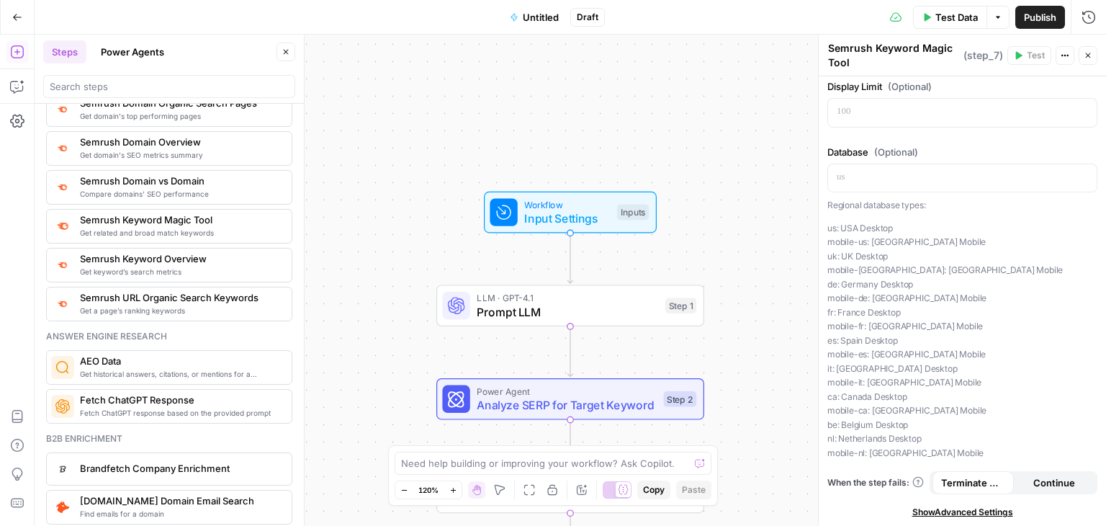
click at [1029, 496] on div "**********" at bounding box center [962, 169] width 287 height 715
click at [1033, 482] on span "Continue" at bounding box center [1054, 482] width 42 height 14
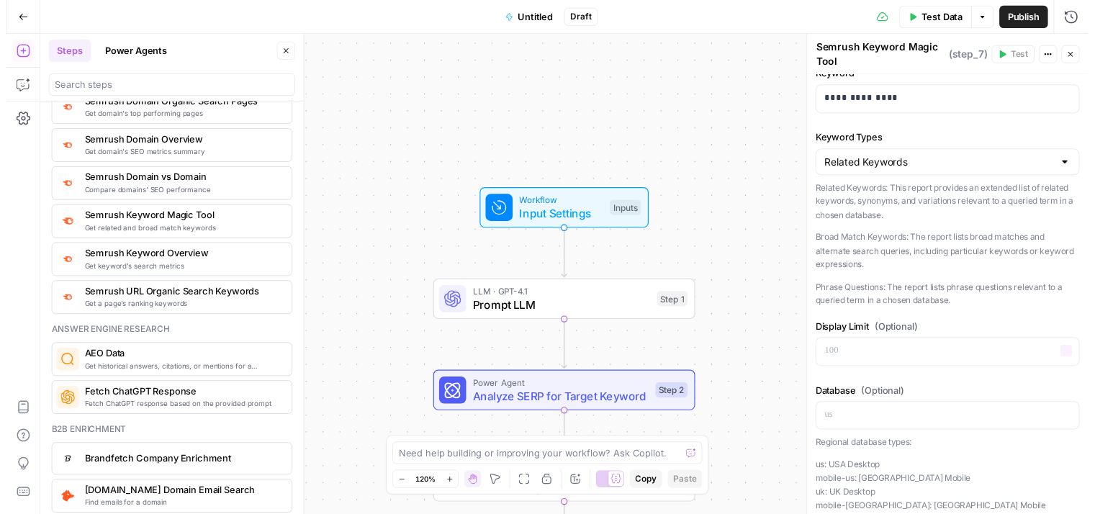
scroll to position [0, 0]
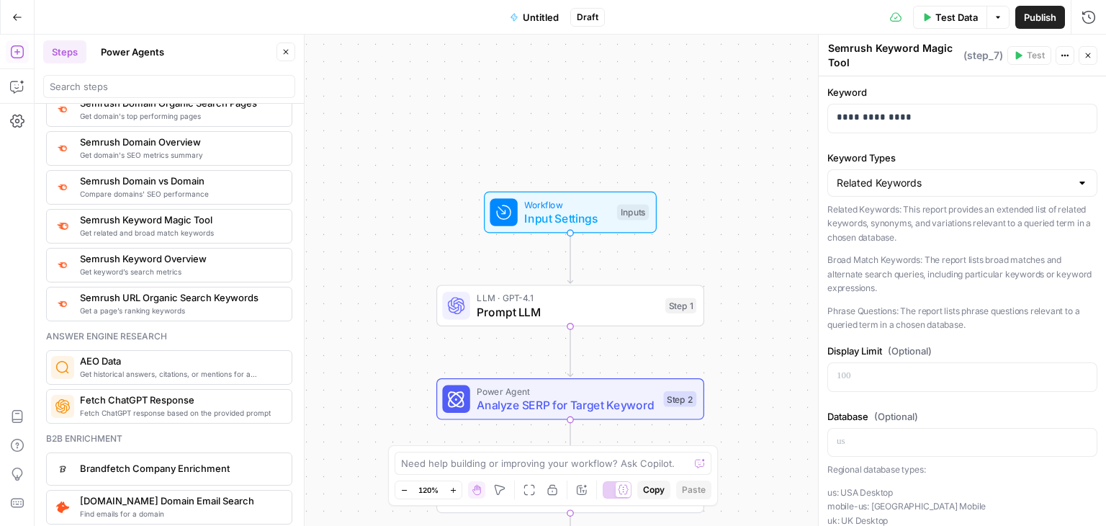
click at [1090, 58] on icon "button" at bounding box center [1088, 55] width 9 height 9
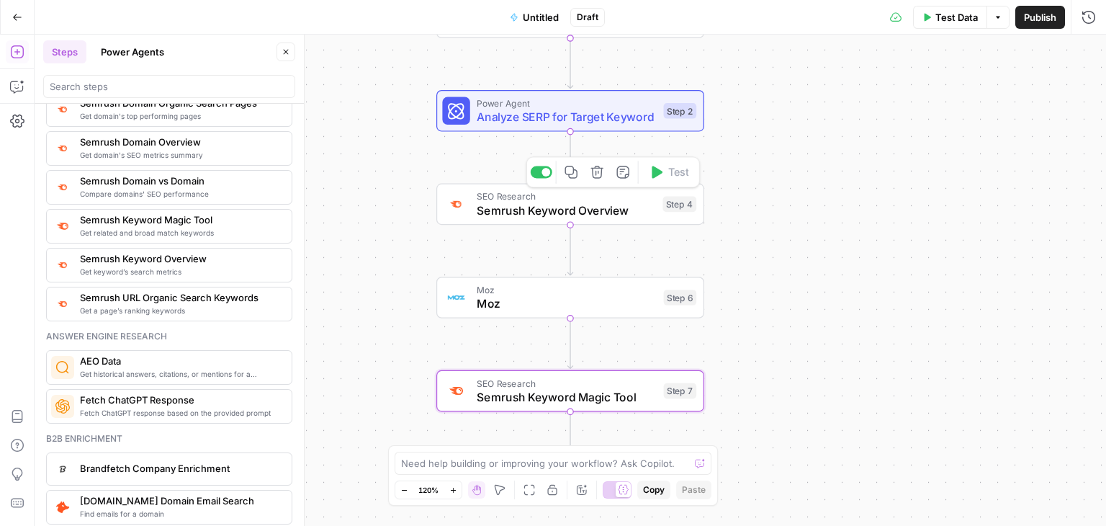
click at [598, 178] on icon "button" at bounding box center [596, 172] width 12 height 12
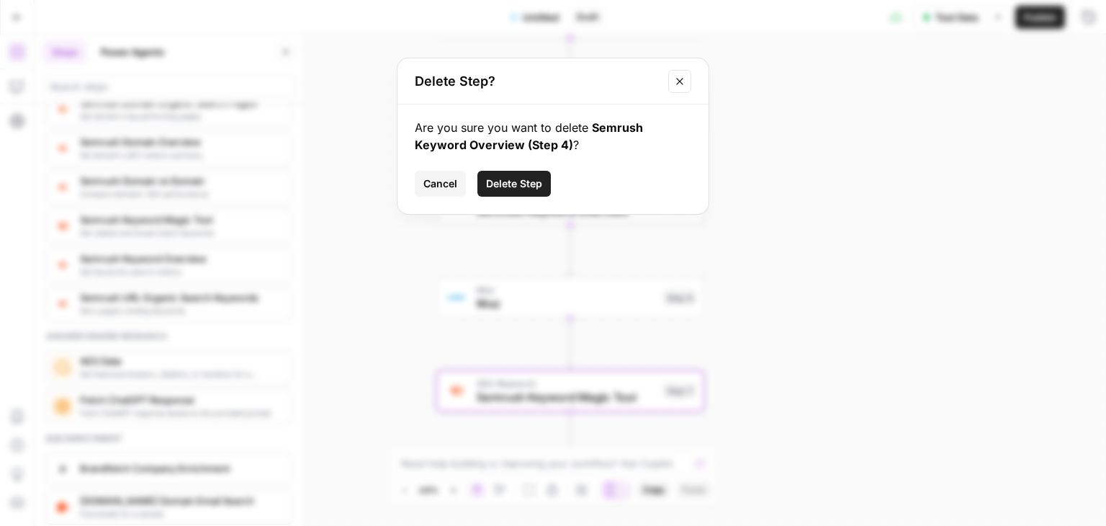
click at [529, 189] on span "Delete Step" at bounding box center [514, 183] width 56 height 14
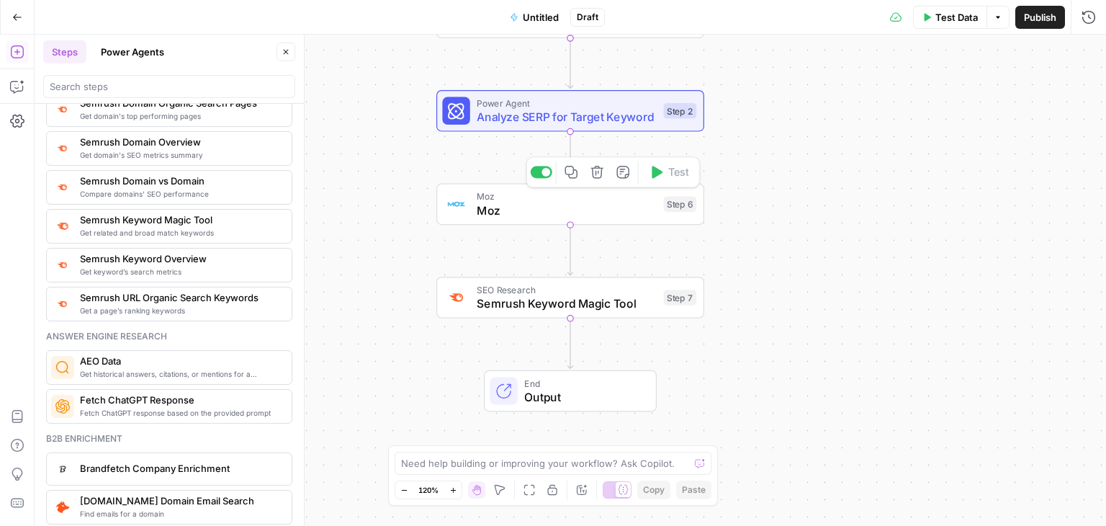
click at [589, 177] on button "Delete step" at bounding box center [597, 172] width 22 height 22
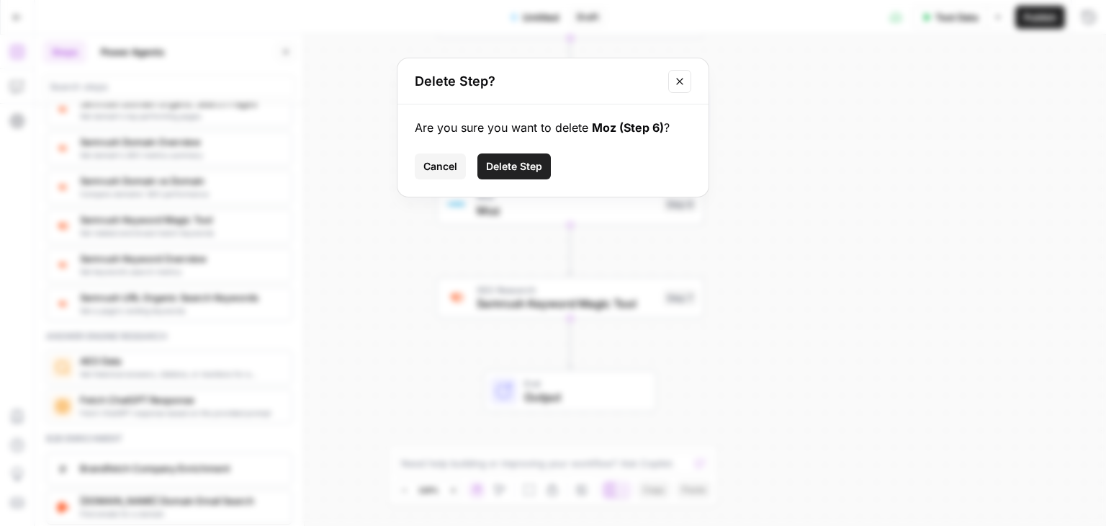
click at [498, 176] on button "Delete Step" at bounding box center [513, 166] width 73 height 26
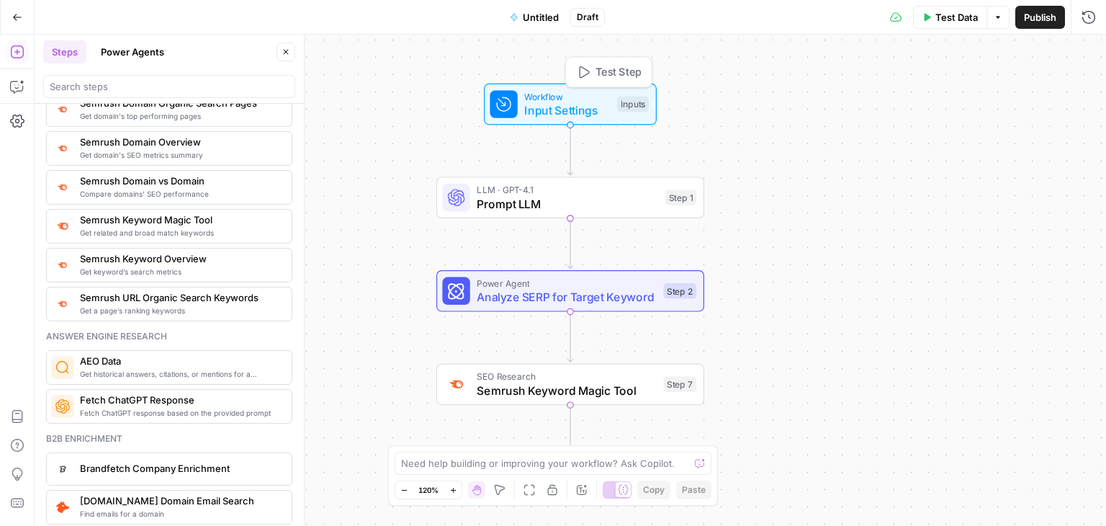
click at [556, 99] on span "Workflow" at bounding box center [567, 96] width 86 height 14
click at [543, 207] on span "Prompt LLM" at bounding box center [567, 203] width 181 height 17
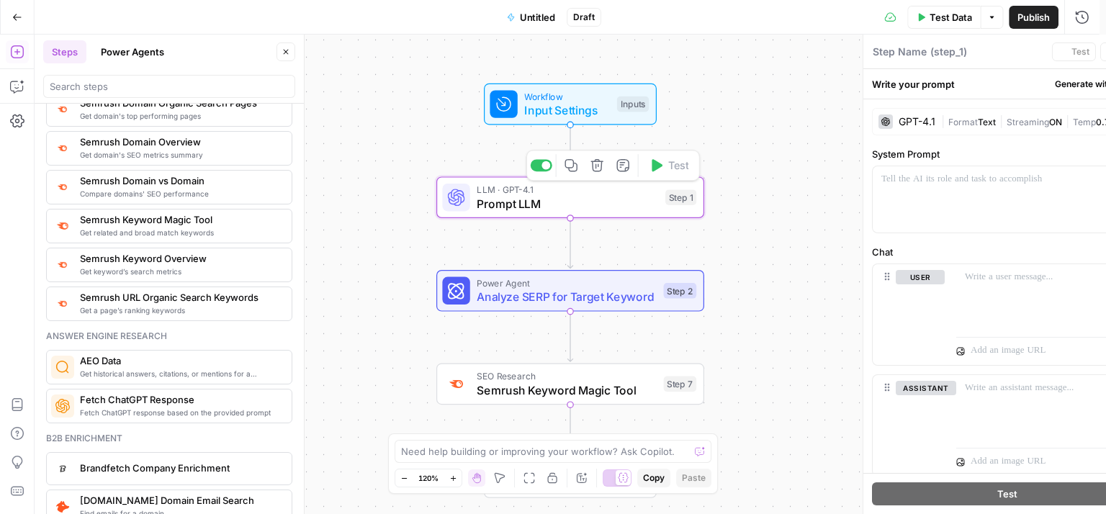
type textarea "Prompt LLM"
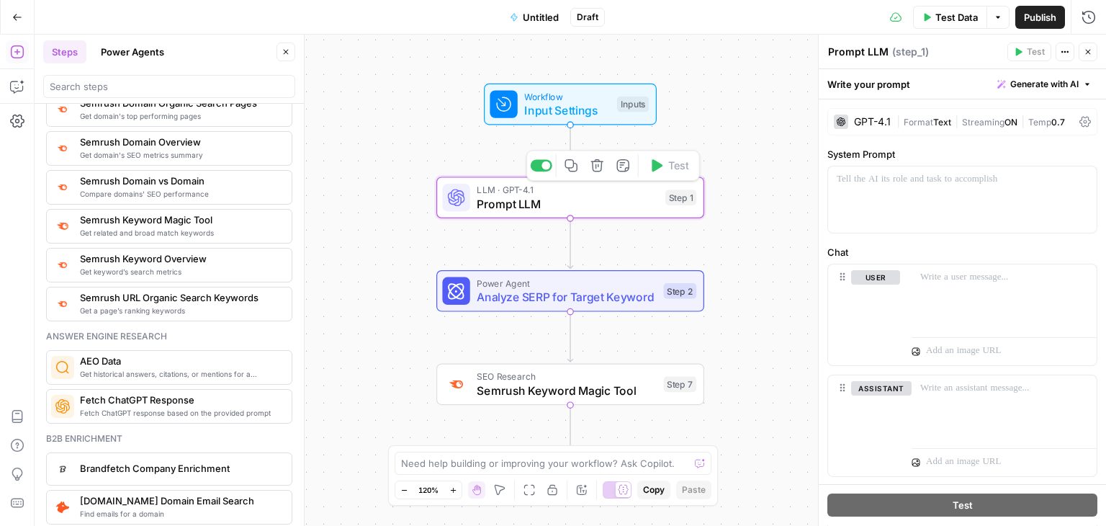
click at [591, 168] on icon "button" at bounding box center [597, 165] width 14 height 14
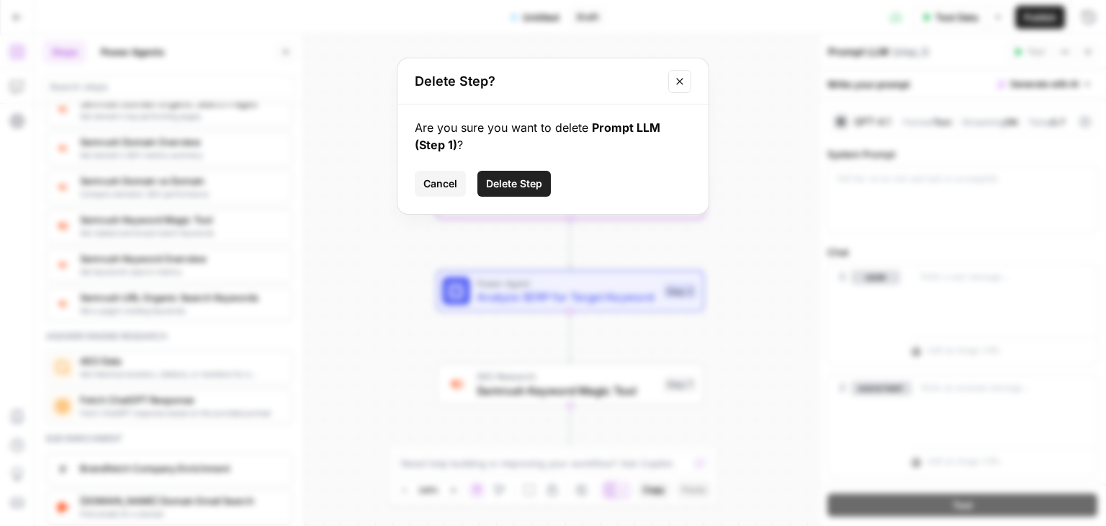
click at [550, 188] on button "Delete Step" at bounding box center [513, 184] width 73 height 26
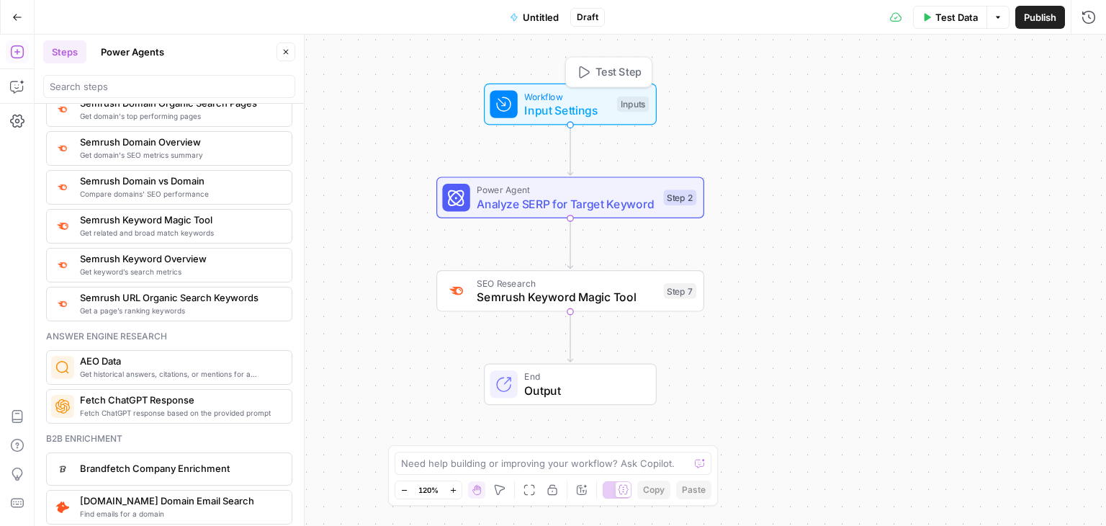
click at [629, 78] on span "Test Step" at bounding box center [618, 72] width 46 height 16
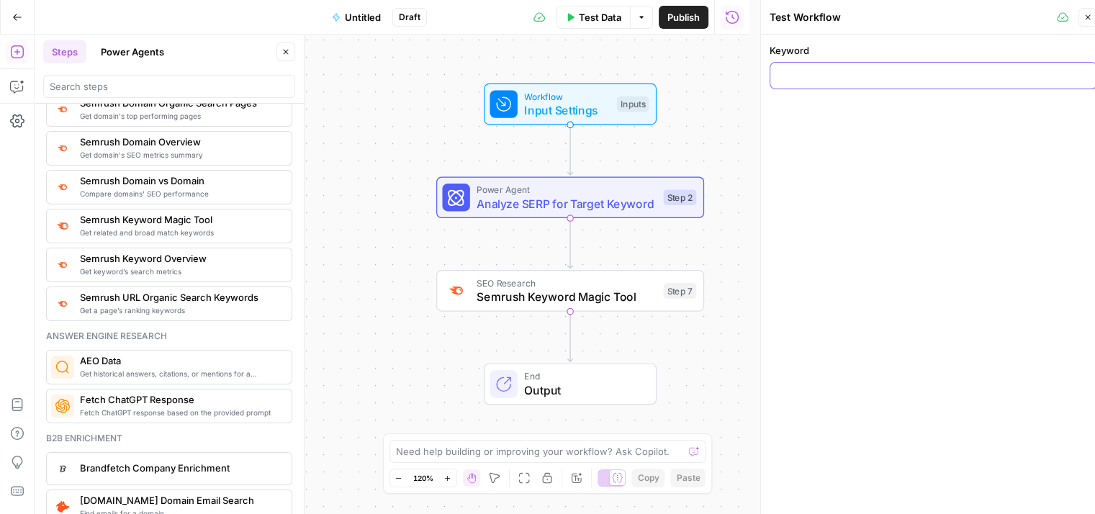
click at [963, 78] on input "Keyword" at bounding box center [933, 75] width 309 height 14
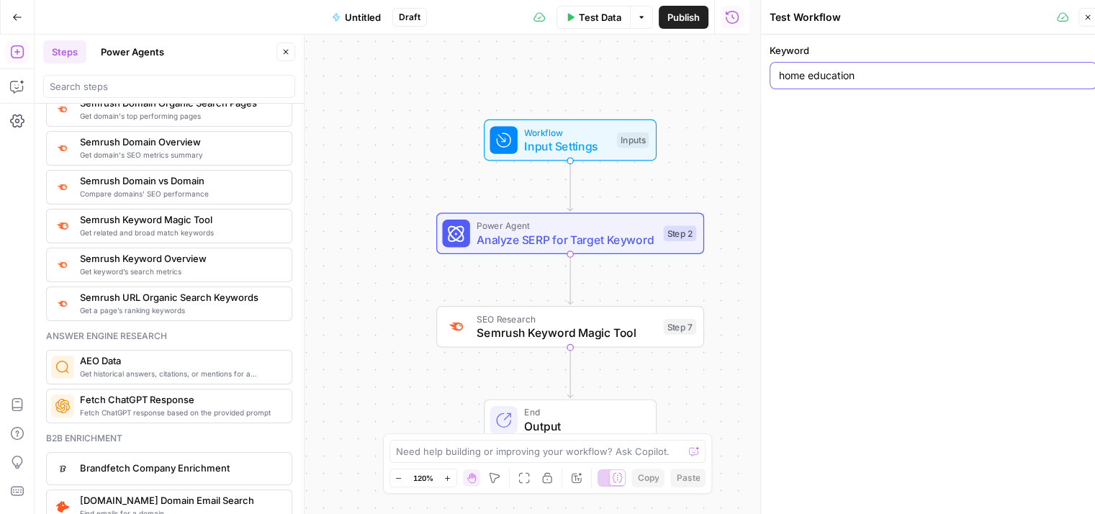
type input "home education"
click at [590, 25] on button "Test Data" at bounding box center [594, 17] width 74 height 23
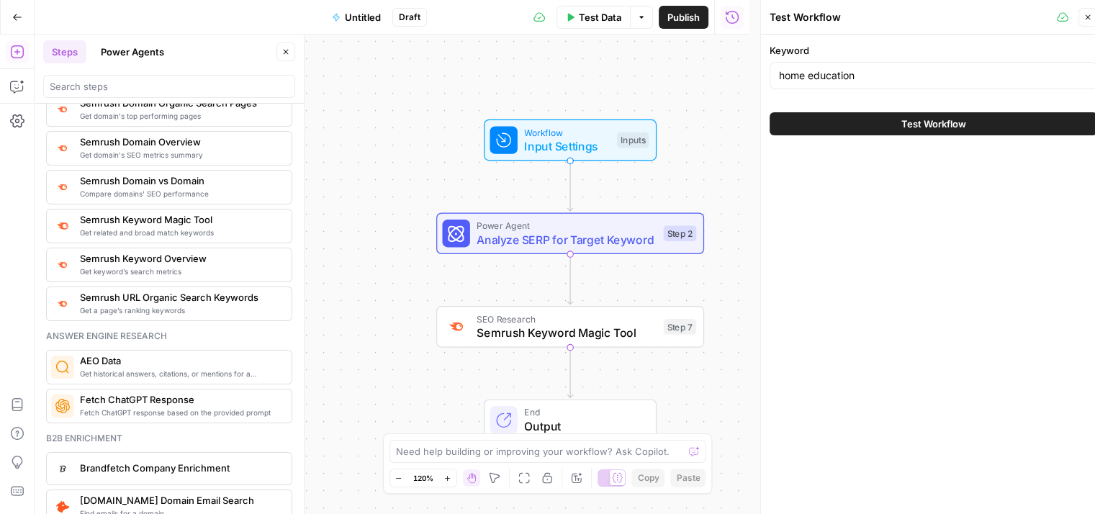
click at [799, 126] on button "Test Workflow" at bounding box center [934, 123] width 328 height 23
